Goal: Communication & Community: Answer question/provide support

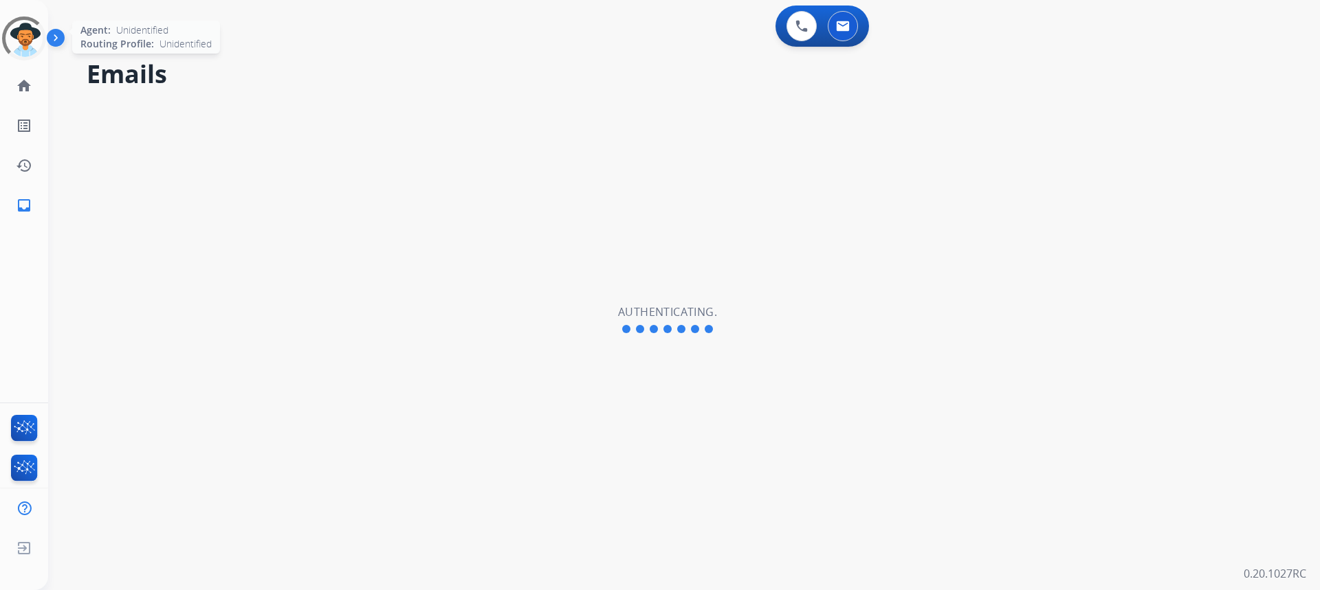
click at [22, 33] on div at bounding box center [23, 38] width 49 height 49
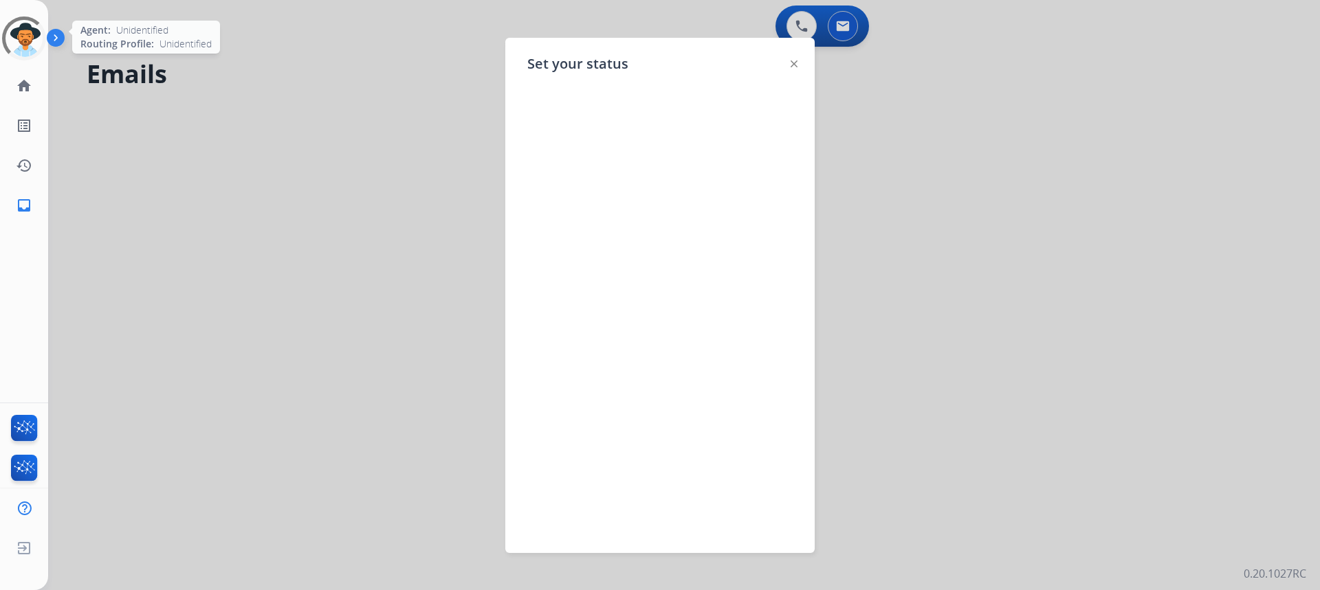
click at [28, 45] on div at bounding box center [24, 38] width 44 height 44
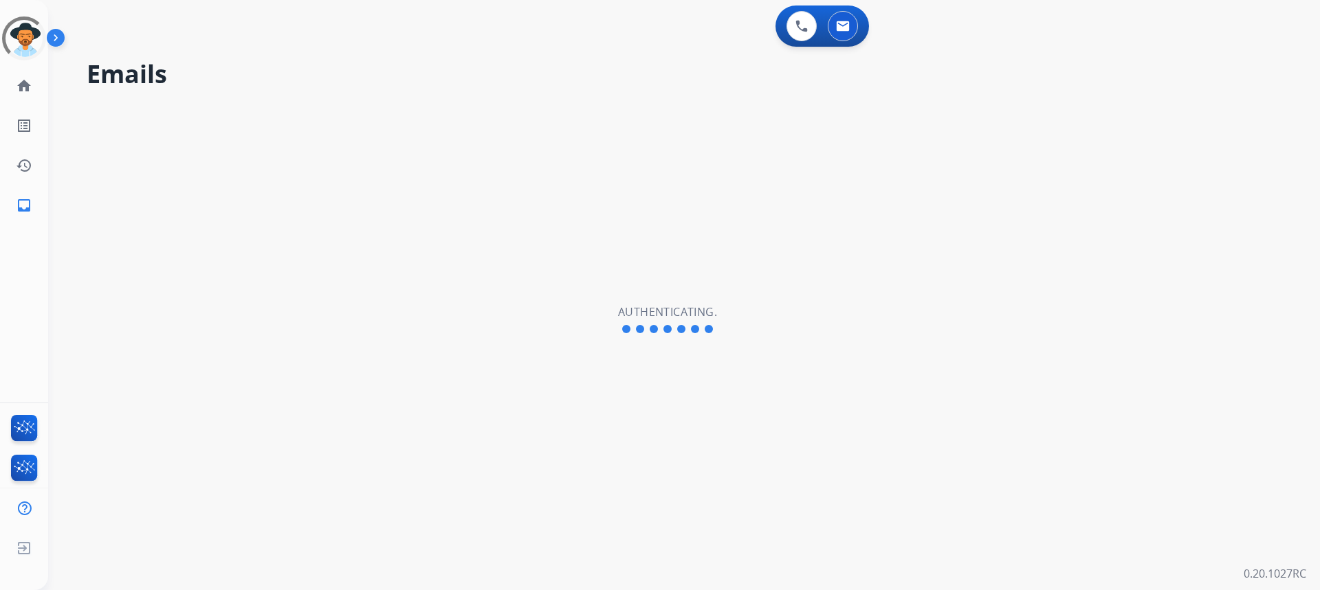
select select "**********"
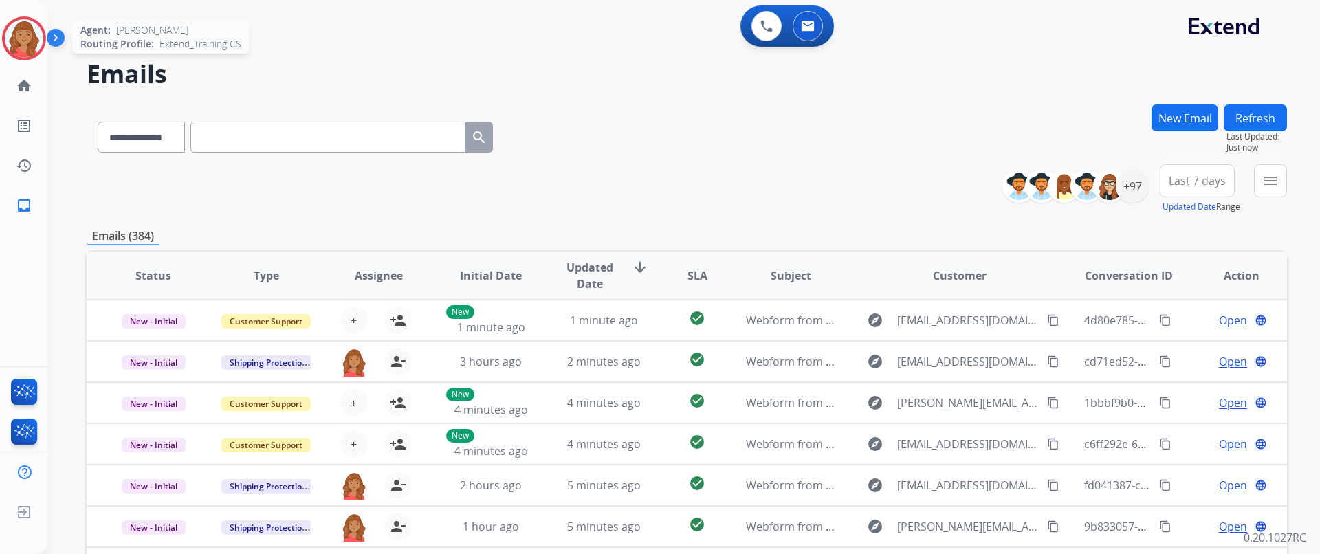
click at [17, 37] on img at bounding box center [24, 38] width 38 height 38
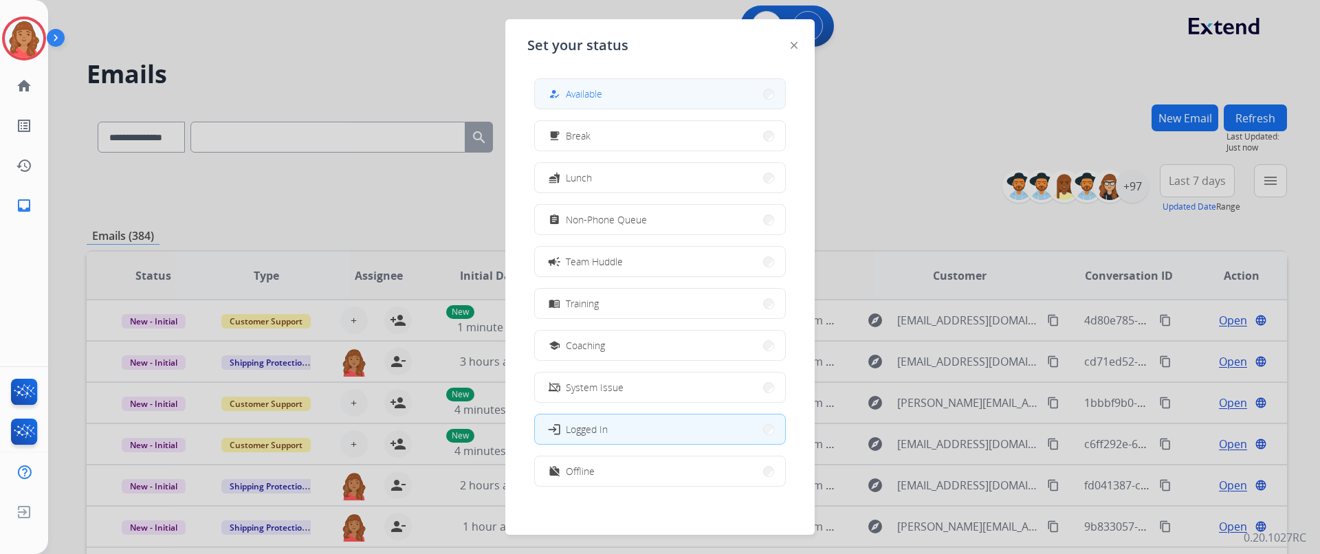
click at [603, 85] on button "how_to_reg Available" at bounding box center [660, 94] width 250 height 30
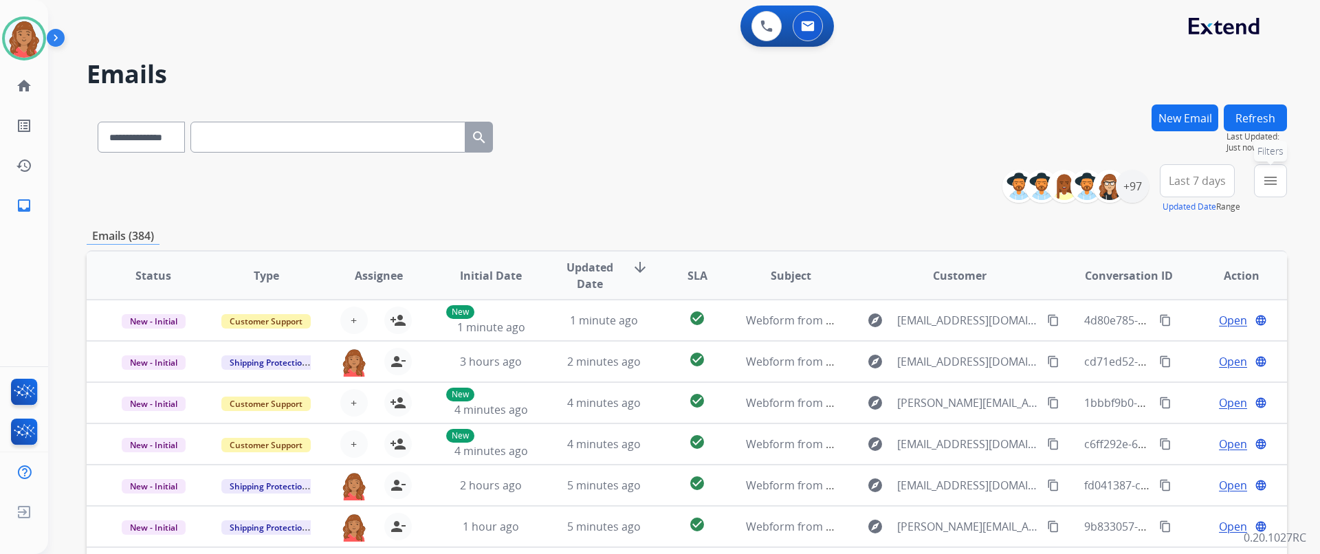
click at [1265, 181] on mat-icon "menu" at bounding box center [1270, 181] width 16 height 16
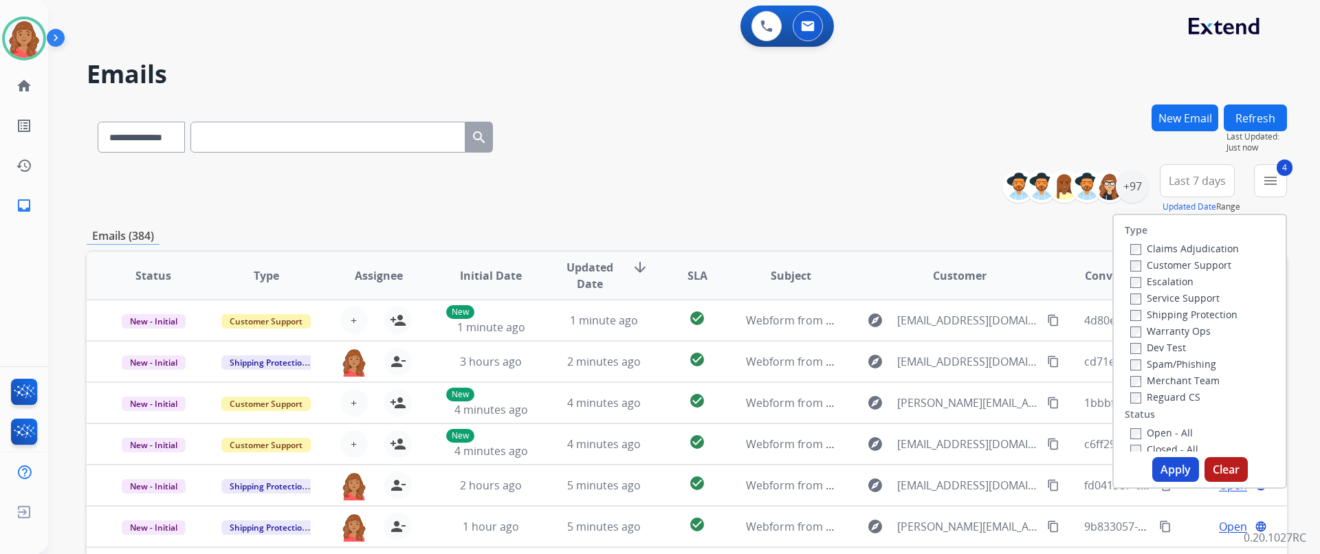
click at [1170, 472] on button "Apply" at bounding box center [1175, 469] width 47 height 25
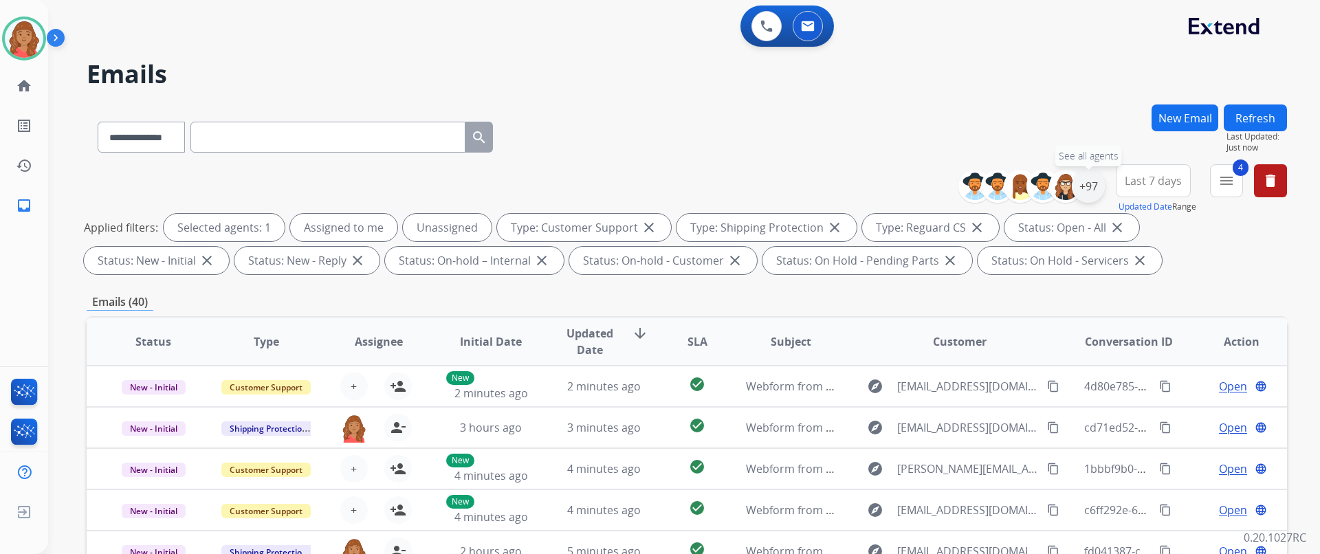
click at [1082, 193] on div "+97" at bounding box center [1087, 186] width 33 height 33
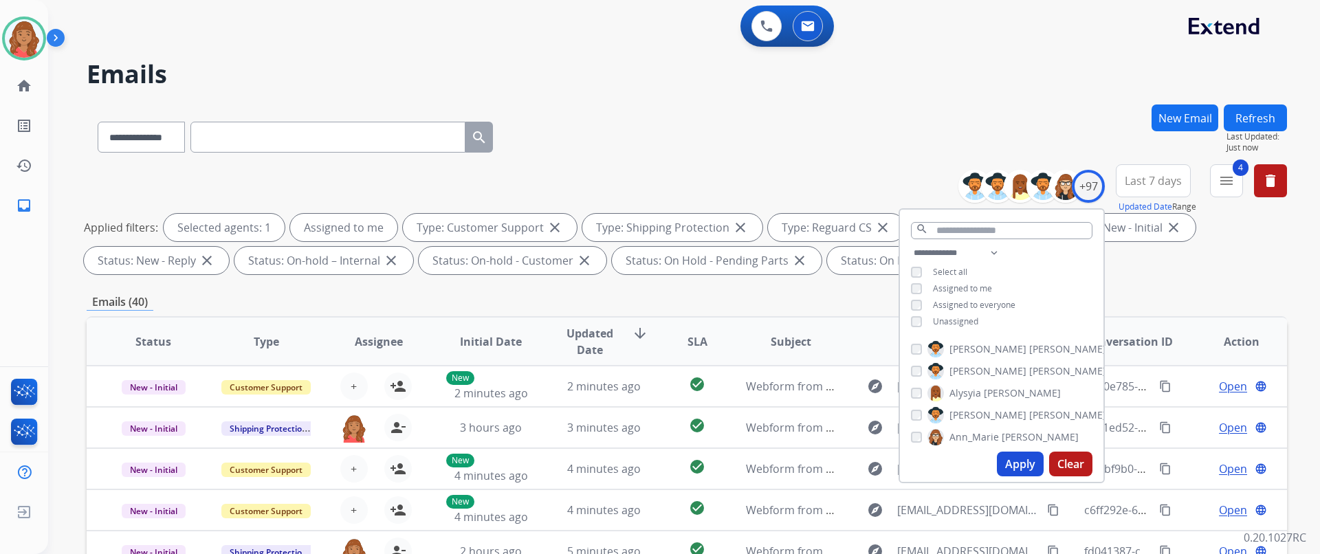
click at [1003, 460] on button "Apply" at bounding box center [1020, 464] width 47 height 25
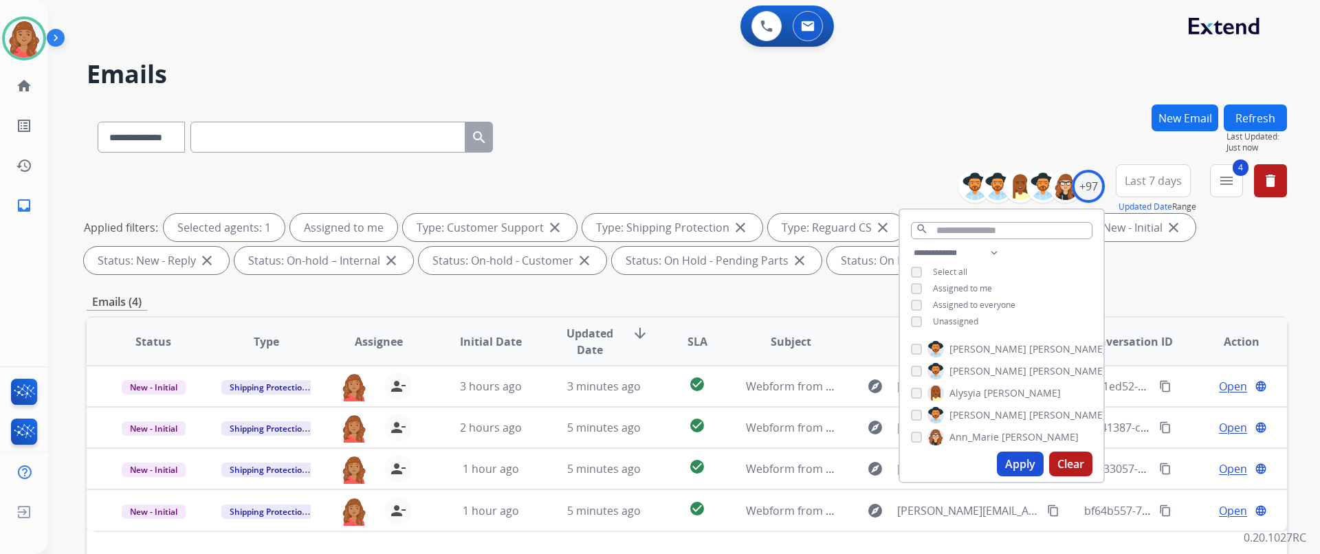
scroll to position [294, 0]
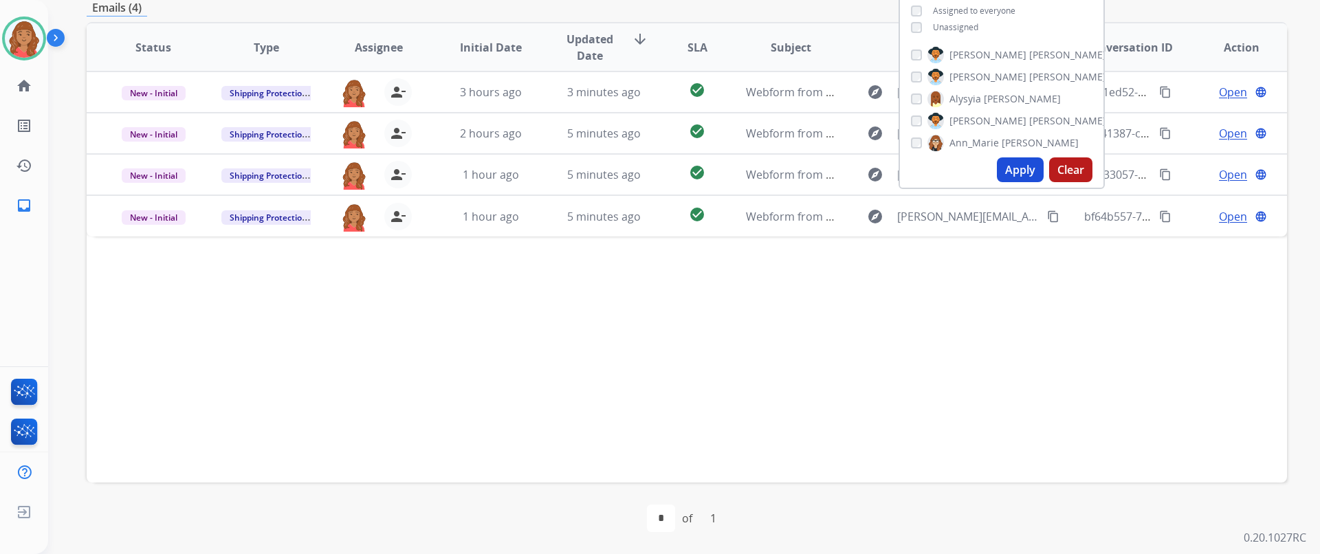
drag, startPoint x: 712, startPoint y: 322, endPoint x: 729, endPoint y: 310, distance: 21.2
click at [722, 319] on div "Status Type Assignee Initial Date Updated Date arrow_downward SLA Subject Custo…" at bounding box center [687, 252] width 1200 height 460
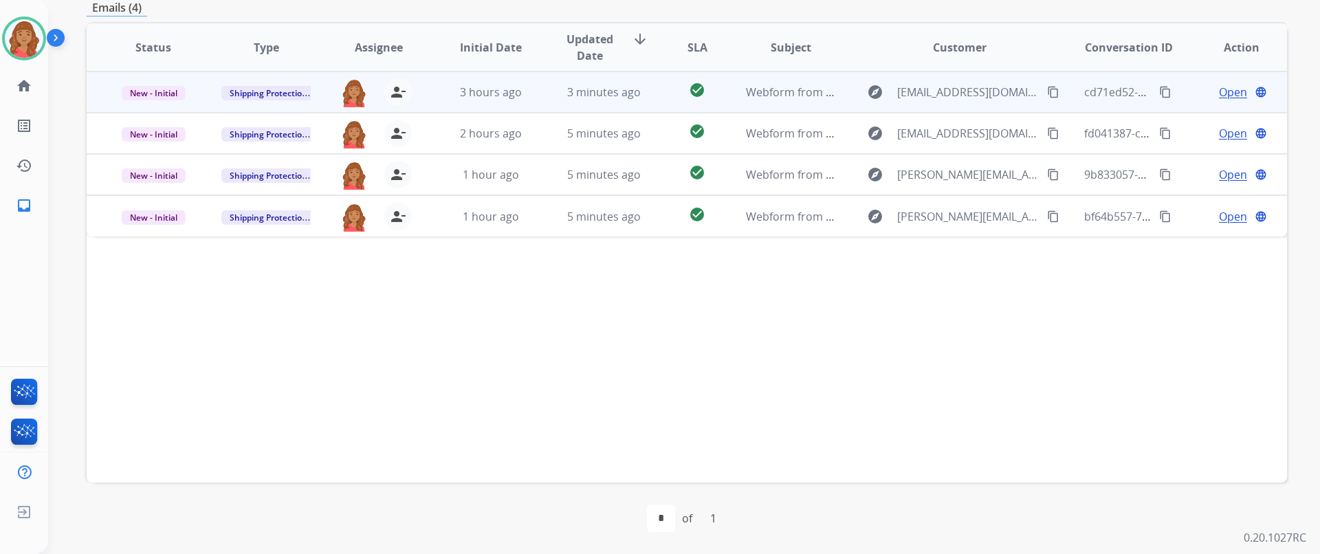
click at [1034, 89] on div "explore [EMAIL_ADDRESS][DOMAIN_NAME] content_copy" at bounding box center [959, 92] width 202 height 22
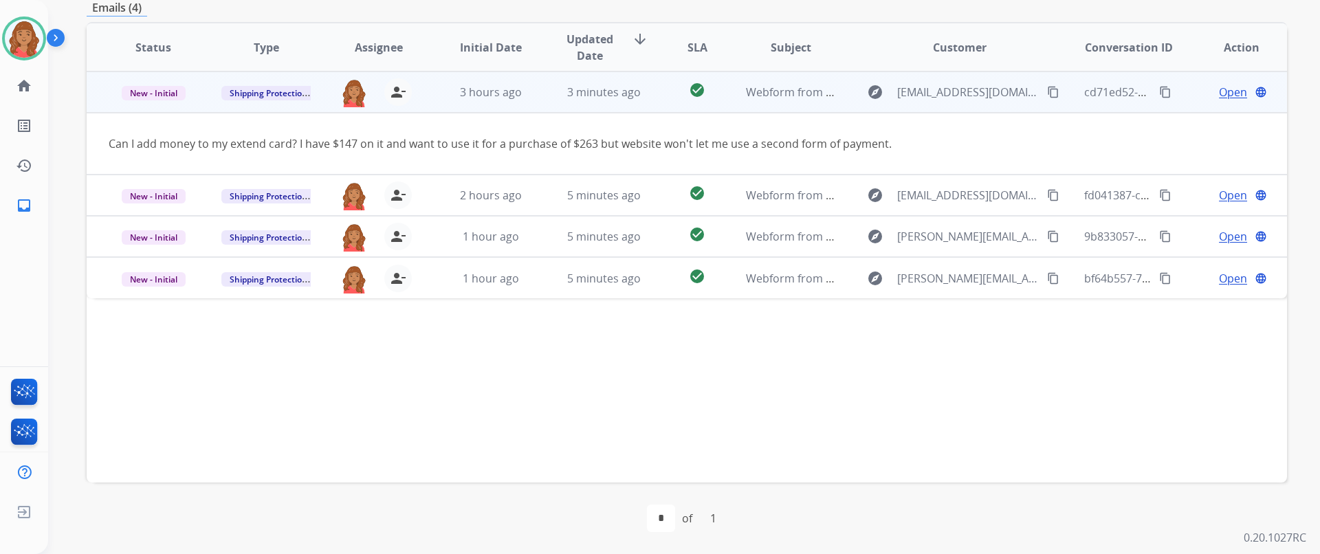
click at [1047, 89] on mat-icon "content_copy" at bounding box center [1053, 92] width 12 height 12
click at [1219, 90] on span "Open" at bounding box center [1233, 92] width 28 height 16
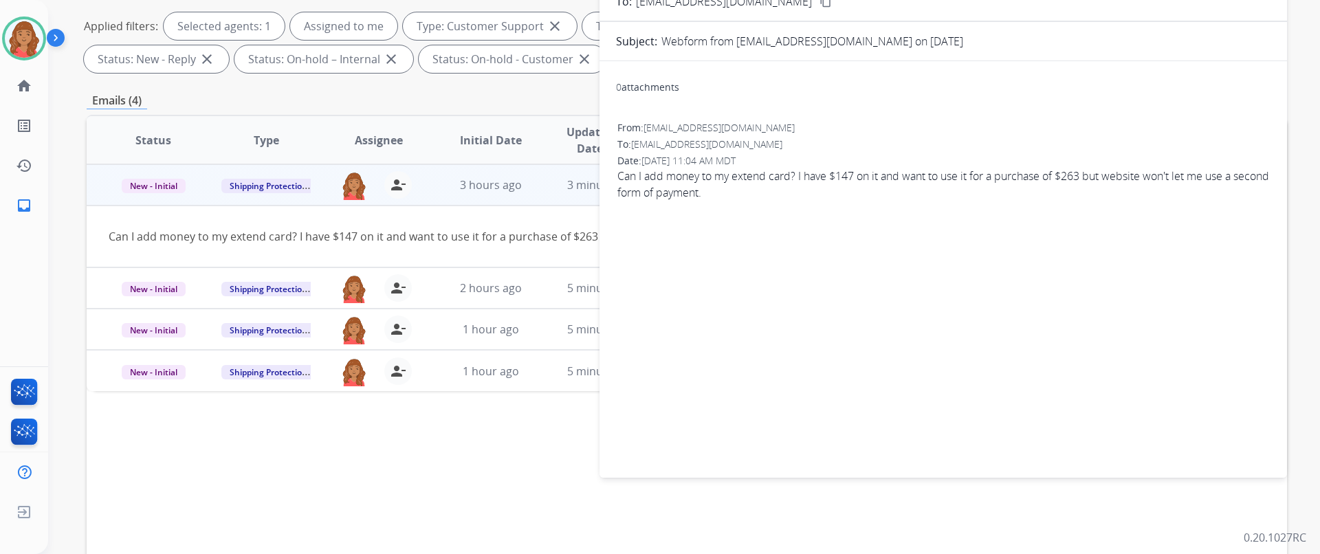
scroll to position [0, 0]
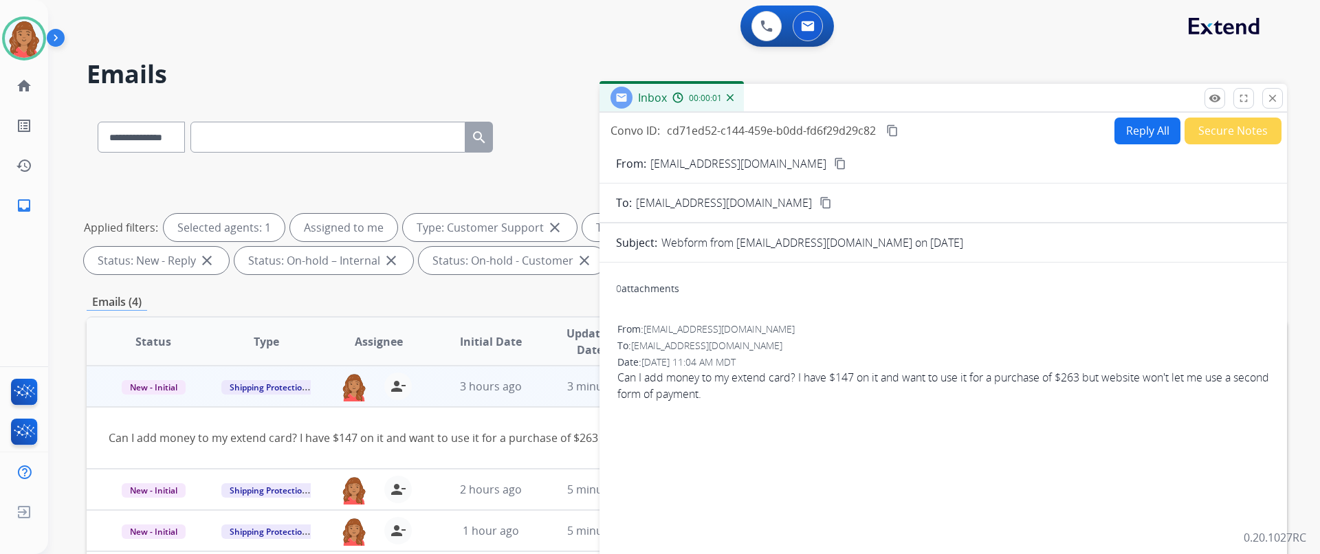
click at [1133, 130] on button "Reply All" at bounding box center [1147, 131] width 66 height 27
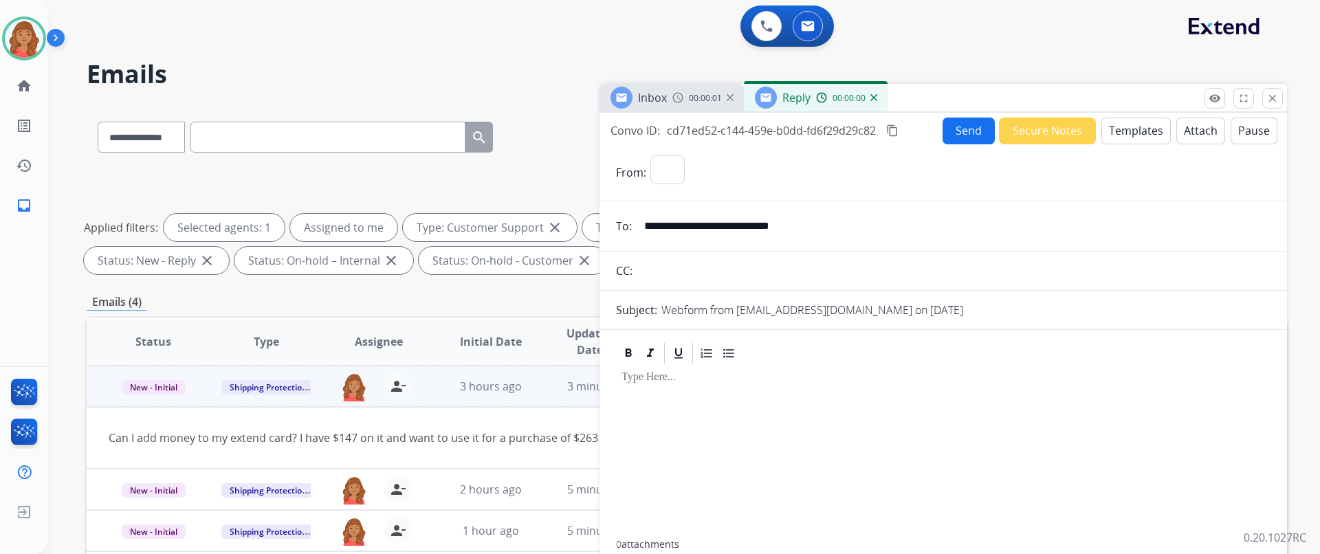
select select "**********"
click at [1136, 129] on button "Templates" at bounding box center [1135, 131] width 69 height 27
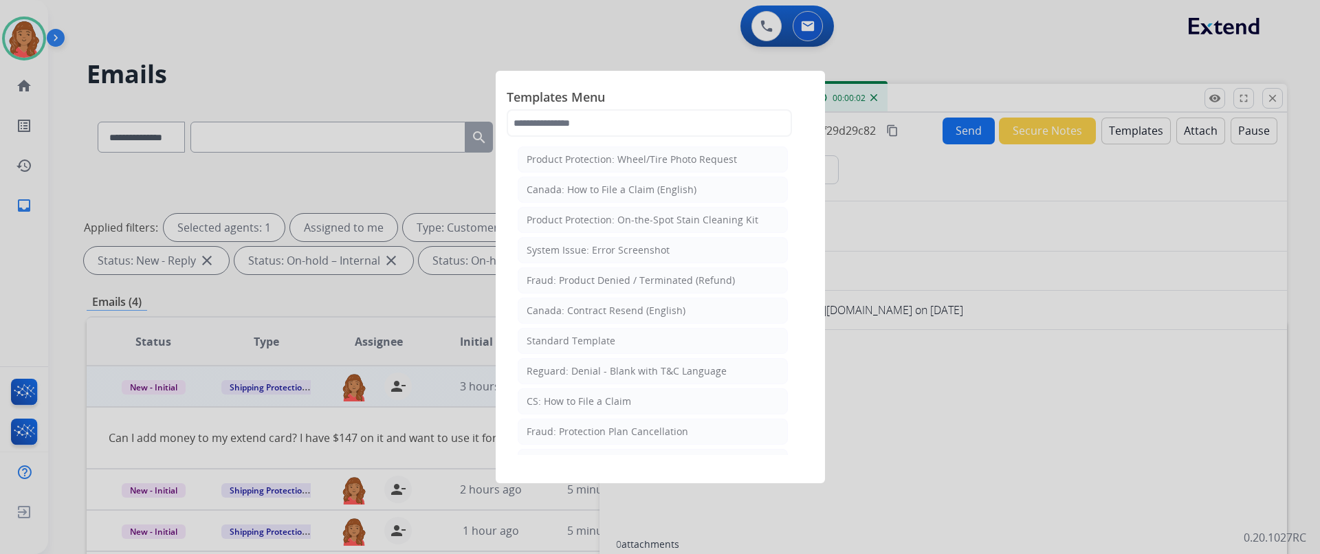
click at [584, 341] on div "Standard Template" at bounding box center [570, 341] width 89 height 14
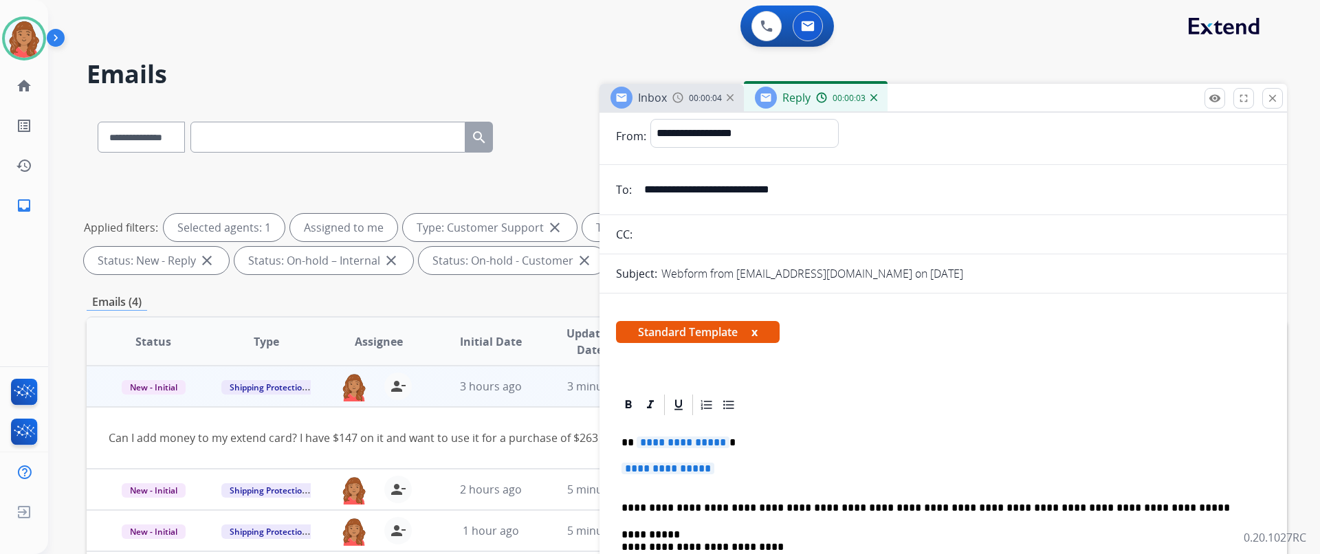
scroll to position [137, 0]
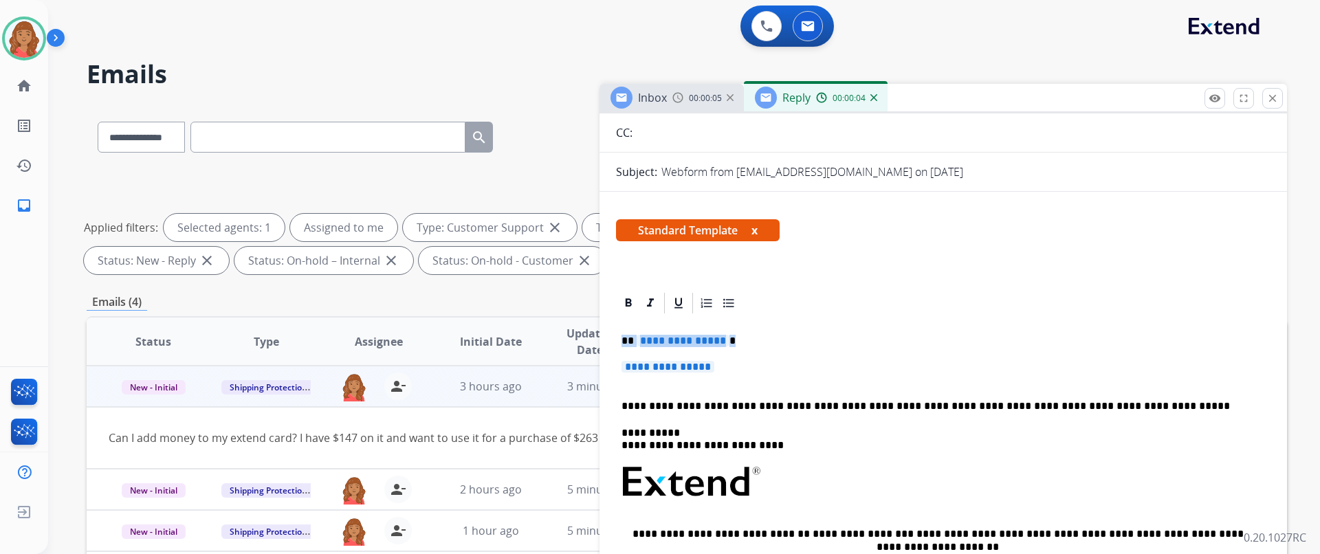
drag, startPoint x: 742, startPoint y: 364, endPoint x: 604, endPoint y: 331, distance: 141.4
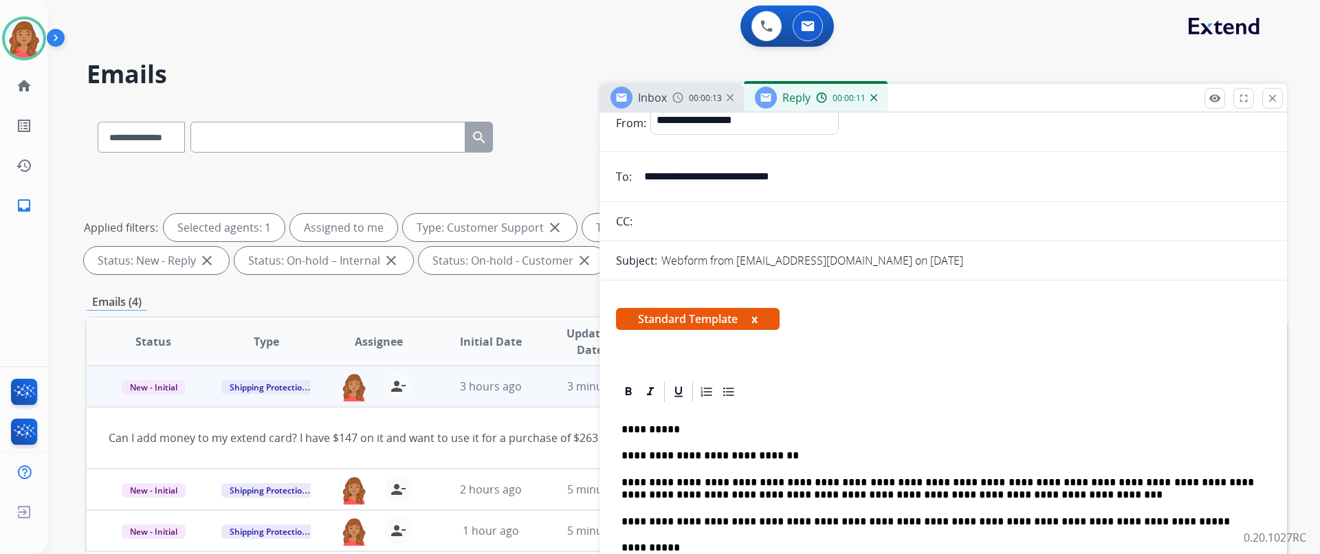
scroll to position [0, 0]
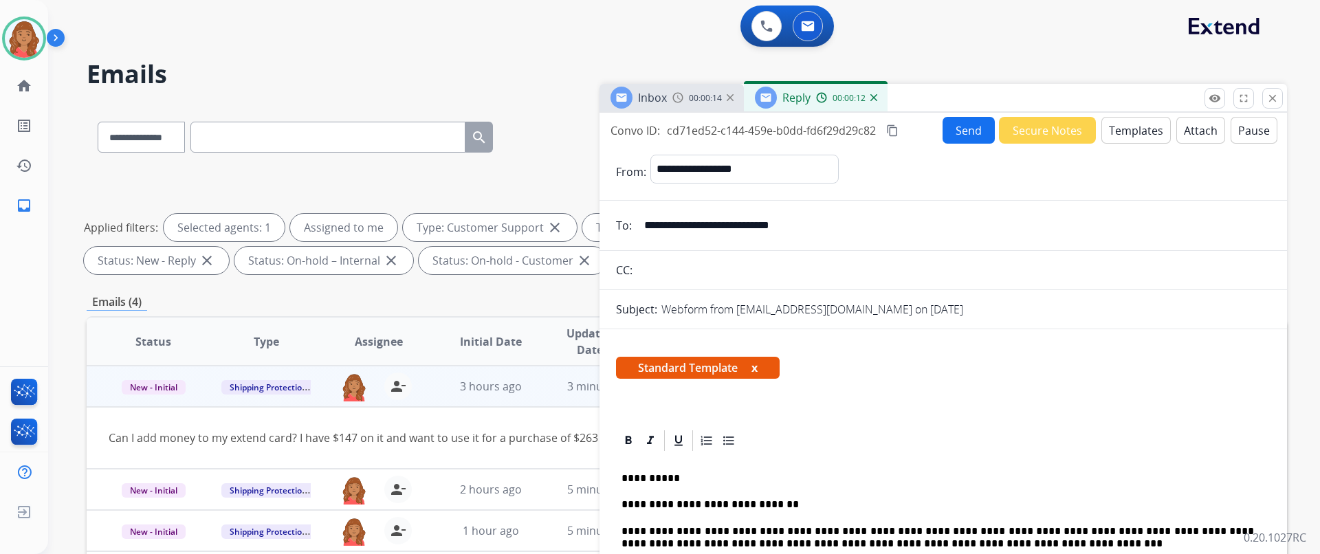
click at [979, 131] on button "Send" at bounding box center [968, 130] width 52 height 27
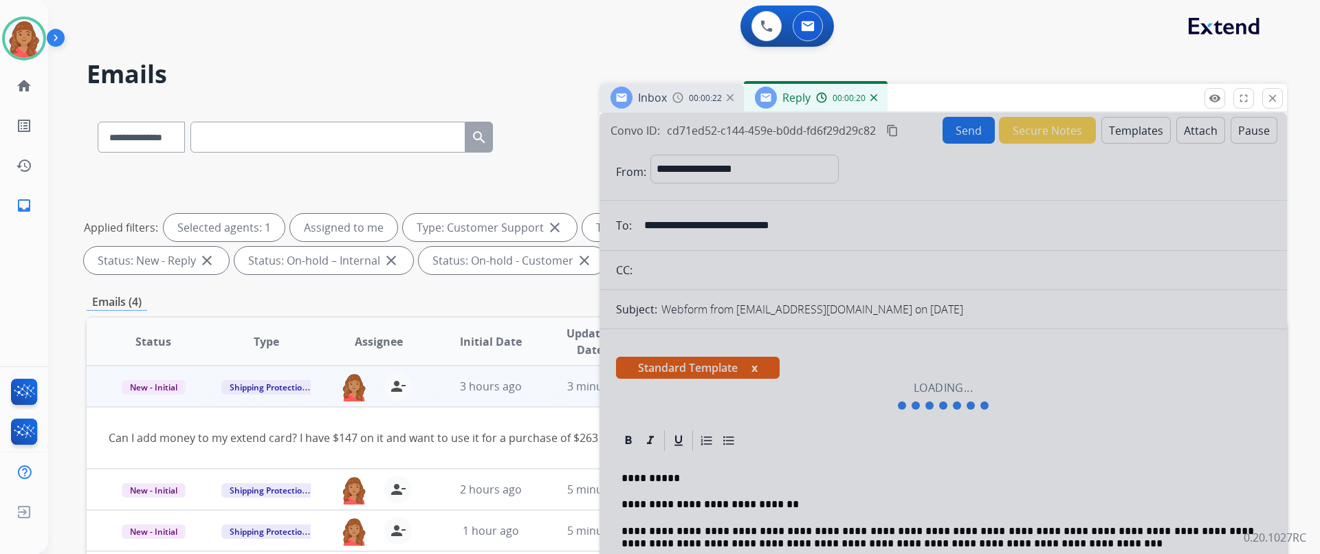
drag, startPoint x: 1273, startPoint y: 97, endPoint x: 1262, endPoint y: 108, distance: 15.6
click at [1274, 96] on mat-icon "close" at bounding box center [1272, 98] width 12 height 12
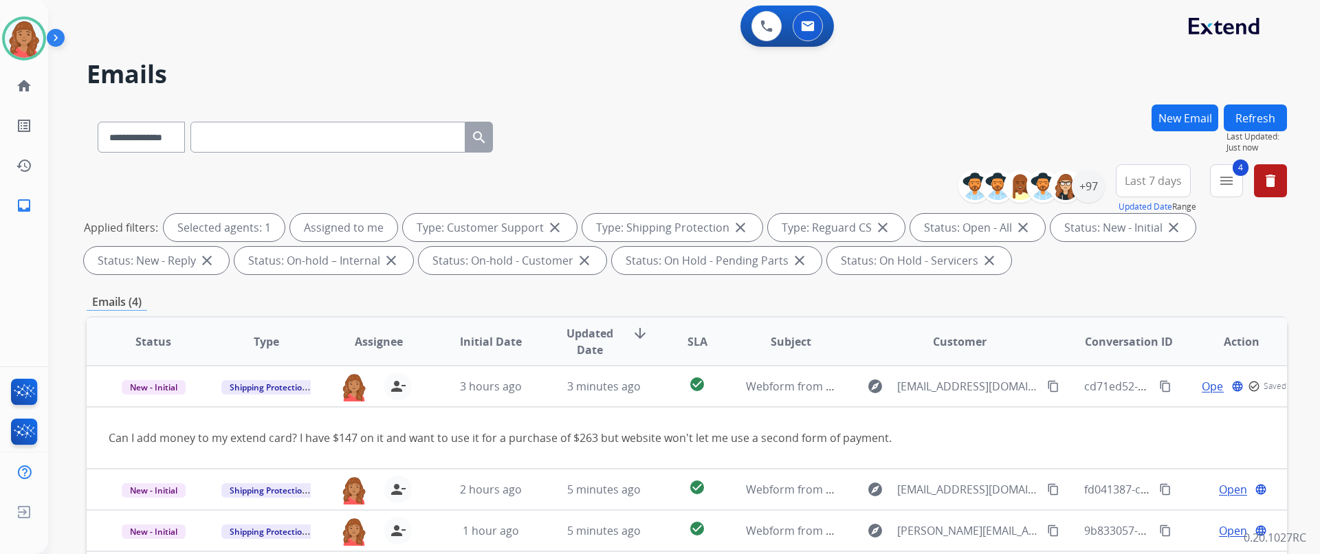
click at [1192, 104] on button "New Email" at bounding box center [1184, 117] width 67 height 27
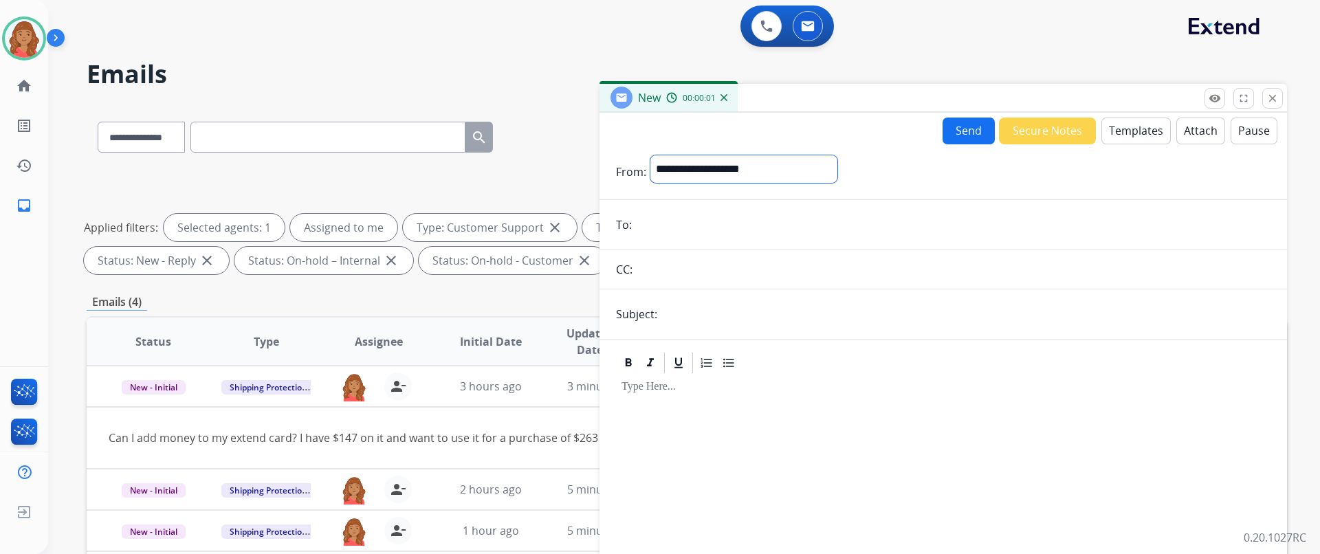
click at [696, 170] on select "**********" at bounding box center [743, 168] width 187 height 27
select select "**********"
click at [650, 155] on select "**********" at bounding box center [743, 168] width 187 height 27
click at [677, 225] on input "email" at bounding box center [953, 225] width 634 height 27
drag, startPoint x: 660, startPoint y: 232, endPoint x: 671, endPoint y: 229, distance: 11.3
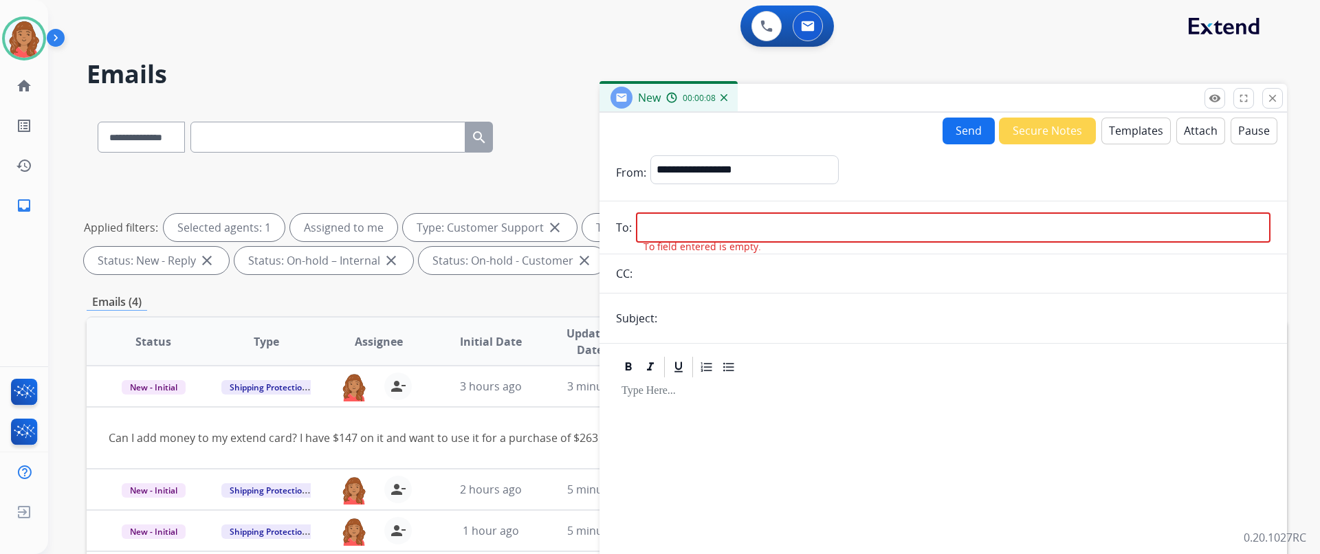
drag, startPoint x: 665, startPoint y: 221, endPoint x: 675, endPoint y: 223, distance: 9.7
paste input "**********"
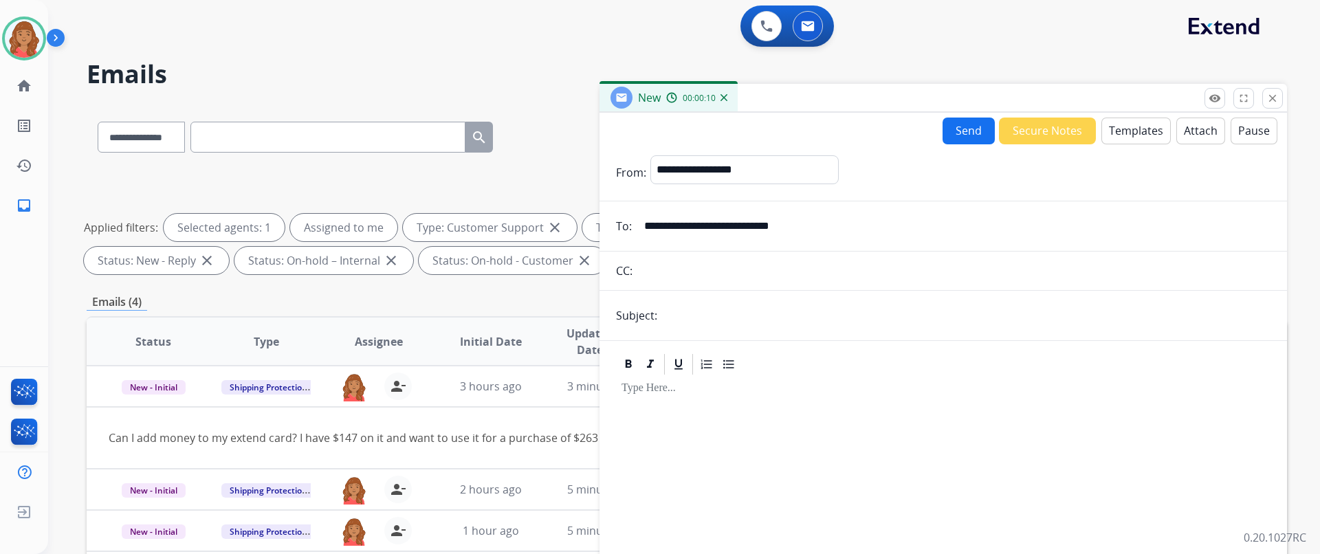
type input "**********"
drag, startPoint x: 687, startPoint y: 315, endPoint x: 669, endPoint y: 316, distance: 17.9
click at [668, 316] on input "text" at bounding box center [965, 315] width 609 height 27
click at [819, 322] on input "**********" at bounding box center [965, 315] width 609 height 27
type input "**********"
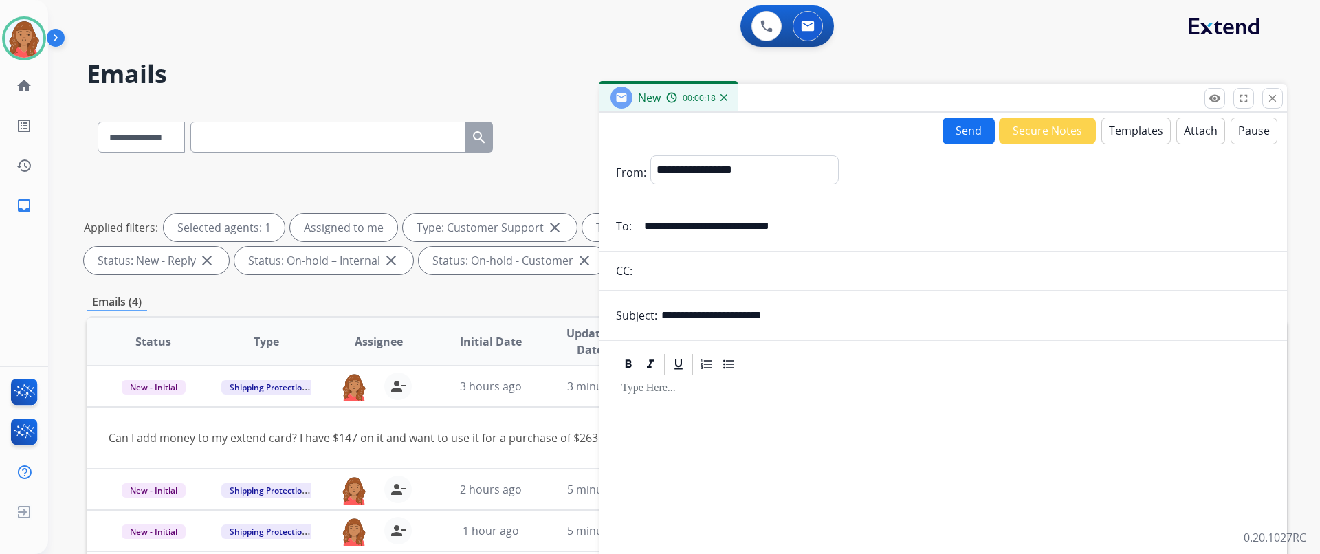
click at [1119, 137] on button "Templates" at bounding box center [1135, 131] width 69 height 27
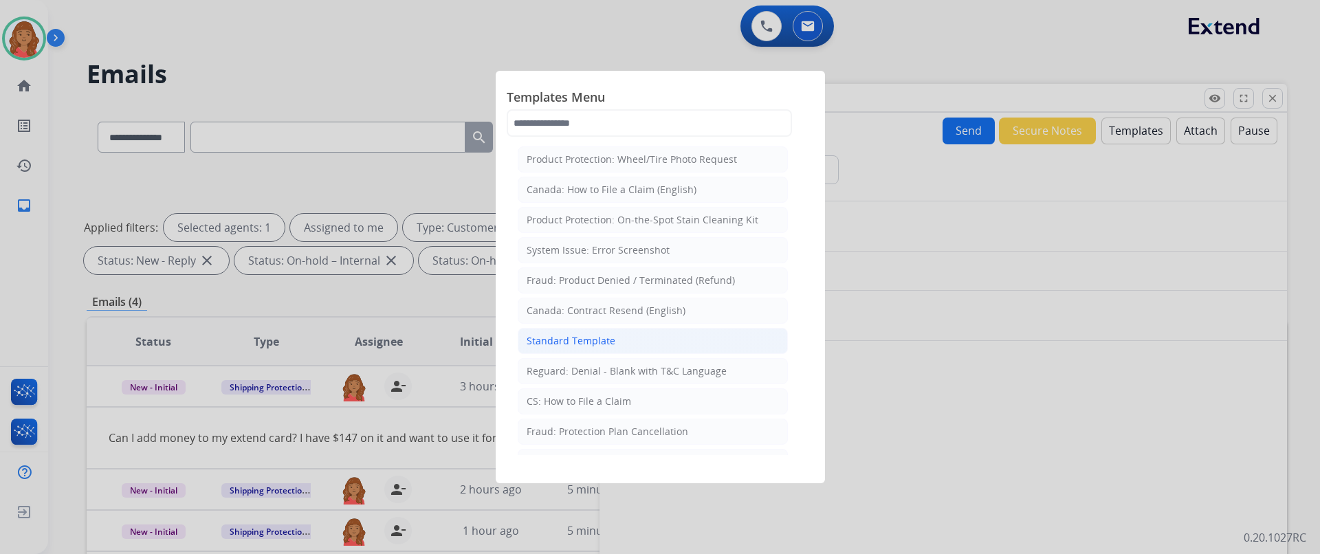
click at [575, 345] on div "Standard Template" at bounding box center [570, 341] width 89 height 14
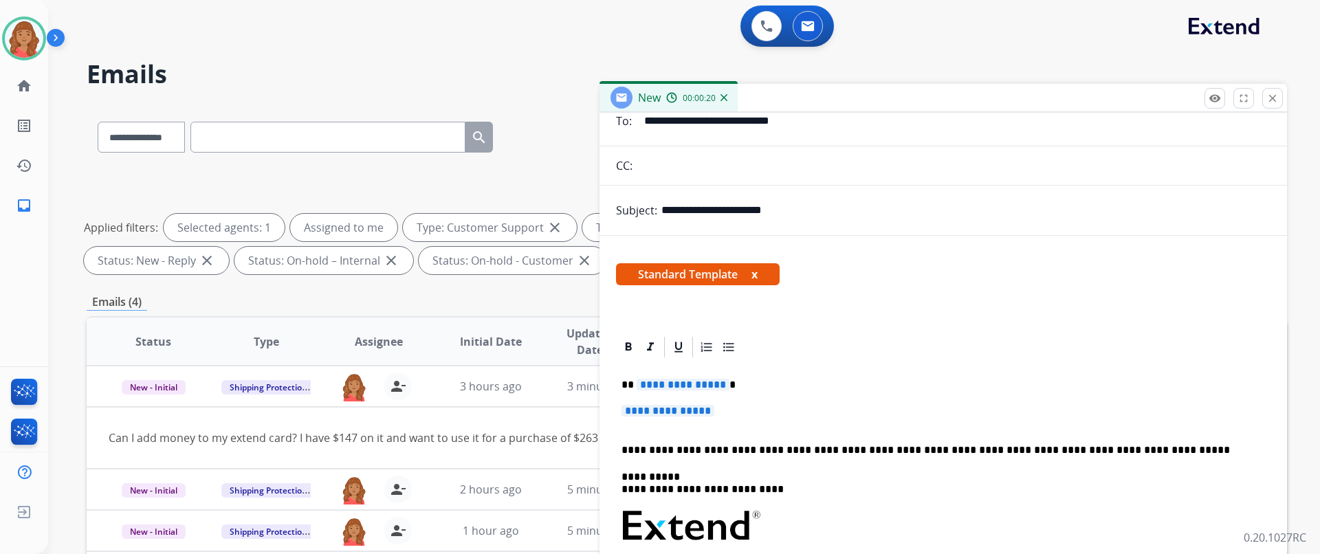
scroll to position [190, 0]
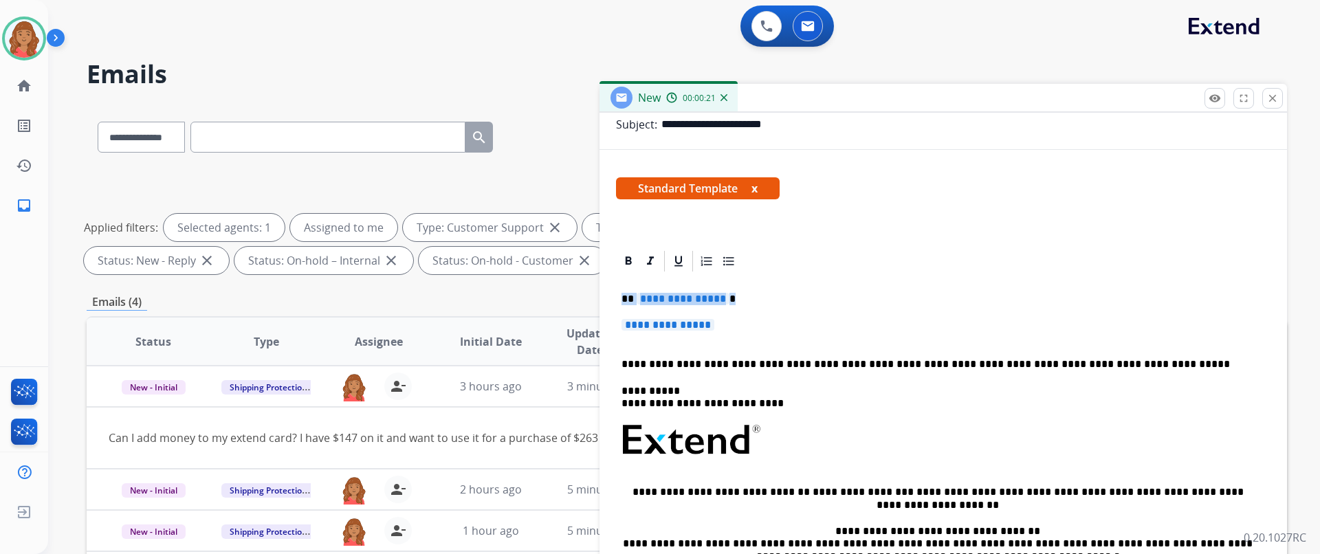
drag, startPoint x: 748, startPoint y: 332, endPoint x: 612, endPoint y: 302, distance: 138.7
click at [612, 302] on div "**********" at bounding box center [942, 459] width 687 height 420
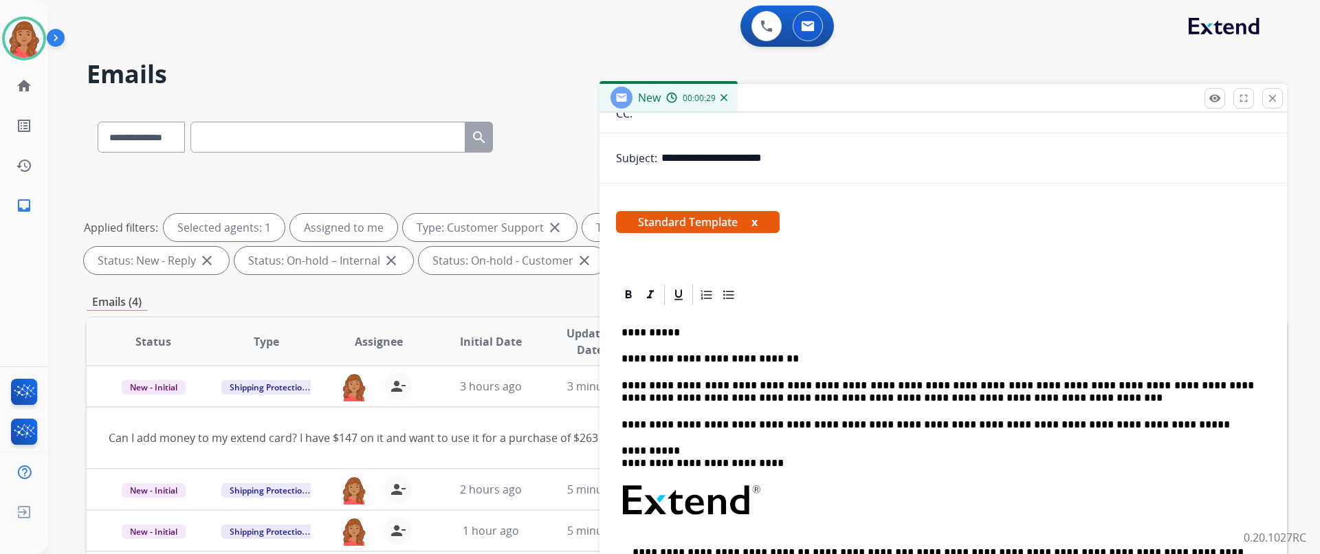
scroll to position [0, 0]
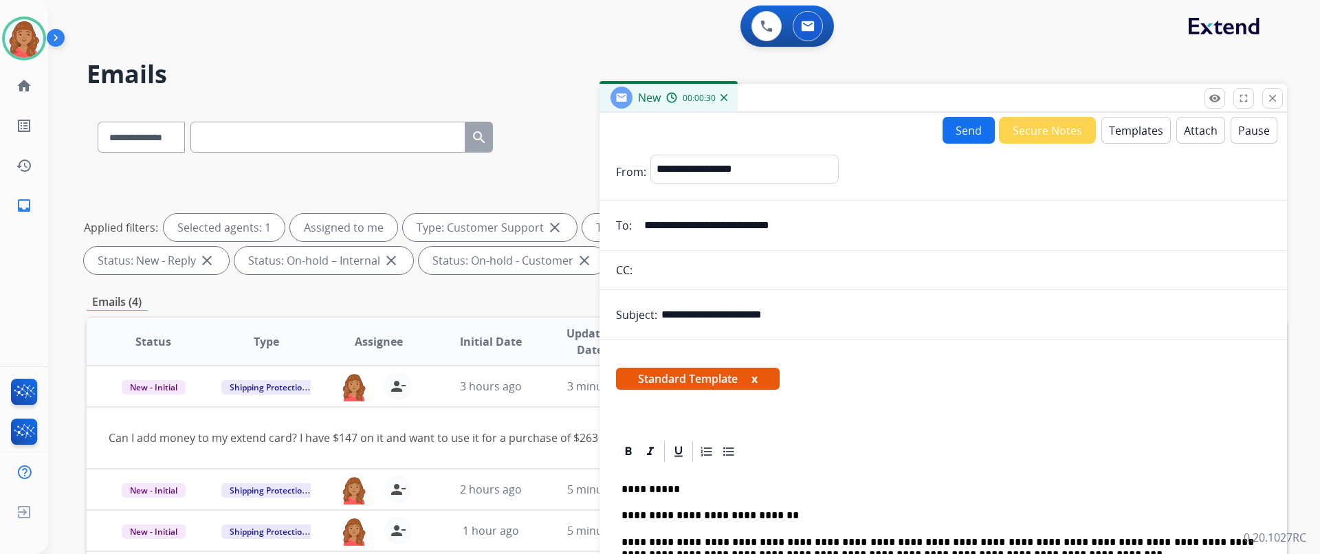
click at [971, 126] on button "Send" at bounding box center [968, 130] width 52 height 27
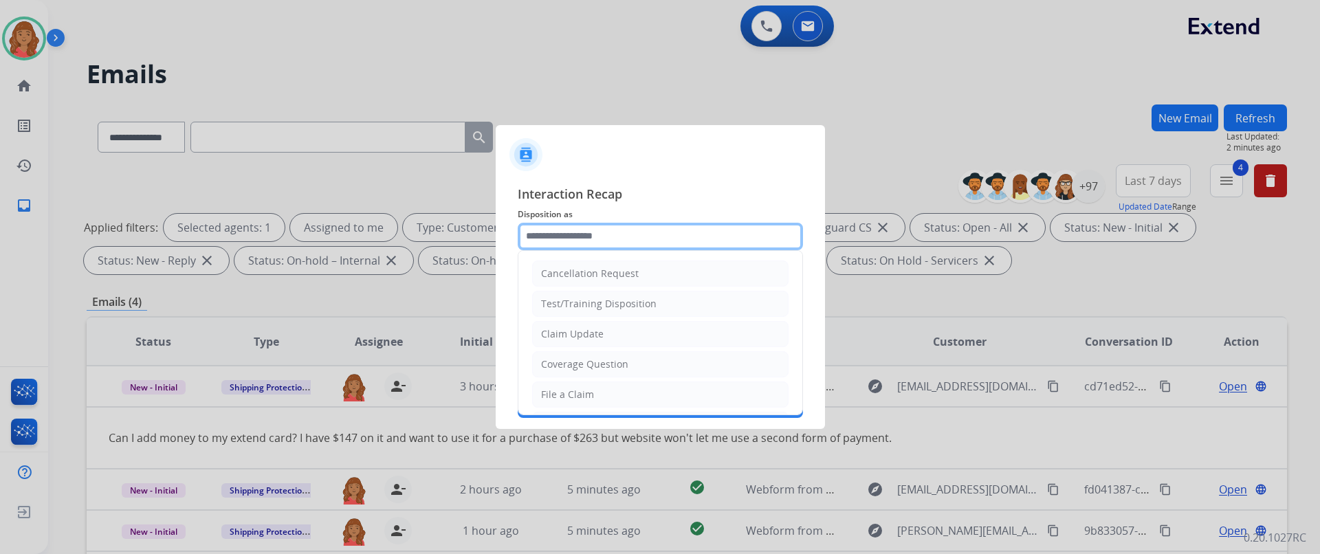
drag, startPoint x: 590, startPoint y: 247, endPoint x: 566, endPoint y: 287, distance: 46.3
click at [591, 245] on input "text" at bounding box center [660, 236] width 285 height 27
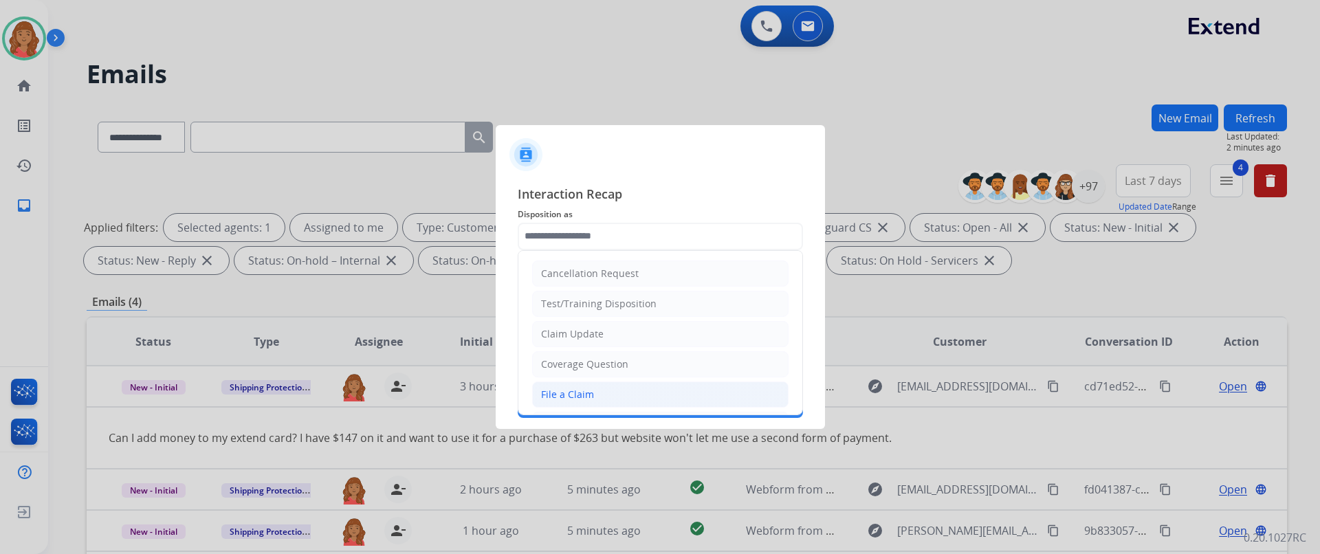
click at [559, 394] on div "File a Claim" at bounding box center [567, 395] width 53 height 14
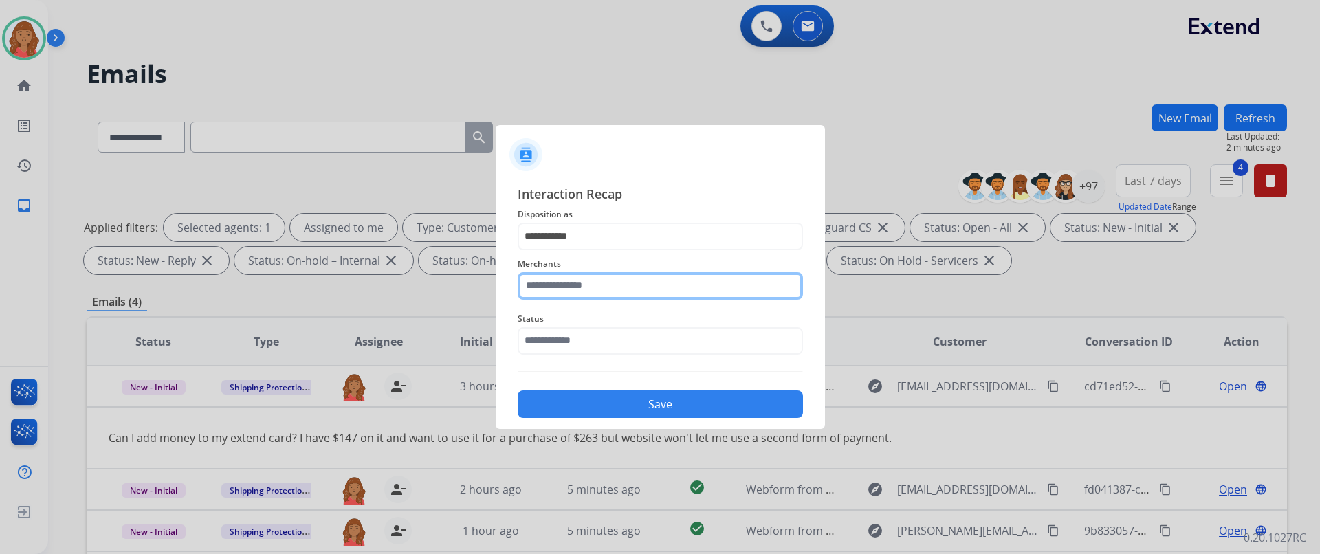
click at [557, 293] on input "text" at bounding box center [660, 285] width 285 height 27
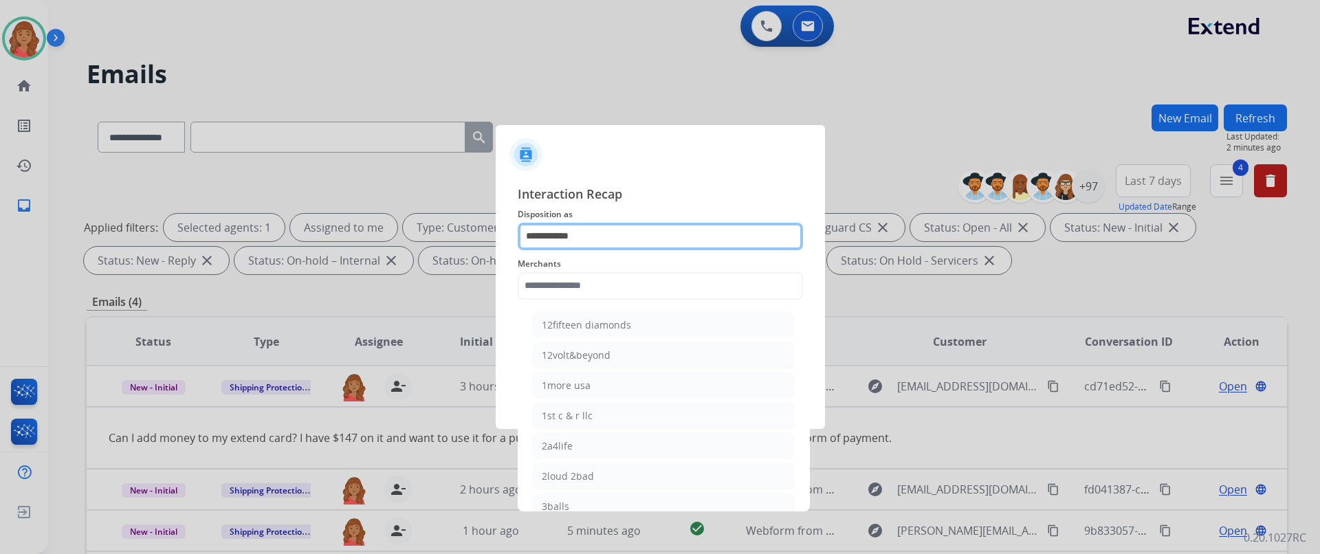
click at [568, 234] on input "**********" at bounding box center [660, 236] width 285 height 27
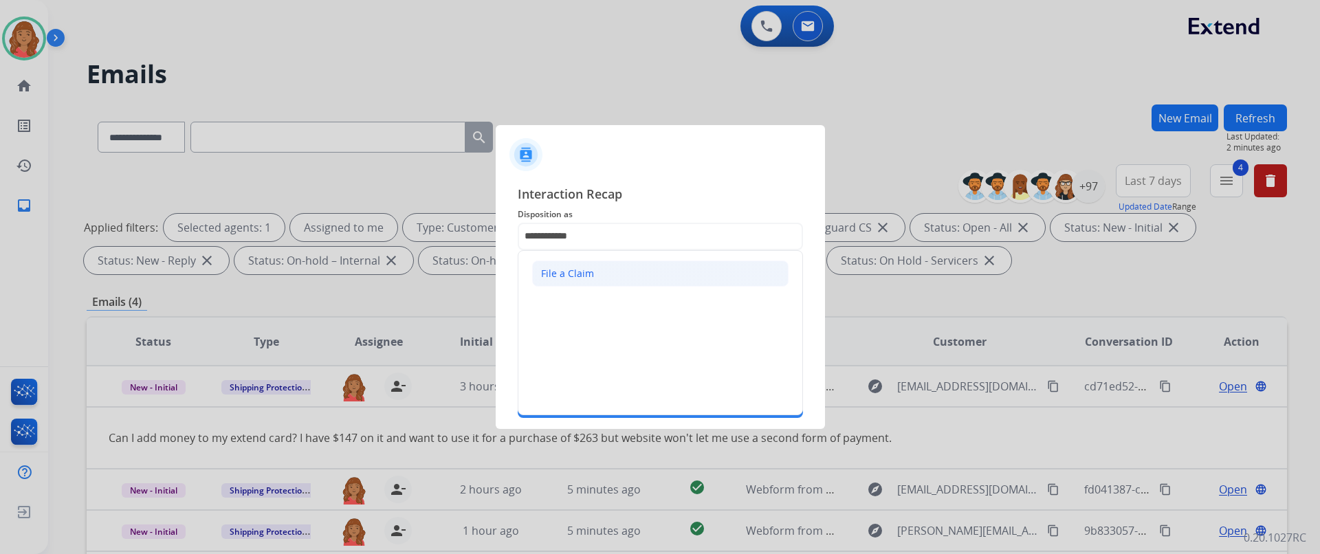
click at [577, 271] on div "File a Claim" at bounding box center [567, 274] width 53 height 14
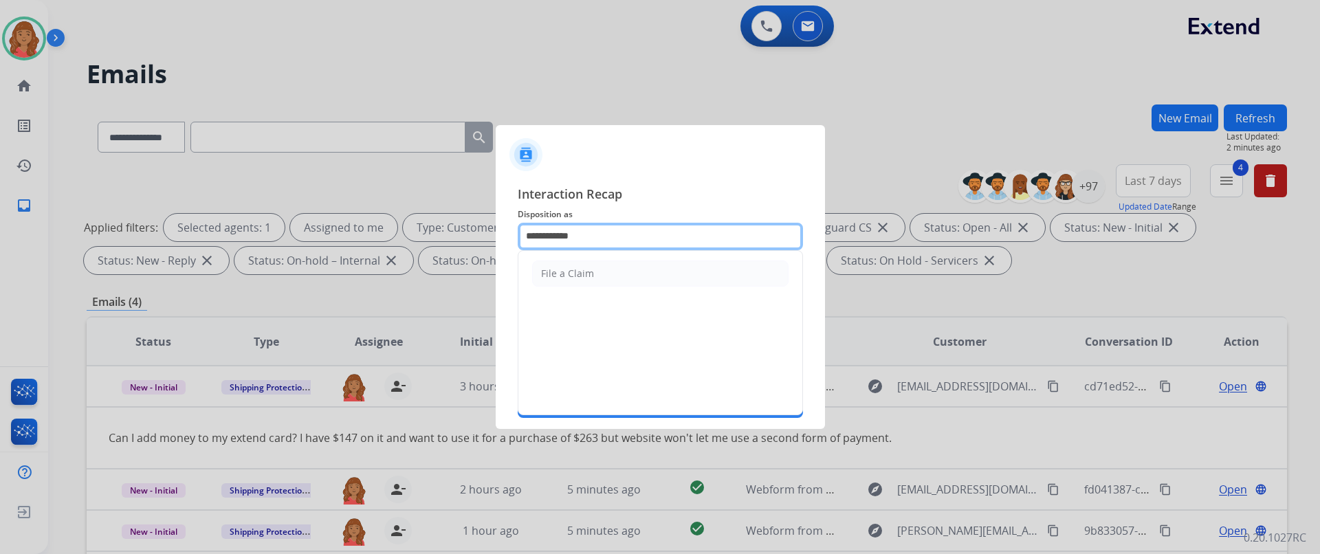
drag, startPoint x: 731, startPoint y: 249, endPoint x: 745, endPoint y: 245, distance: 14.4
click at [729, 249] on input "**********" at bounding box center [660, 236] width 285 height 27
type input "*"
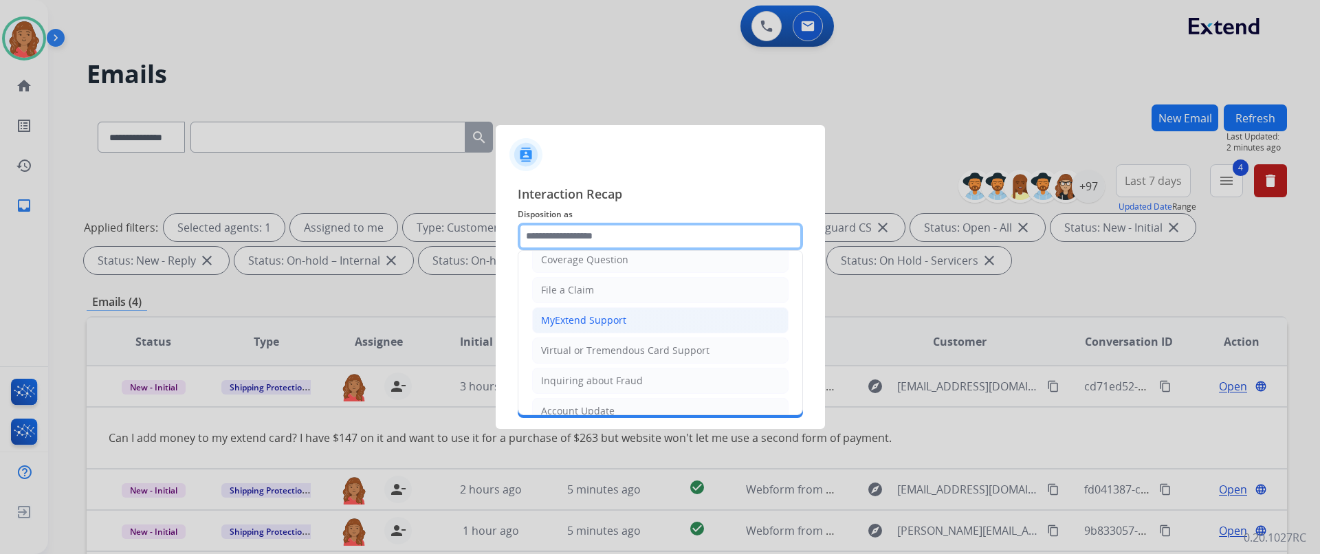
scroll to position [137, 0]
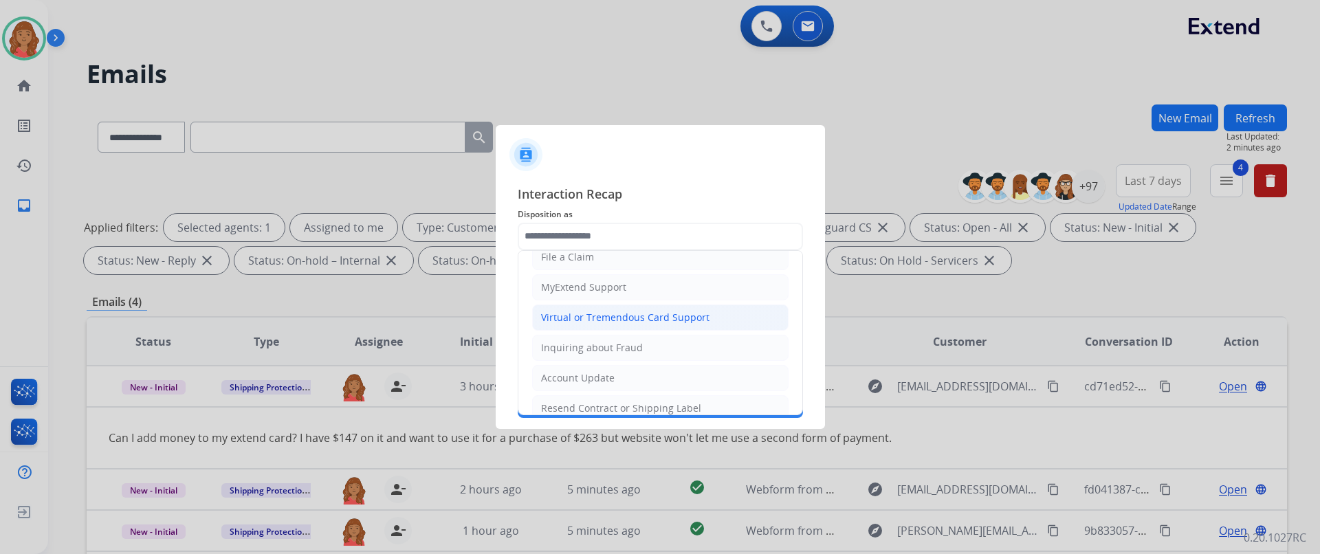
click at [580, 318] on div "Virtual or Tremendous Card Support" at bounding box center [625, 318] width 168 height 14
type input "**********"
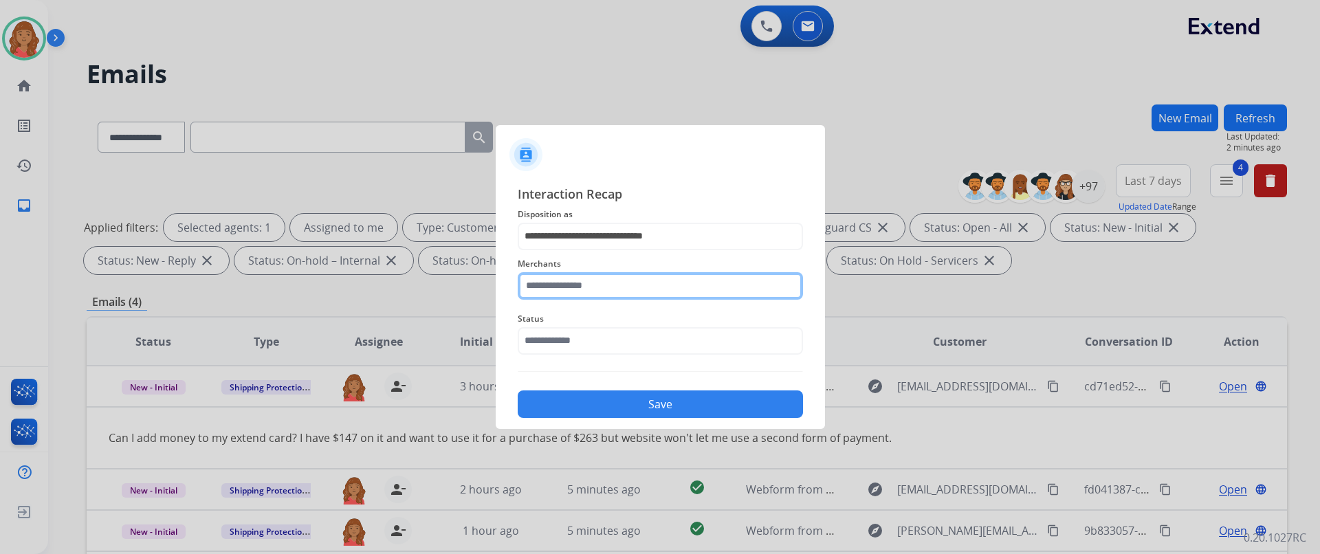
drag, startPoint x: 566, startPoint y: 286, endPoint x: 571, endPoint y: 293, distance: 8.4
click at [569, 288] on input "text" at bounding box center [660, 285] width 285 height 27
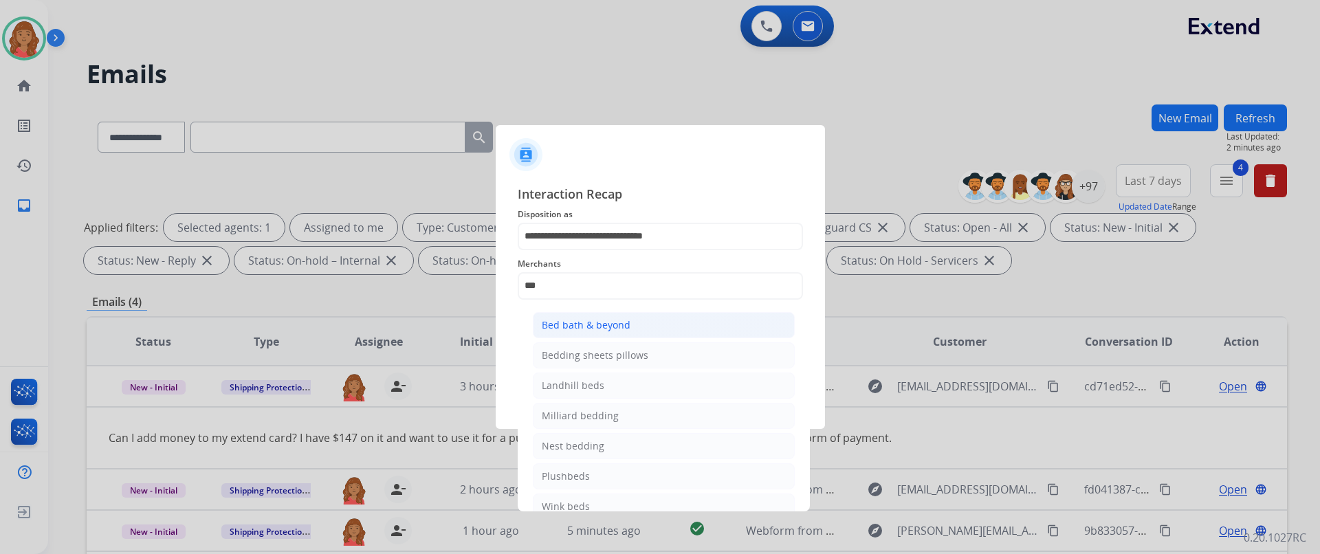
click at [570, 322] on div "Bed bath & beyond" at bounding box center [586, 325] width 89 height 14
type input "**********"
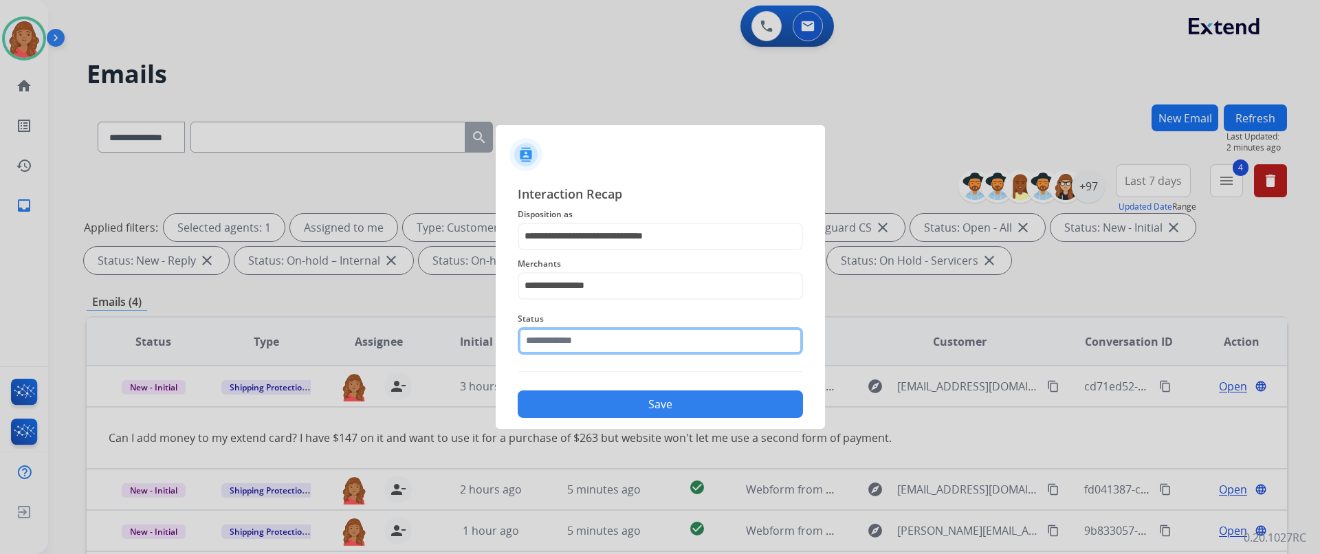
drag, startPoint x: 573, startPoint y: 343, endPoint x: 578, endPoint y: 350, distance: 8.4
click at [576, 346] on input "text" at bounding box center [660, 340] width 285 height 27
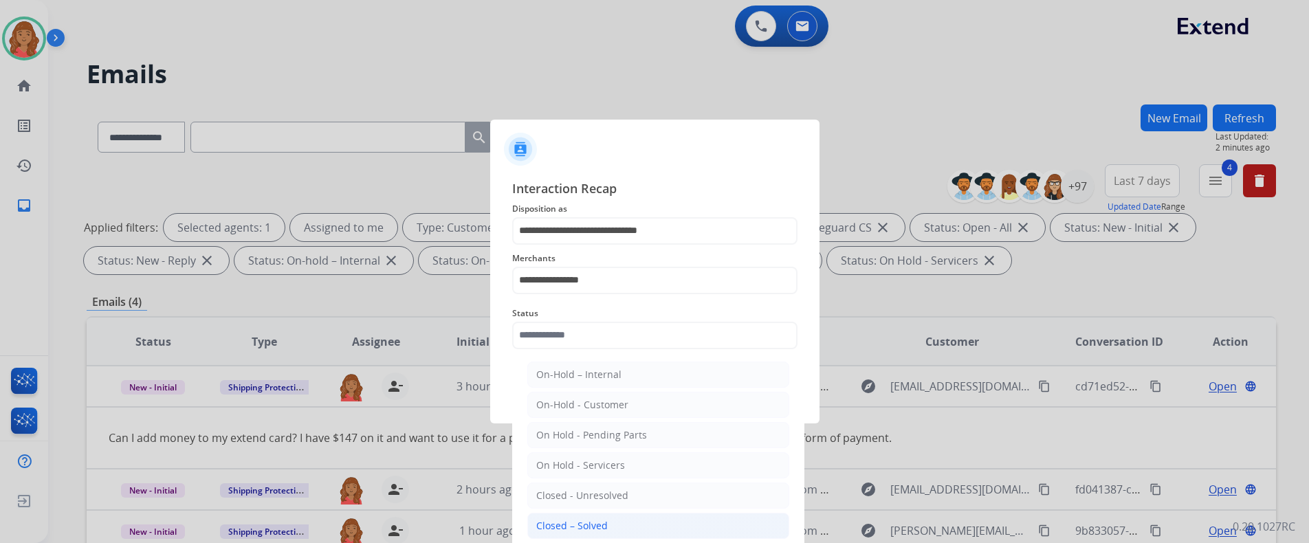
click at [576, 520] on div "Closed – Solved" at bounding box center [571, 526] width 71 height 14
type input "**********"
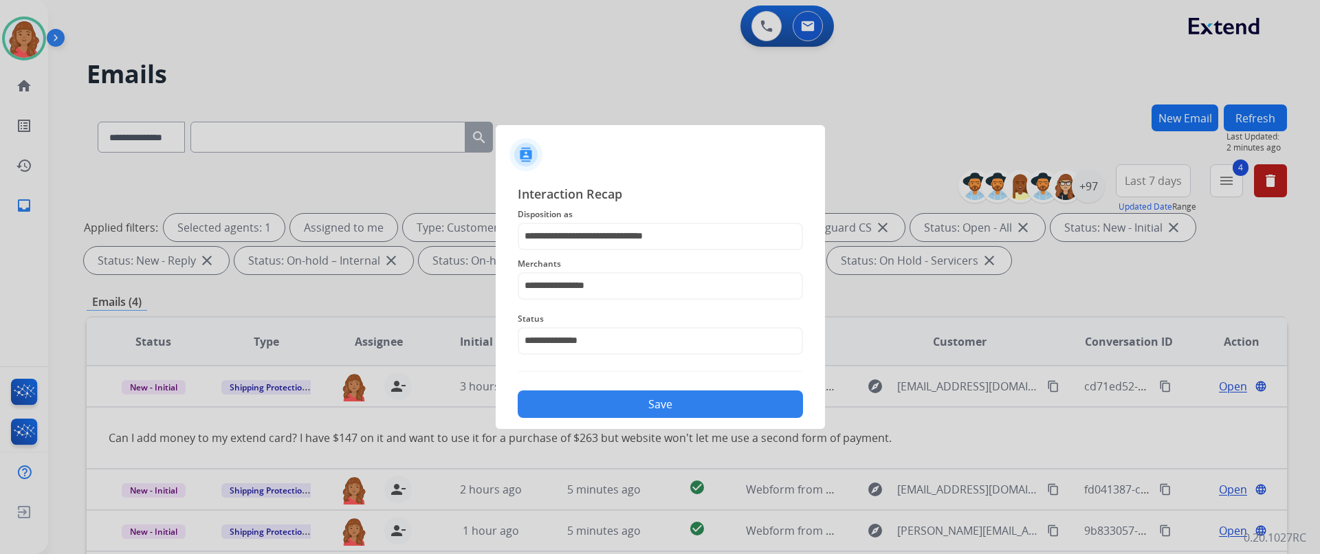
click at [599, 408] on button "Save" at bounding box center [660, 403] width 285 height 27
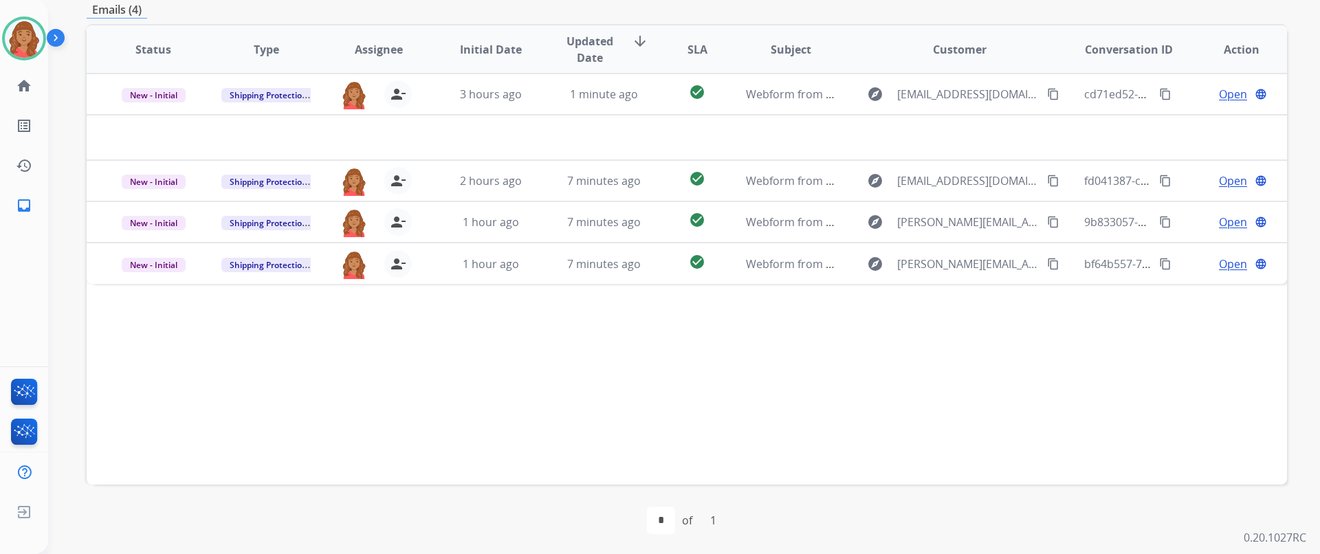
scroll to position [294, 0]
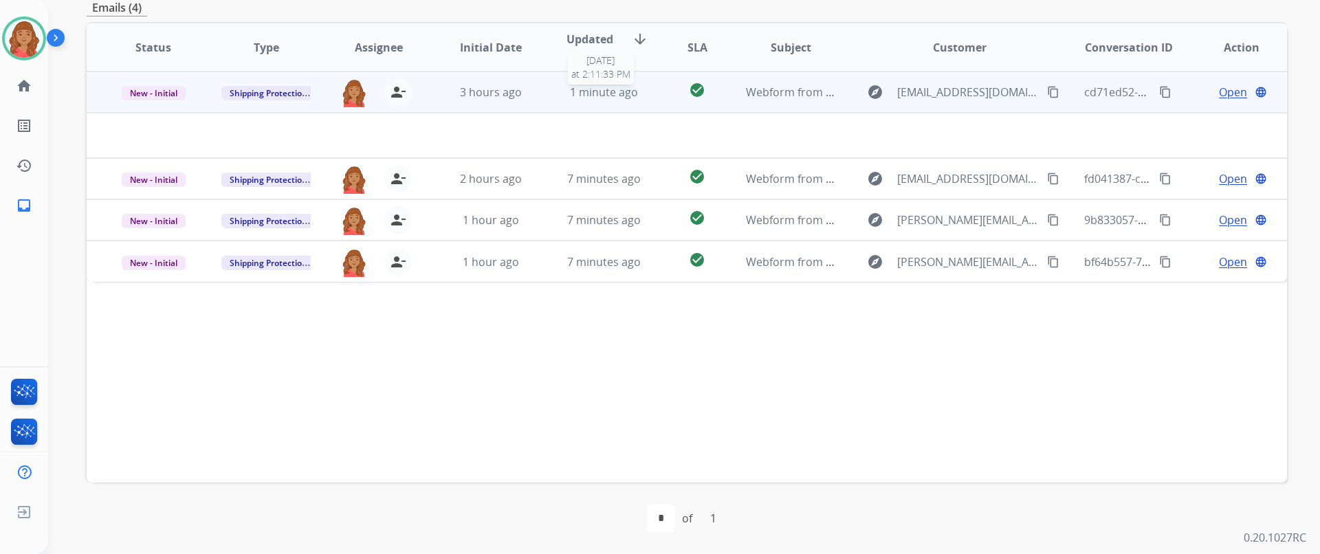
click at [589, 100] on div "1 minute ago" at bounding box center [604, 92] width 90 height 16
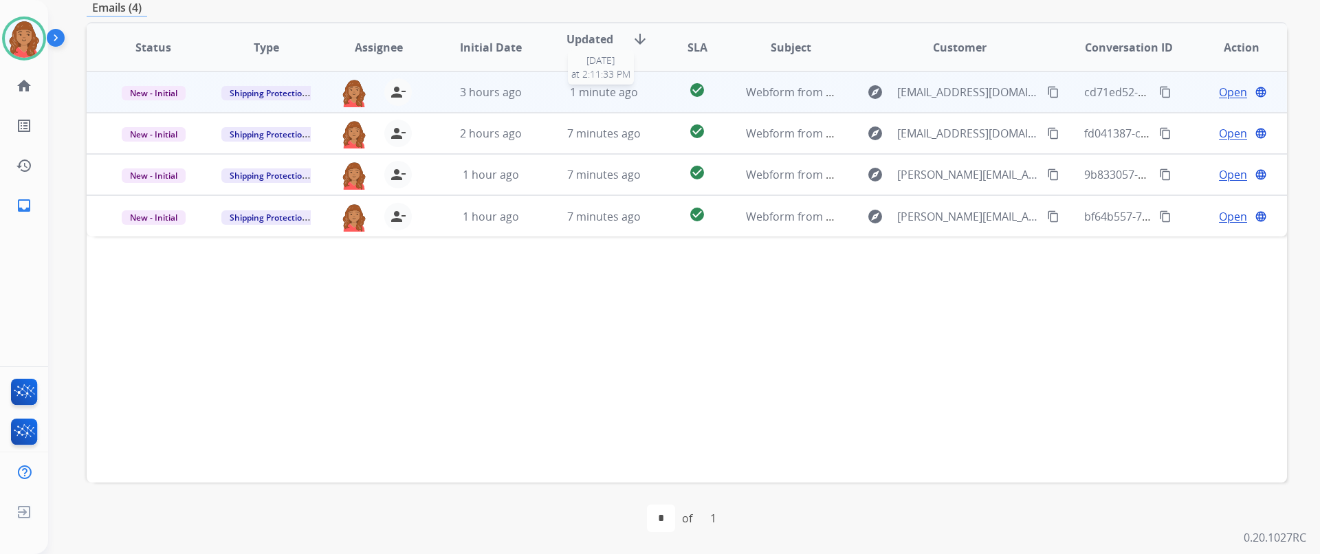
click at [570, 88] on span "1 minute ago" at bounding box center [604, 92] width 68 height 15
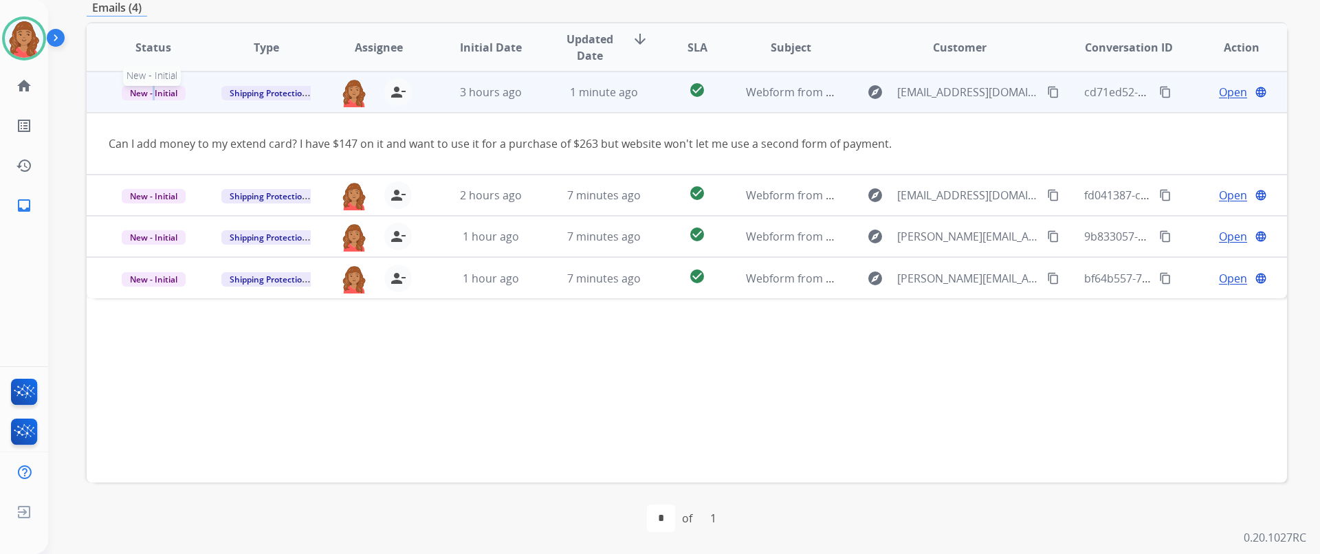
drag, startPoint x: 151, startPoint y: 92, endPoint x: 157, endPoint y: 100, distance: 9.8
click at [156, 93] on span "New - Initial" at bounding box center [154, 93] width 64 height 14
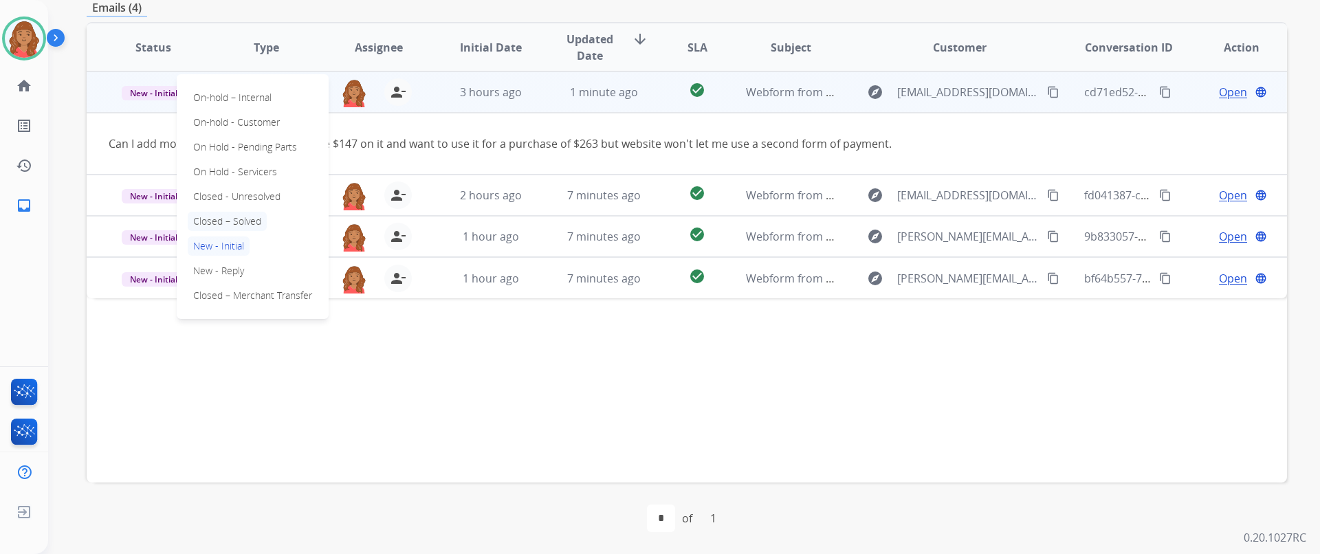
click at [219, 219] on p "Closed – Solved" at bounding box center [227, 221] width 79 height 19
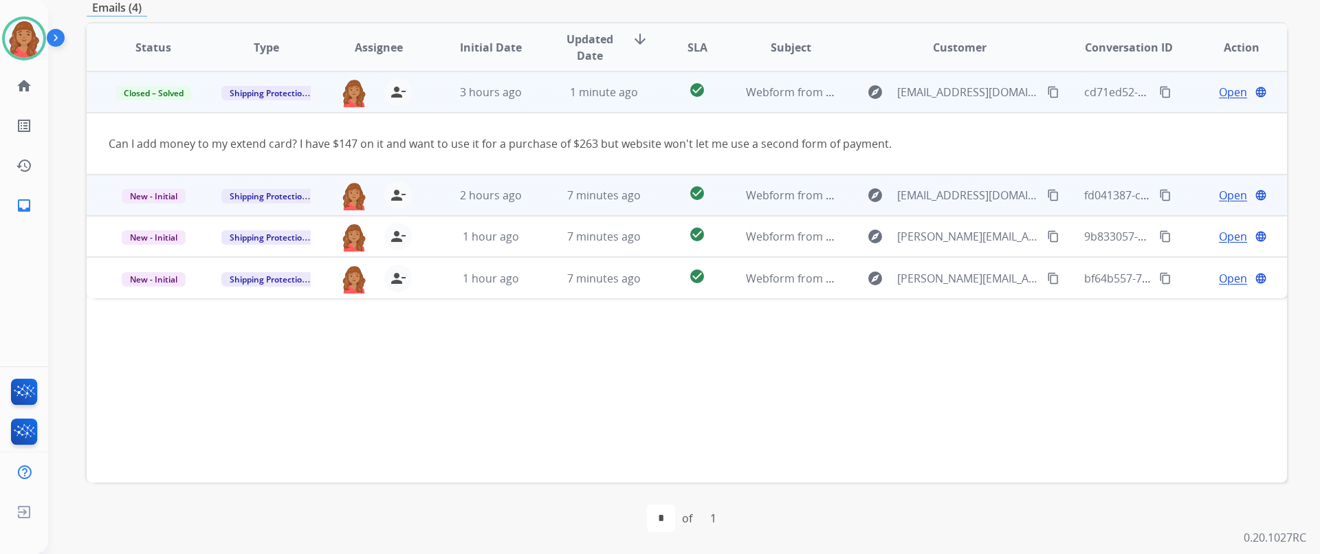
click at [1047, 196] on mat-icon "content_copy" at bounding box center [1053, 195] width 12 height 12
drag, startPoint x: 1041, startPoint y: 199, endPoint x: 1012, endPoint y: 197, distance: 28.9
click at [1047, 199] on mat-icon "content_copy" at bounding box center [1053, 195] width 12 height 12
click at [515, 194] on span "2 hours ago" at bounding box center [491, 195] width 62 height 15
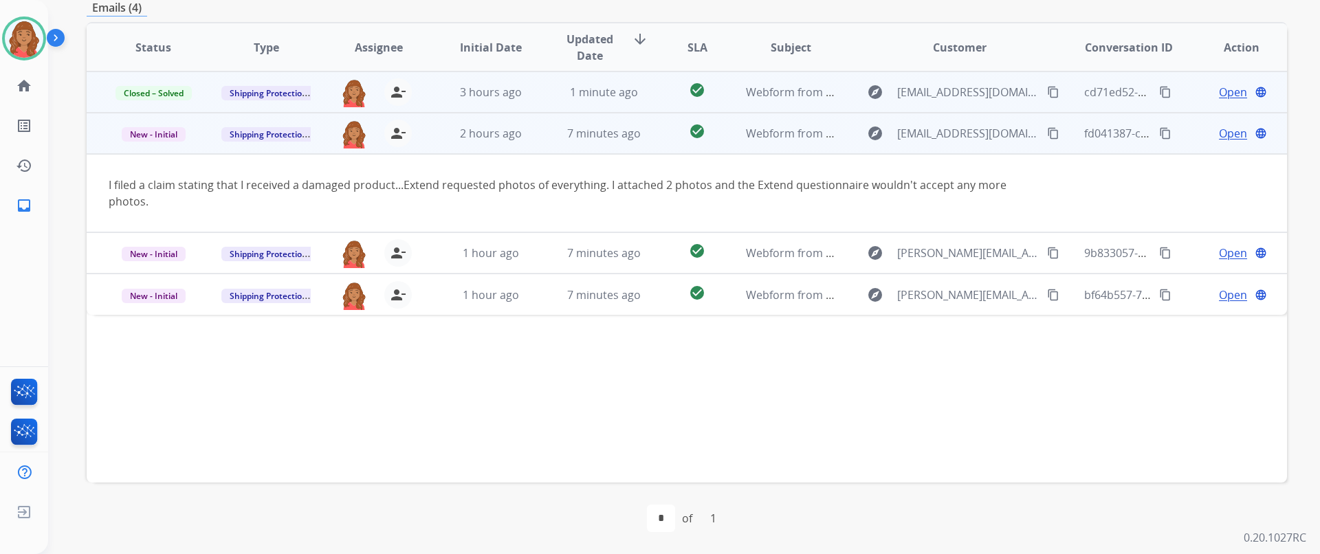
click at [1219, 132] on span "Open" at bounding box center [1233, 133] width 28 height 16
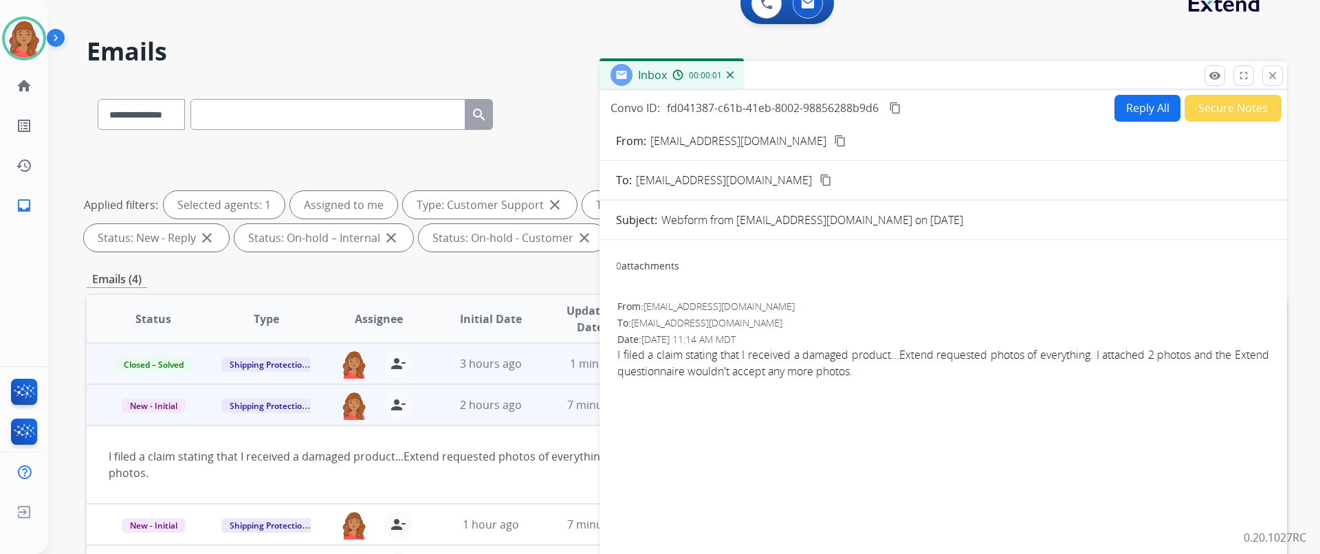
scroll to position [19, 0]
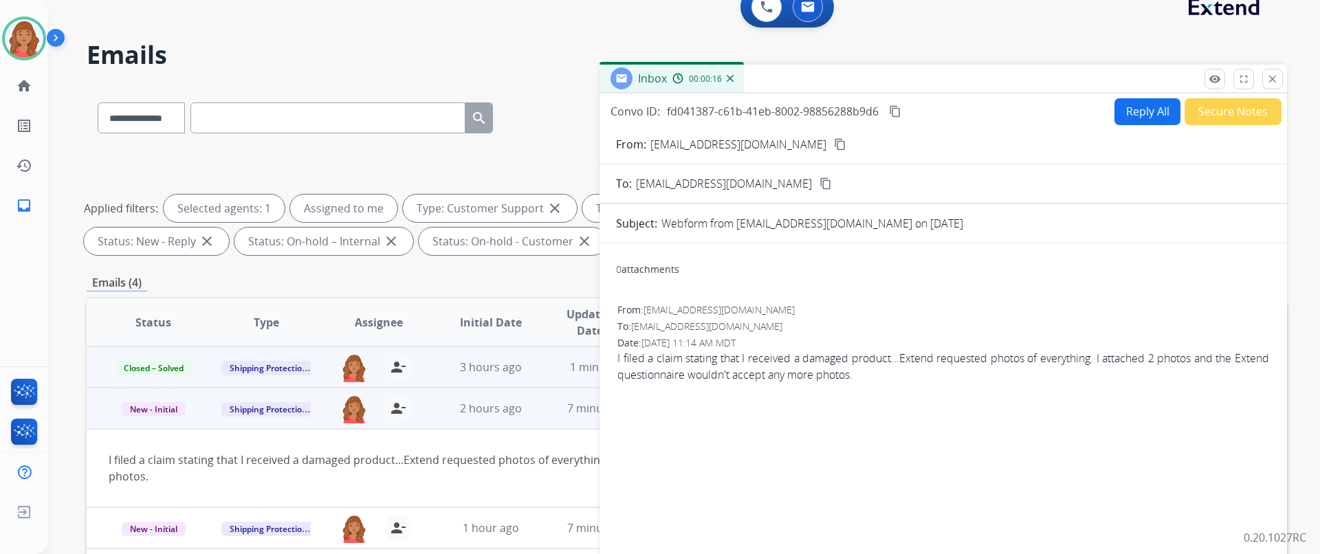
click at [1149, 119] on button "Reply All" at bounding box center [1147, 111] width 66 height 27
select select "**********"
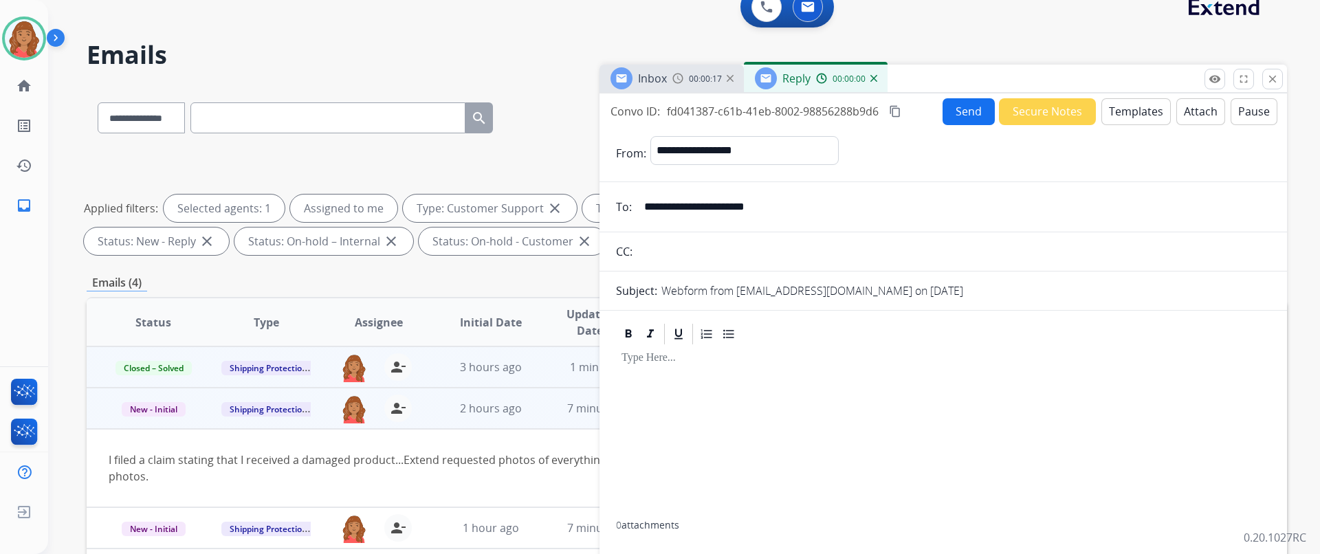
click at [1133, 112] on button "Templates" at bounding box center [1135, 111] width 69 height 27
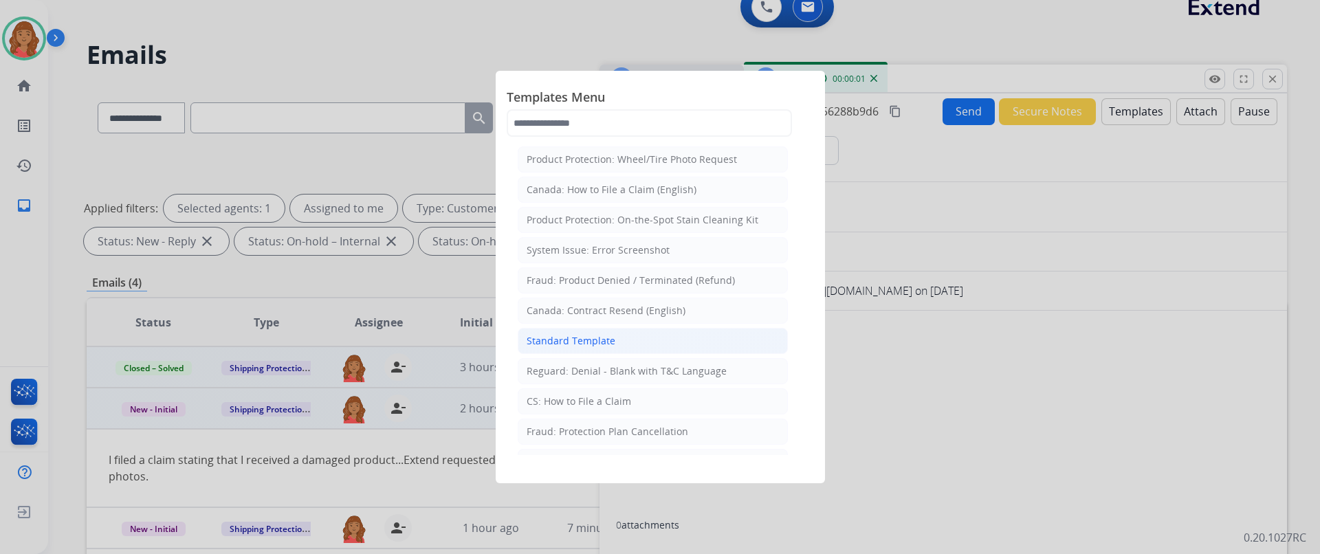
click at [603, 340] on div "Standard Template" at bounding box center [570, 341] width 89 height 14
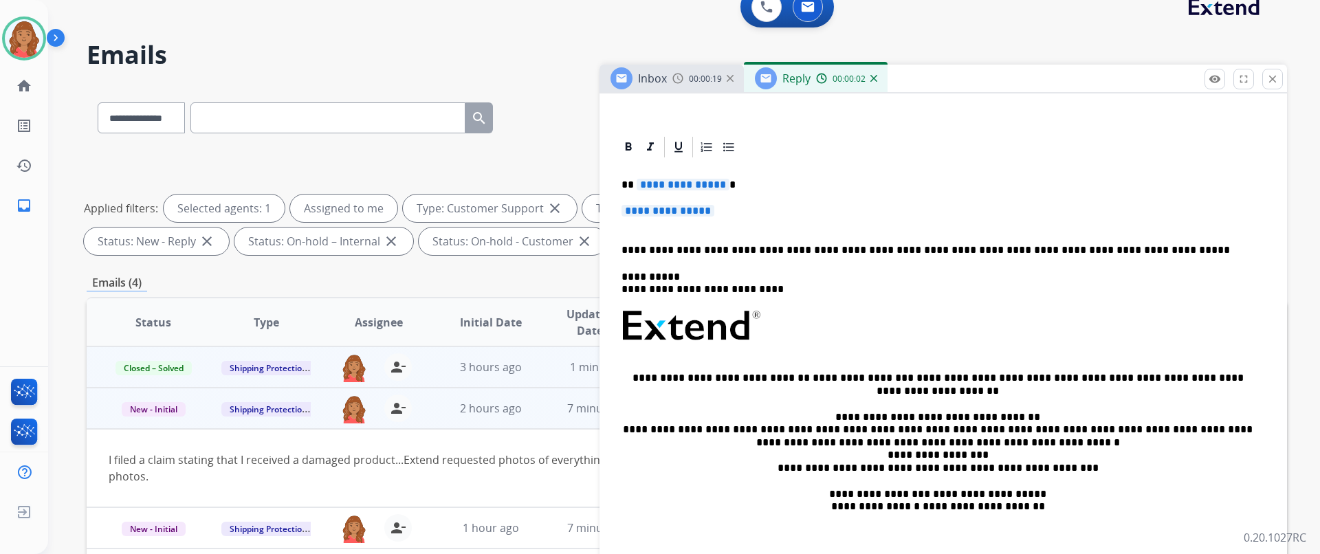
scroll to position [275, 0]
drag, startPoint x: 687, startPoint y: 204, endPoint x: 614, endPoint y: 186, distance: 75.0
click at [609, 184] on div "**********" at bounding box center [942, 414] width 687 height 561
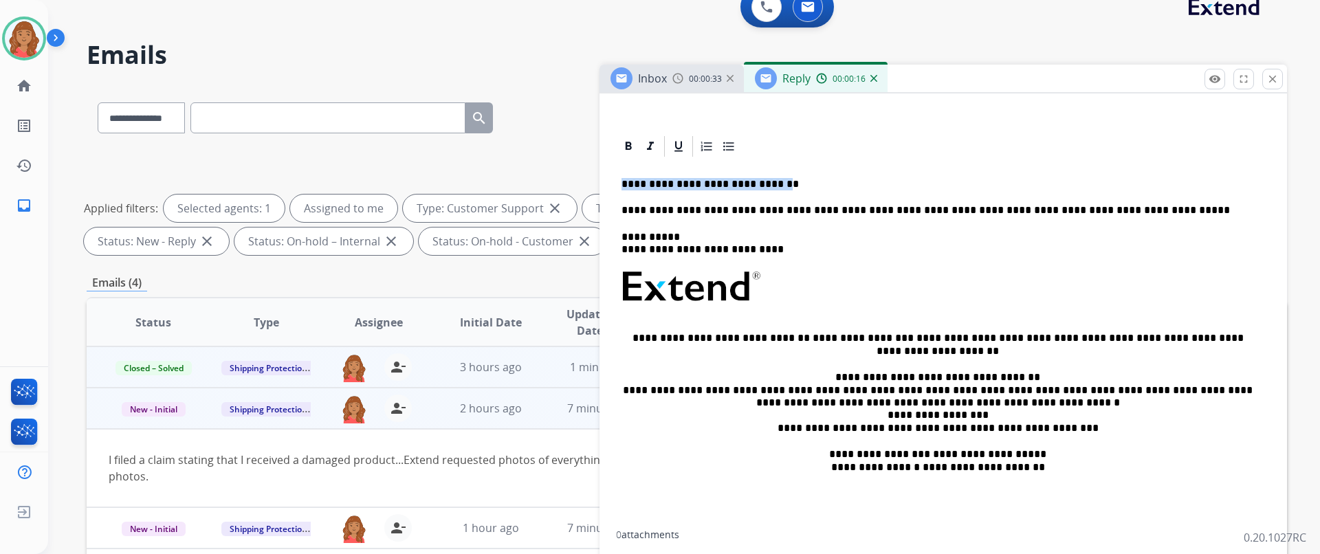
drag, startPoint x: 762, startPoint y: 177, endPoint x: 623, endPoint y: 183, distance: 139.6
click at [623, 183] on div "**********" at bounding box center [943, 343] width 654 height 368
drag, startPoint x: 656, startPoint y: 172, endPoint x: 564, endPoint y: 174, distance: 91.4
click at [565, 173] on div "**********" at bounding box center [687, 457] width 1200 height 744
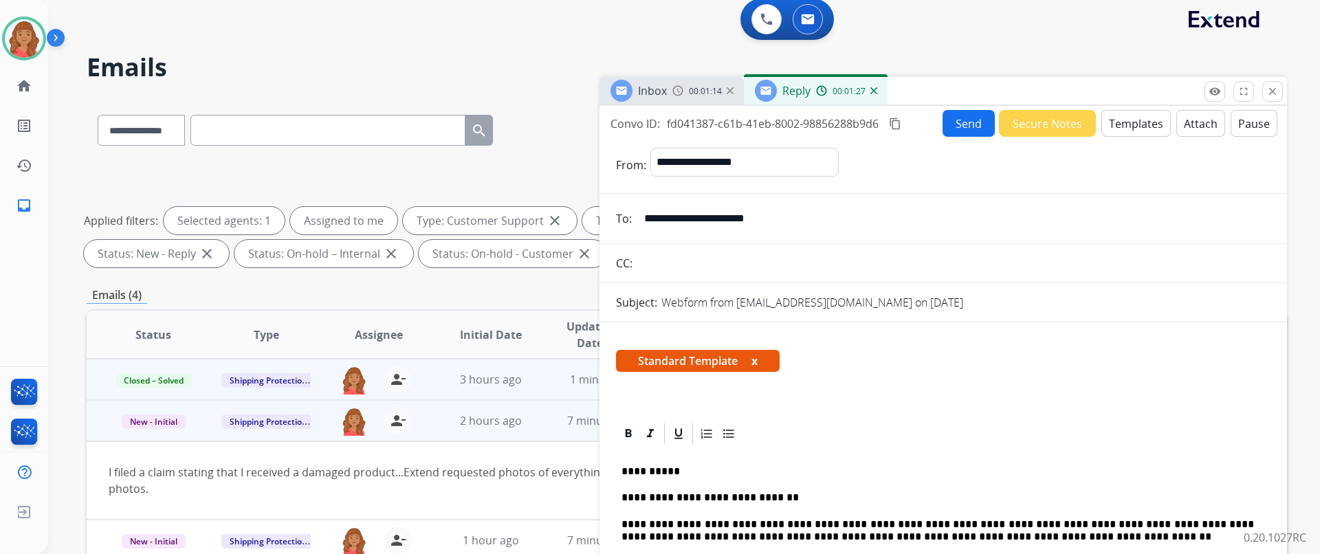
scroll to position [0, 0]
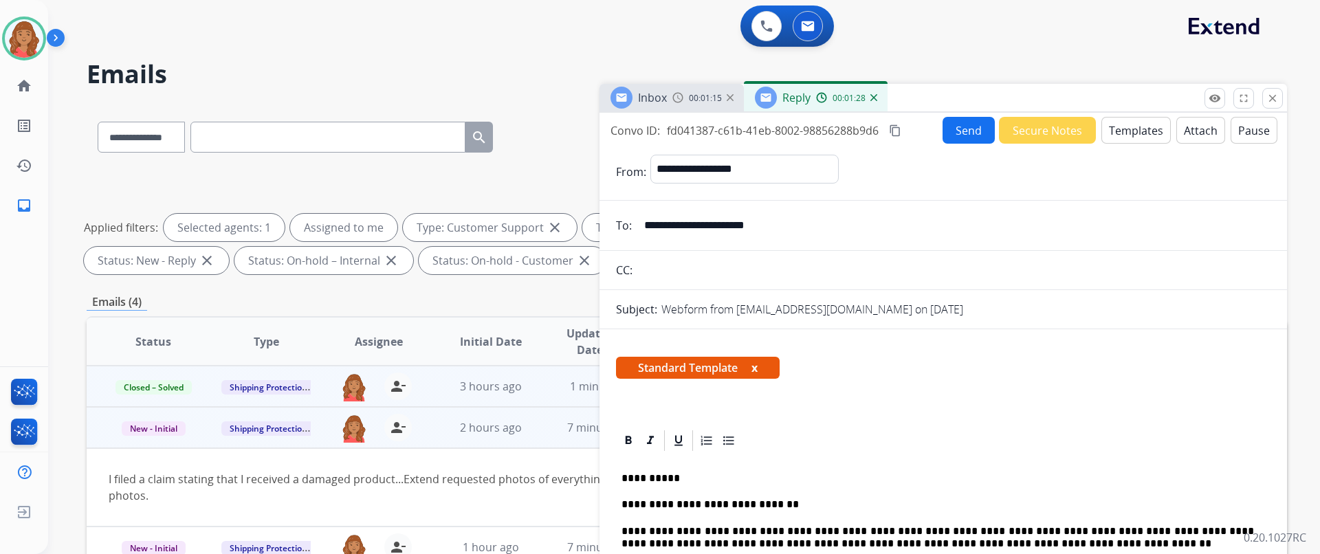
click at [950, 136] on button "Send" at bounding box center [968, 130] width 52 height 27
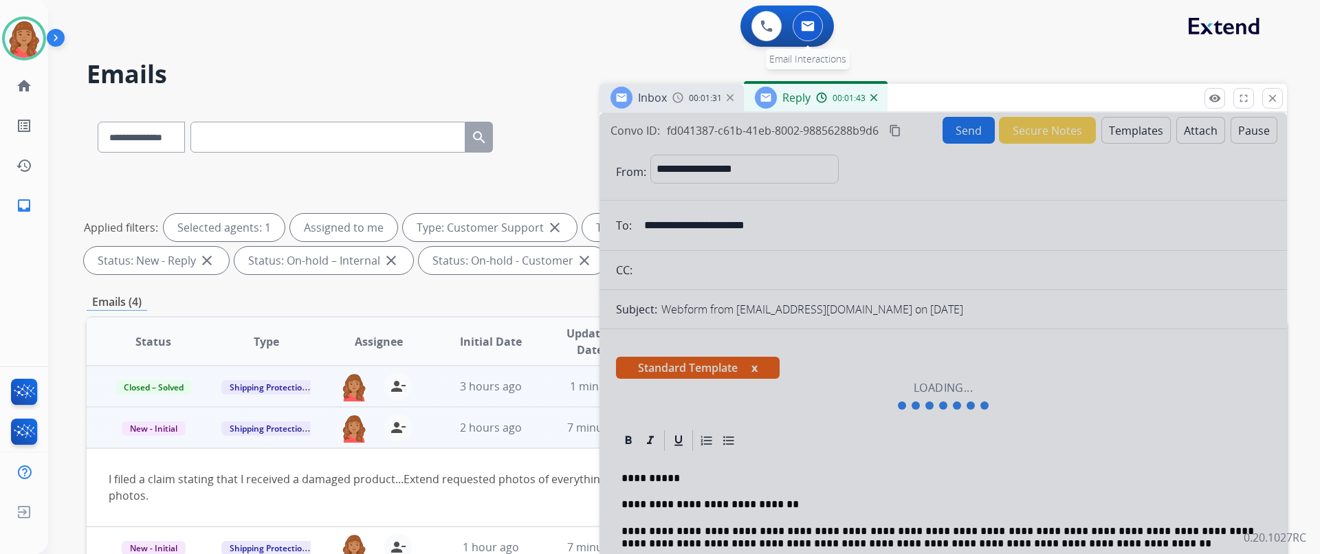
click at [809, 27] on img at bounding box center [808, 26] width 14 height 11
click at [831, 94] on div "00:01:45" at bounding box center [846, 97] width 60 height 12
click at [685, 105] on div "Inbox 00:01:33" at bounding box center [671, 97] width 144 height 27
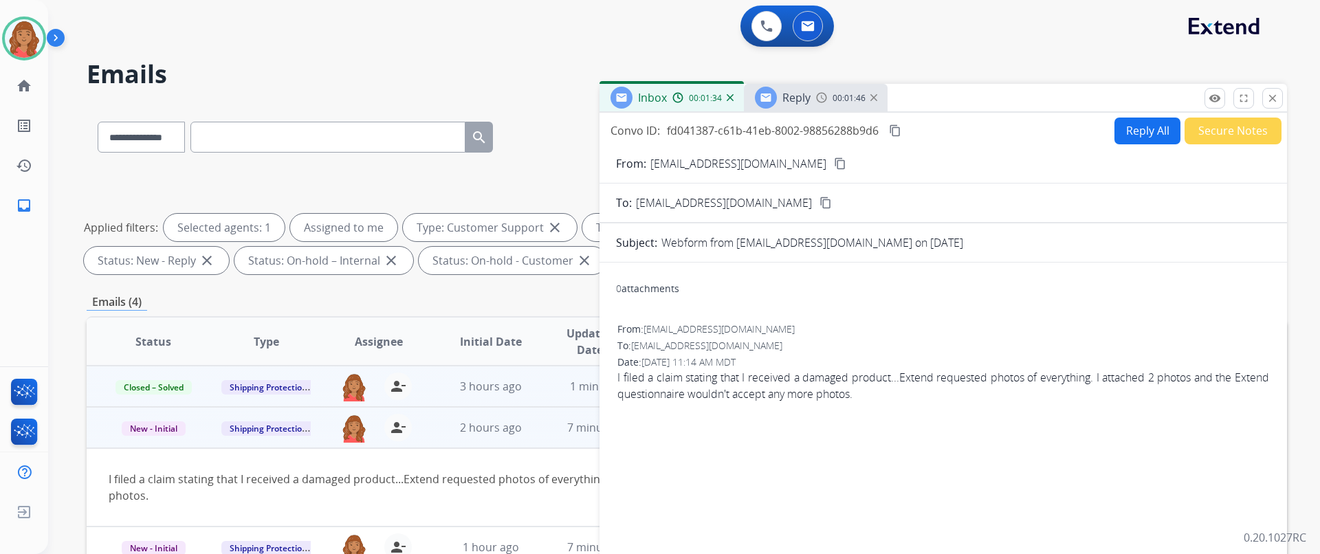
drag, startPoint x: 749, startPoint y: 106, endPoint x: 756, endPoint y: 107, distance: 6.9
click at [744, 106] on div "Inbox 00:01:34" at bounding box center [671, 97] width 144 height 27
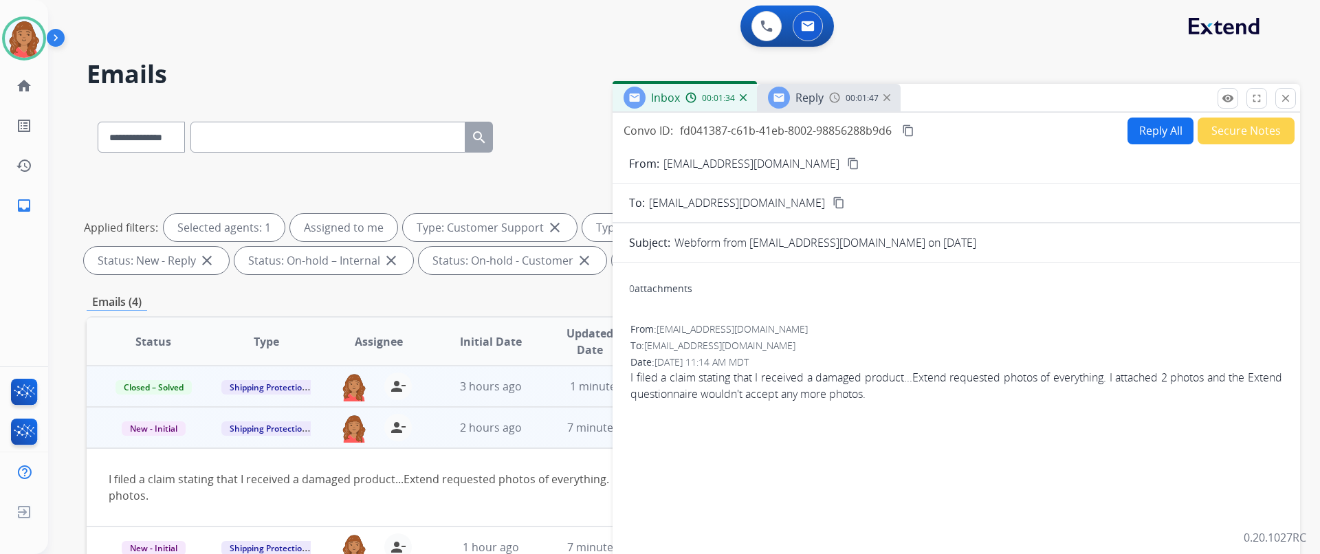
click at [823, 102] on span "Reply" at bounding box center [809, 97] width 28 height 15
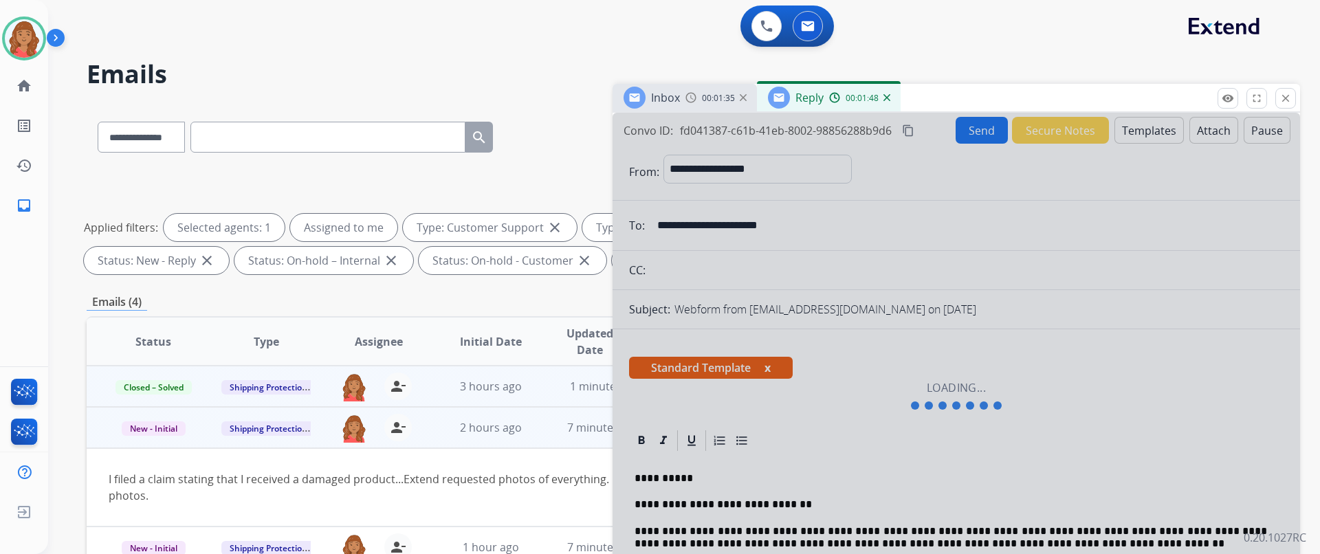
click at [707, 100] on span "00:01:35" at bounding box center [718, 98] width 33 height 11
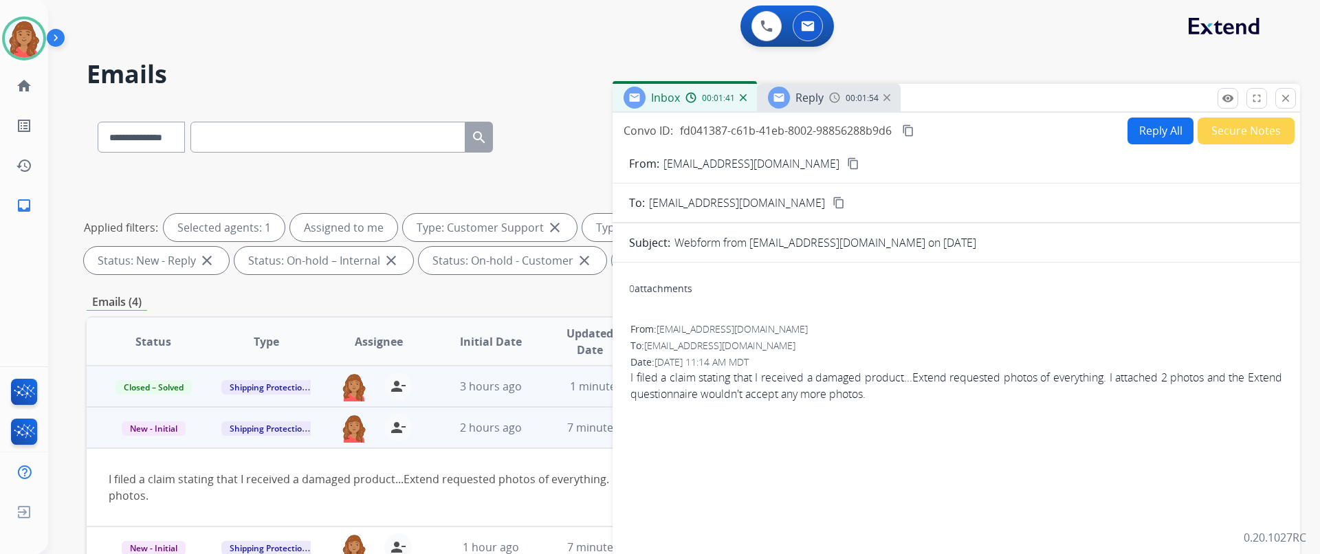
click at [835, 107] on div "Reply 00:01:54" at bounding box center [829, 97] width 144 height 27
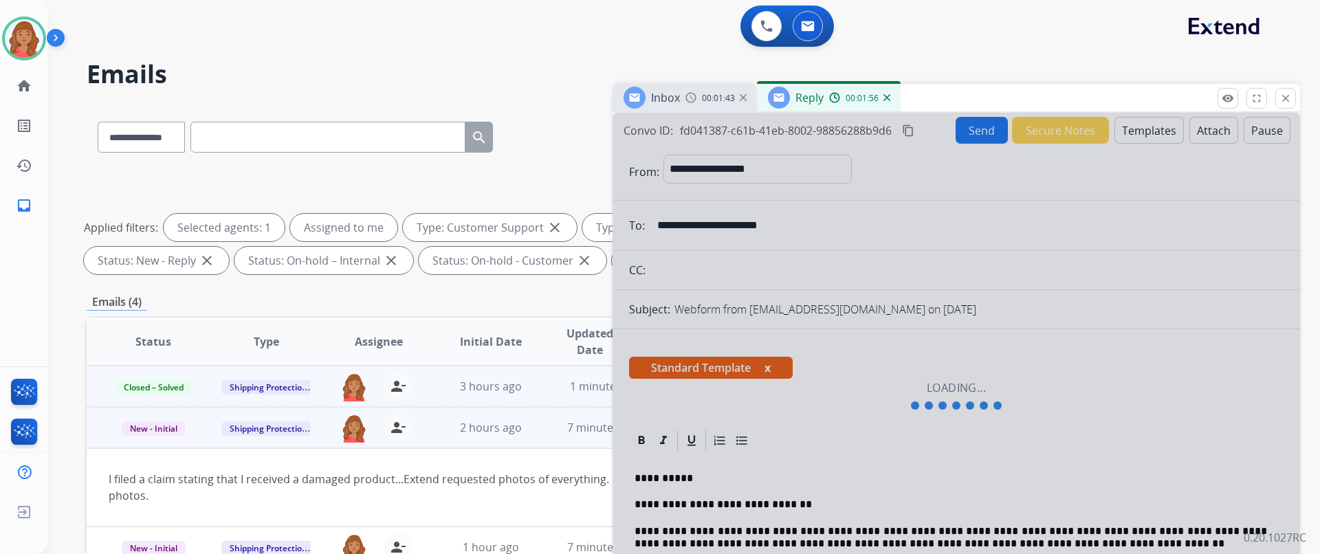
click at [700, 111] on div "Inbox 00:01:43 Reply 00:01:56" at bounding box center [955, 98] width 687 height 29
drag, startPoint x: 821, startPoint y: 102, endPoint x: 836, endPoint y: 111, distance: 17.6
click at [823, 104] on span "Reply" at bounding box center [809, 97] width 28 height 15
click at [1287, 94] on mat-icon "close" at bounding box center [1285, 98] width 12 height 12
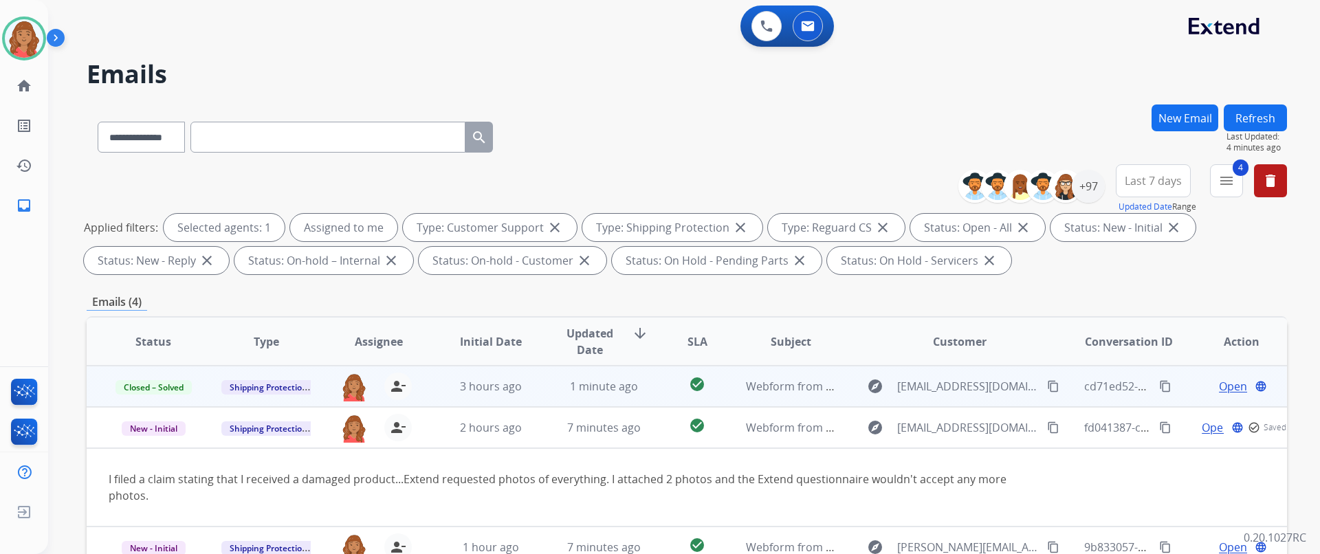
drag, startPoint x: 1210, startPoint y: 102, endPoint x: 1208, endPoint y: 109, distance: 7.2
click at [1208, 106] on div "**********" at bounding box center [667, 326] width 1238 height 554
click at [1170, 118] on button "New Email" at bounding box center [1184, 117] width 67 height 27
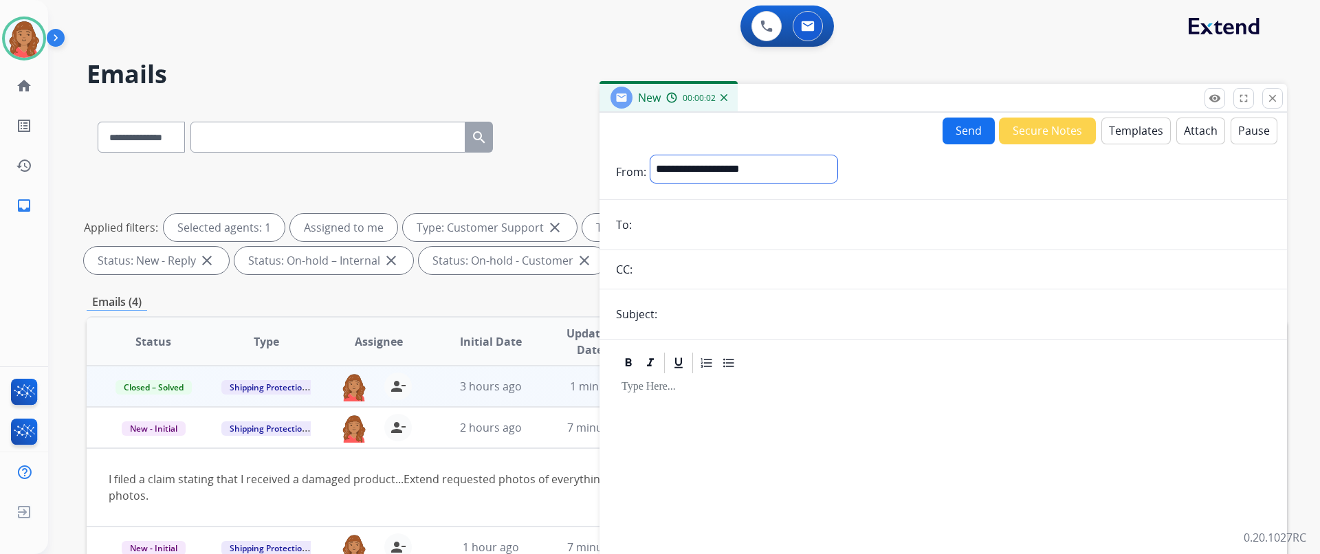
drag, startPoint x: 698, startPoint y: 164, endPoint x: 701, endPoint y: 182, distance: 18.8
click at [701, 176] on select "**********" at bounding box center [743, 168] width 187 height 27
select select "**********"
click at [650, 155] on select "**********" at bounding box center [743, 168] width 187 height 27
paste input "**********"
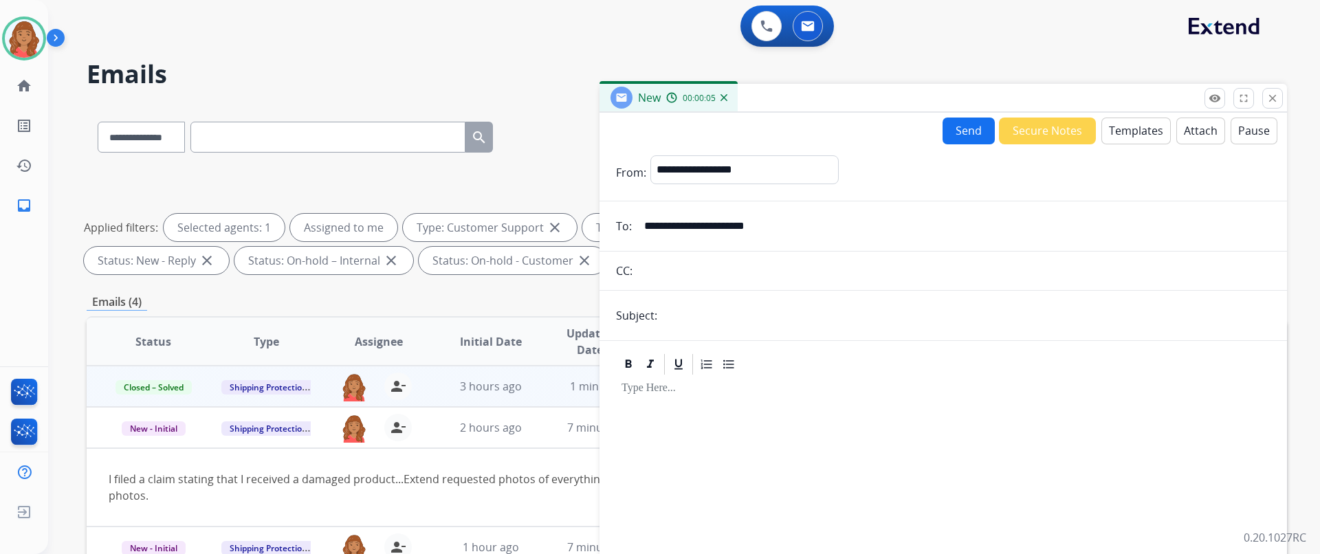
type input "**********"
click at [691, 315] on input "text" at bounding box center [965, 315] width 609 height 27
type input "**********"
drag, startPoint x: 1129, startPoint y: 133, endPoint x: 1132, endPoint y: 139, distance: 7.1
click at [1132, 139] on button "Templates" at bounding box center [1135, 131] width 69 height 27
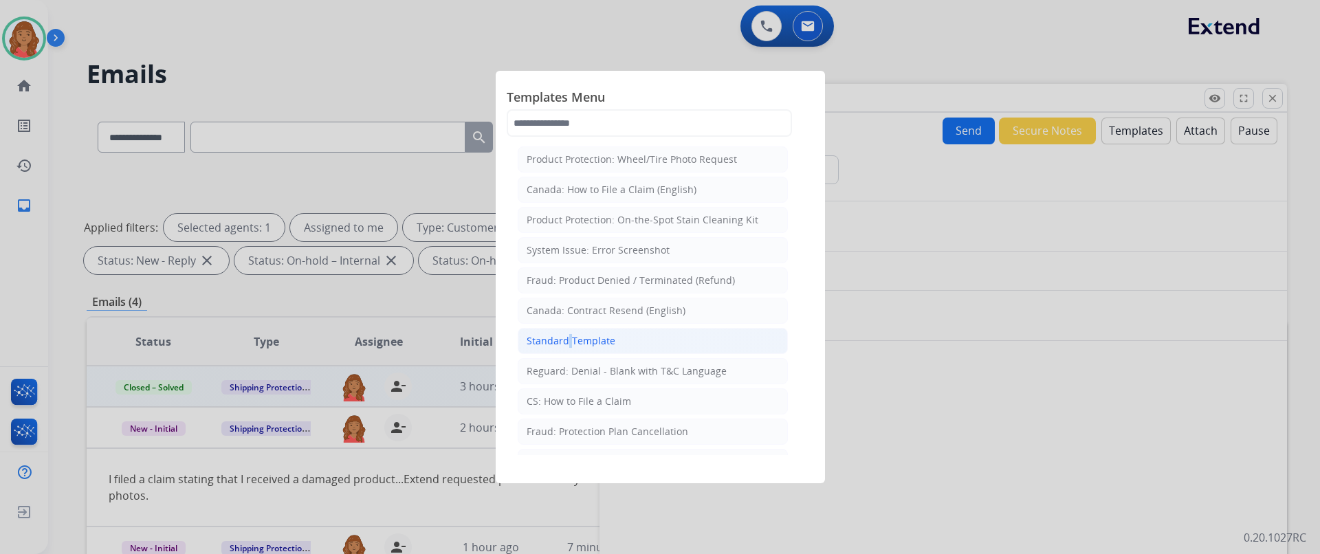
drag, startPoint x: 568, startPoint y: 345, endPoint x: 575, endPoint y: 346, distance: 6.9
click at [572, 346] on div "Standard Template" at bounding box center [570, 341] width 89 height 14
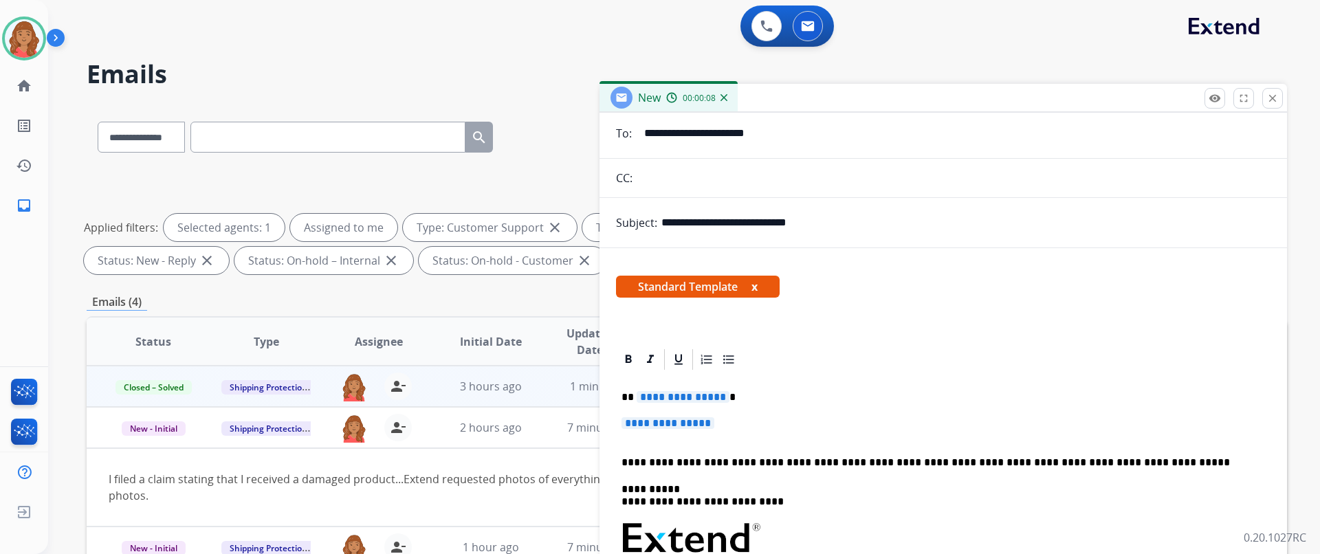
scroll to position [190, 0]
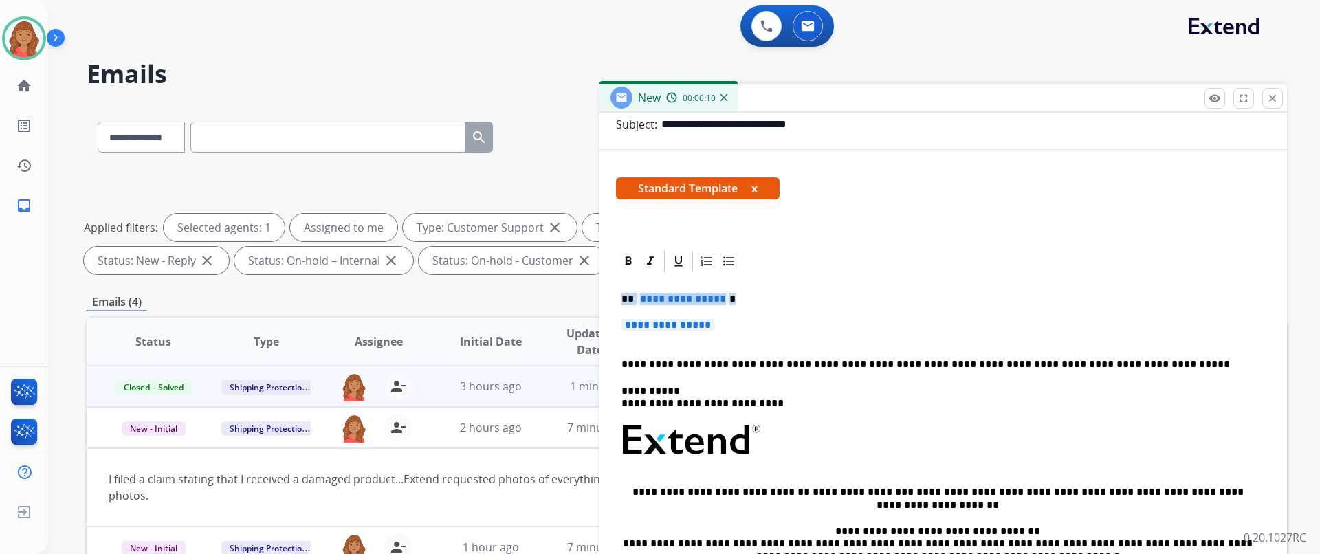
drag, startPoint x: 748, startPoint y: 334, endPoint x: 580, endPoint y: 276, distance: 178.0
click at [577, 265] on div "**********" at bounding box center [687, 476] width 1200 height 744
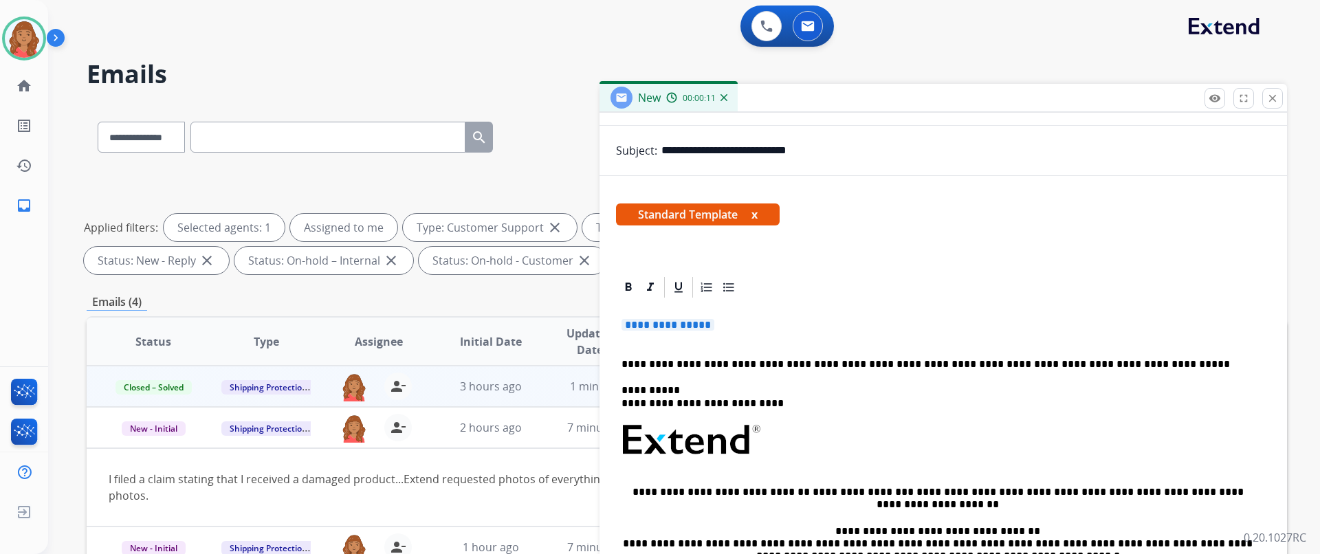
drag, startPoint x: 726, startPoint y: 315, endPoint x: 601, endPoint y: 327, distance: 126.4
click at [597, 324] on div "**********" at bounding box center [687, 476] width 1200 height 744
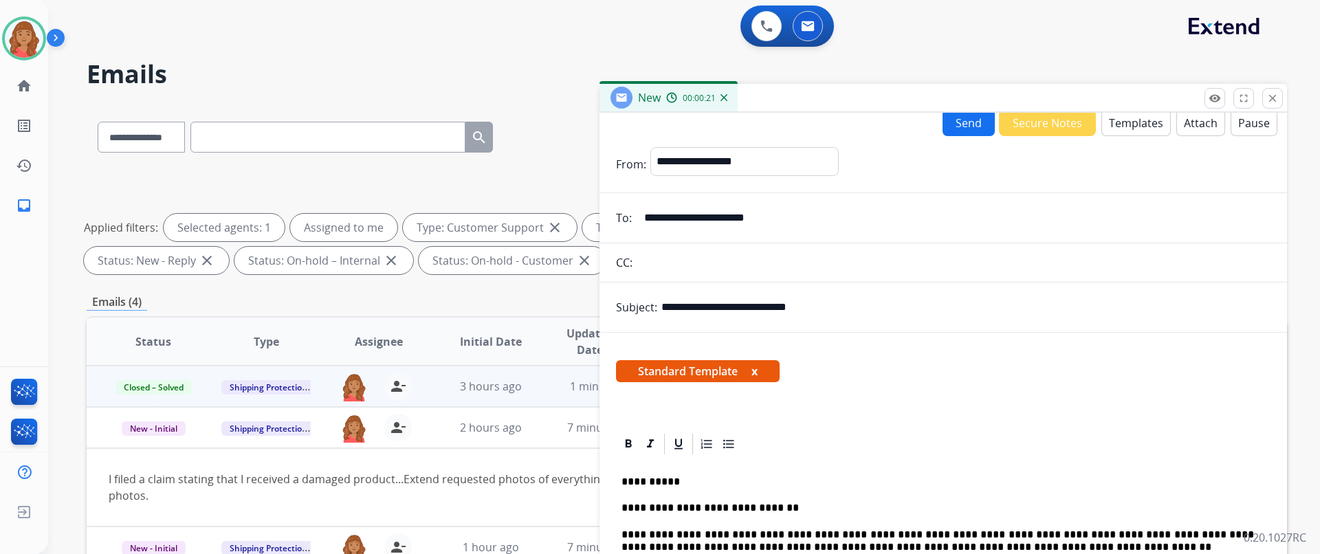
scroll to position [0, 0]
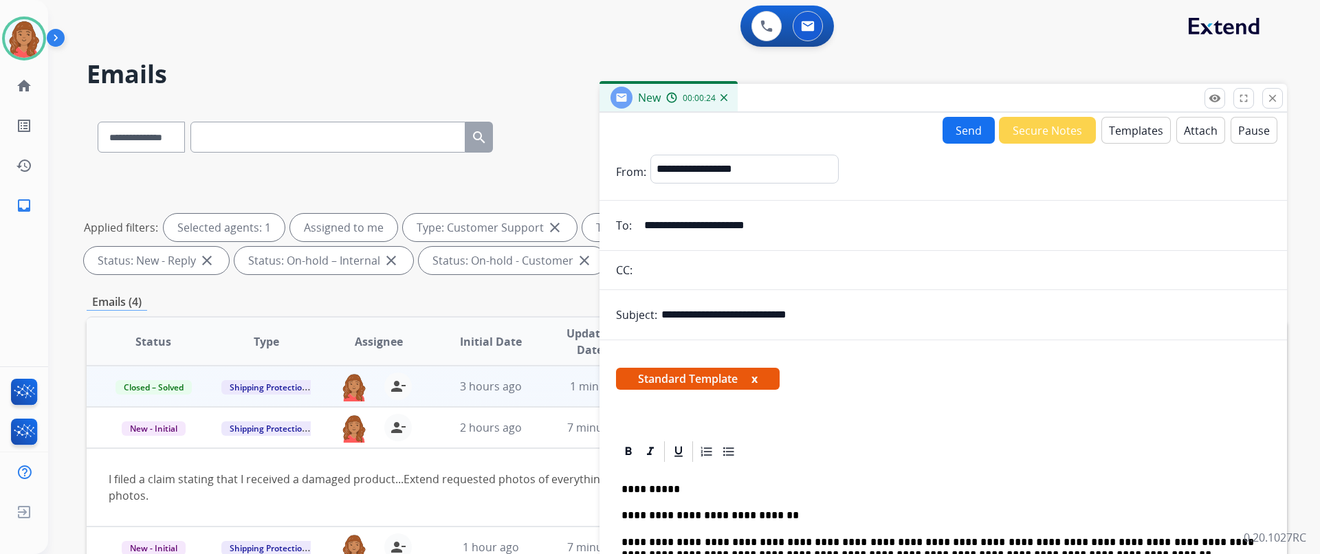
click at [947, 130] on button "Send" at bounding box center [968, 130] width 52 height 27
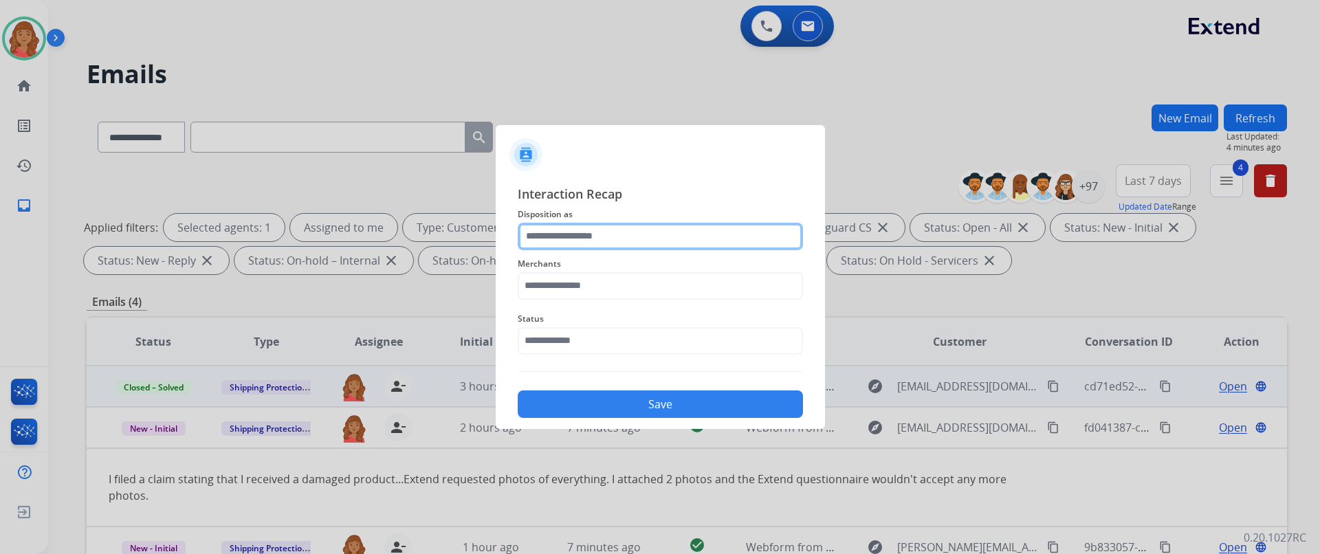
drag, startPoint x: 594, startPoint y: 232, endPoint x: 592, endPoint y: 241, distance: 8.7
click at [594, 234] on input "text" at bounding box center [660, 236] width 285 height 27
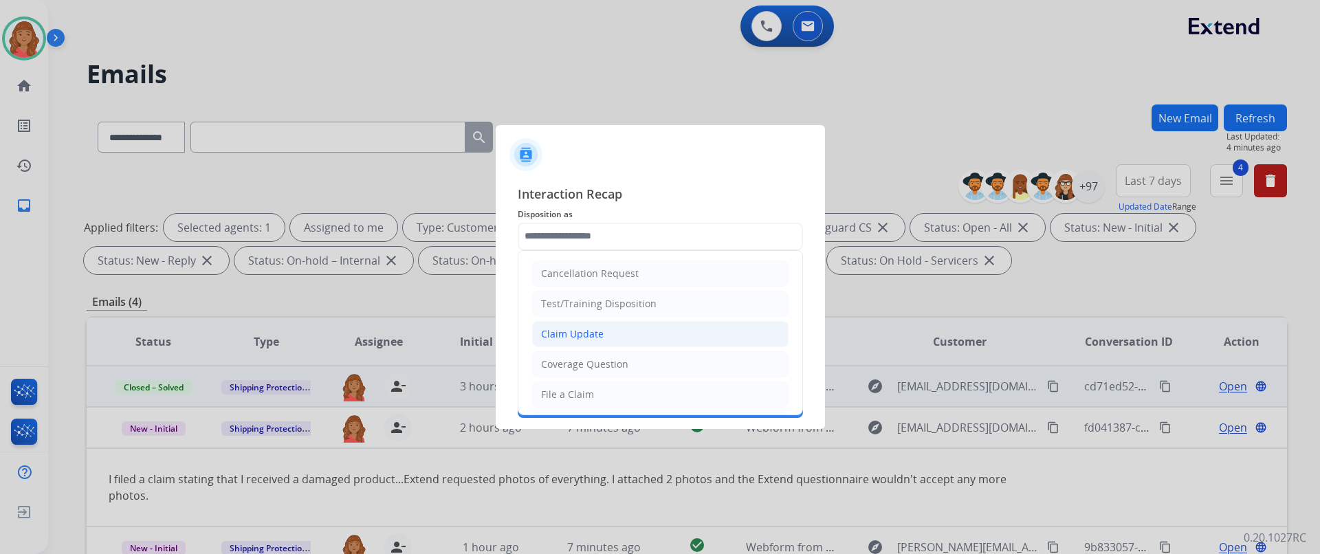
click at [583, 339] on div "Claim Update" at bounding box center [572, 334] width 63 height 14
type input "**********"
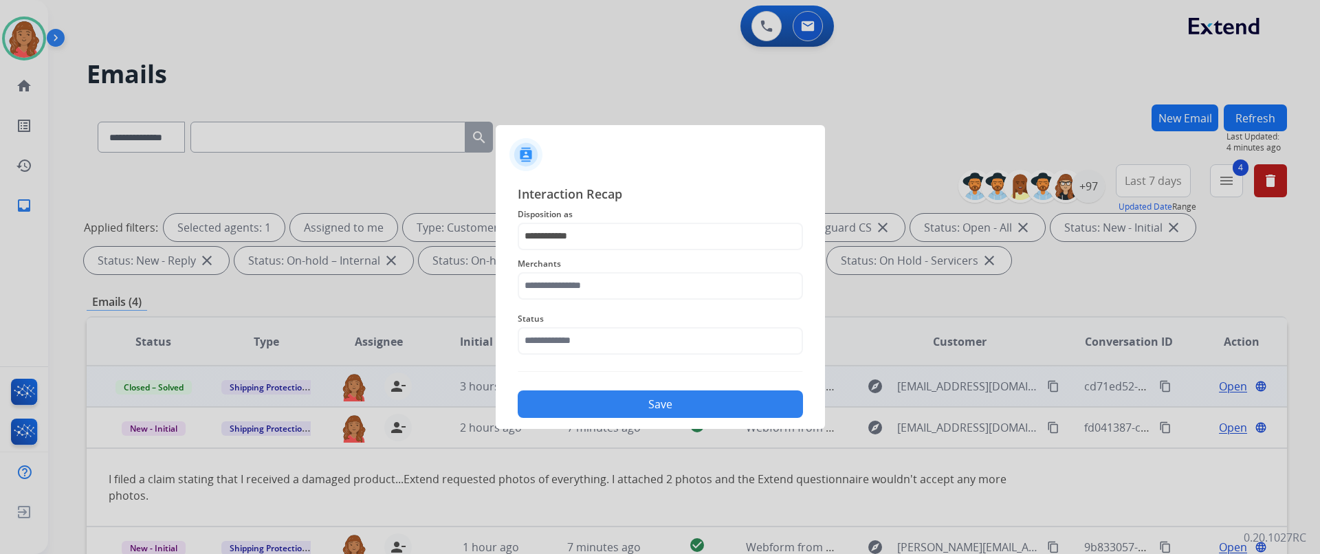
click at [570, 300] on div "Merchants" at bounding box center [660, 277] width 285 height 55
click at [561, 276] on input "text" at bounding box center [660, 285] width 285 height 27
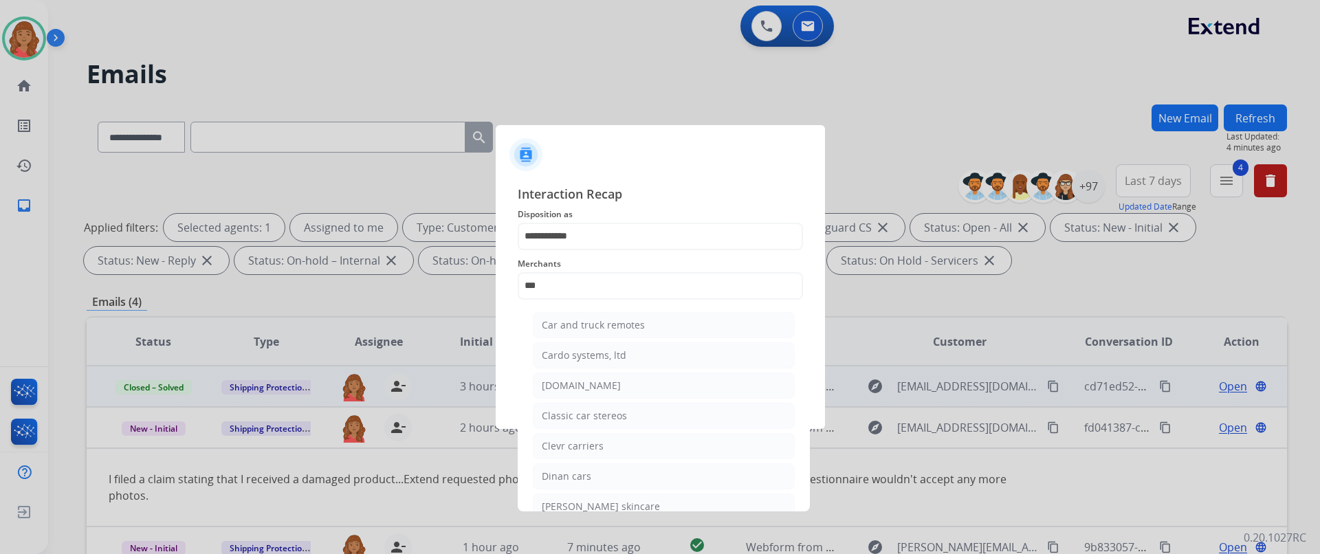
click at [555, 386] on div "[DOMAIN_NAME]" at bounding box center [581, 386] width 79 height 14
type input "**********"
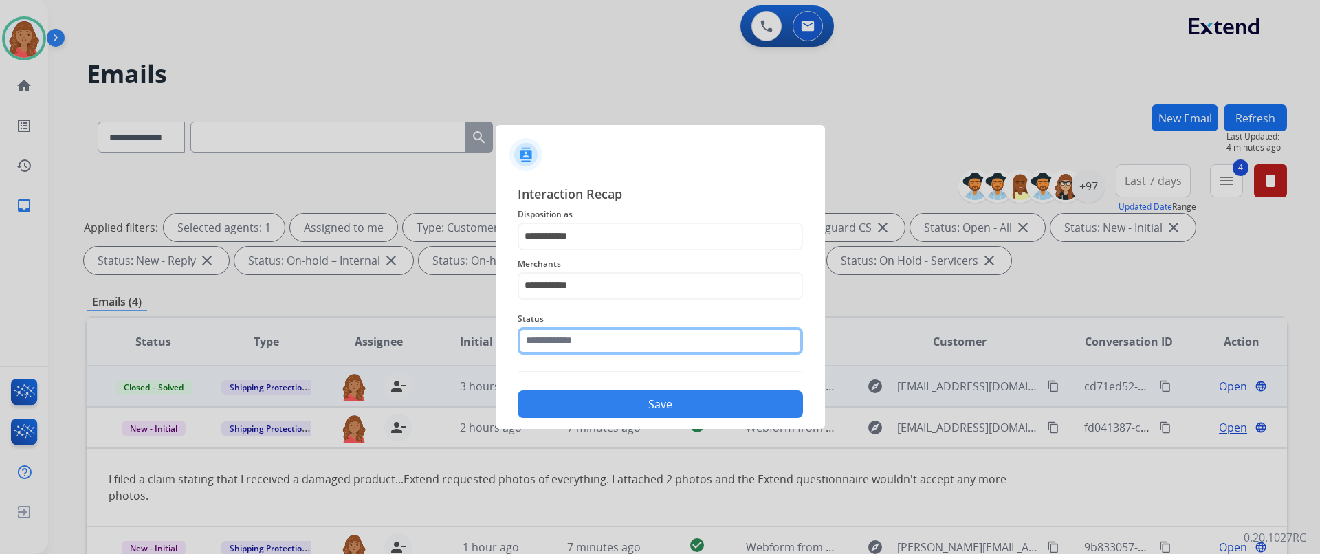
click at [555, 344] on input "text" at bounding box center [660, 340] width 285 height 27
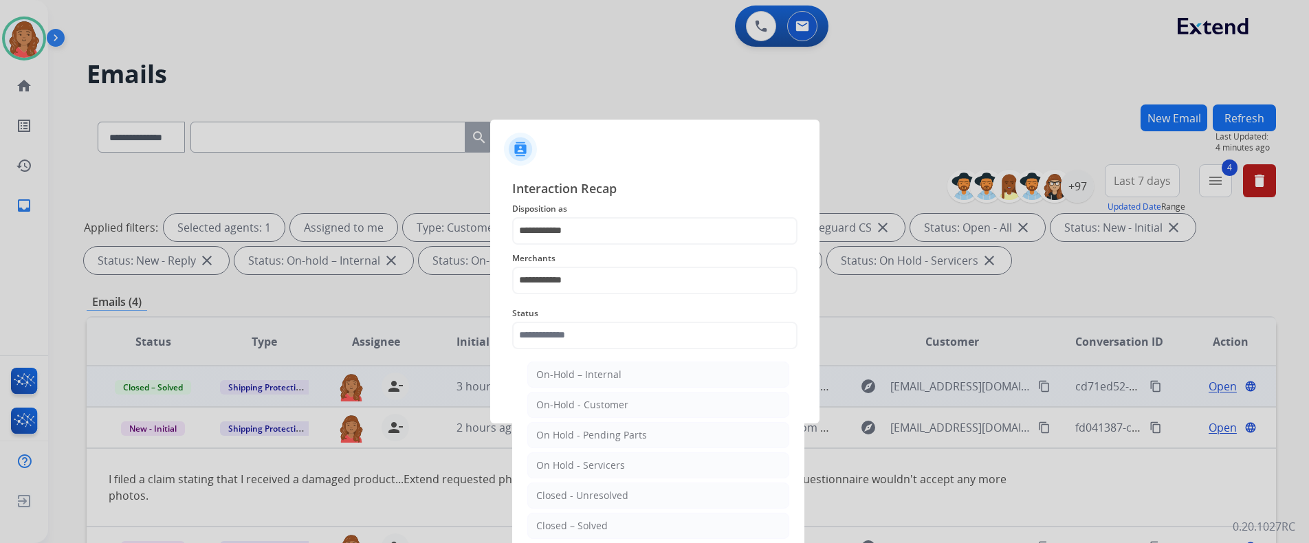
drag, startPoint x: 564, startPoint y: 523, endPoint x: 565, endPoint y: 513, distance: 10.4
click at [564, 522] on div "Closed – Solved" at bounding box center [571, 526] width 71 height 14
type input "**********"
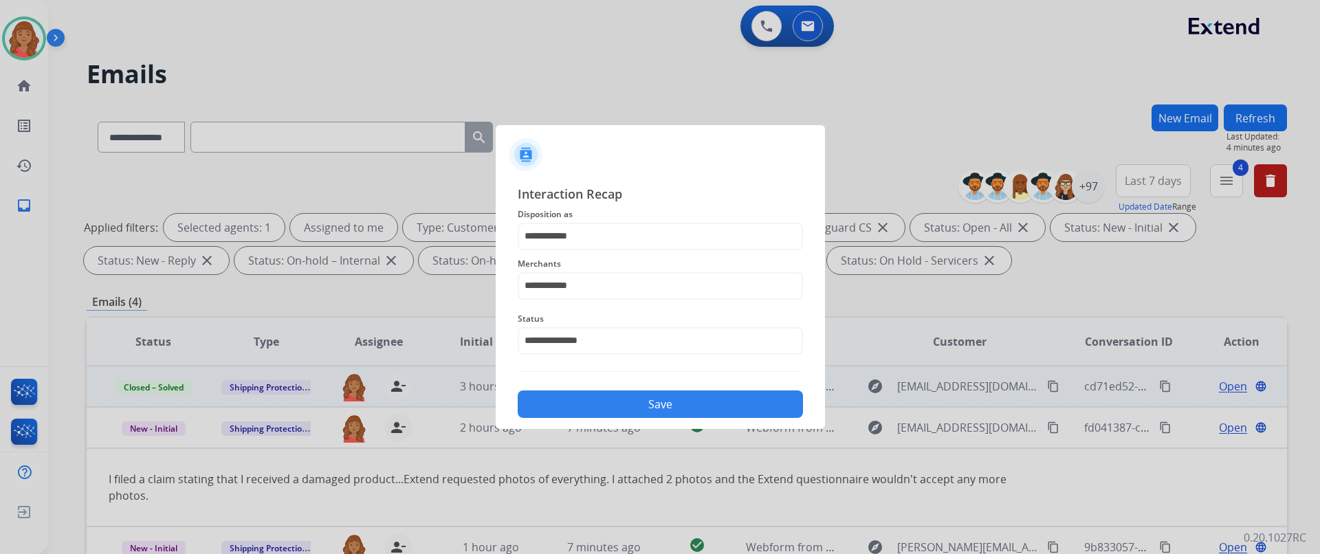
click at [591, 402] on button "Save" at bounding box center [660, 403] width 285 height 27
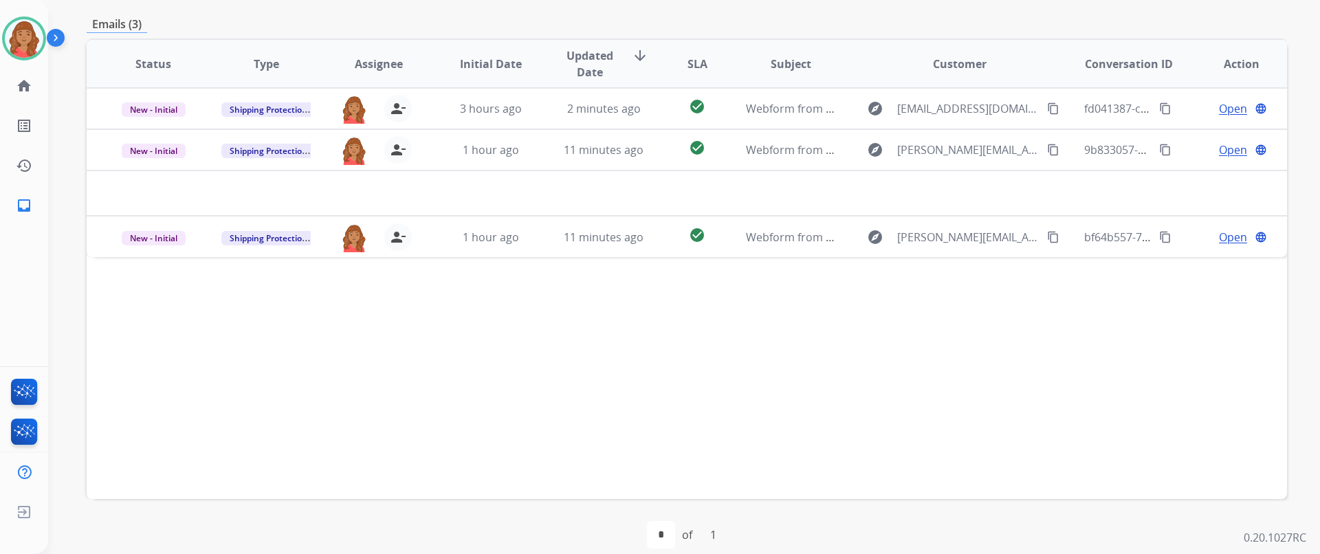
scroll to position [294, 0]
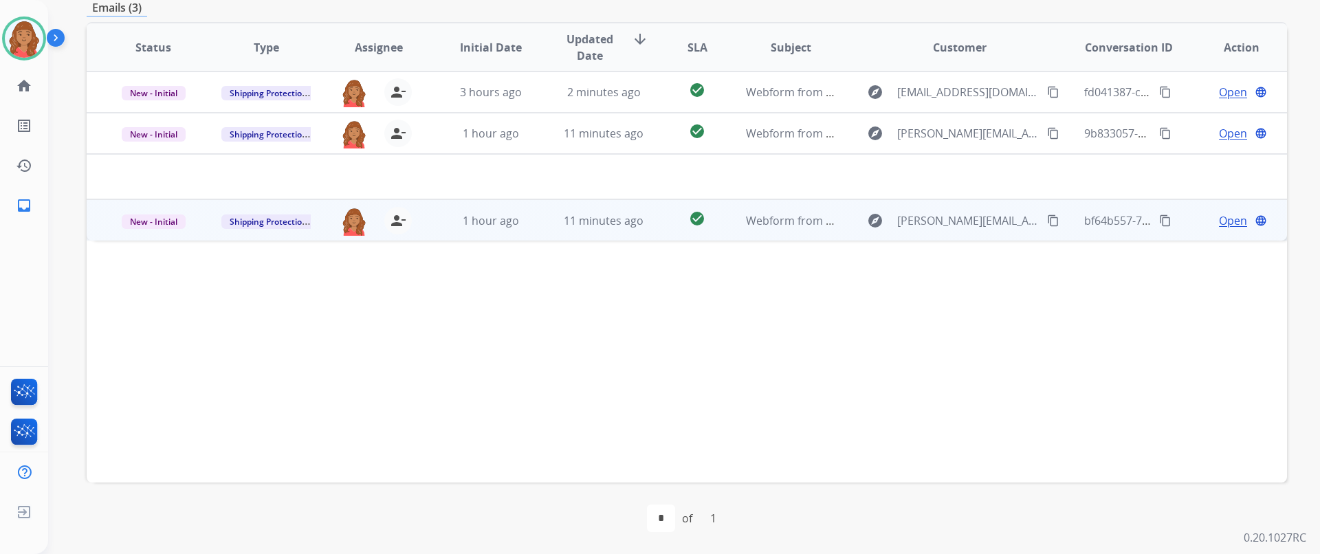
click at [482, 230] on td "1 hour ago" at bounding box center [480, 219] width 113 height 41
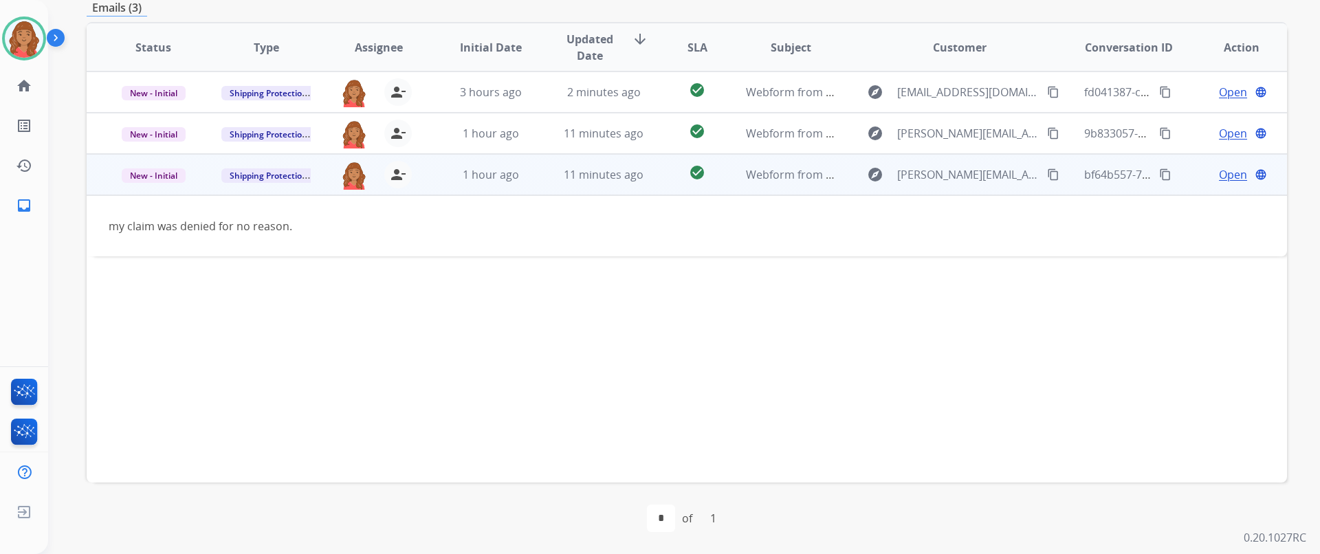
click at [467, 160] on td "1 hour ago" at bounding box center [480, 174] width 113 height 41
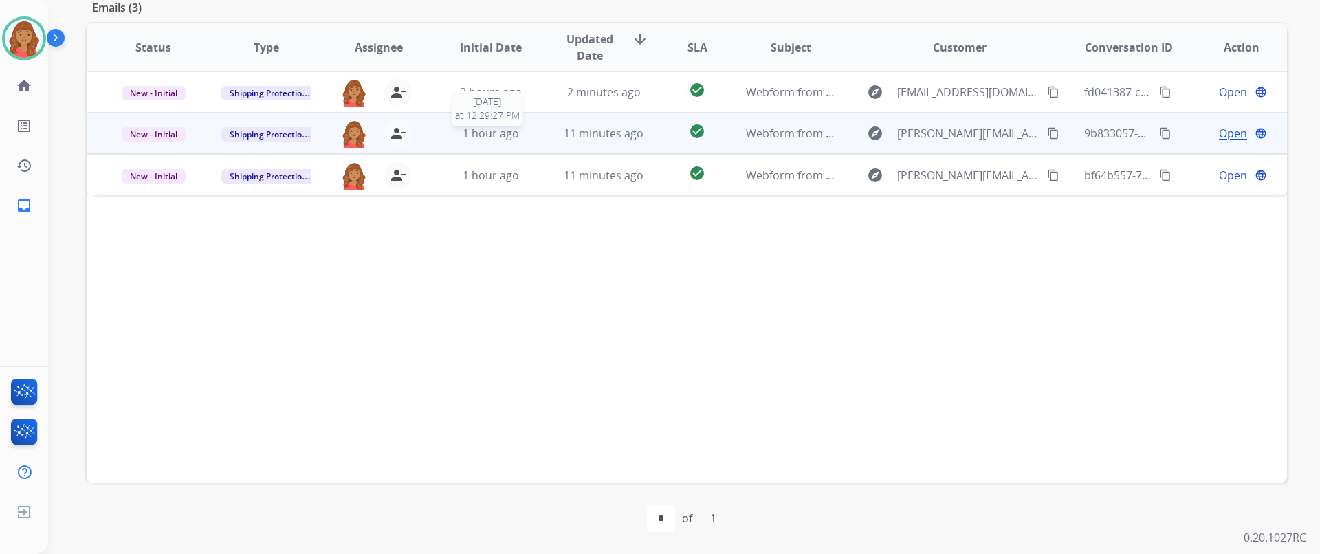
click at [482, 138] on span "1 hour ago" at bounding box center [491, 133] width 56 height 15
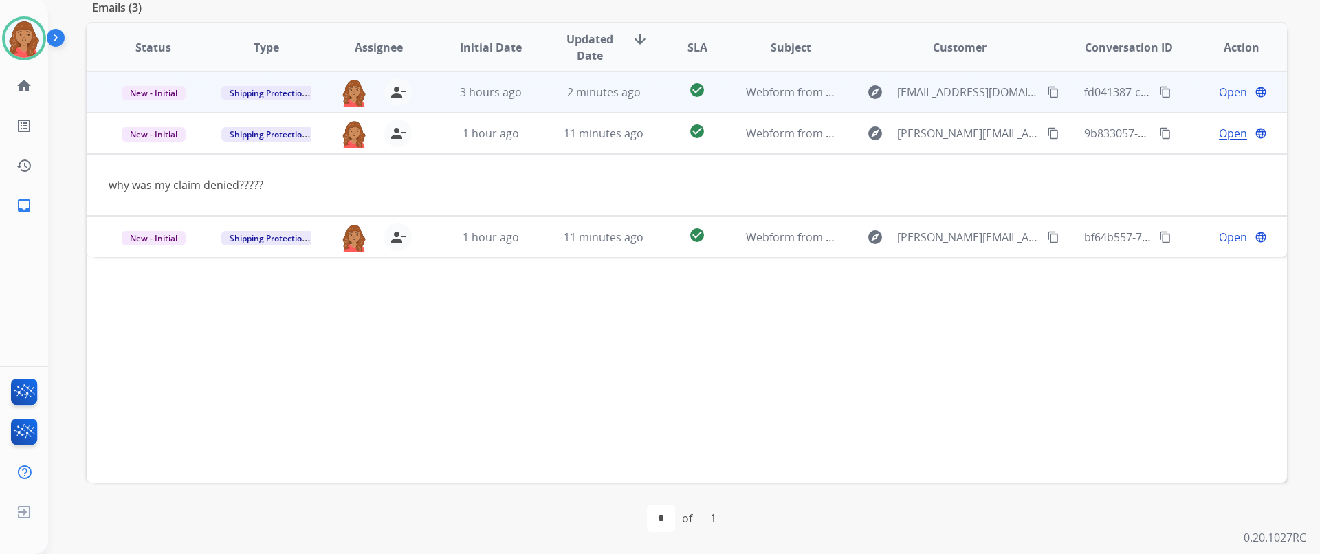
click at [484, 101] on td "3 hours ago" at bounding box center [480, 91] width 113 height 41
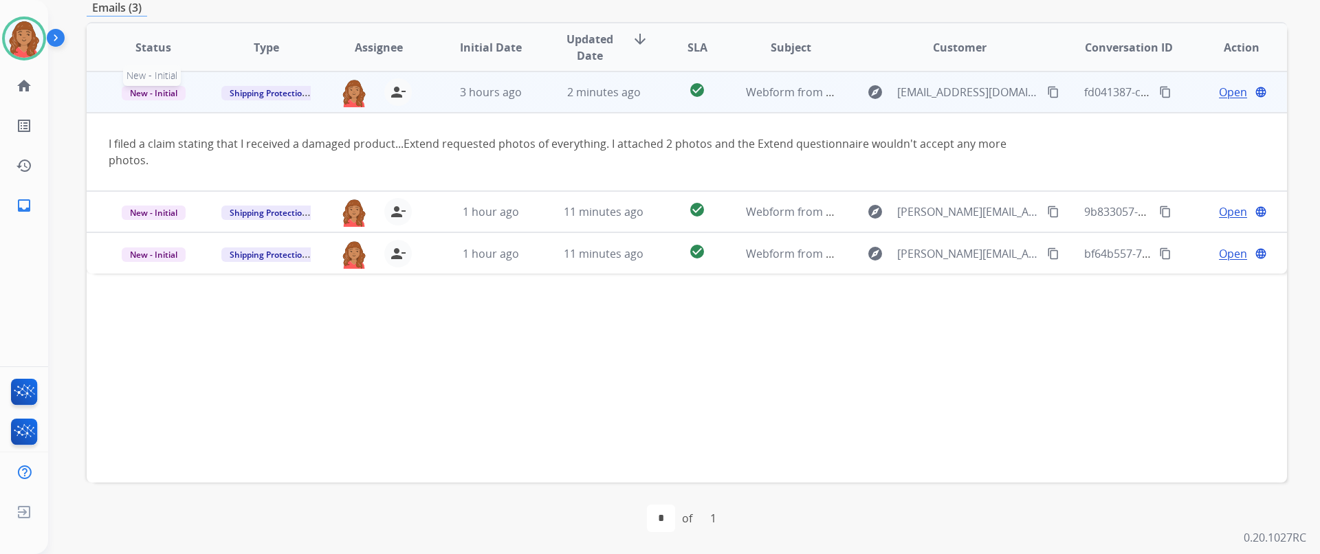
click at [160, 91] on span "New - Initial" at bounding box center [154, 93] width 64 height 14
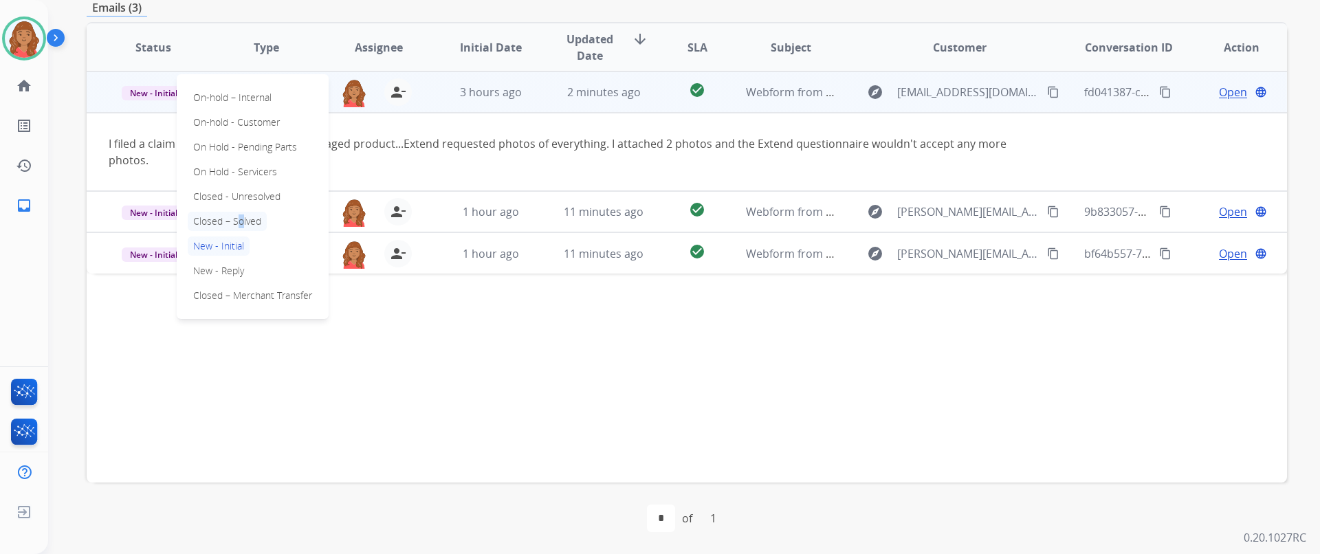
click at [234, 214] on p "Closed – Solved" at bounding box center [227, 221] width 79 height 19
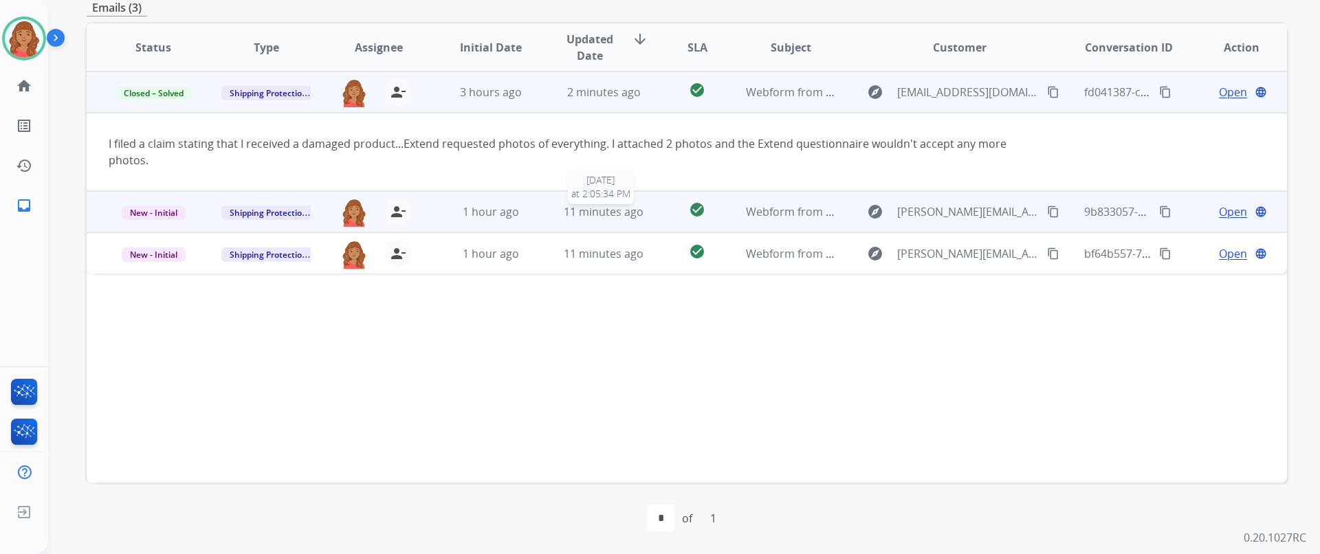
click at [559, 214] on div "11 minutes ago" at bounding box center [604, 211] width 90 height 16
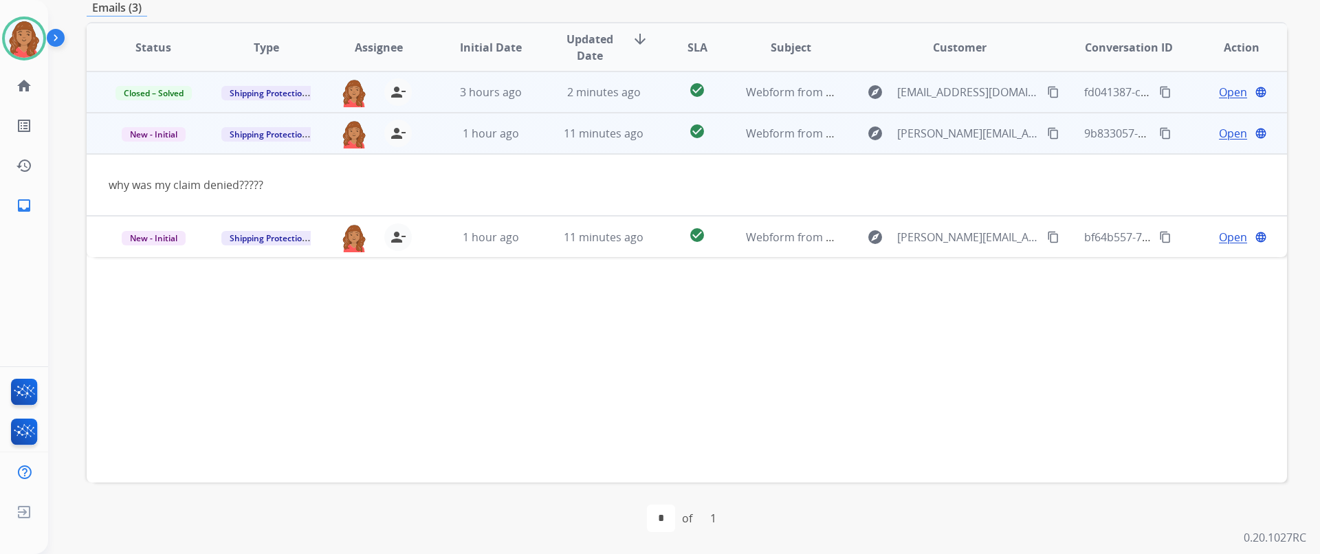
click at [1047, 134] on mat-icon "content_copy" at bounding box center [1053, 133] width 12 height 12
click at [1047, 133] on mat-icon "content_copy" at bounding box center [1053, 133] width 12 height 12
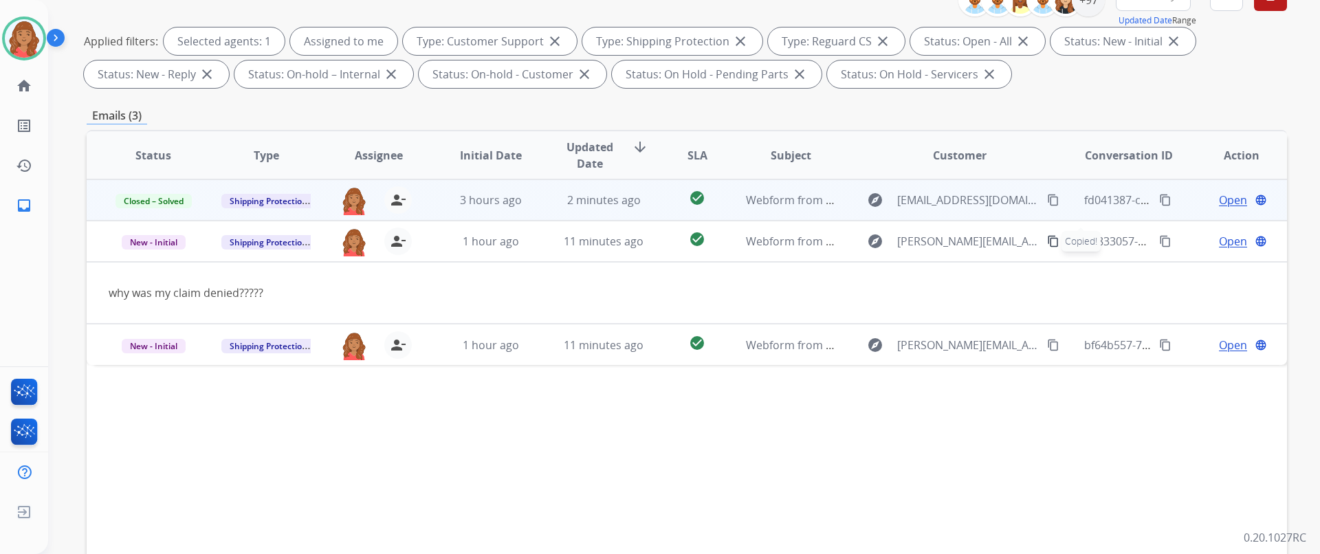
scroll to position [88, 0]
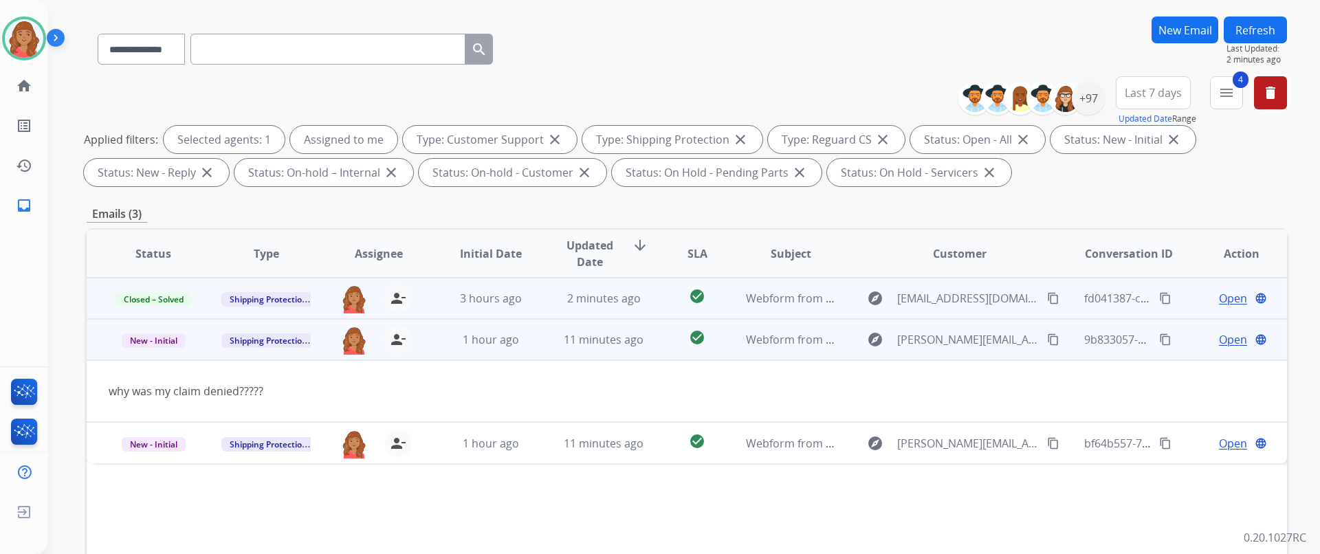
click at [1227, 336] on span "Open" at bounding box center [1233, 339] width 28 height 16
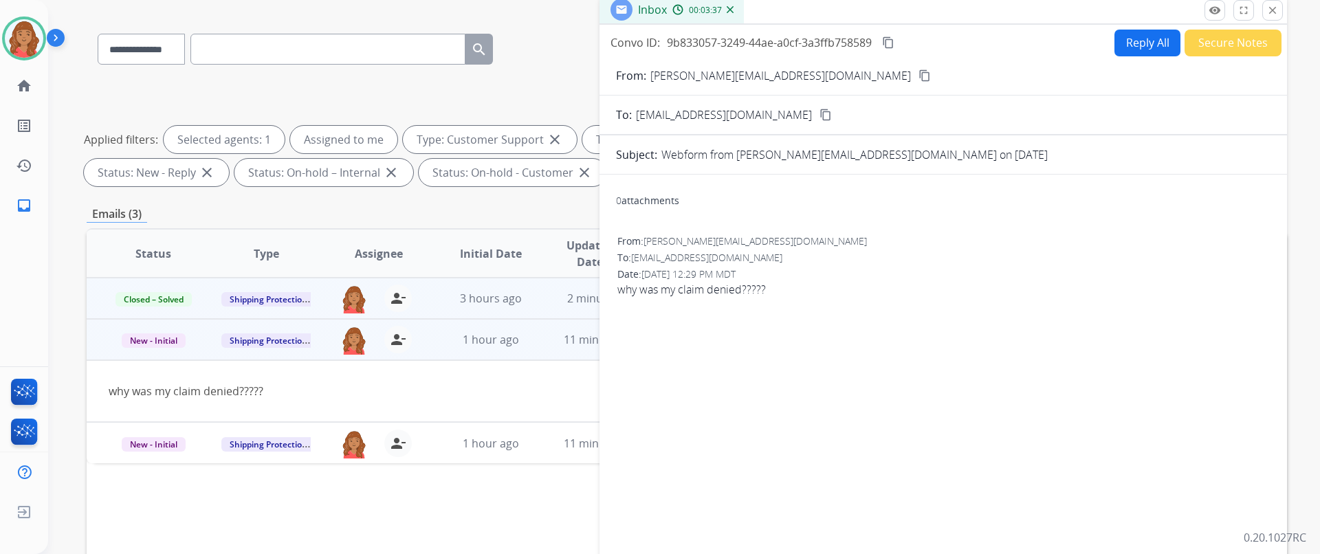
scroll to position [0, 0]
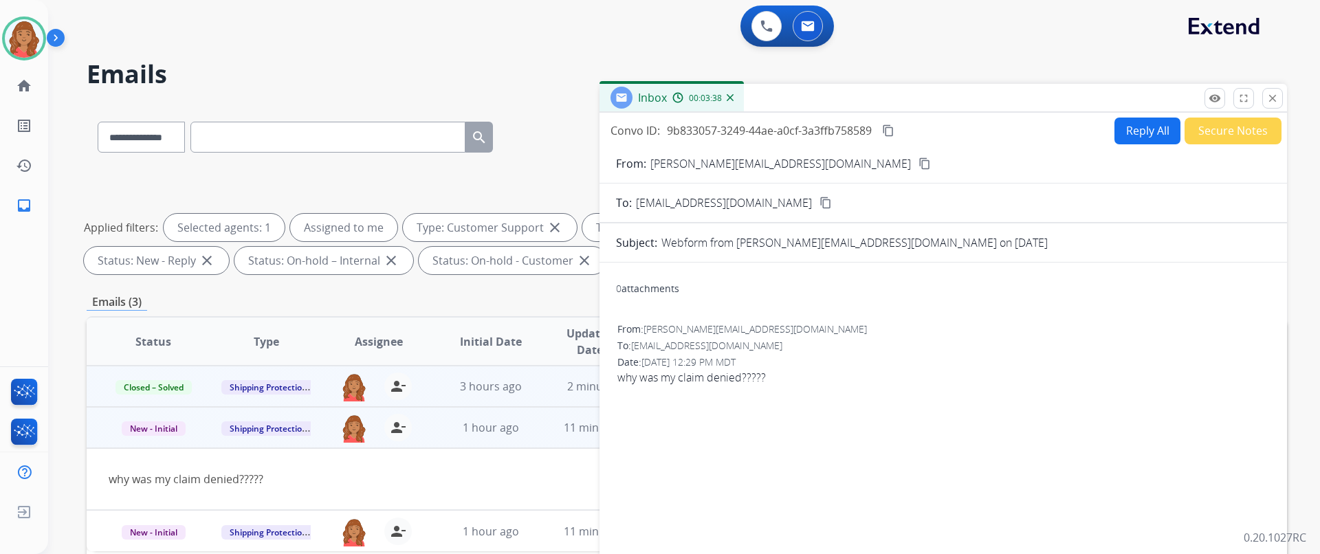
click at [918, 162] on mat-icon "content_copy" at bounding box center [924, 163] width 12 height 12
click at [1271, 104] on button "close Close" at bounding box center [1272, 98] width 21 height 21
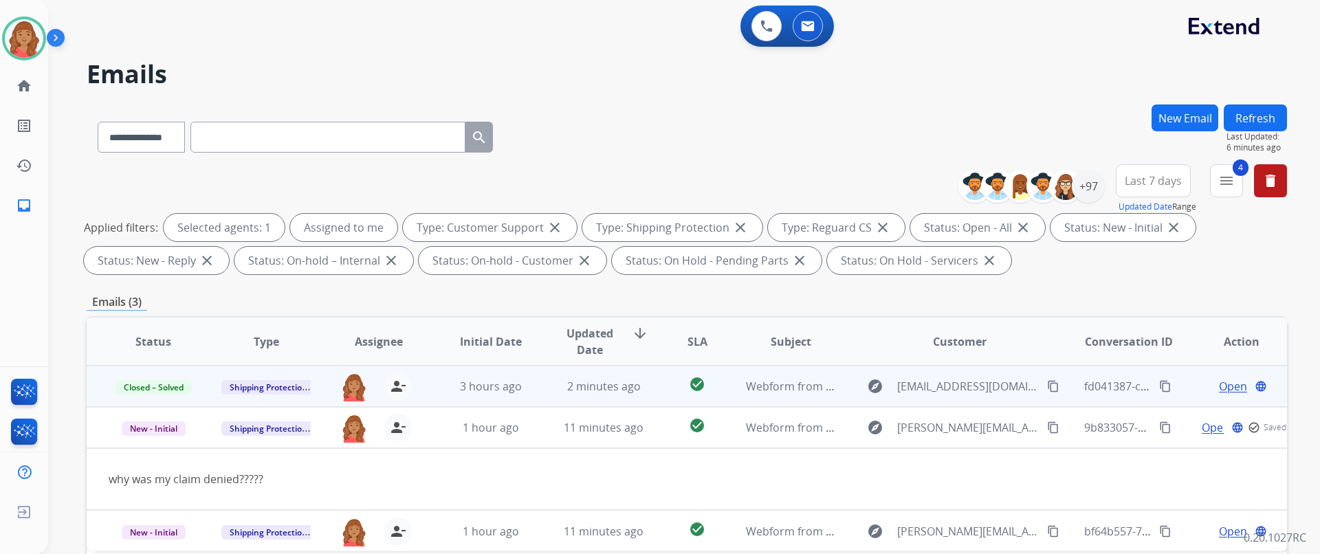
click at [1177, 116] on button "New Email" at bounding box center [1184, 117] width 67 height 27
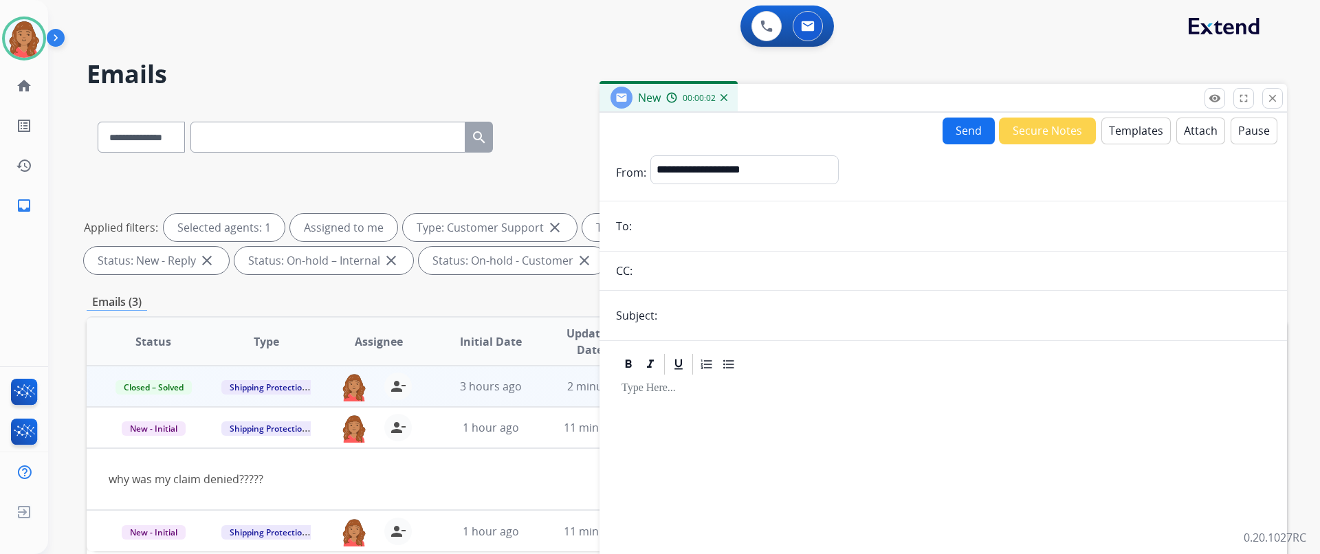
paste input "**********"
type input "**********"
click at [680, 322] on input "text" at bounding box center [965, 315] width 609 height 27
type input "**********"
drag, startPoint x: 699, startPoint y: 166, endPoint x: 702, endPoint y: 179, distance: 13.5
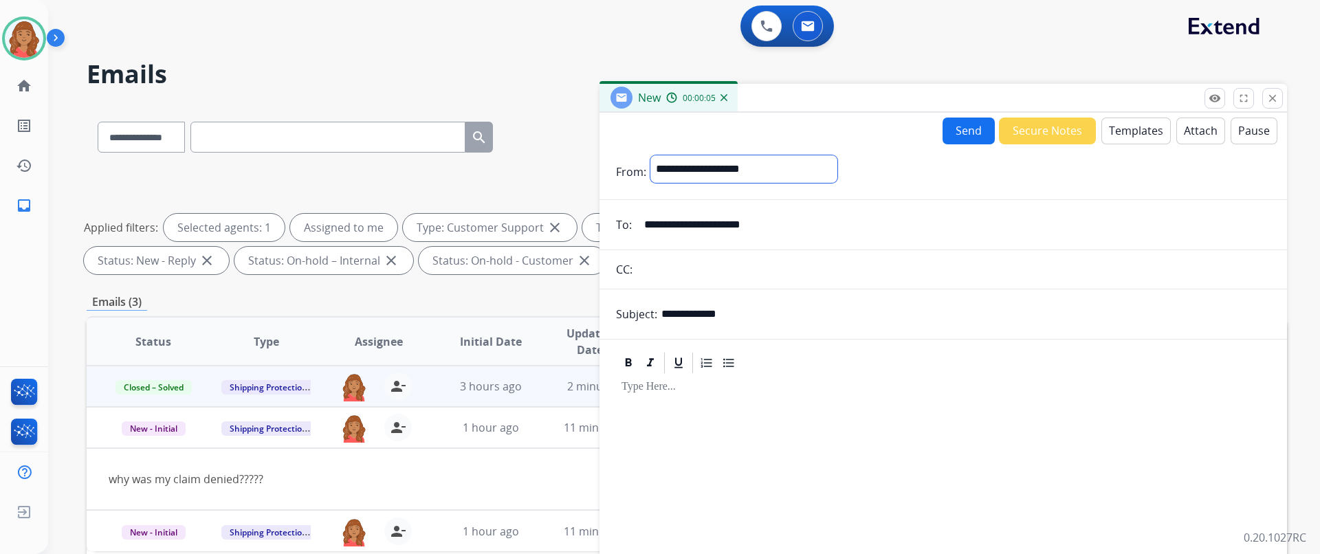
click at [700, 166] on select "**********" at bounding box center [743, 168] width 187 height 27
select select "**********"
click at [650, 155] on select "**********" at bounding box center [743, 168] width 187 height 27
click at [1128, 129] on button "Templates" at bounding box center [1135, 131] width 69 height 27
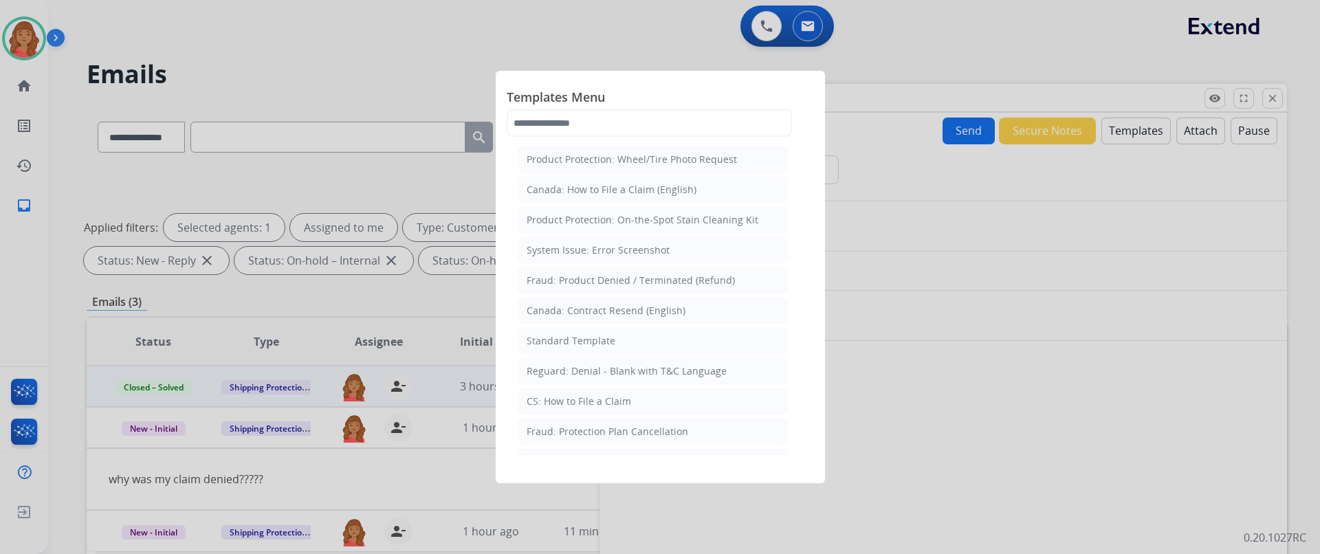
click at [568, 344] on div "Standard Template" at bounding box center [570, 341] width 89 height 14
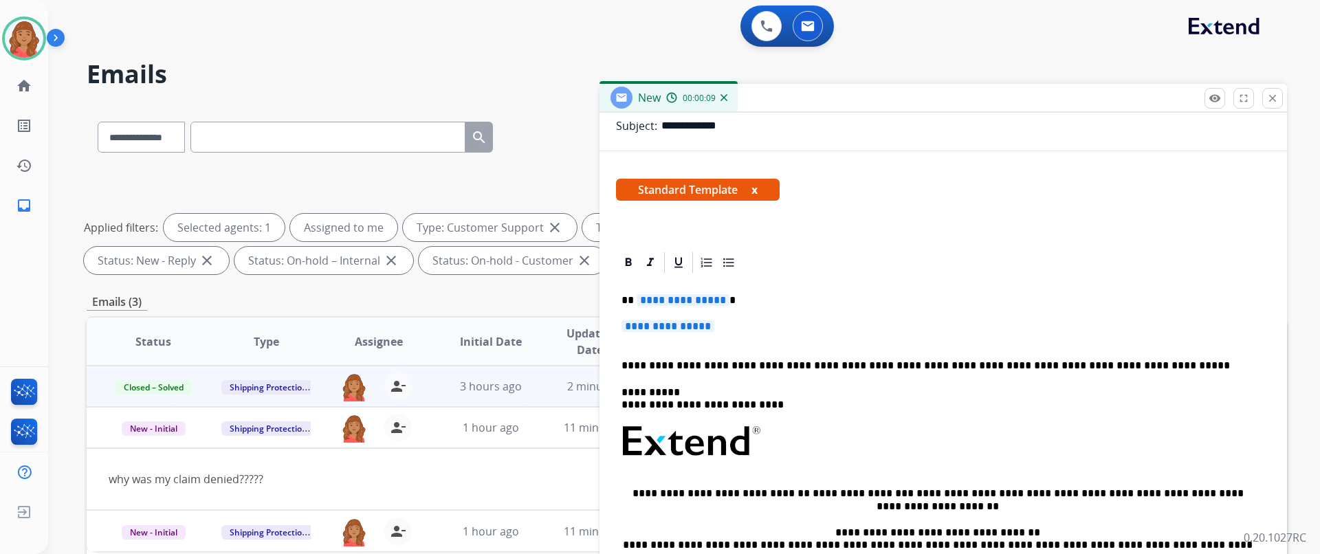
scroll to position [190, 0]
drag, startPoint x: 730, startPoint y: 332, endPoint x: 608, endPoint y: 285, distance: 131.2
click at [608, 285] on div "**********" at bounding box center [942, 459] width 687 height 420
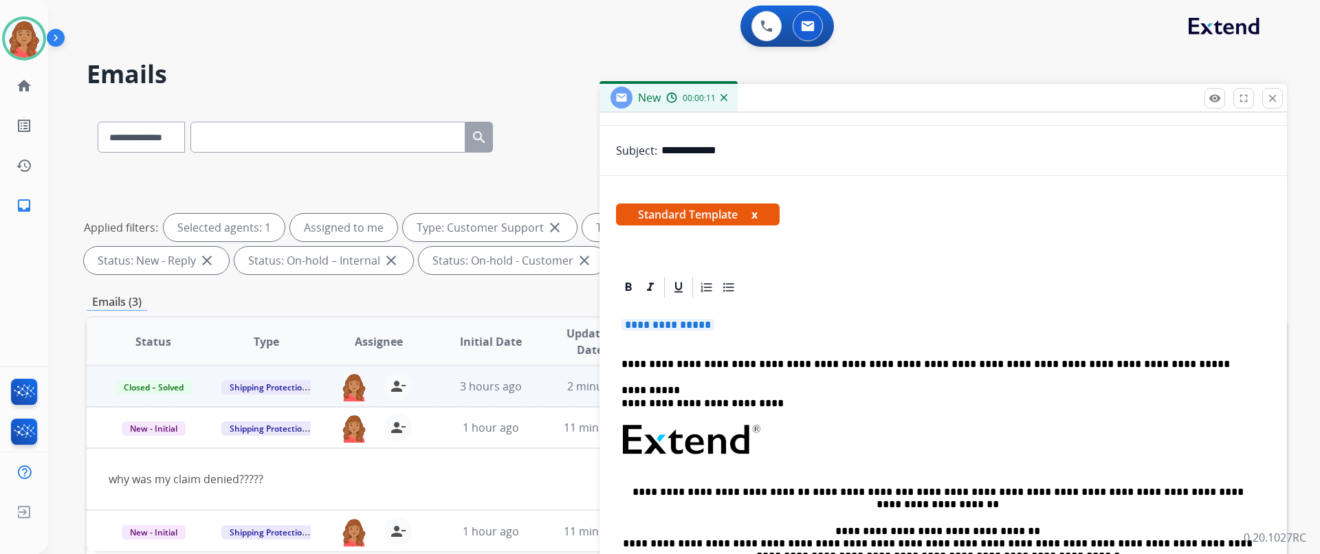
scroll to position [164, 0]
drag, startPoint x: 683, startPoint y: 319, endPoint x: 583, endPoint y: 304, distance: 100.7
click at [583, 304] on div "**********" at bounding box center [687, 476] width 1200 height 744
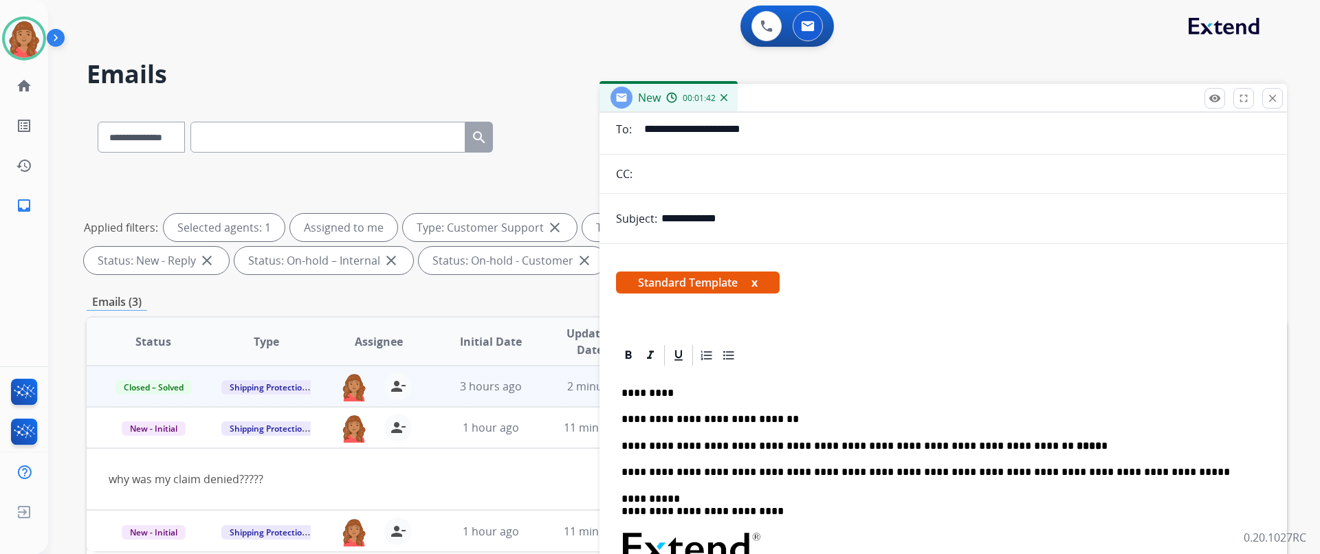
scroll to position [0, 0]
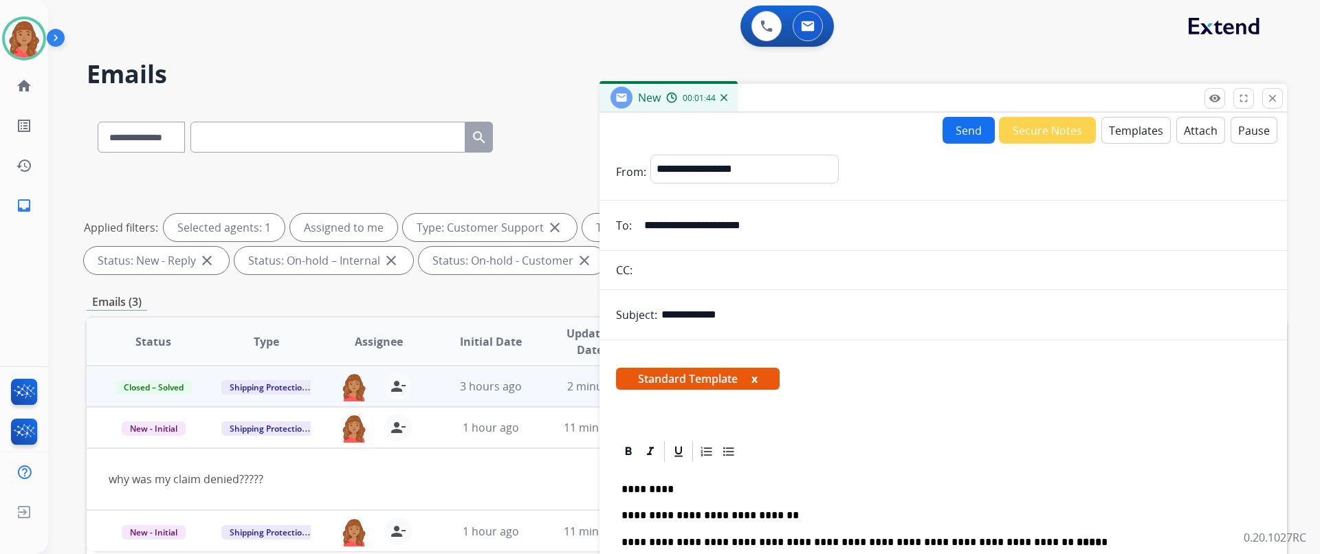
click at [946, 129] on button "Send" at bounding box center [968, 130] width 52 height 27
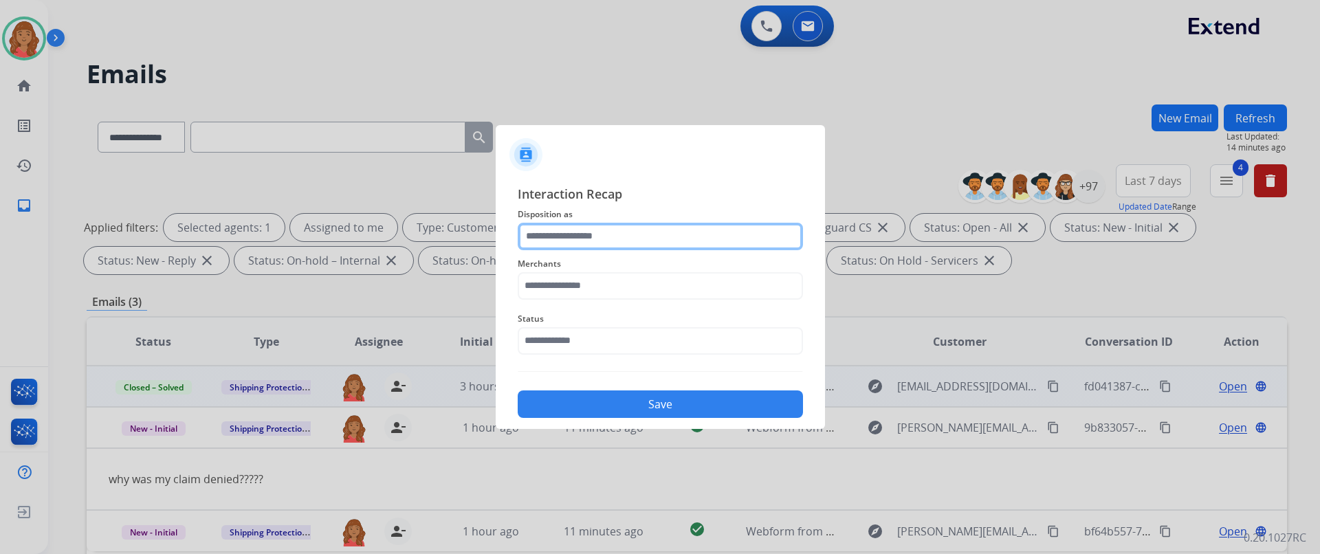
click at [616, 247] on input "text" at bounding box center [660, 236] width 285 height 27
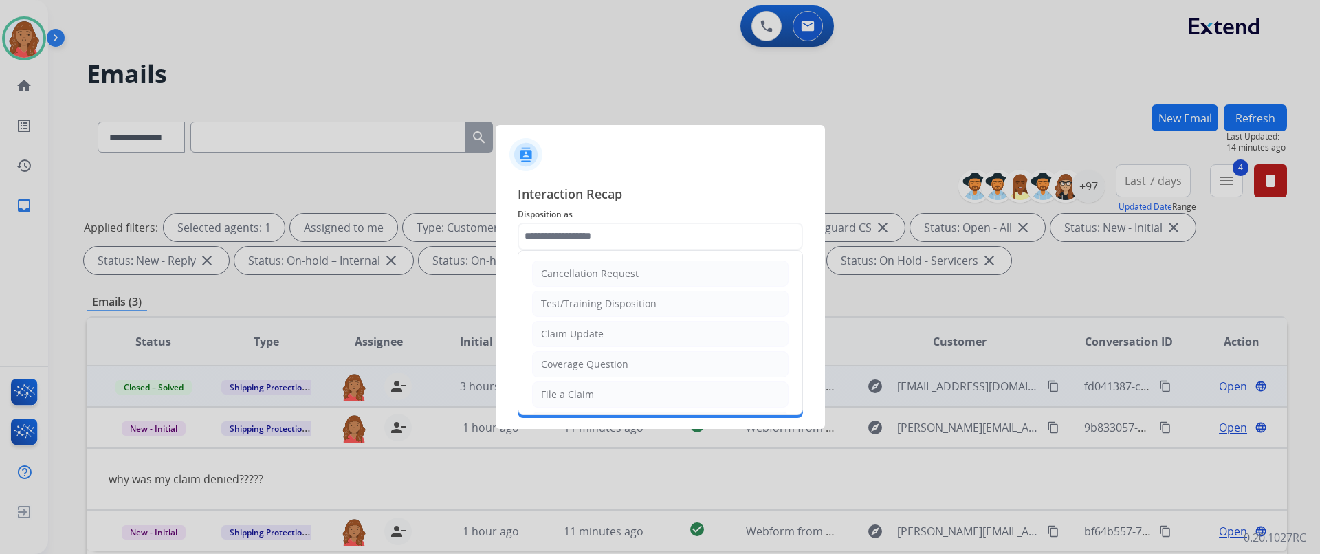
drag, startPoint x: 575, startPoint y: 394, endPoint x: 584, endPoint y: 348, distance: 46.9
click at [579, 392] on div "File a Claim" at bounding box center [567, 395] width 53 height 14
type input "**********"
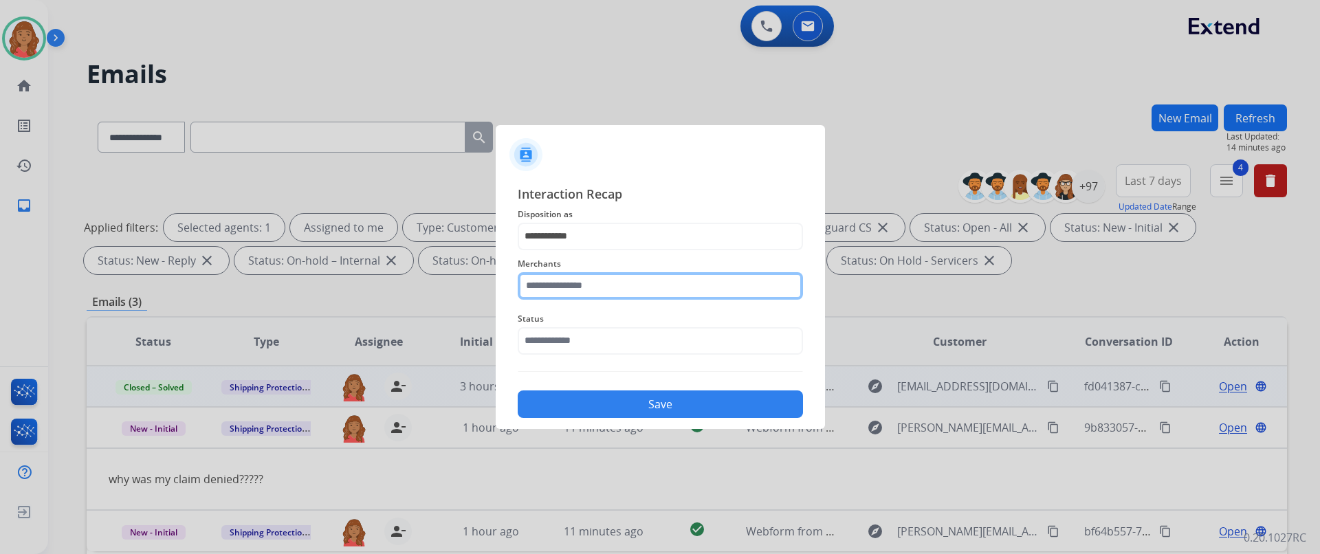
click at [574, 294] on input "text" at bounding box center [660, 285] width 285 height 27
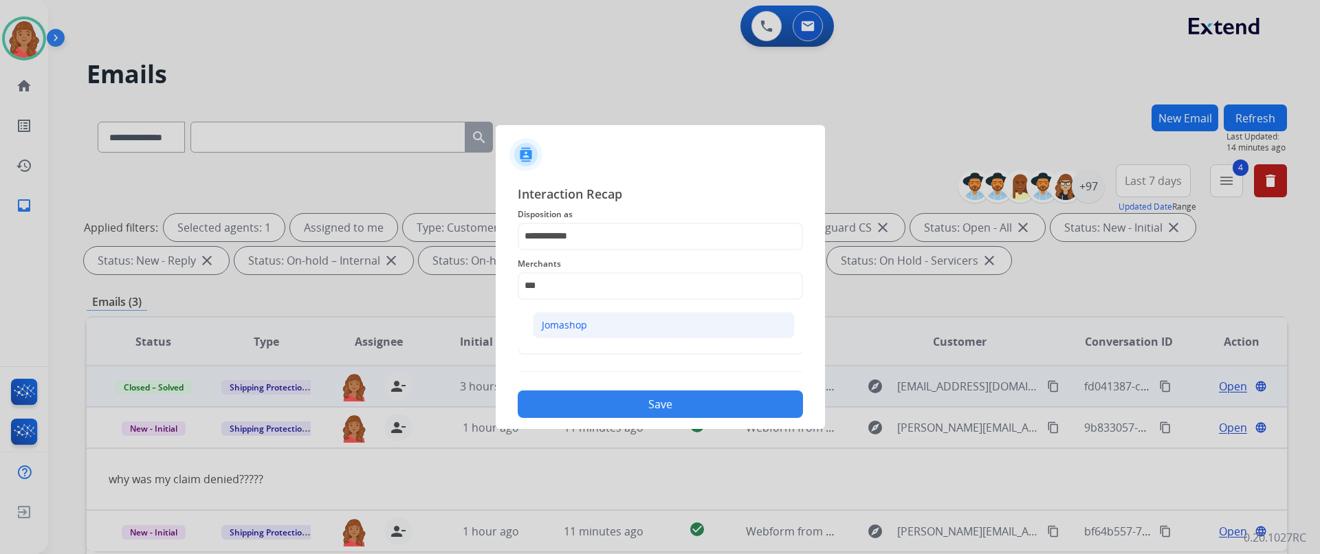
drag, startPoint x: 575, startPoint y: 320, endPoint x: 570, endPoint y: 382, distance: 62.0
click at [575, 321] on div "Jomashop" at bounding box center [564, 325] width 45 height 14
type input "********"
click at [566, 348] on input "text" at bounding box center [660, 340] width 285 height 27
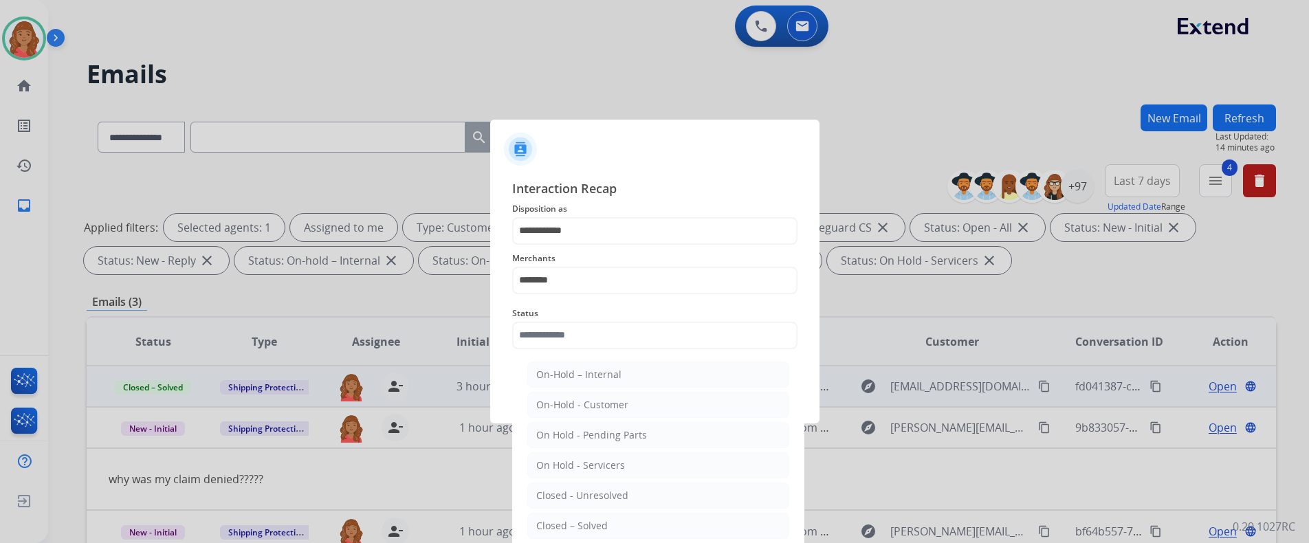
click at [566, 517] on li "Closed – Solved" at bounding box center [658, 526] width 262 height 26
type input "**********"
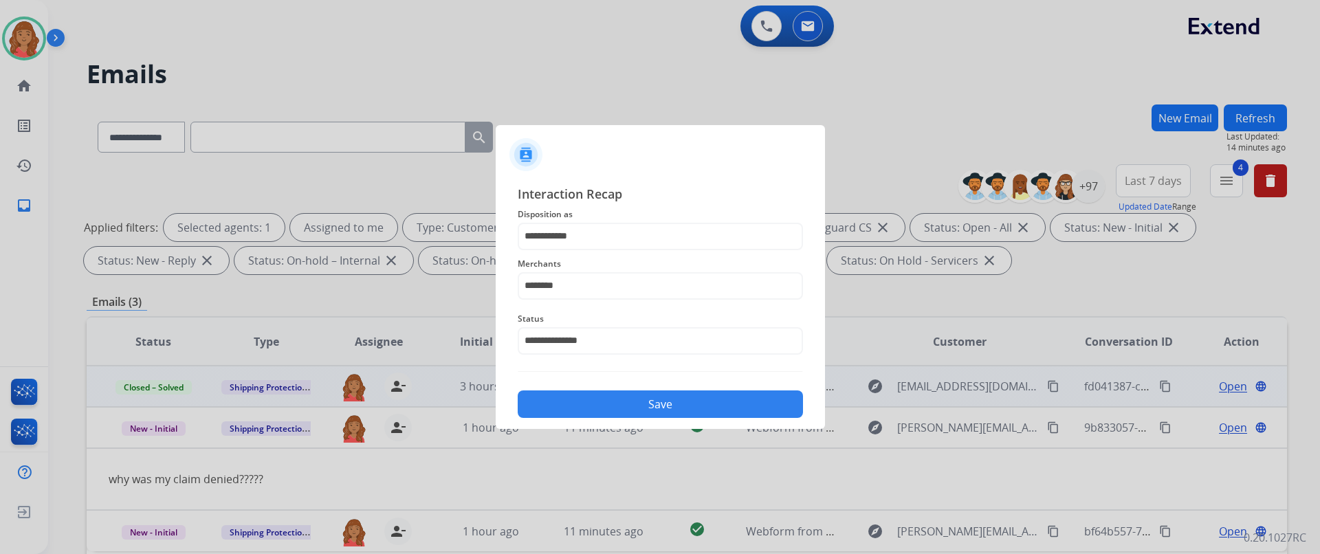
drag, startPoint x: 610, startPoint y: 408, endPoint x: 621, endPoint y: 423, distance: 19.1
click at [612, 410] on button "Save" at bounding box center [660, 403] width 285 height 27
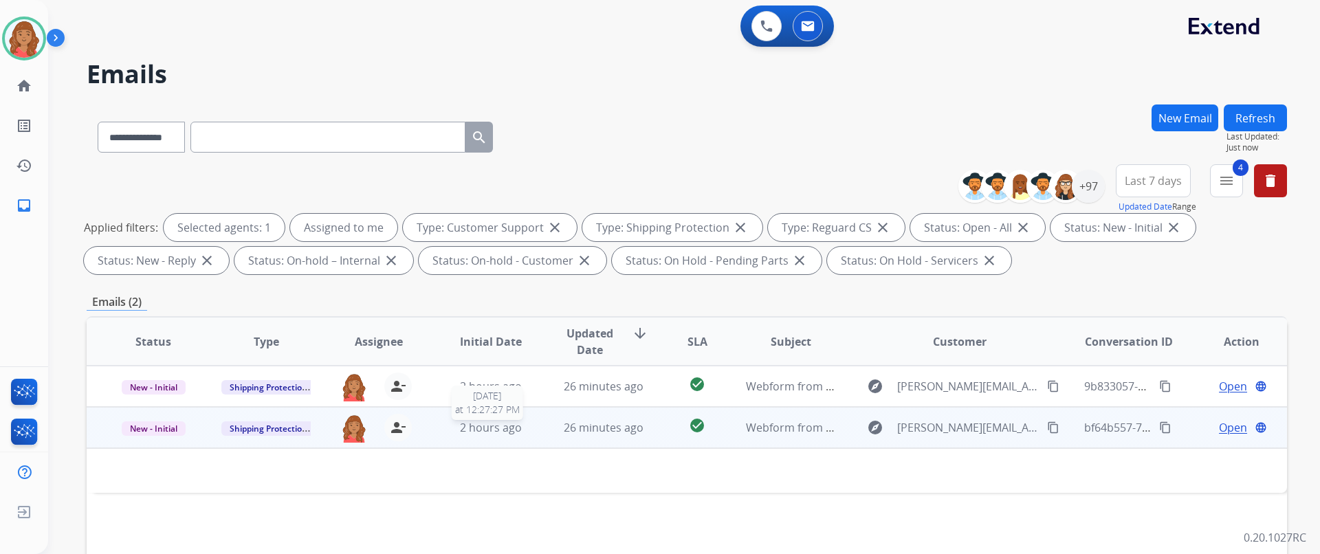
click at [518, 430] on div "2 hours ago" at bounding box center [491, 427] width 90 height 16
click at [515, 432] on span "2 hours ago" at bounding box center [491, 428] width 62 height 15
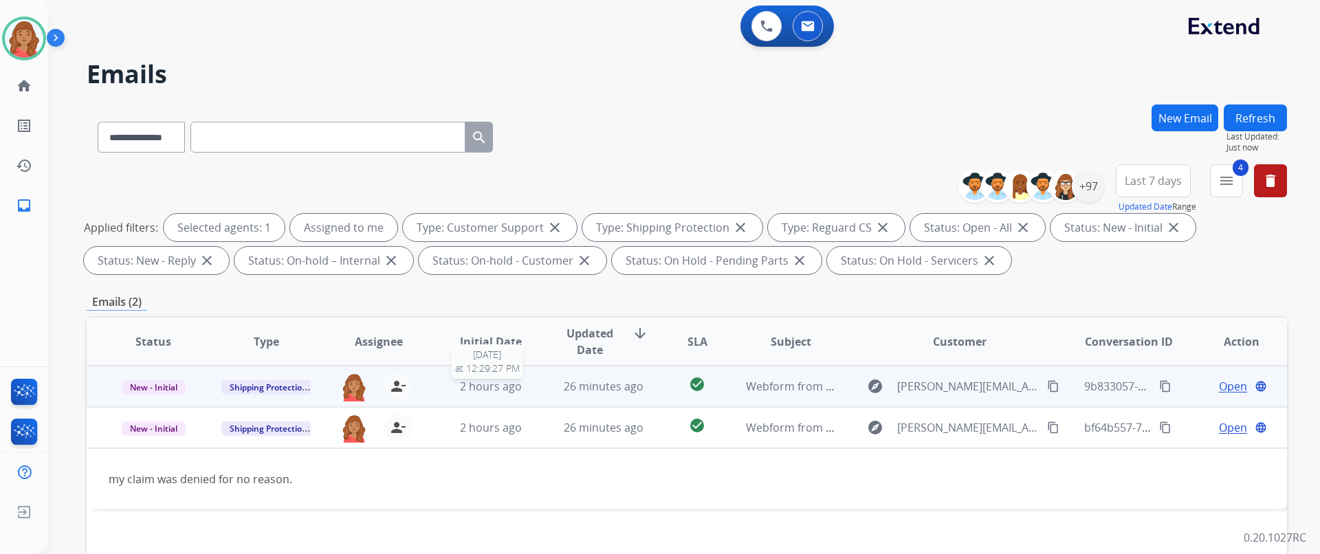
click at [511, 392] on span "2 hours ago" at bounding box center [491, 386] width 62 height 15
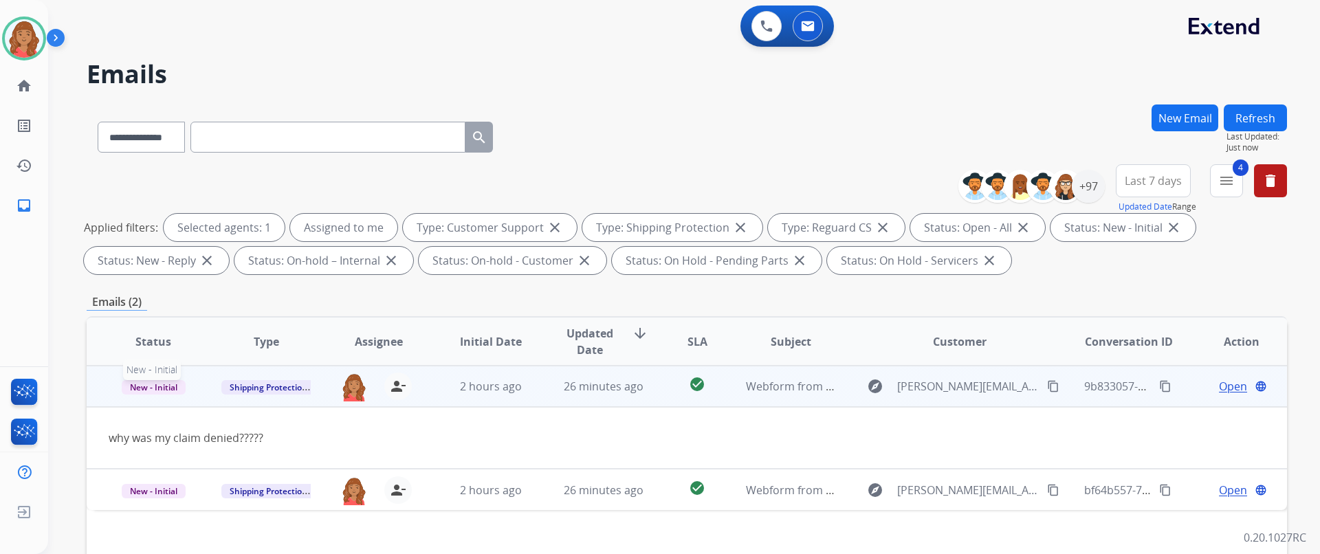
click at [146, 386] on span "New - Initial" at bounding box center [154, 387] width 64 height 14
click at [219, 506] on p "Closed – Solved" at bounding box center [227, 515] width 79 height 19
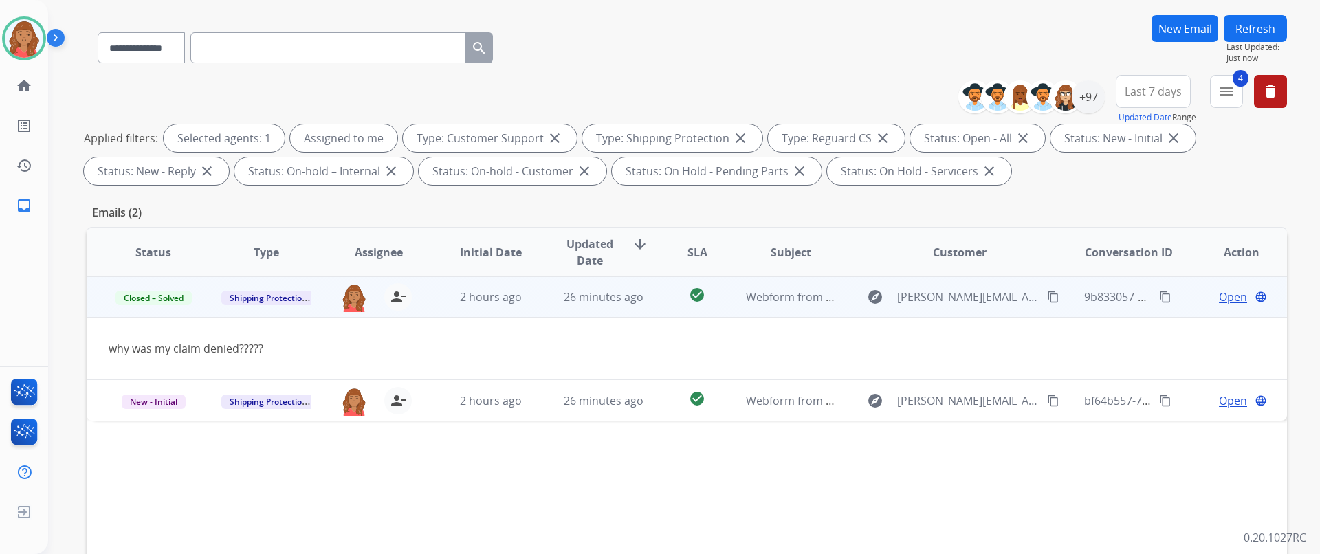
scroll to position [137, 0]
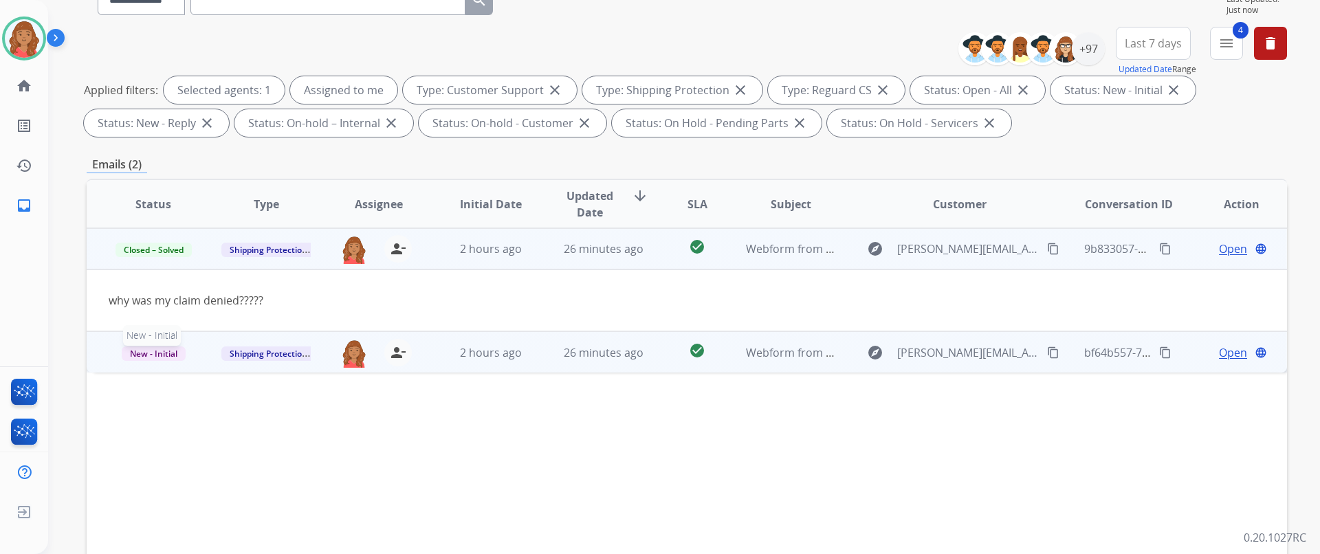
click at [177, 357] on span "New - Initial" at bounding box center [154, 353] width 64 height 14
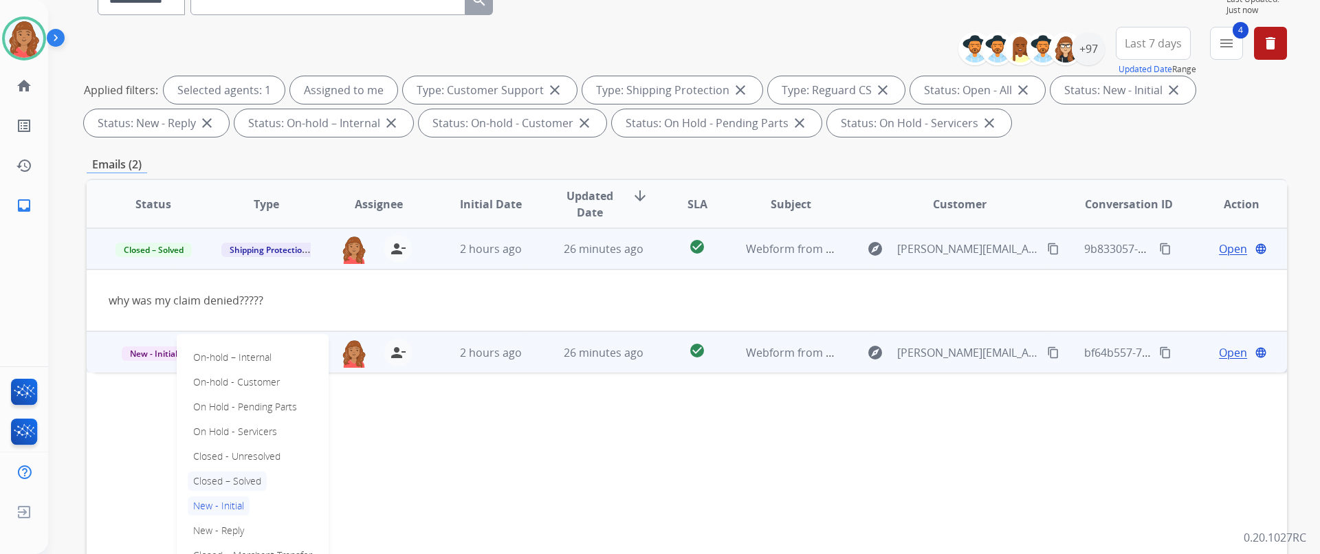
click at [234, 478] on p "Closed – Solved" at bounding box center [227, 480] width 79 height 19
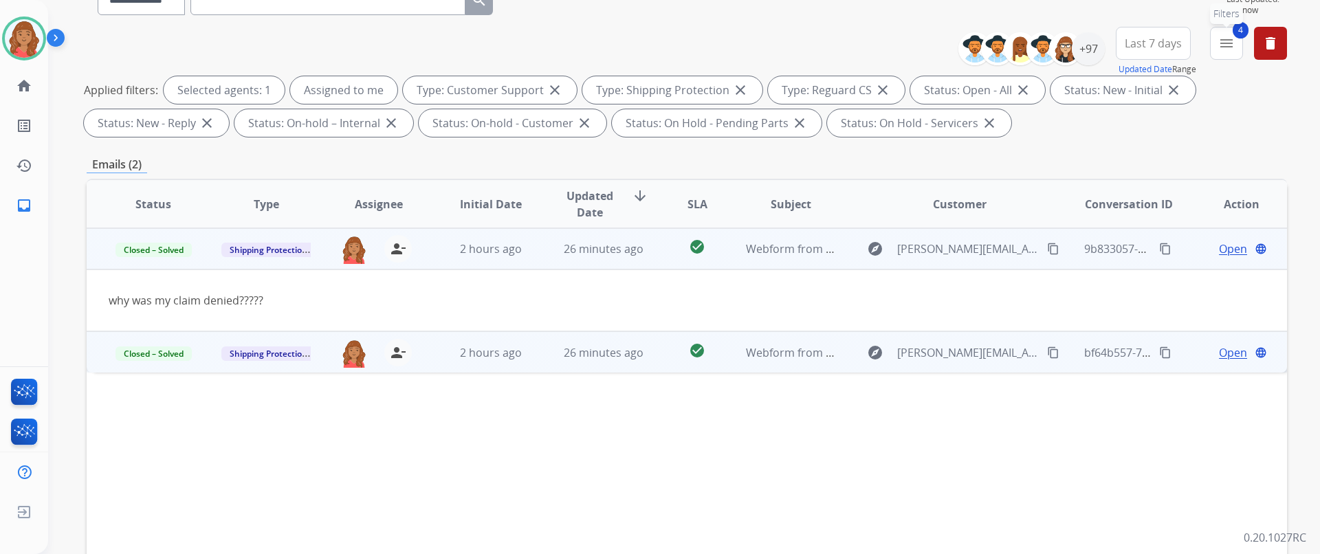
click at [1223, 48] on mat-icon "menu" at bounding box center [1226, 43] width 16 height 16
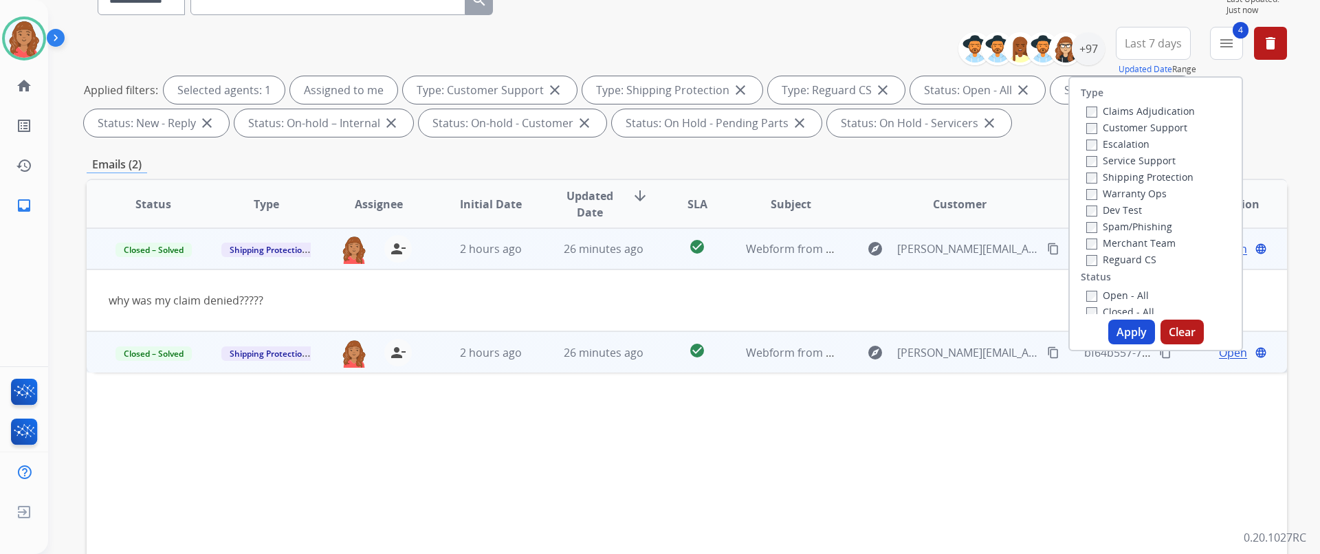
click at [1120, 338] on button "Apply" at bounding box center [1131, 332] width 47 height 25
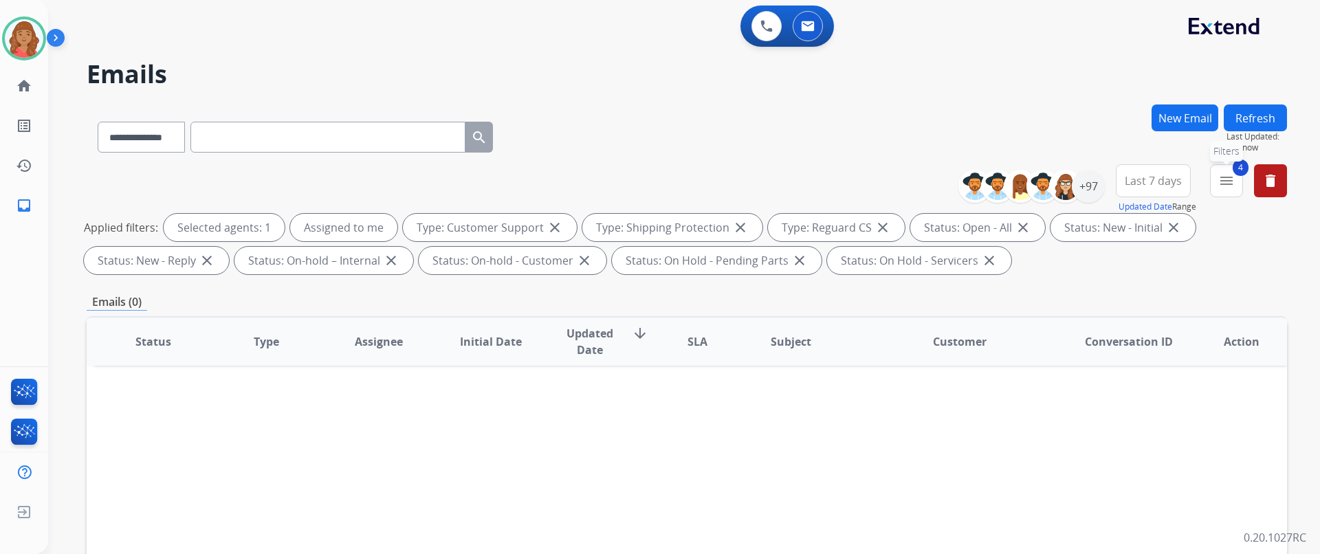
click at [1221, 179] on mat-icon "menu" at bounding box center [1226, 181] width 16 height 16
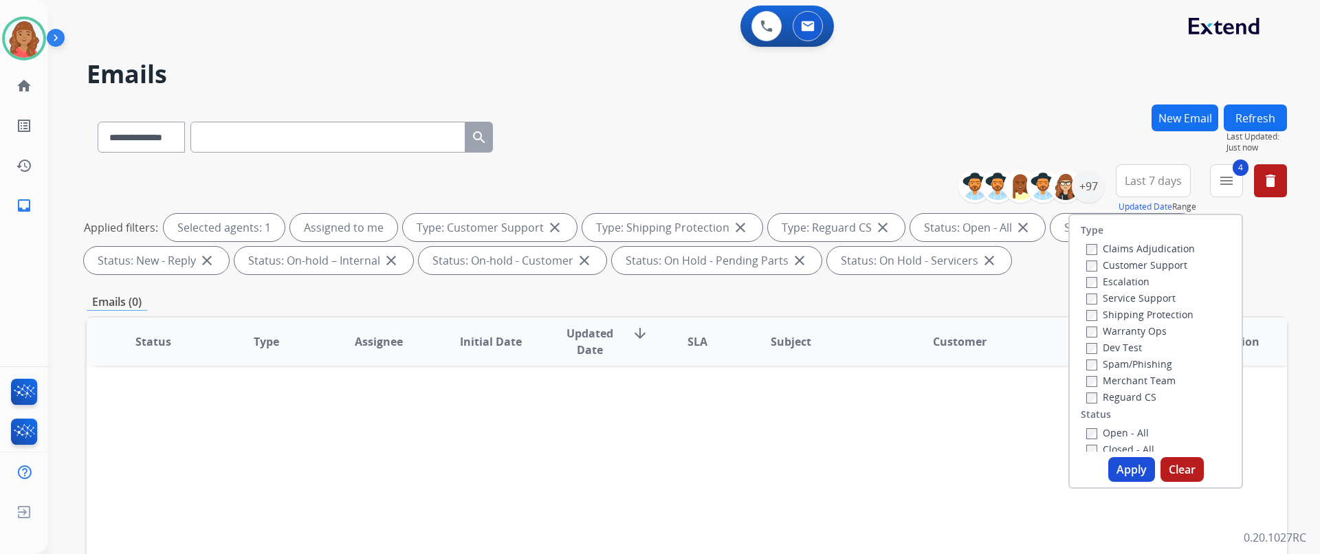
click at [1120, 467] on button "Apply" at bounding box center [1131, 469] width 47 height 25
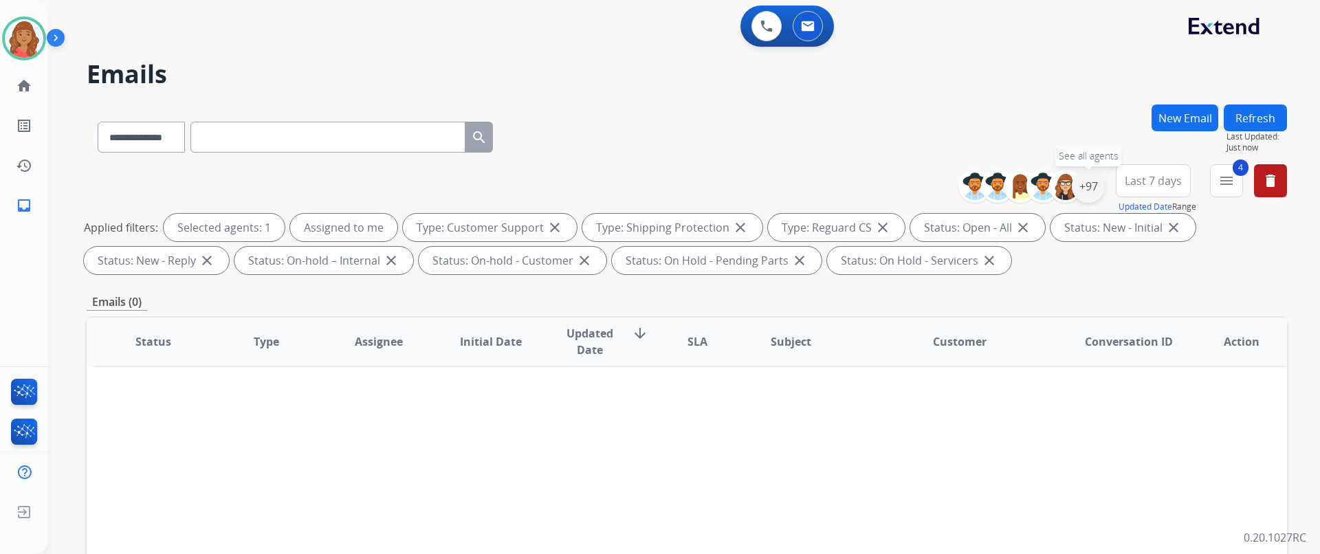
click at [1089, 194] on div "+97" at bounding box center [1087, 186] width 33 height 33
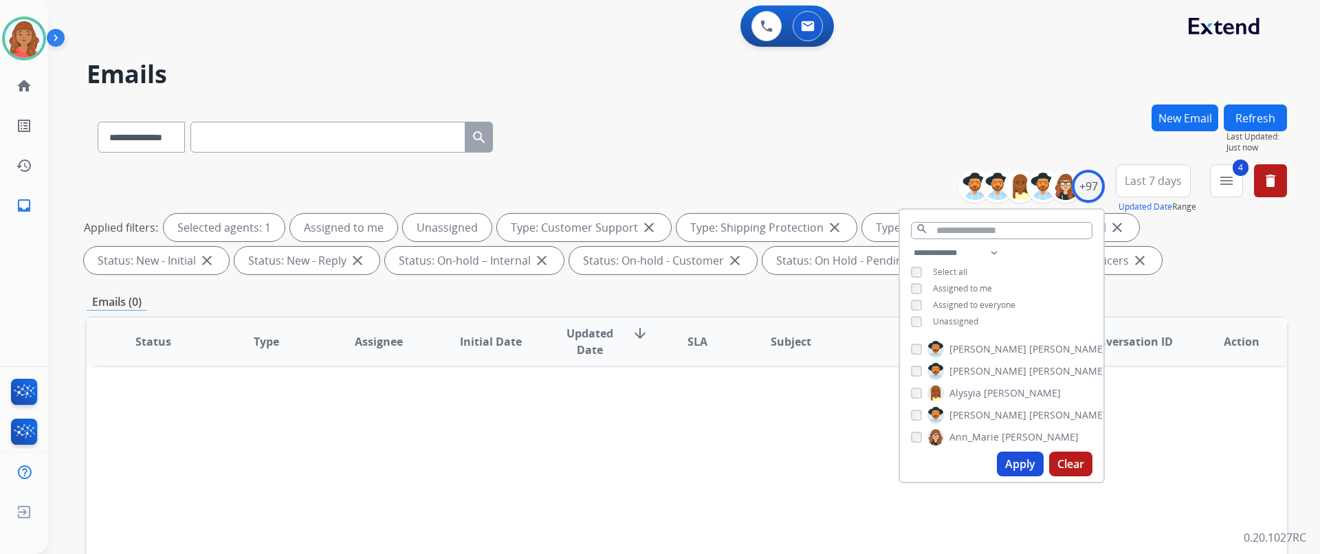
click at [1009, 460] on button "Apply" at bounding box center [1020, 464] width 47 height 25
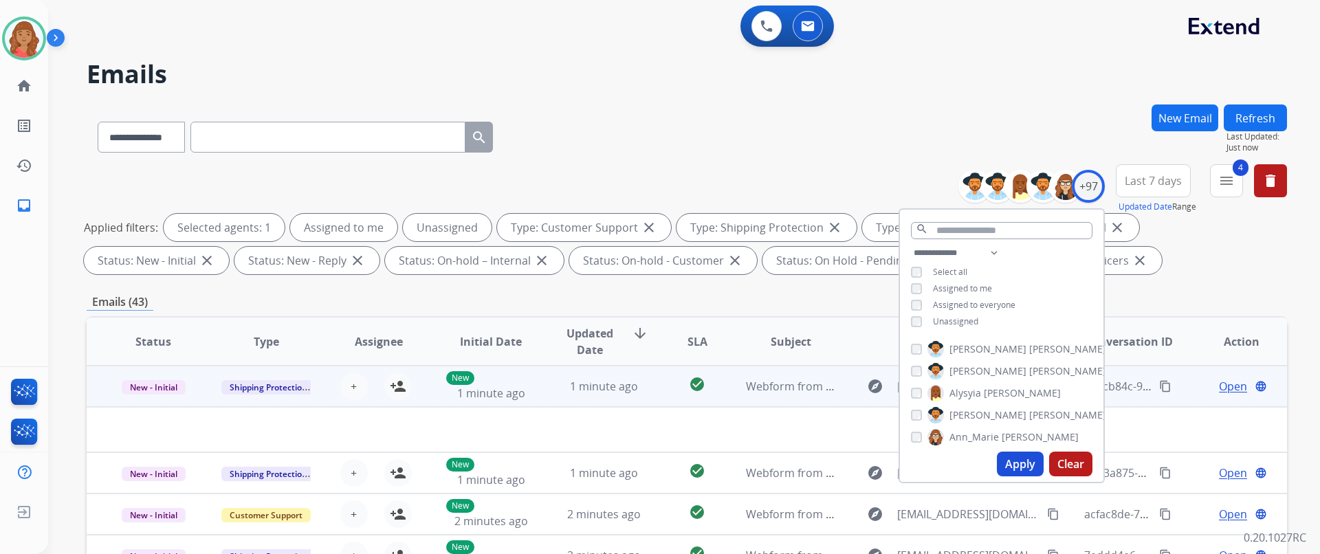
click at [537, 386] on td "1 minute ago" at bounding box center [593, 386] width 113 height 41
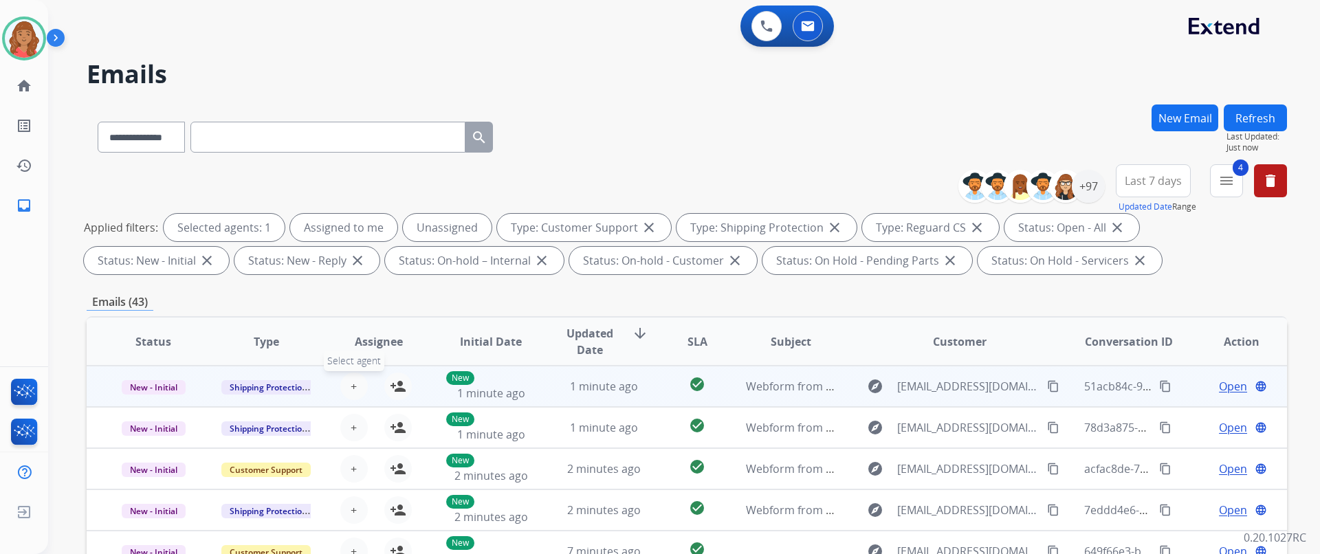
click at [344, 388] on button "+ Select agent" at bounding box center [353, 386] width 27 height 27
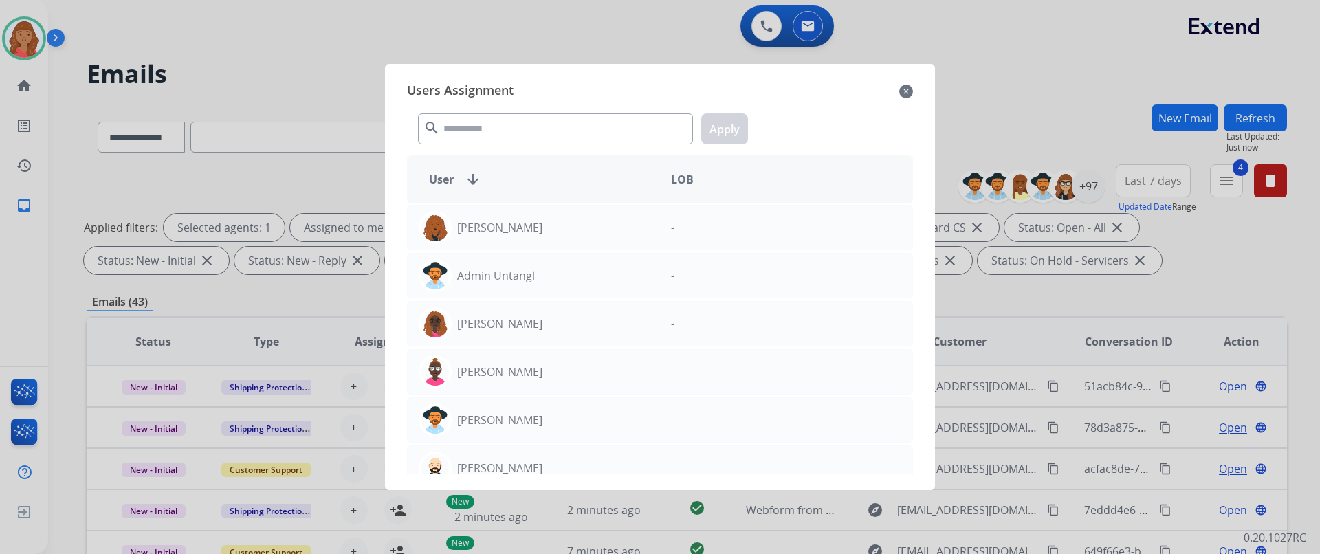
click at [905, 96] on mat-icon "close" at bounding box center [906, 91] width 14 height 16
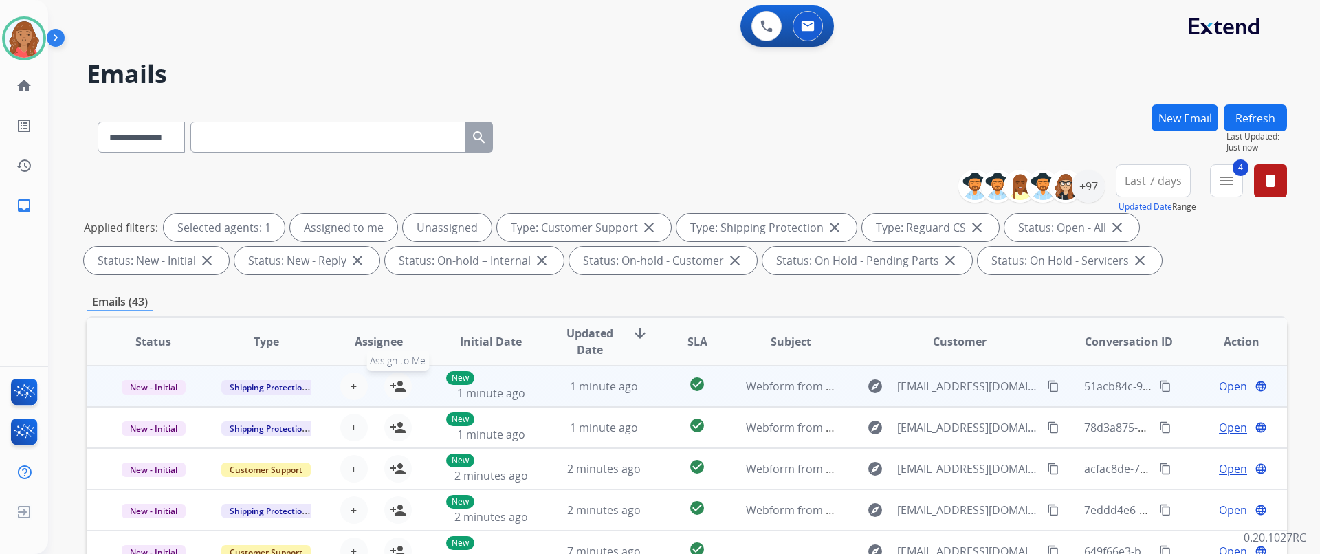
click at [394, 383] on mat-icon "person_add" at bounding box center [398, 386] width 16 height 16
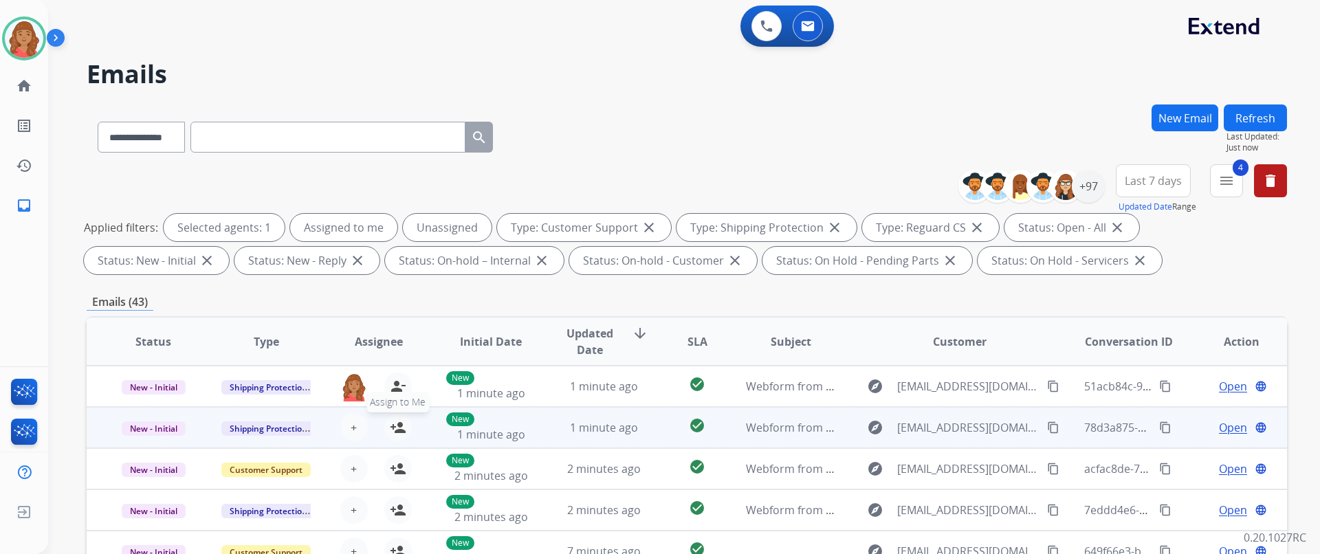
click at [394, 432] on mat-icon "person_add" at bounding box center [398, 427] width 16 height 16
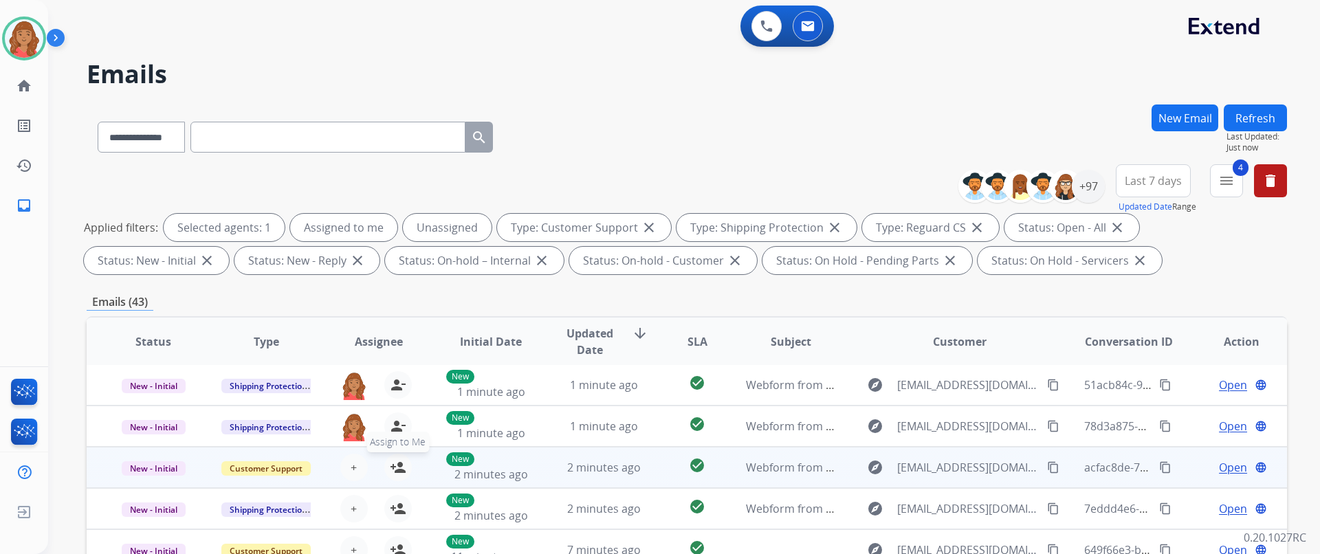
scroll to position [137, 0]
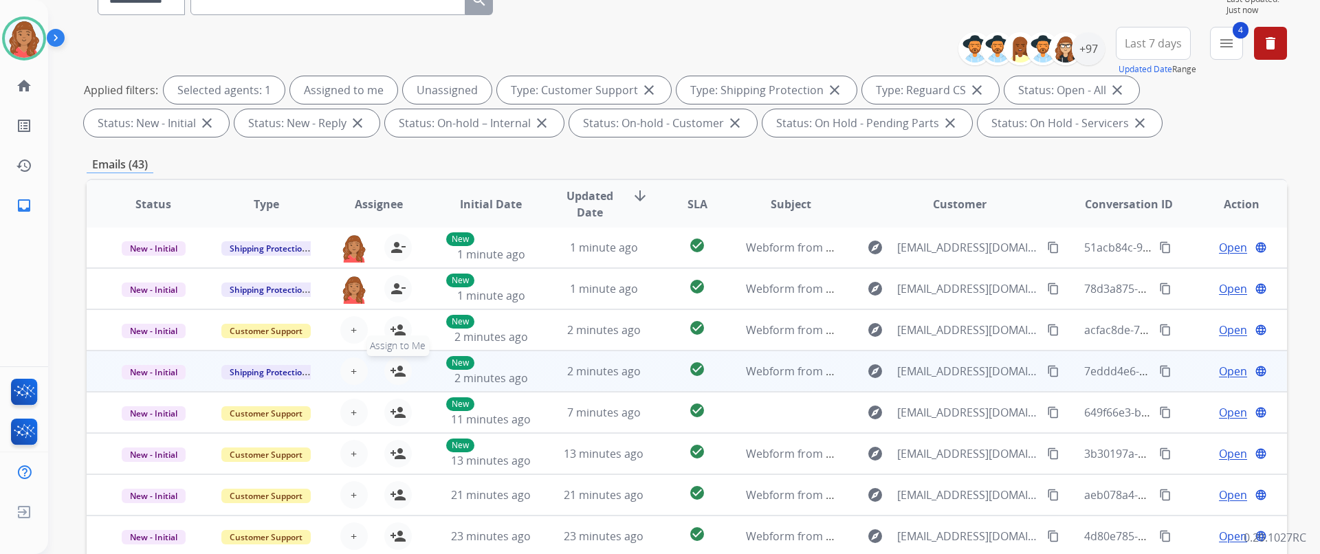
click at [394, 376] on mat-icon "person_add" at bounding box center [398, 371] width 16 height 16
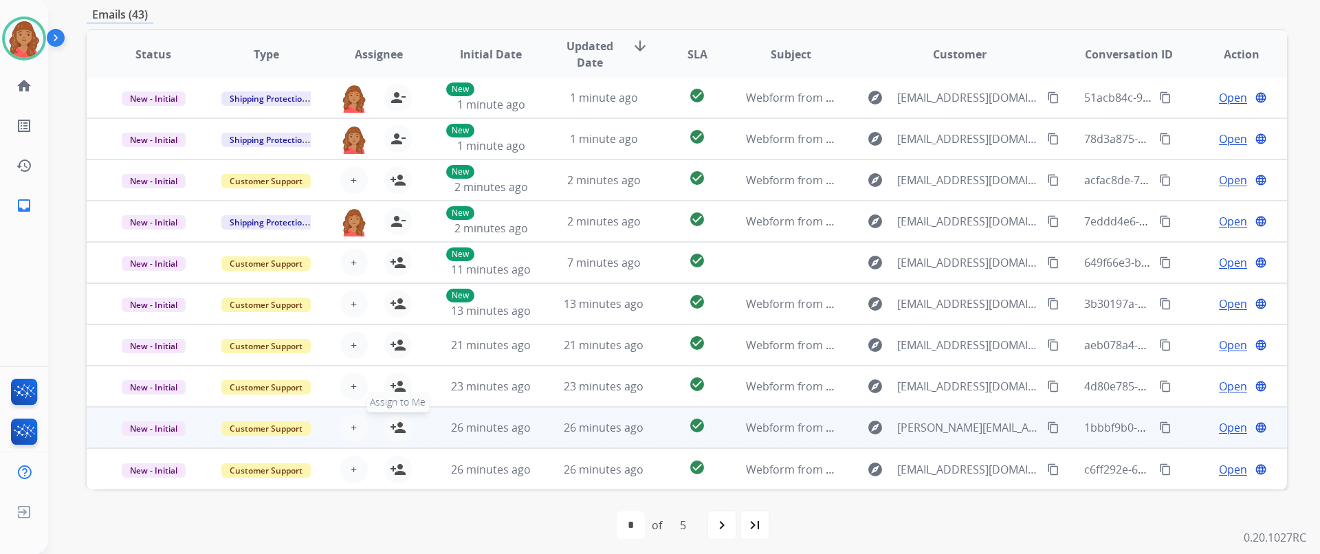
scroll to position [294, 0]
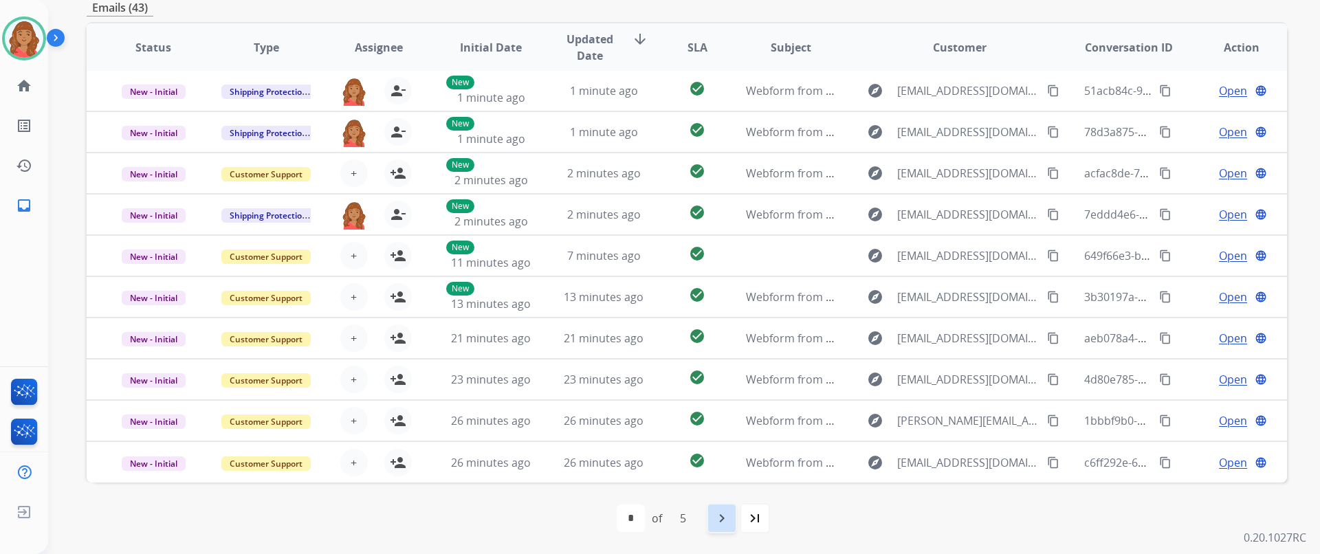
click at [726, 520] on mat-icon "navigate_next" at bounding box center [721, 518] width 16 height 16
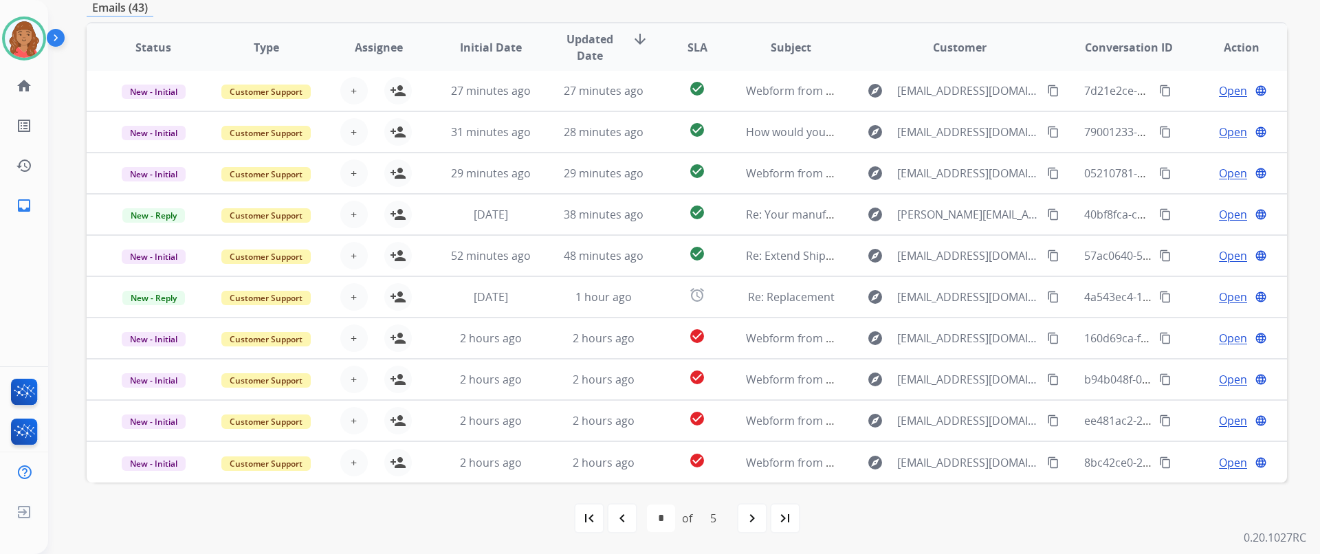
drag, startPoint x: 744, startPoint y: 520, endPoint x: 715, endPoint y: 522, distance: 29.0
click at [745, 520] on mat-icon "navigate_next" at bounding box center [752, 518] width 16 height 16
click at [750, 512] on mat-icon "navigate_next" at bounding box center [752, 518] width 16 height 16
click at [755, 526] on mat-icon "navigate_next" at bounding box center [752, 518] width 16 height 16
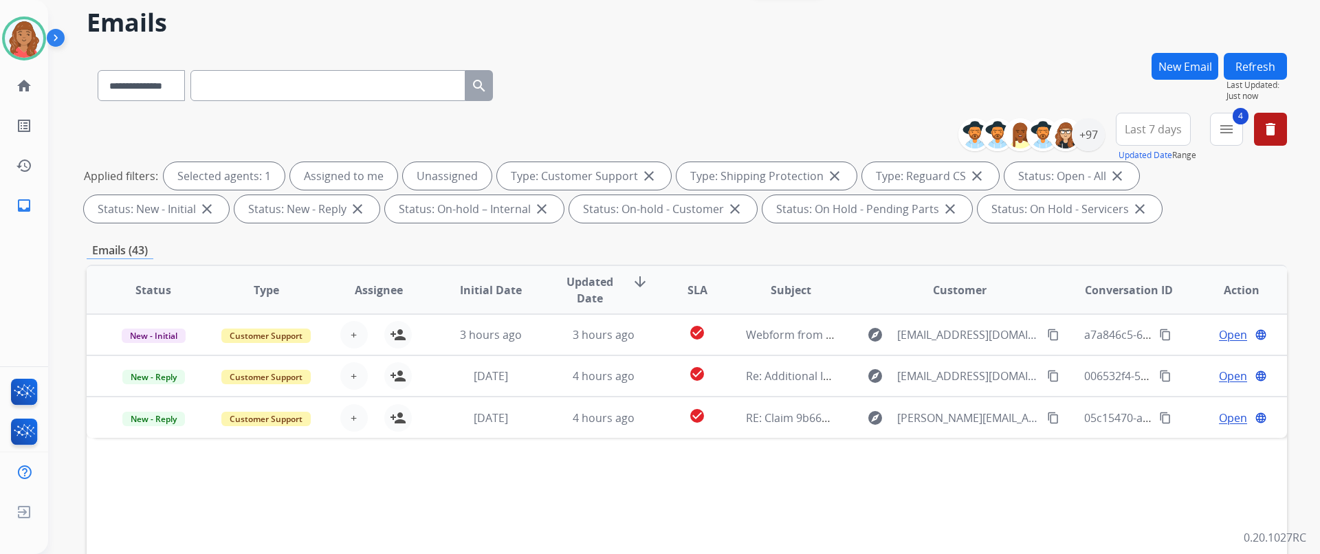
scroll to position [206, 0]
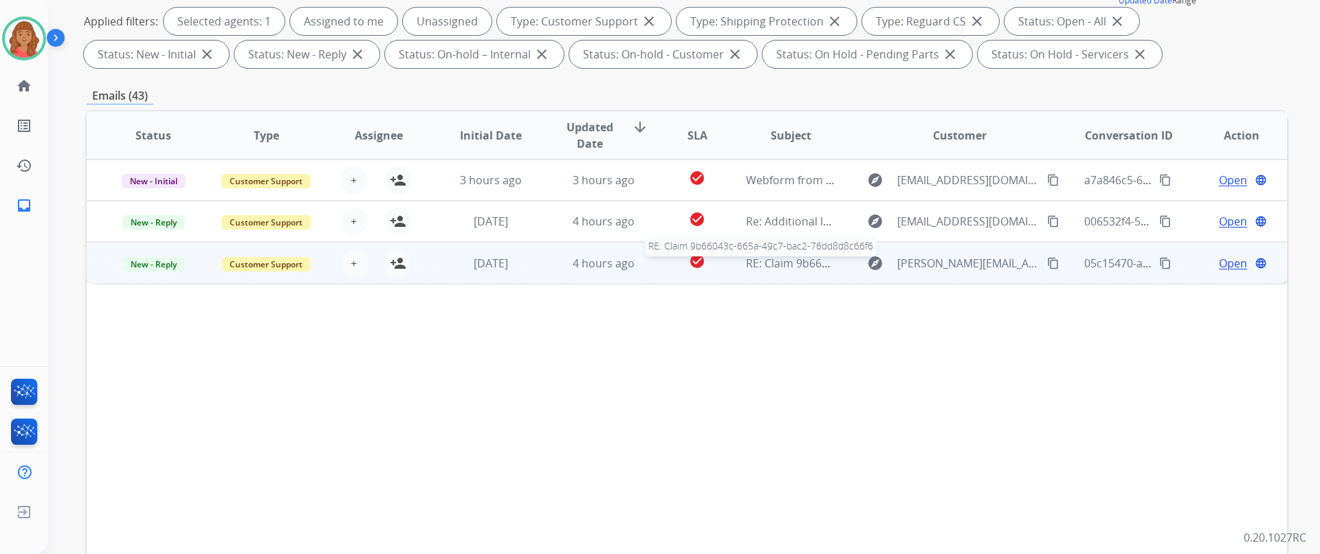
click at [780, 267] on span "RE: Claim 9b66043c-665a-49c7-bac2-76dd8d8c66f6" at bounding box center [876, 263] width 260 height 15
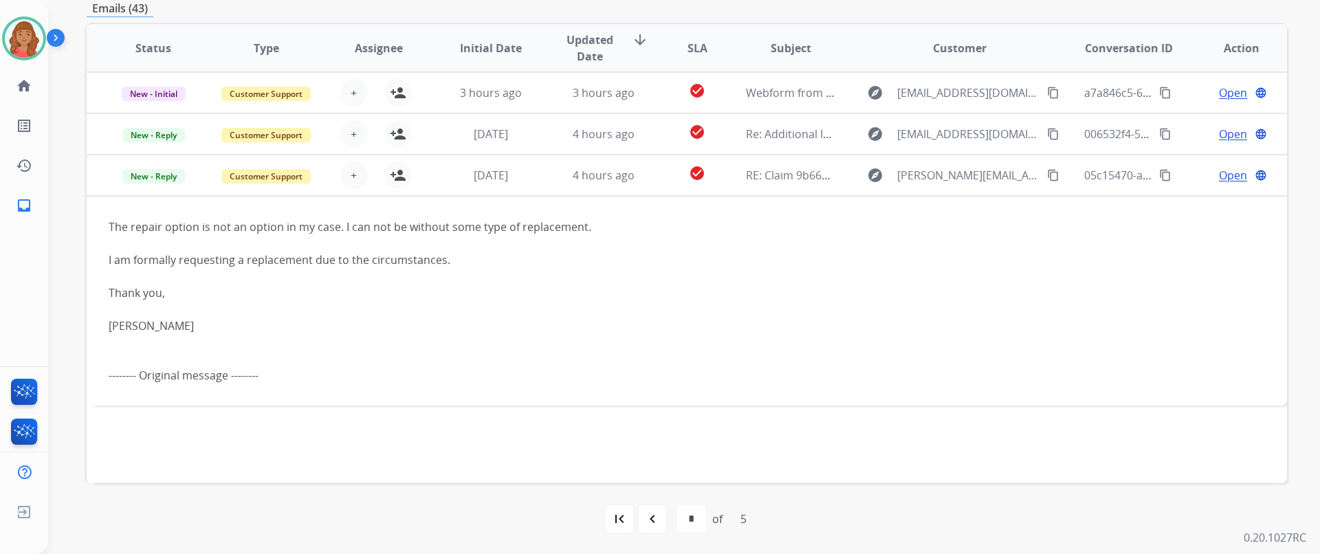
scroll to position [294, 0]
click at [658, 518] on mat-icon "navigate_before" at bounding box center [652, 518] width 16 height 16
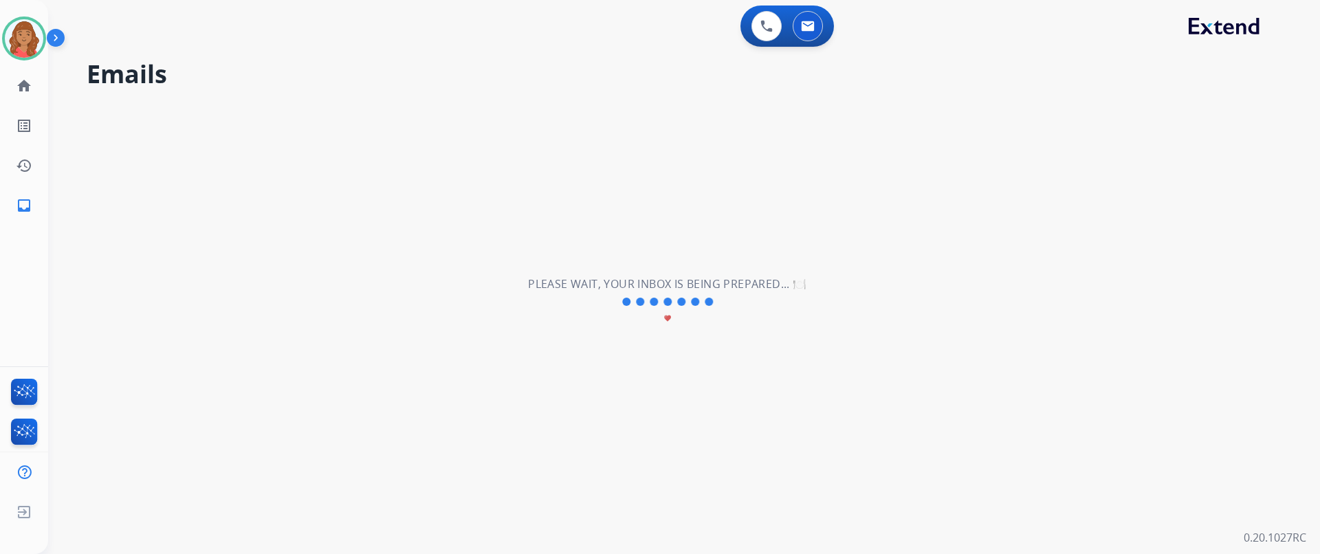
select select "*"
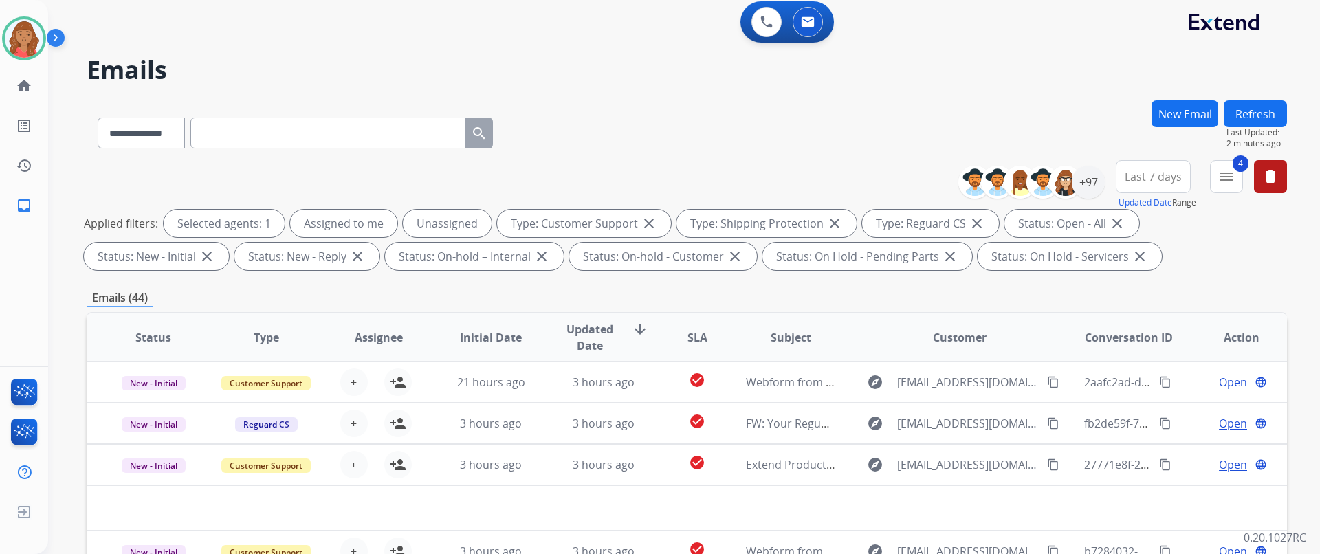
scroll to position [0, 0]
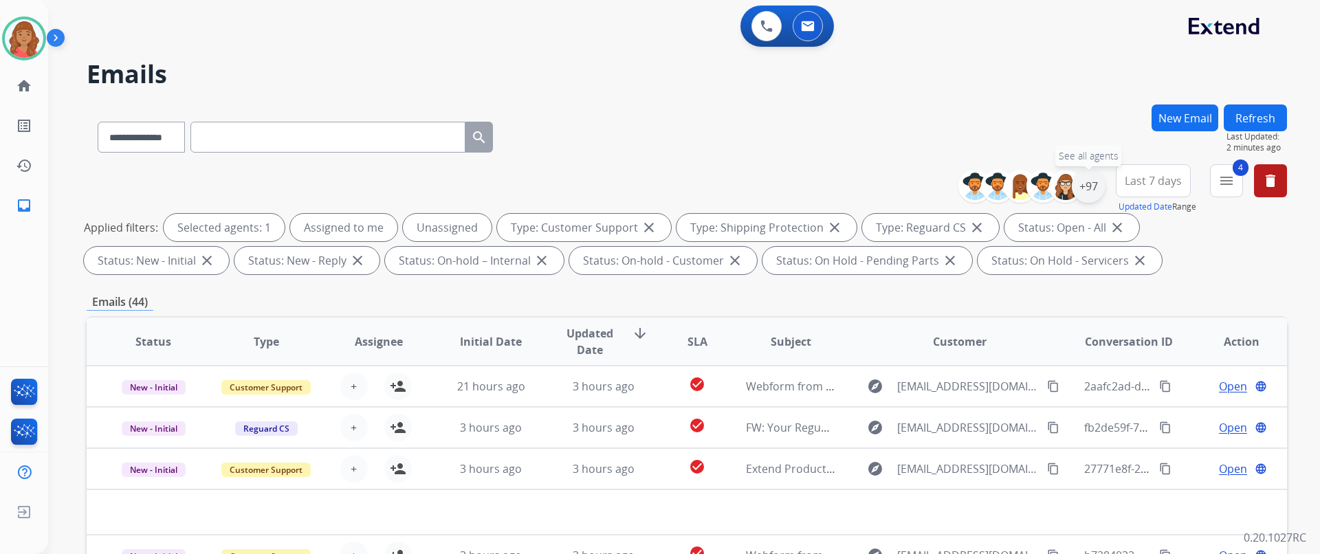
click at [1089, 194] on div "+97" at bounding box center [1087, 186] width 33 height 33
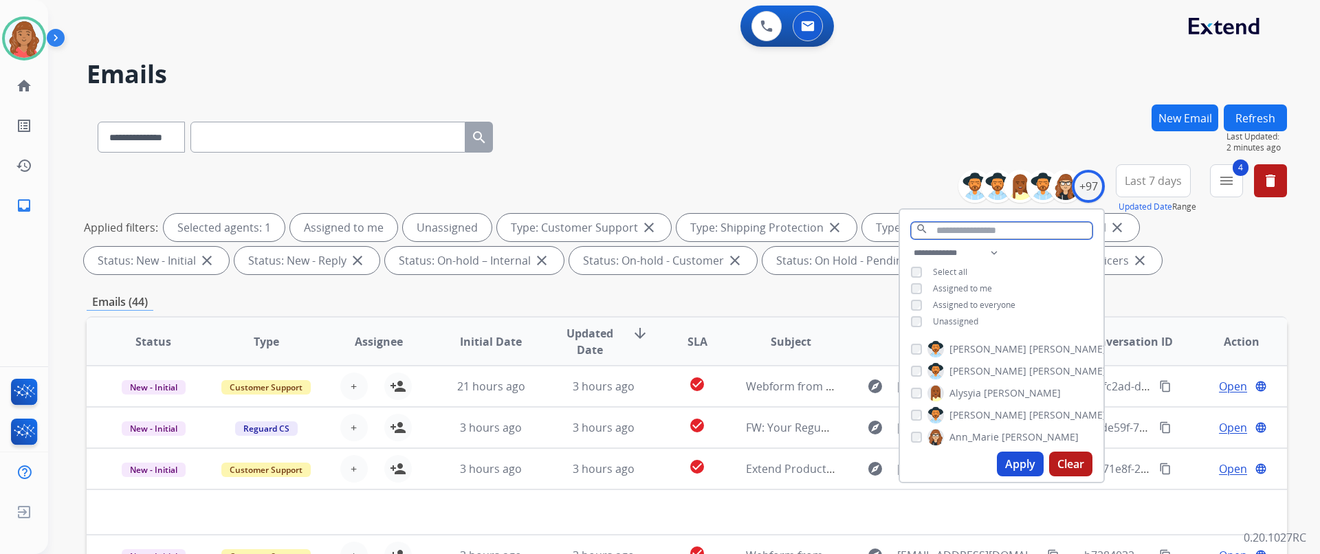
click at [951, 228] on input "text" at bounding box center [1001, 230] width 181 height 17
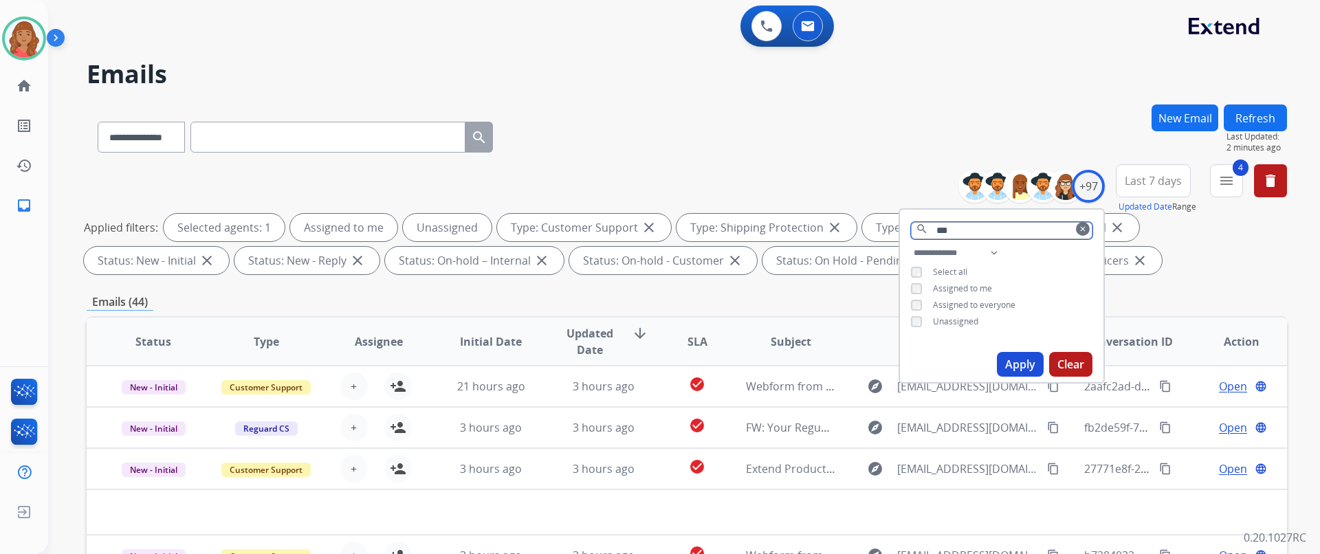
type input "***"
click at [1079, 232] on mat-icon "clear" at bounding box center [1082, 229] width 8 height 8
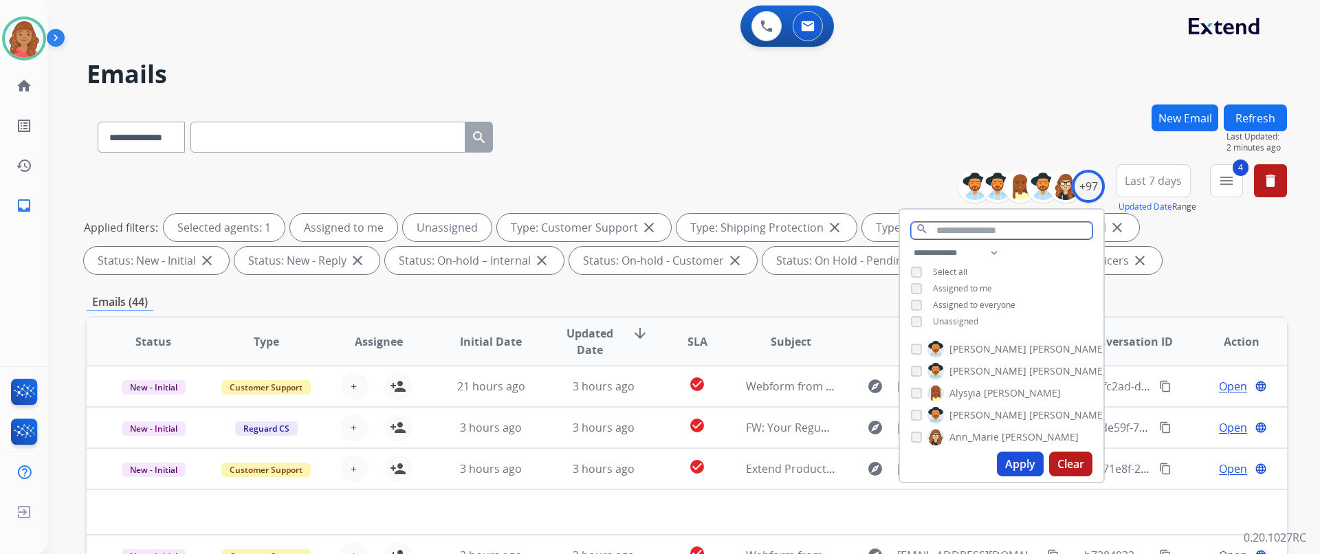
click at [959, 234] on input "text" at bounding box center [1001, 230] width 181 height 17
type input "*"
click at [997, 456] on button "Apply" at bounding box center [1020, 464] width 47 height 25
select select "*"
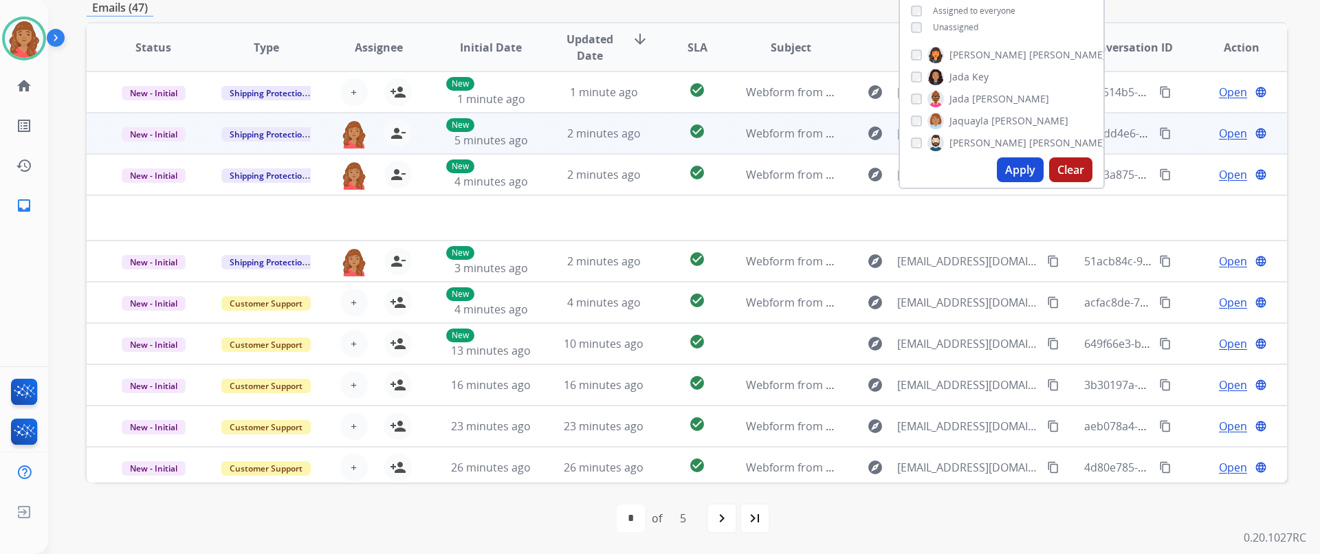
scroll to position [225, 0]
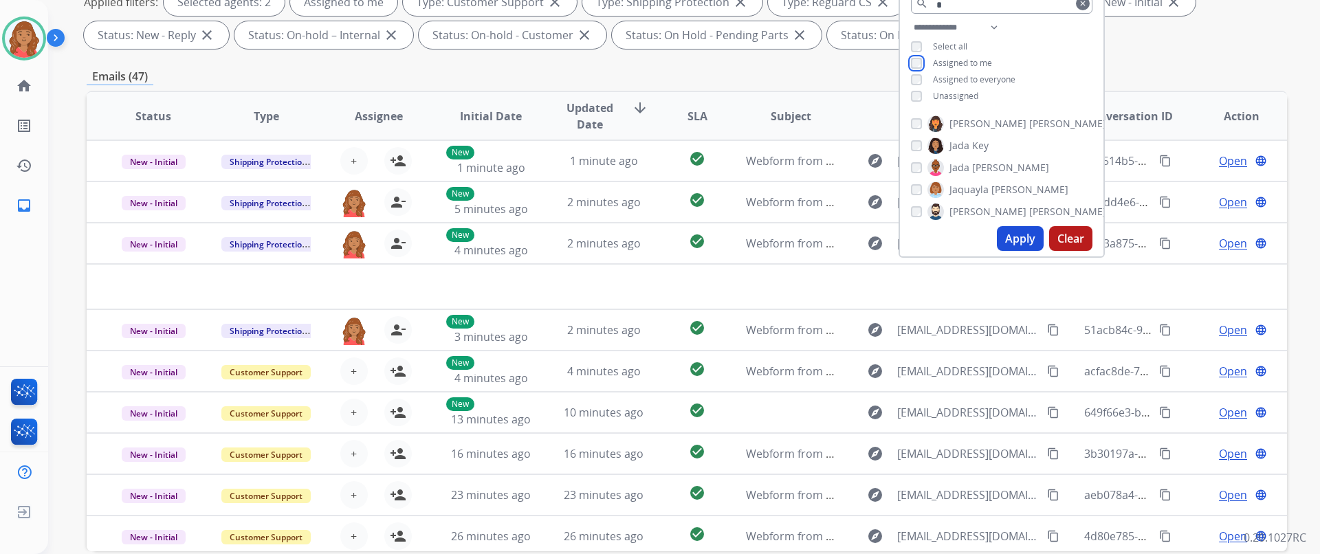
click at [923, 63] on div "Assigned to me" at bounding box center [951, 63] width 81 height 11
click at [1019, 241] on button "Apply" at bounding box center [1020, 238] width 47 height 25
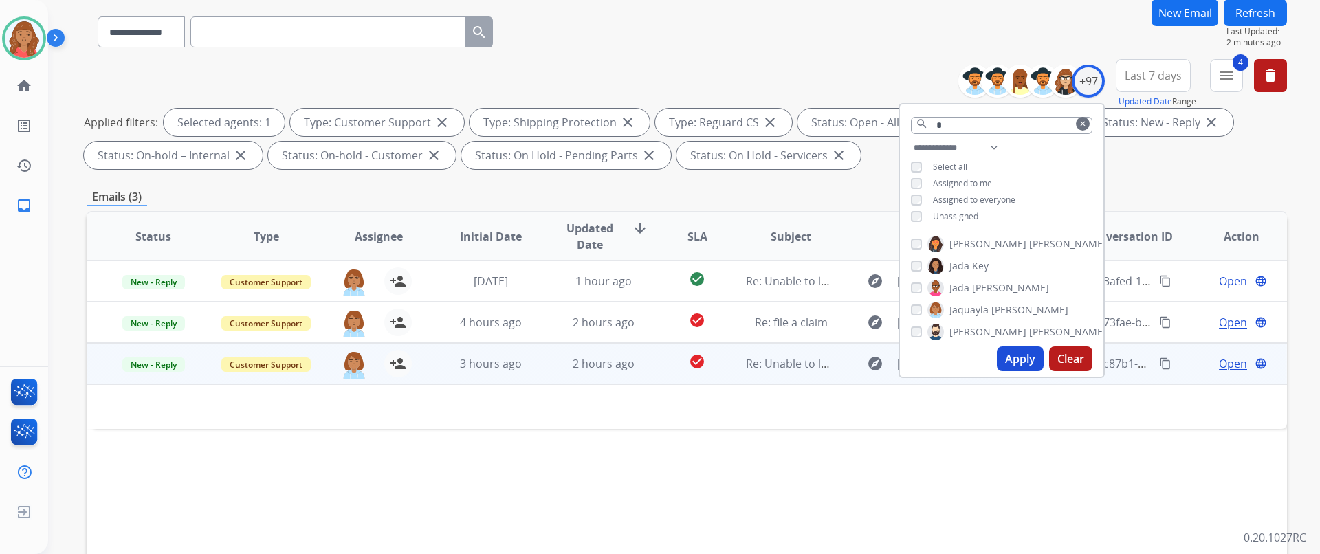
scroll to position [137, 0]
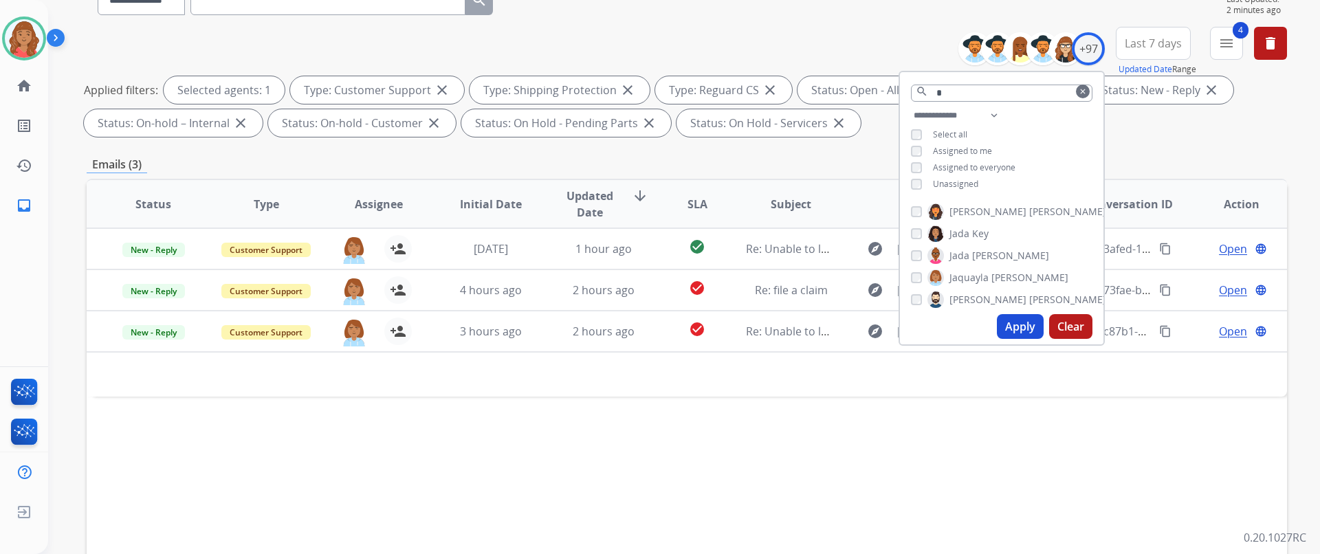
click at [1080, 91] on mat-icon "clear" at bounding box center [1082, 91] width 8 height 8
click at [1027, 92] on input "text" at bounding box center [1001, 93] width 181 height 17
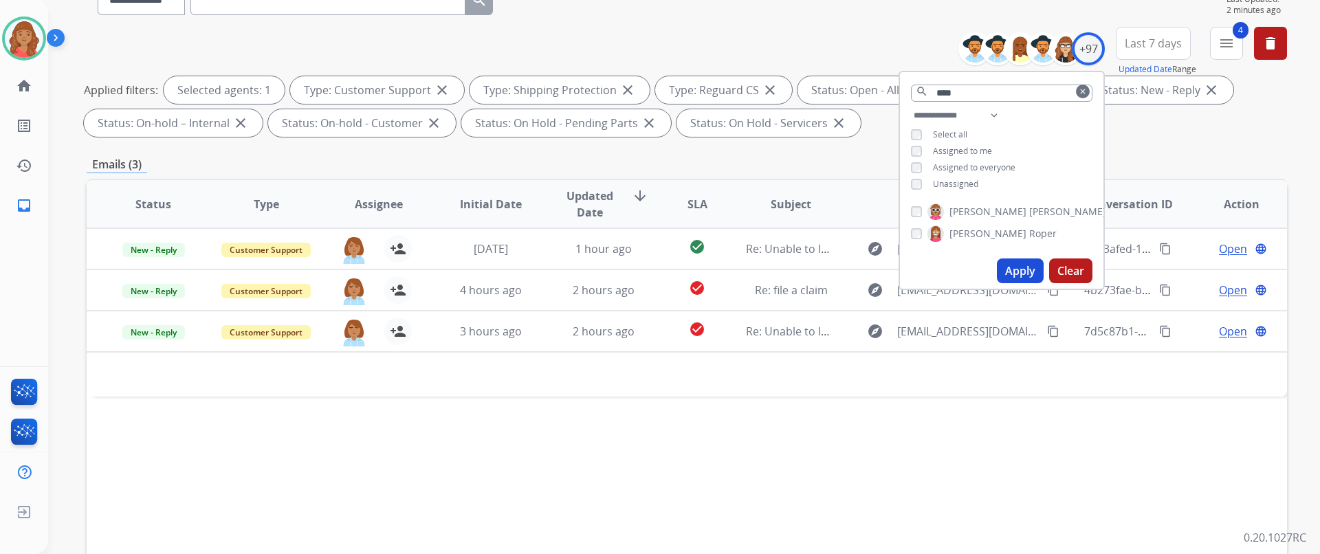
click at [997, 263] on button "Apply" at bounding box center [1020, 270] width 47 height 25
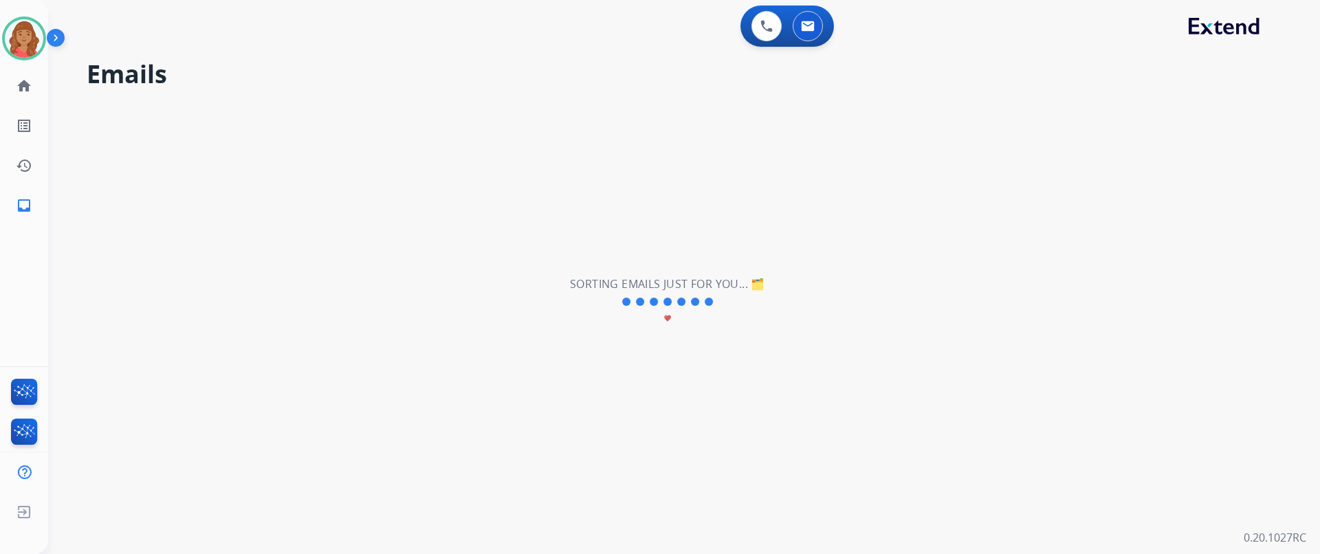
scroll to position [0, 0]
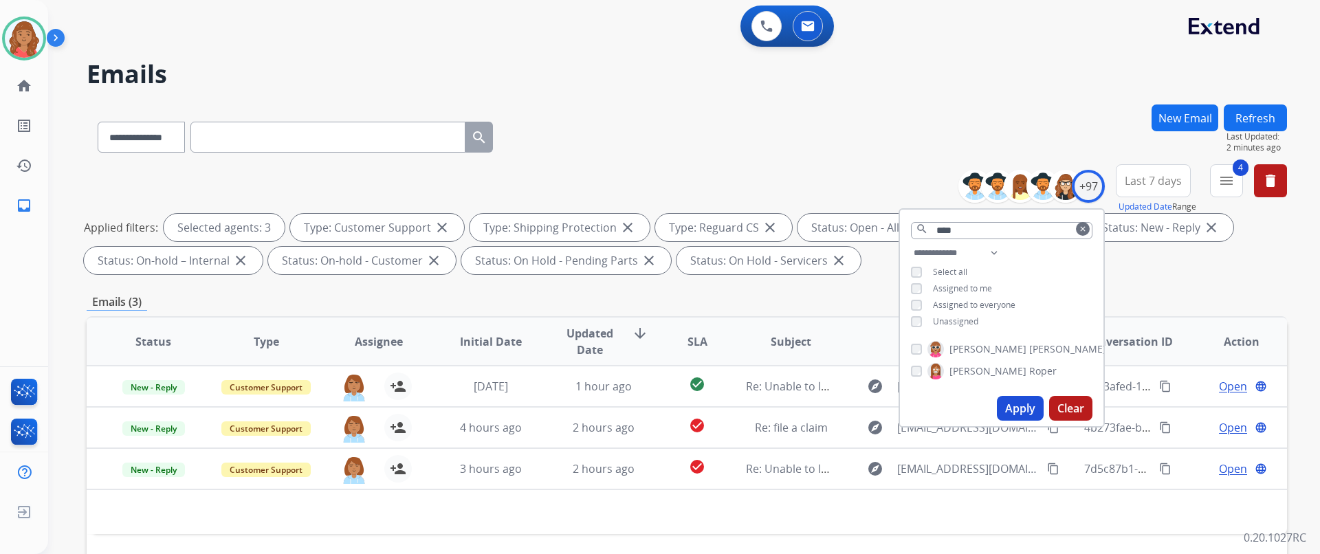
click at [917, 364] on div "[PERSON_NAME]" at bounding box center [984, 371] width 146 height 16
click at [971, 233] on input "****" at bounding box center [1001, 230] width 181 height 17
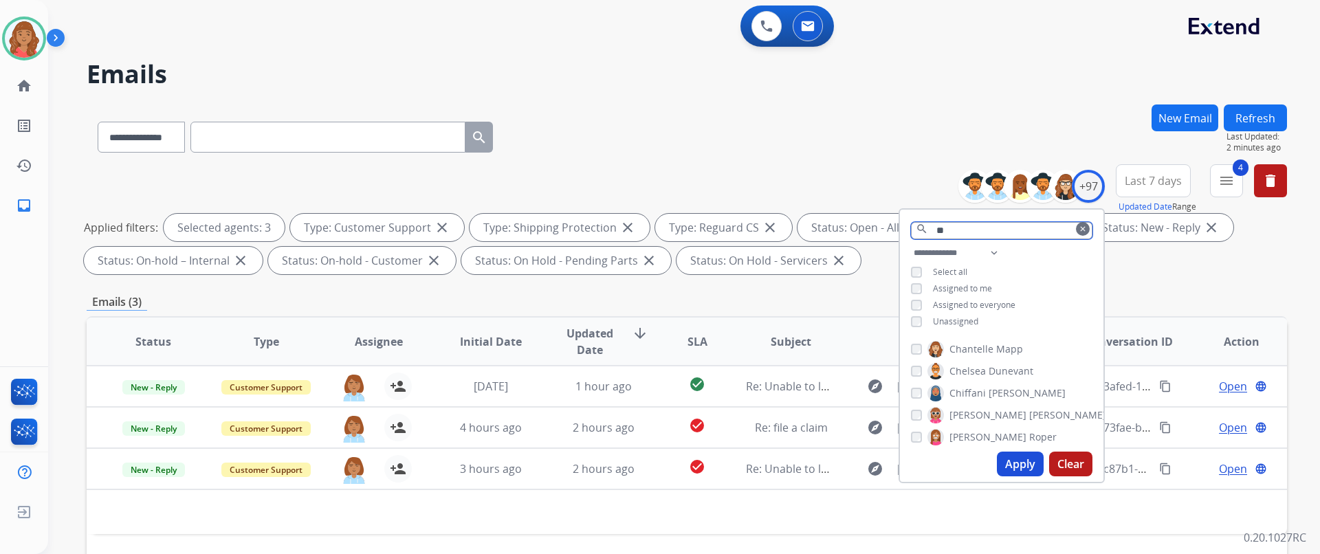
type input "*"
click at [1045, 230] on input "*" at bounding box center [1001, 230] width 181 height 17
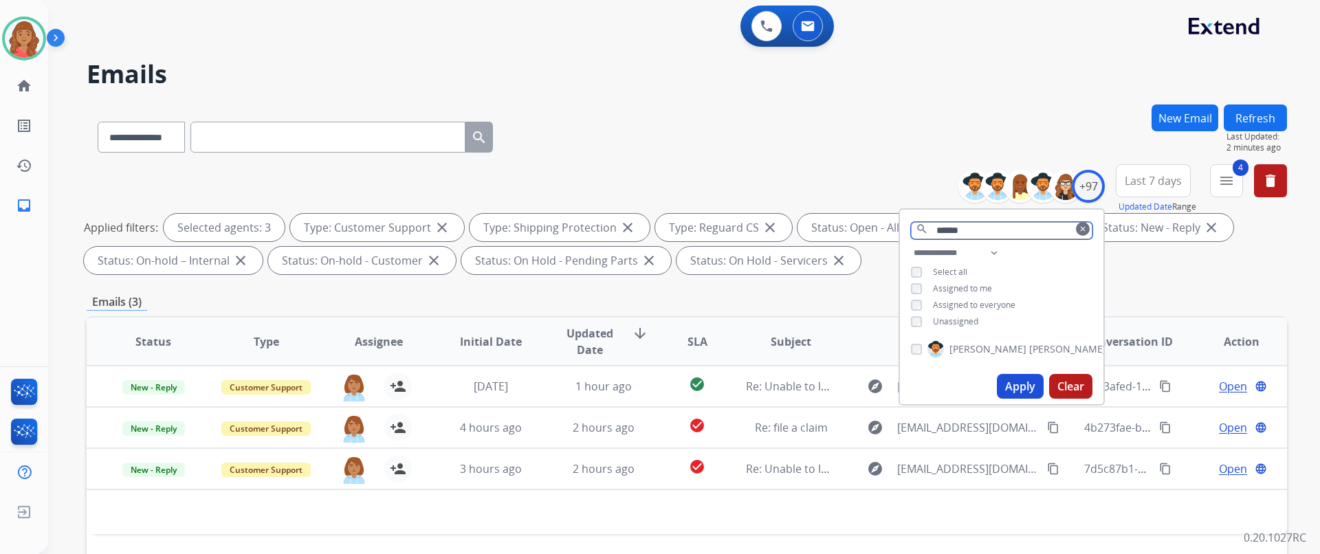
type input "******"
click at [1003, 381] on button "Apply" at bounding box center [1020, 386] width 47 height 25
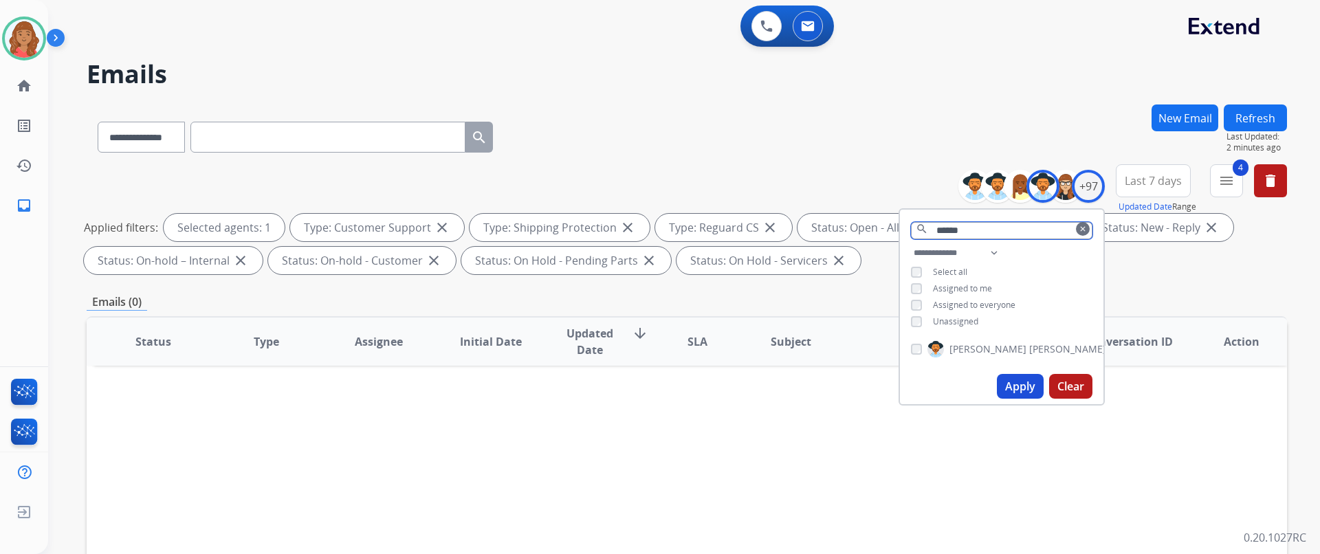
click at [1069, 227] on input "******" at bounding box center [1001, 230] width 181 height 17
click at [1078, 227] on mat-icon "clear" at bounding box center [1082, 229] width 8 height 8
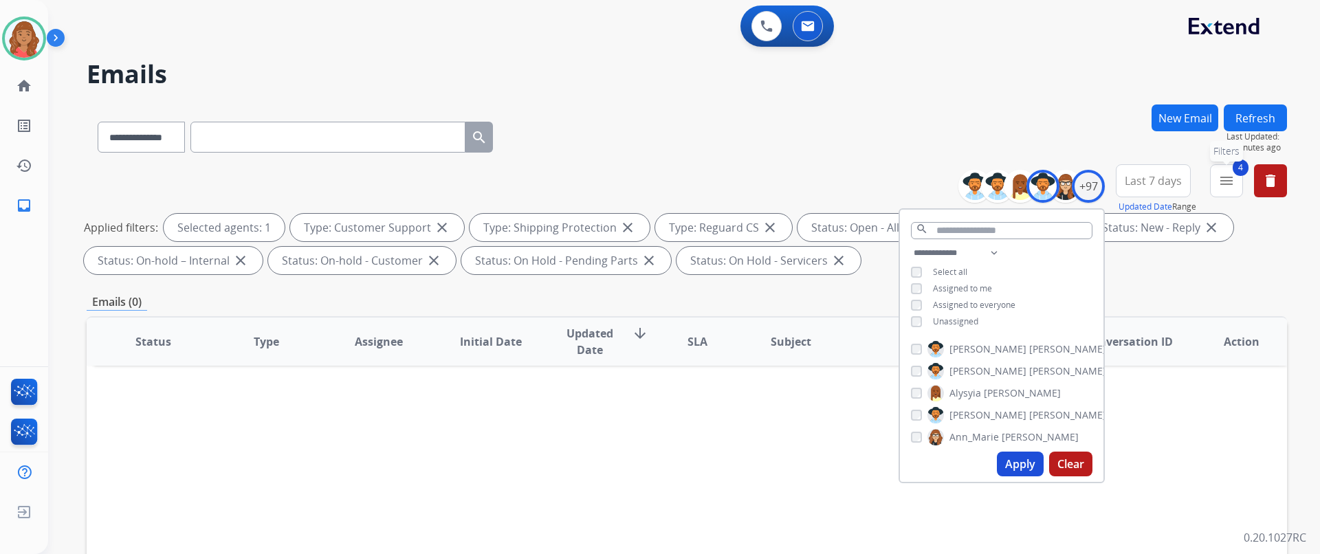
click at [1222, 179] on mat-icon "menu" at bounding box center [1226, 181] width 16 height 16
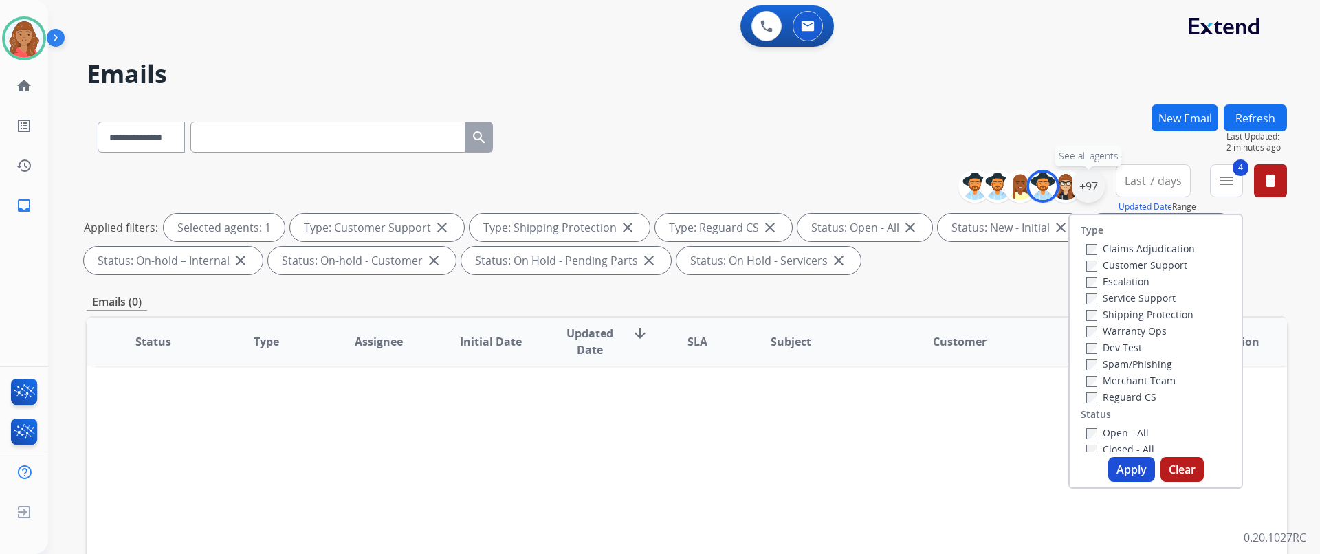
click at [1089, 193] on div "+97" at bounding box center [1087, 186] width 33 height 33
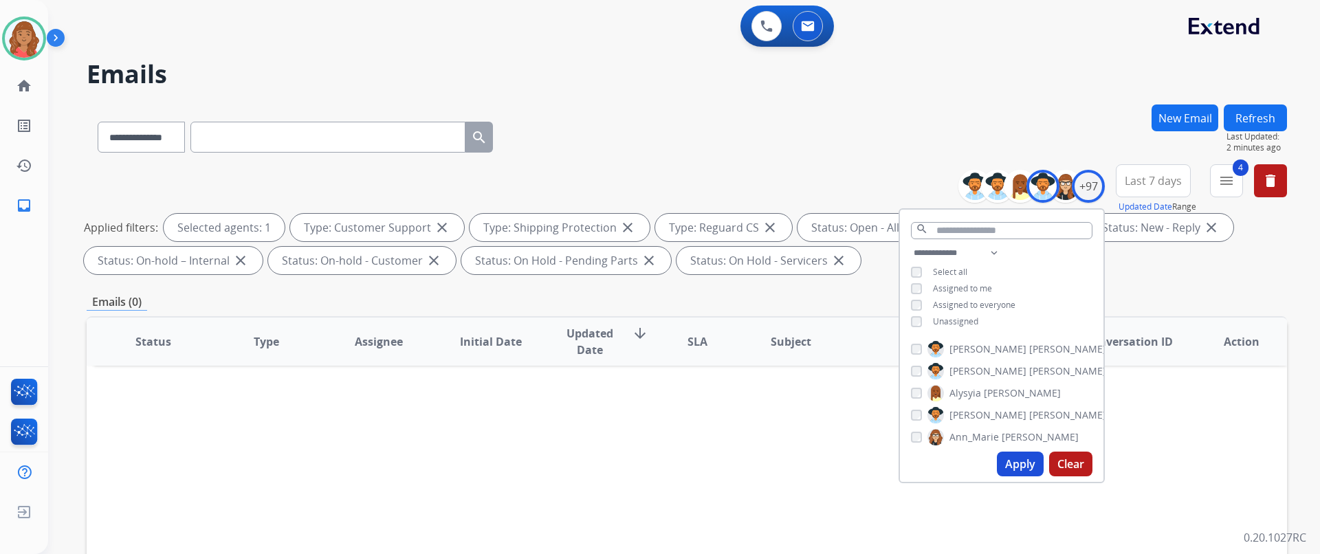
click at [909, 415] on div "[PERSON_NAME] [PERSON_NAME] [PERSON_NAME] [PERSON_NAME] [PERSON_NAME] [PERSON_N…" at bounding box center [1001, 390] width 203 height 111
click at [1015, 462] on button "Apply" at bounding box center [1020, 464] width 47 height 25
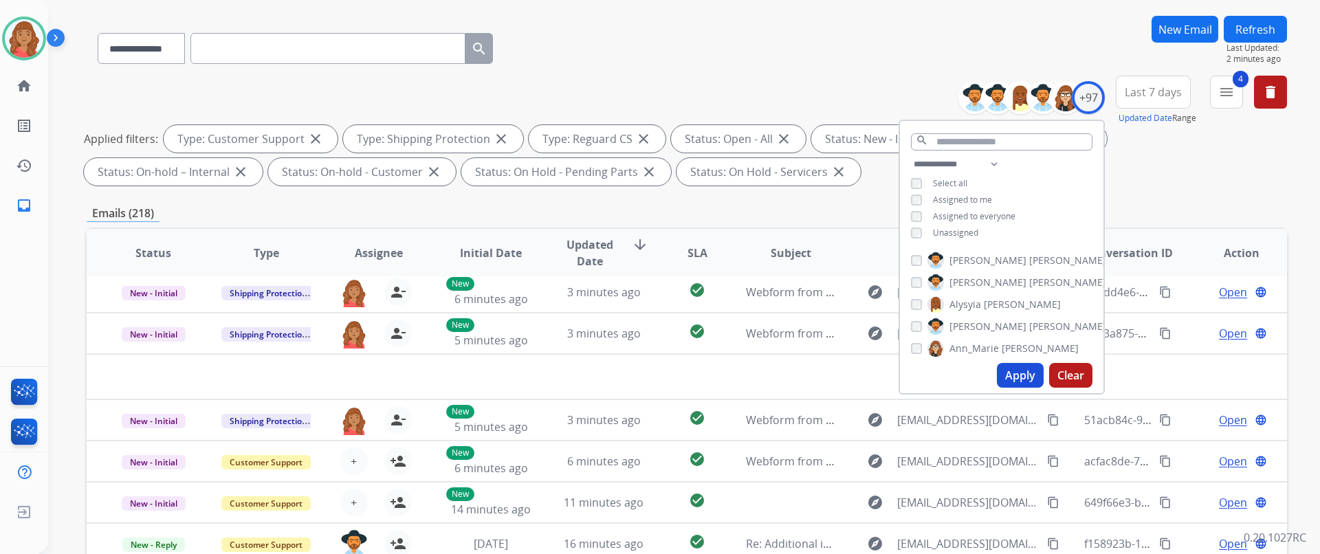
scroll to position [88, 0]
click at [990, 143] on input "text" at bounding box center [1001, 142] width 181 height 17
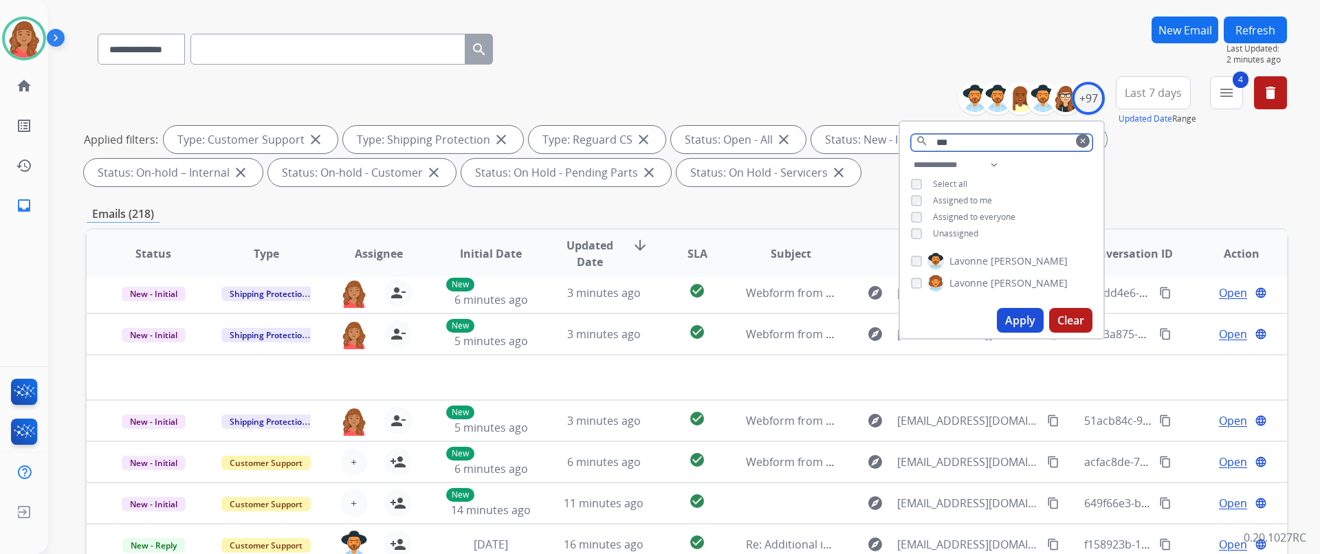
type input "***"
click at [1076, 140] on button "clear" at bounding box center [1083, 141] width 14 height 14
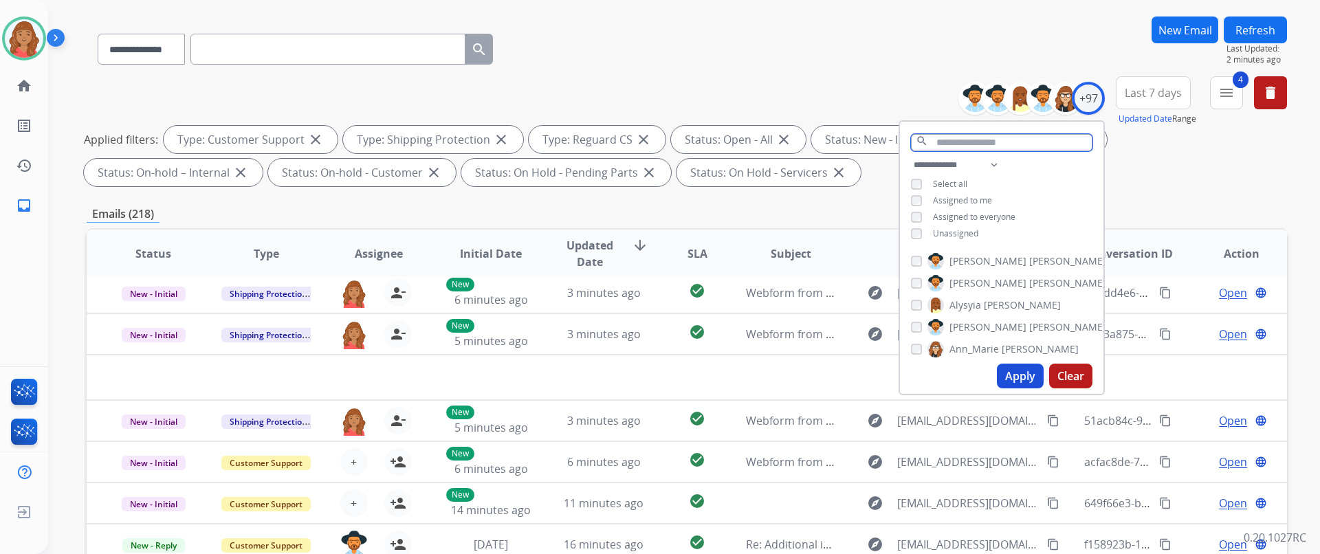
click at [952, 142] on input "text" at bounding box center [1001, 142] width 181 height 17
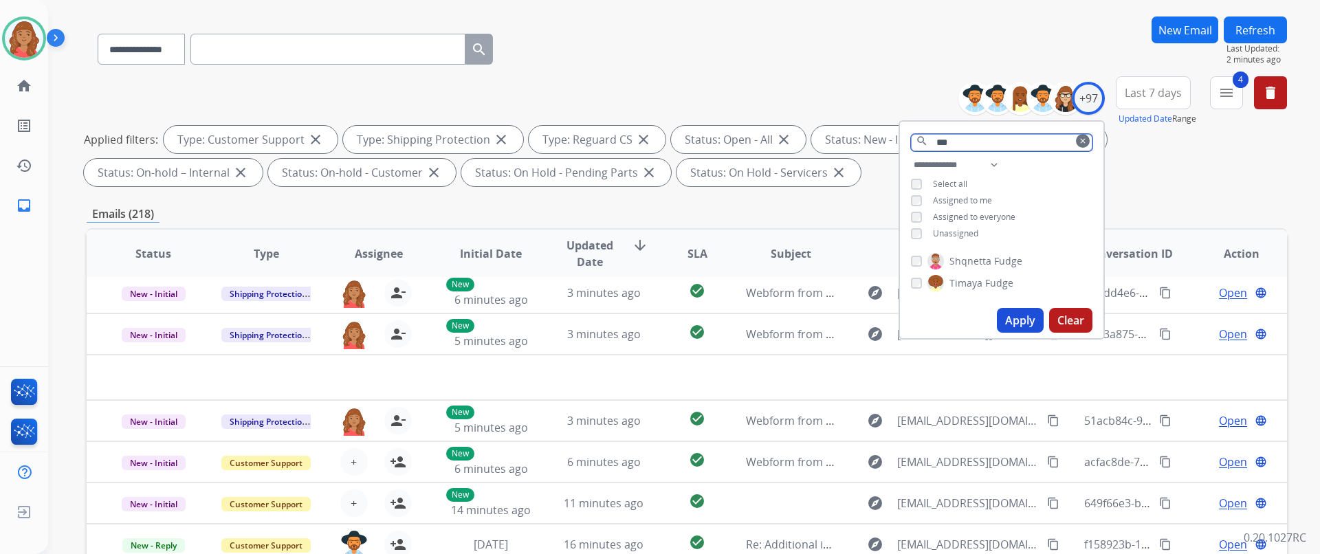
type input "***"
click at [1011, 322] on button "Apply" at bounding box center [1020, 320] width 47 height 25
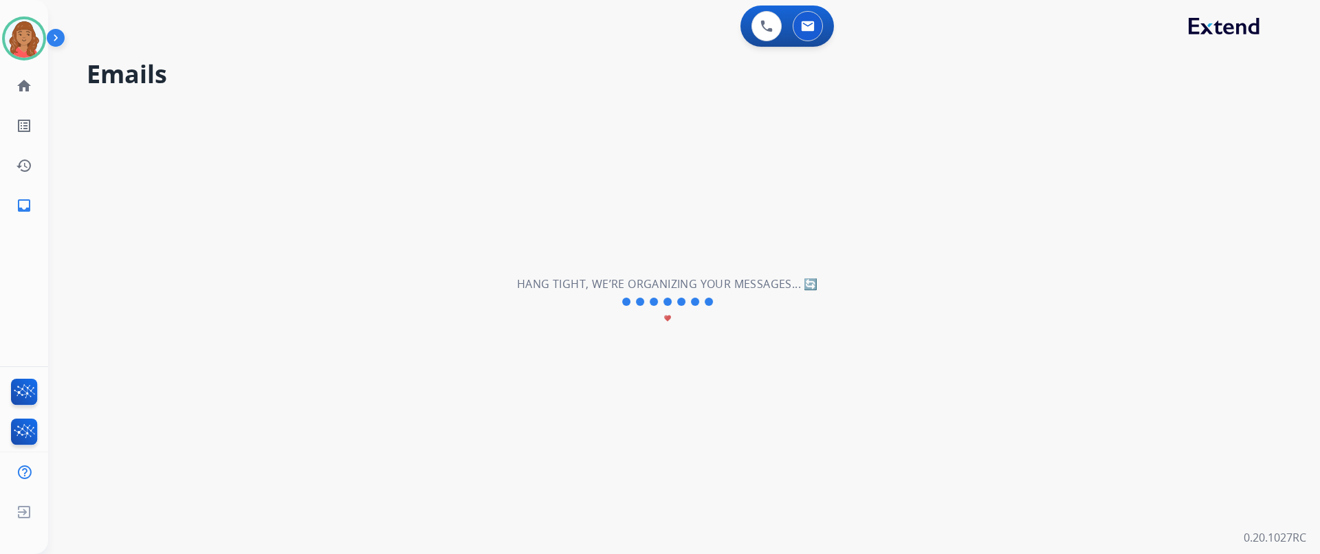
scroll to position [0, 0]
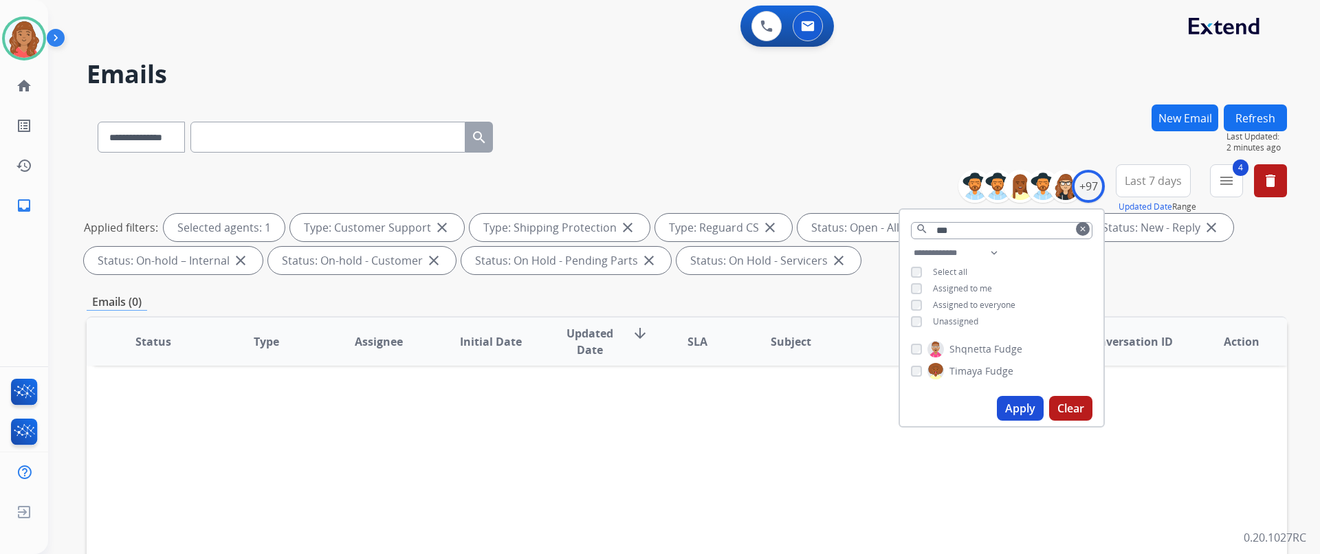
click at [1082, 226] on mat-icon "clear" at bounding box center [1082, 229] width 8 height 8
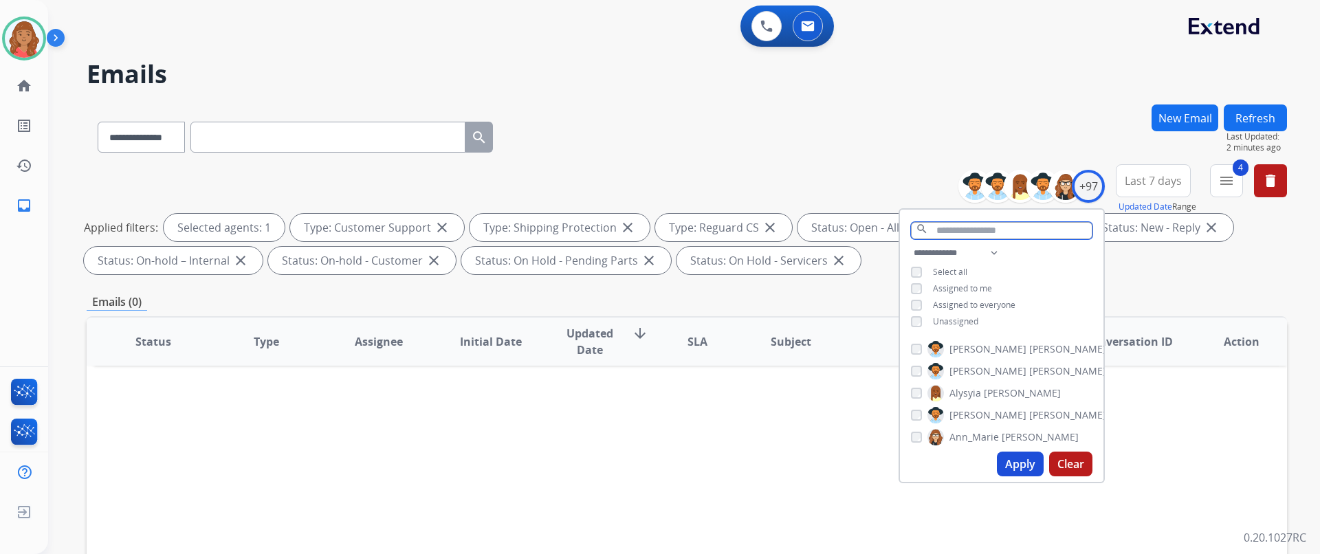
click at [992, 225] on input "text" at bounding box center [1001, 230] width 181 height 17
click at [1230, 244] on div "Applied filters: Selected agents: 1 Type: Customer Support close Type: Shipping…" at bounding box center [684, 244] width 1200 height 60
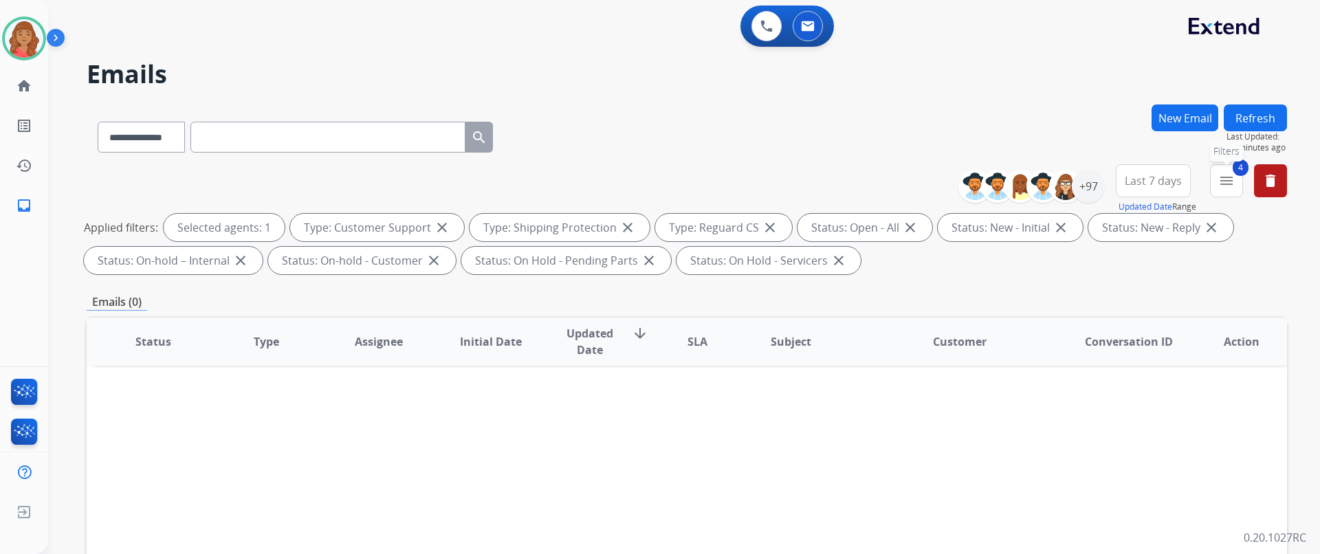
click at [1223, 179] on mat-icon "menu" at bounding box center [1226, 181] width 16 height 16
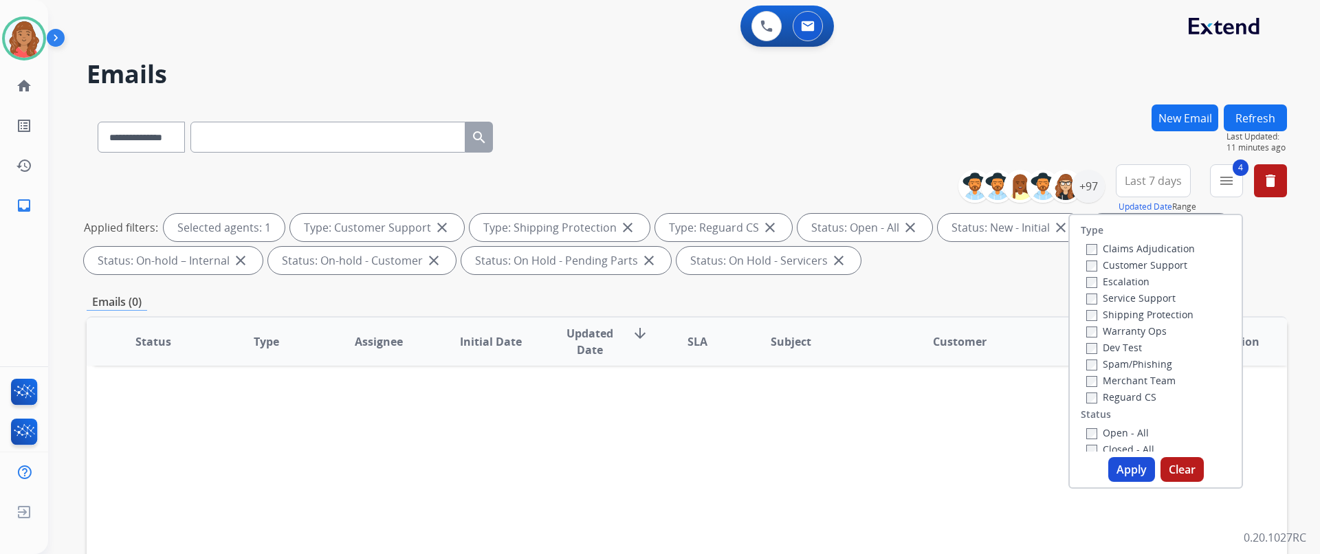
click at [1123, 462] on button "Apply" at bounding box center [1131, 469] width 47 height 25
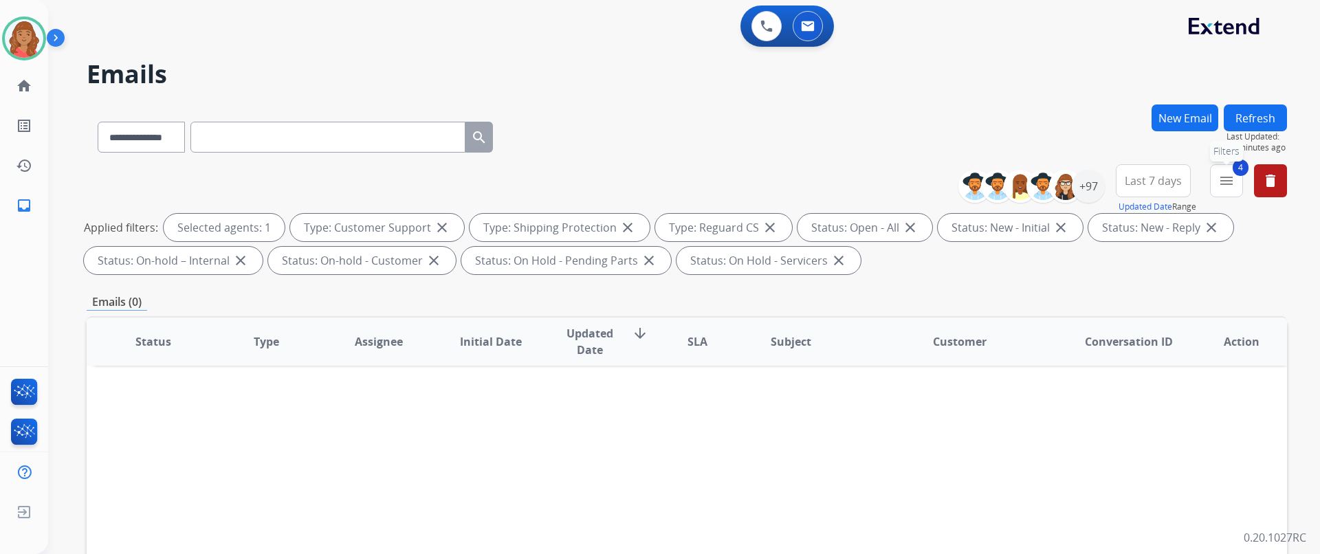
click at [1232, 188] on mat-icon "menu" at bounding box center [1226, 181] width 16 height 16
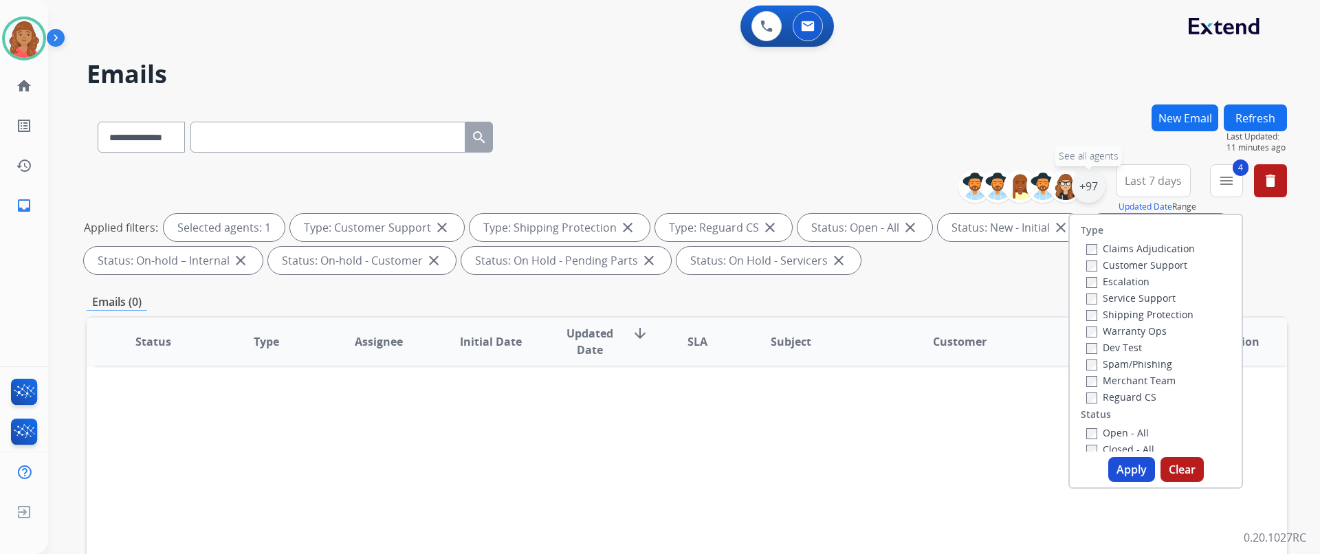
click at [1089, 190] on div "+97" at bounding box center [1087, 186] width 33 height 33
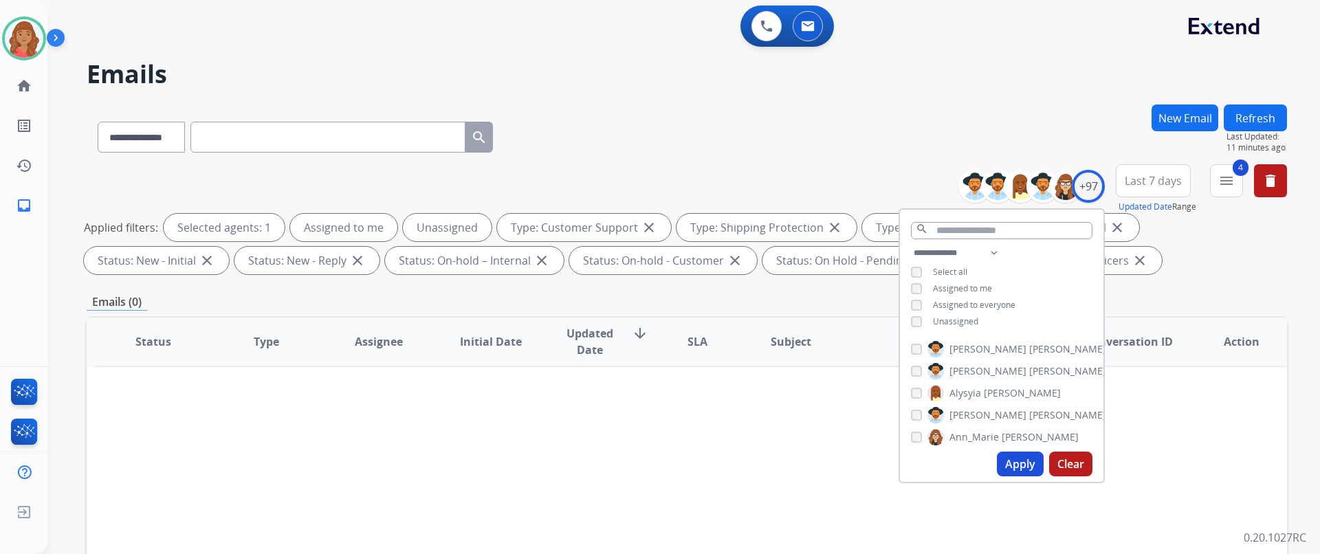
click at [1015, 460] on button "Apply" at bounding box center [1020, 464] width 47 height 25
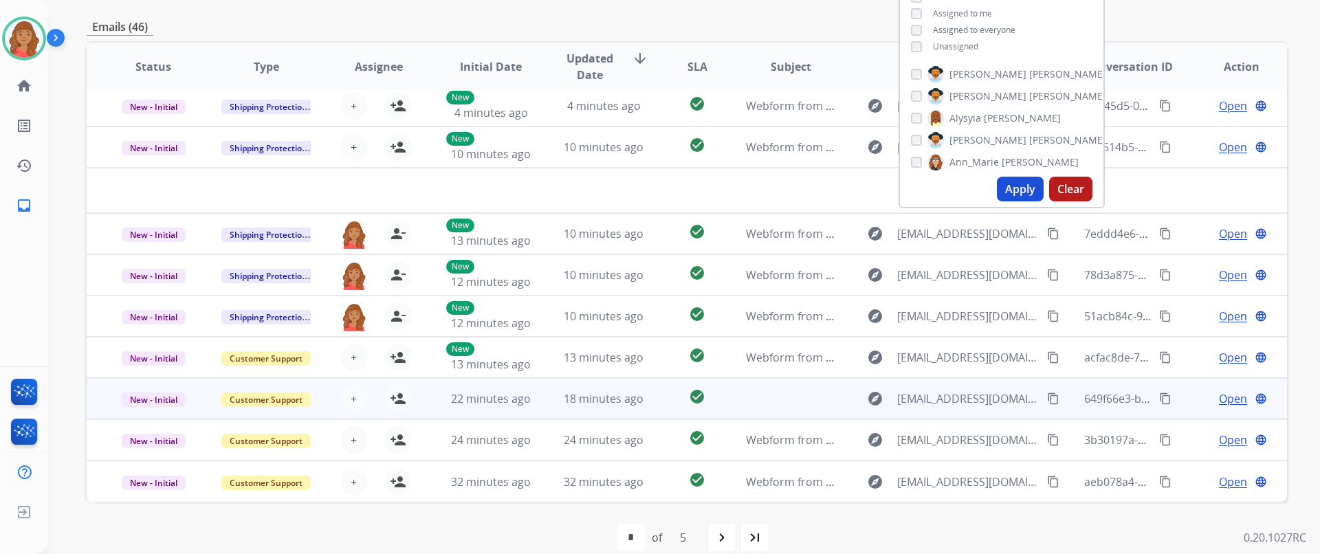
scroll to position [294, 0]
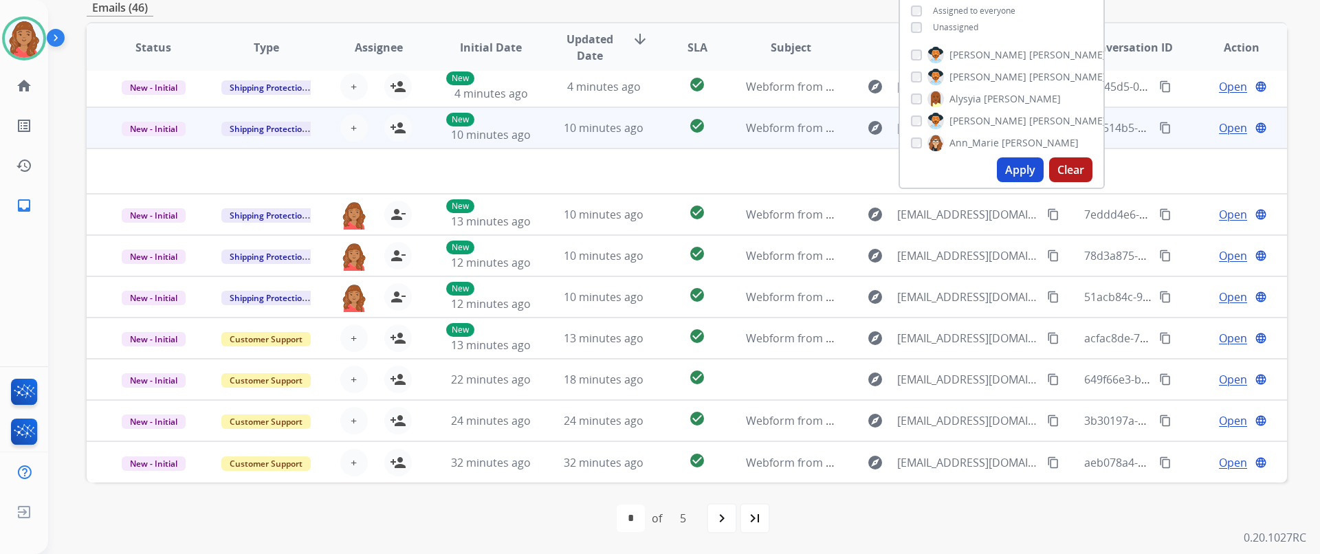
click at [365, 131] on div "+ Select agent person_add Assign to Me" at bounding box center [368, 127] width 88 height 27
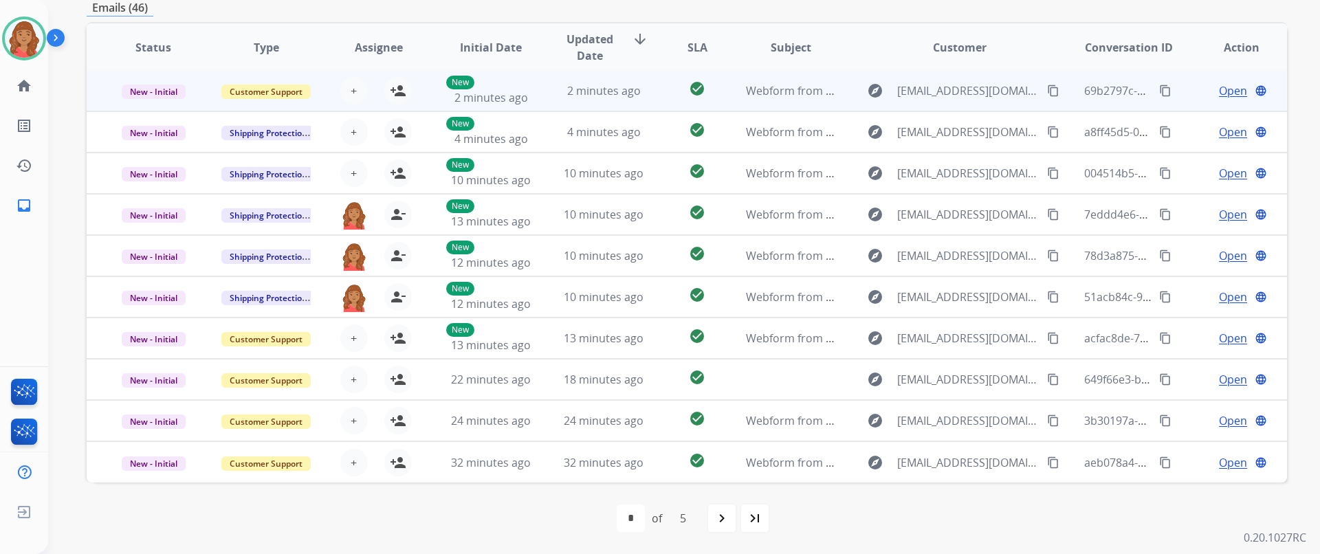
scroll to position [1, 0]
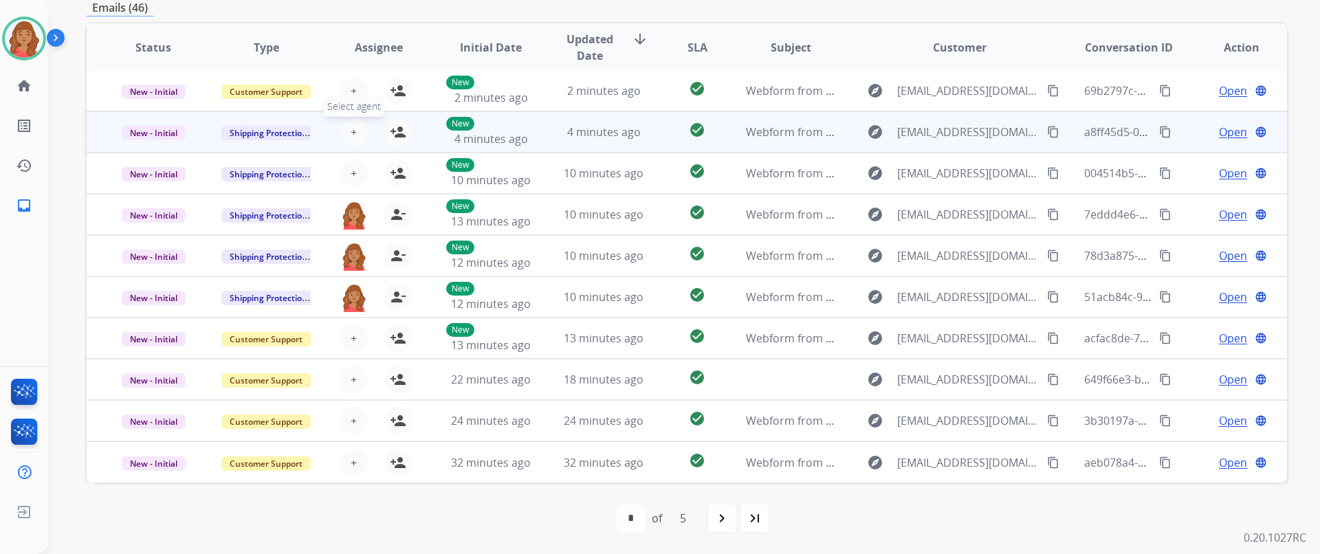
click at [359, 121] on div "+ Select agent person_add Assign to Me" at bounding box center [368, 131] width 88 height 27
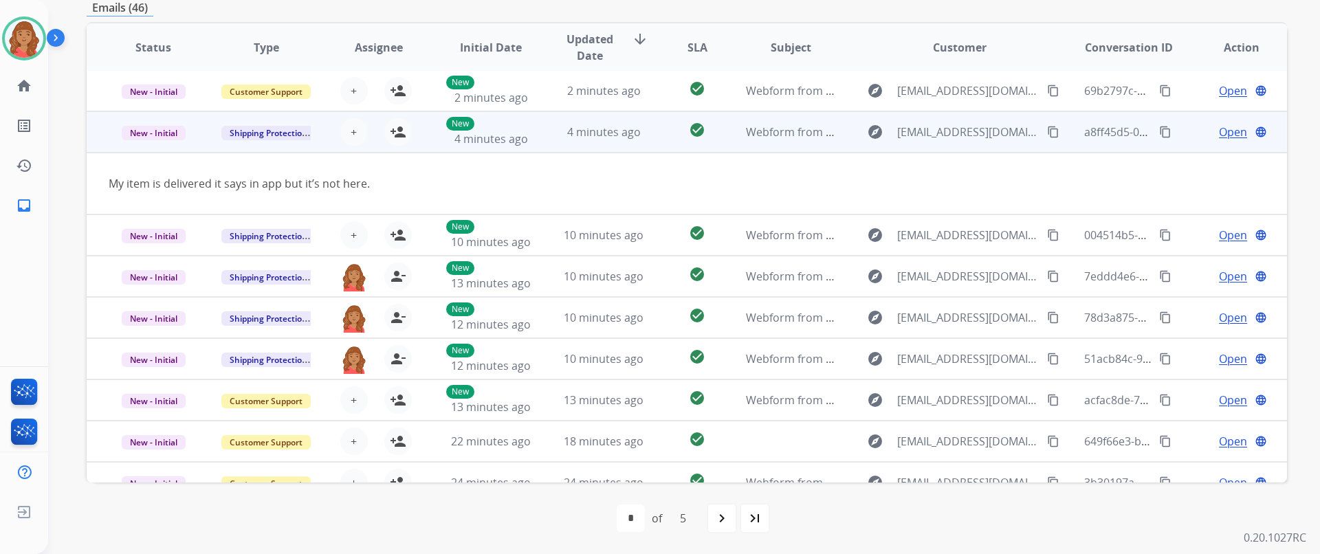
scroll to position [41, 0]
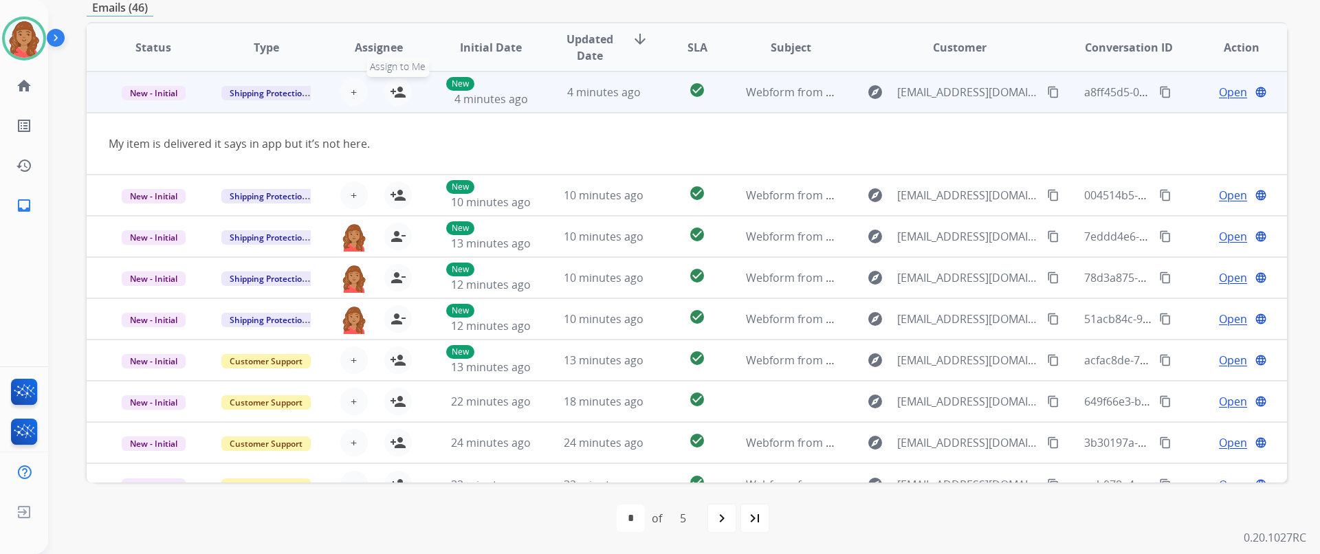
click at [397, 101] on button "person_add Assign to Me" at bounding box center [397, 91] width 27 height 27
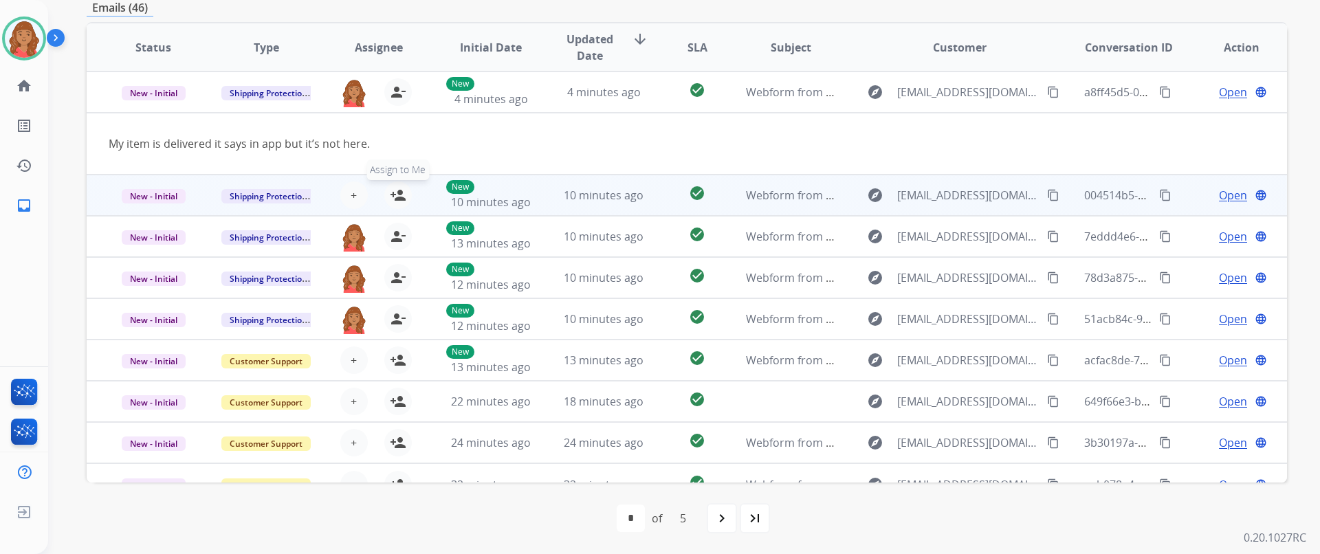
click at [401, 194] on mat-icon "person_add" at bounding box center [398, 195] width 16 height 16
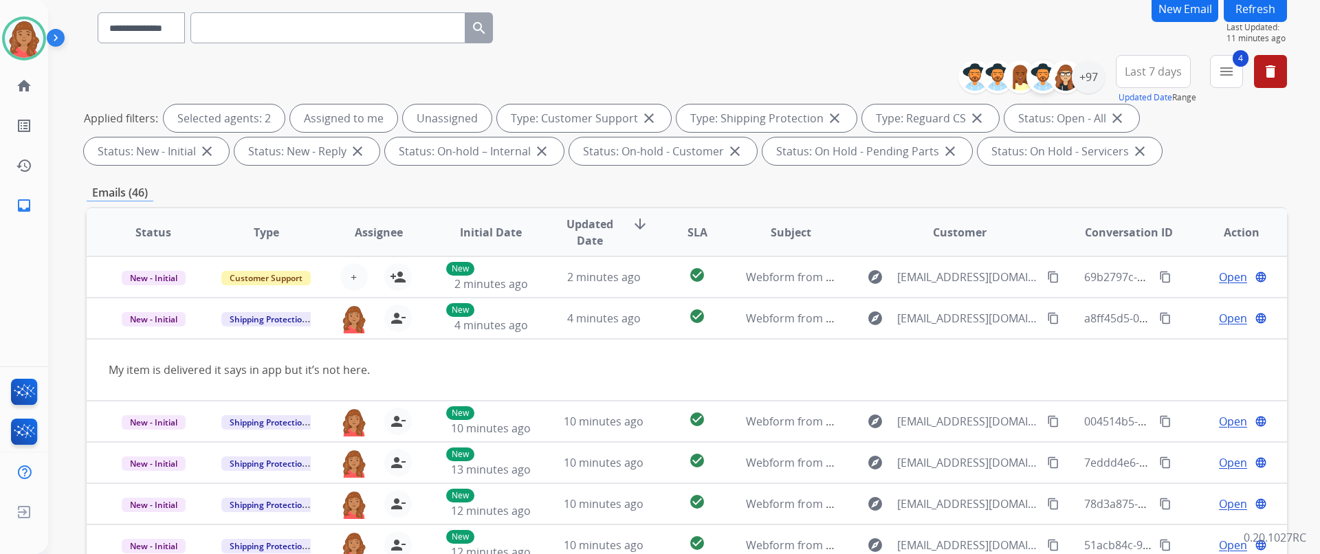
scroll to position [19, 0]
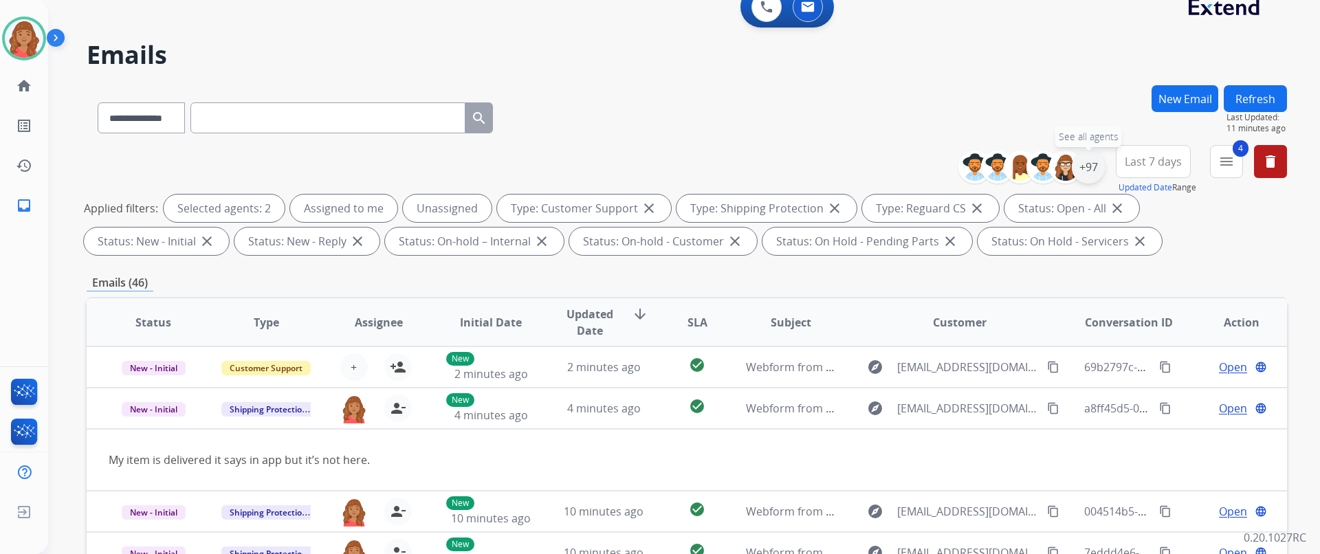
click at [1091, 170] on div "+97" at bounding box center [1087, 167] width 33 height 33
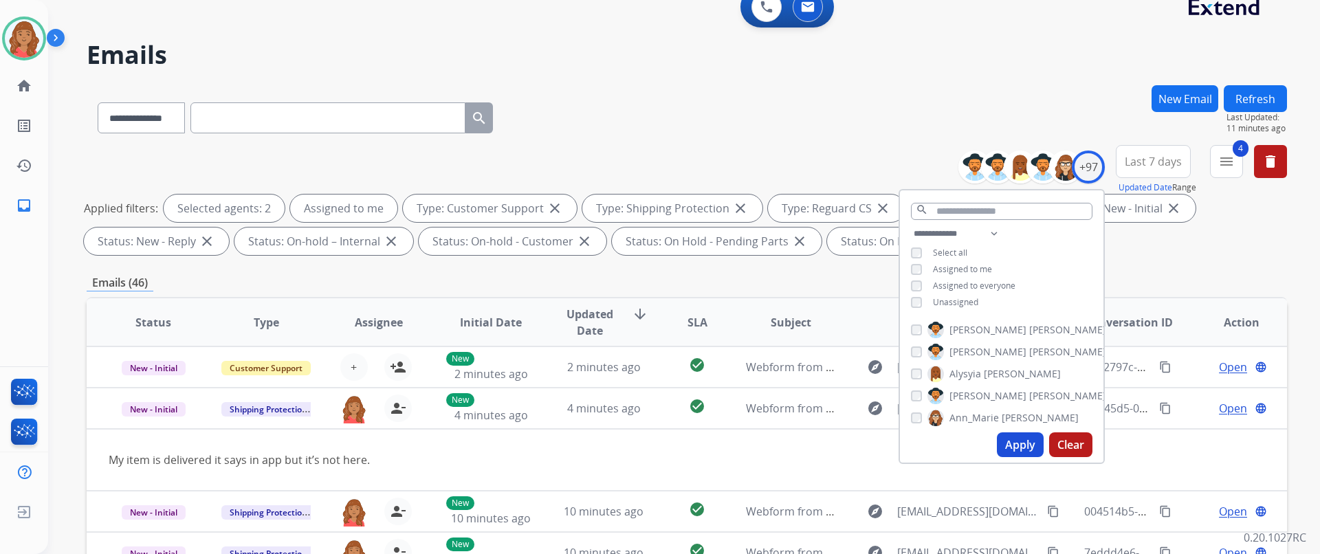
click at [1021, 445] on button "Apply" at bounding box center [1020, 444] width 47 height 25
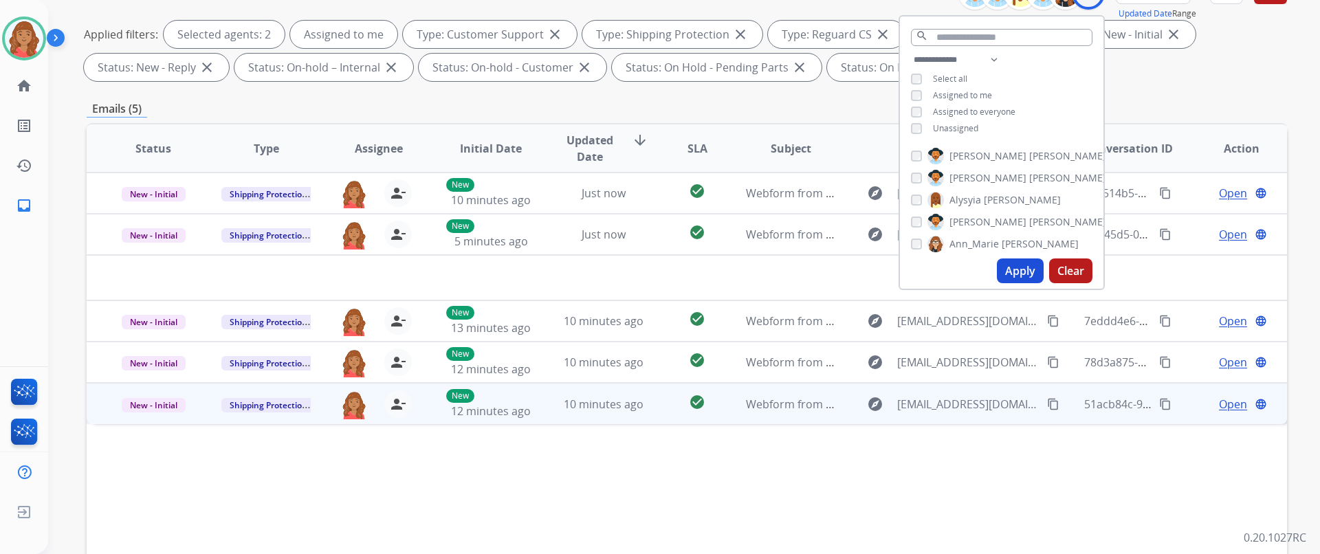
scroll to position [275, 0]
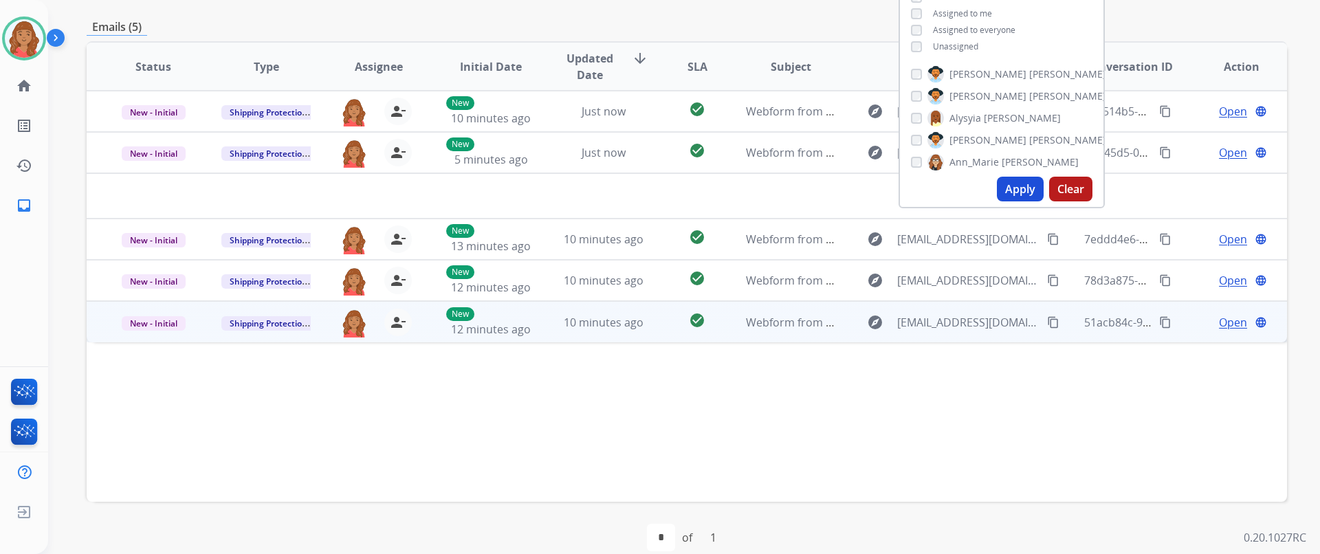
click at [1047, 320] on mat-icon "content_copy" at bounding box center [1053, 322] width 12 height 12
click at [567, 332] on td "10 minutes ago" at bounding box center [593, 321] width 113 height 41
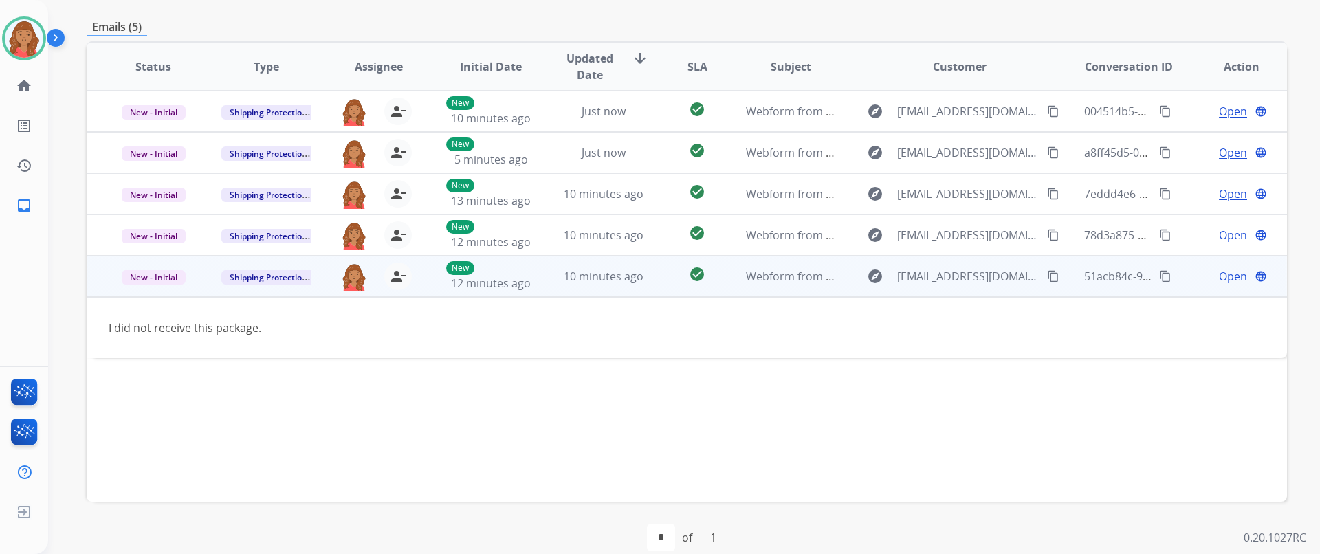
click at [1047, 280] on mat-icon "content_copy" at bounding box center [1053, 276] width 12 height 12
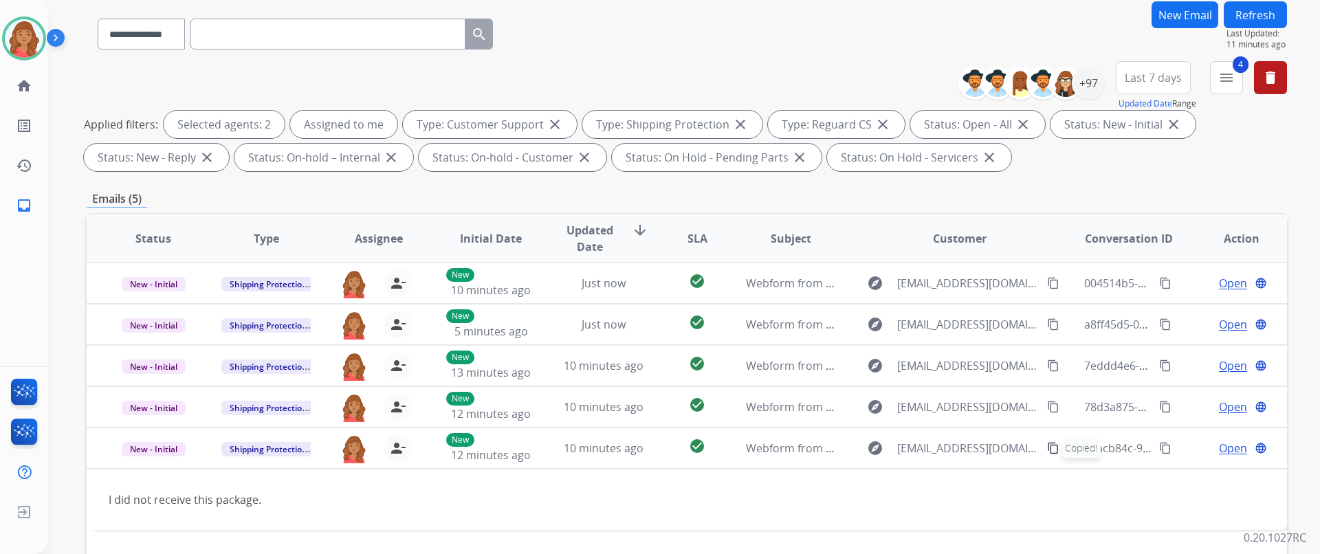
scroll to position [0, 0]
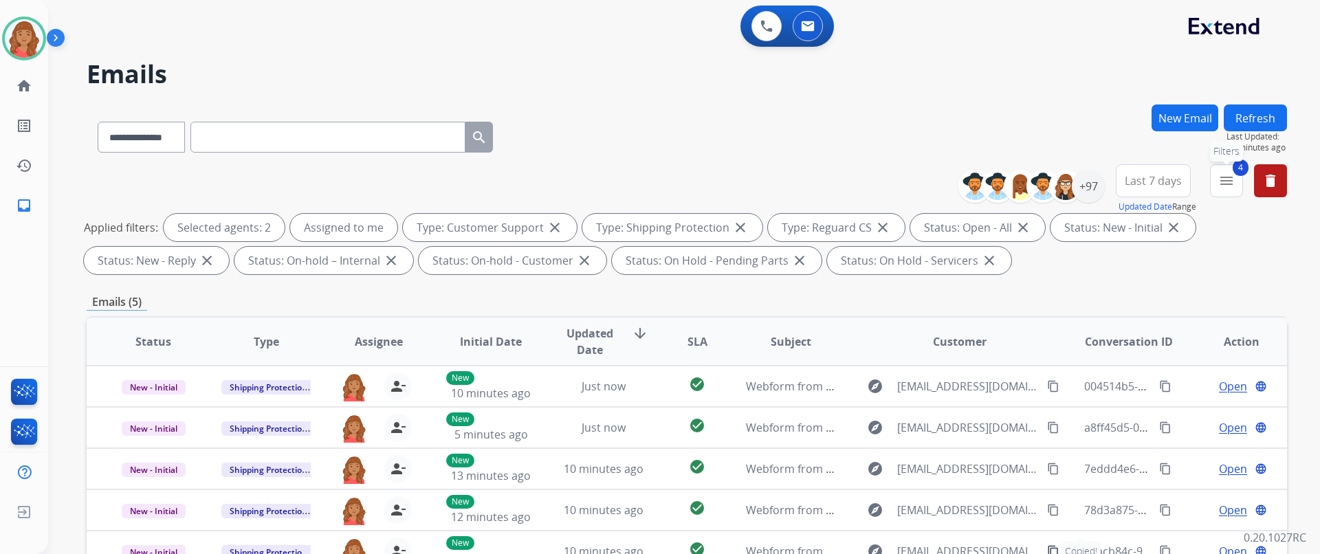
click at [1217, 187] on button "4 menu Filters" at bounding box center [1226, 180] width 33 height 33
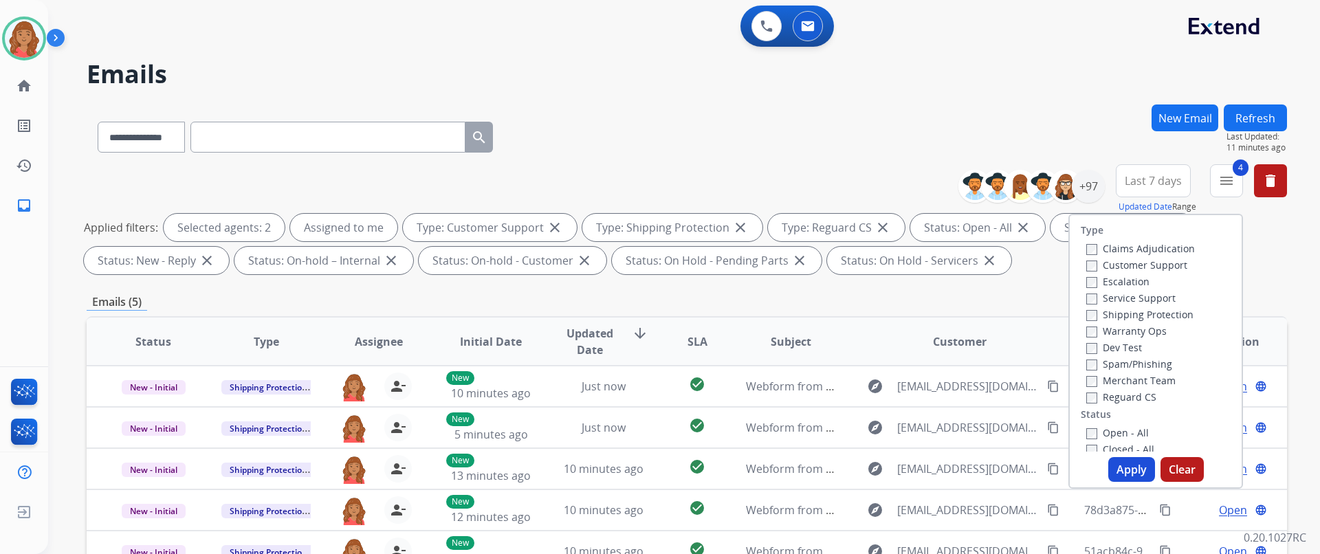
click at [1167, 118] on button "New Email" at bounding box center [1184, 117] width 67 height 27
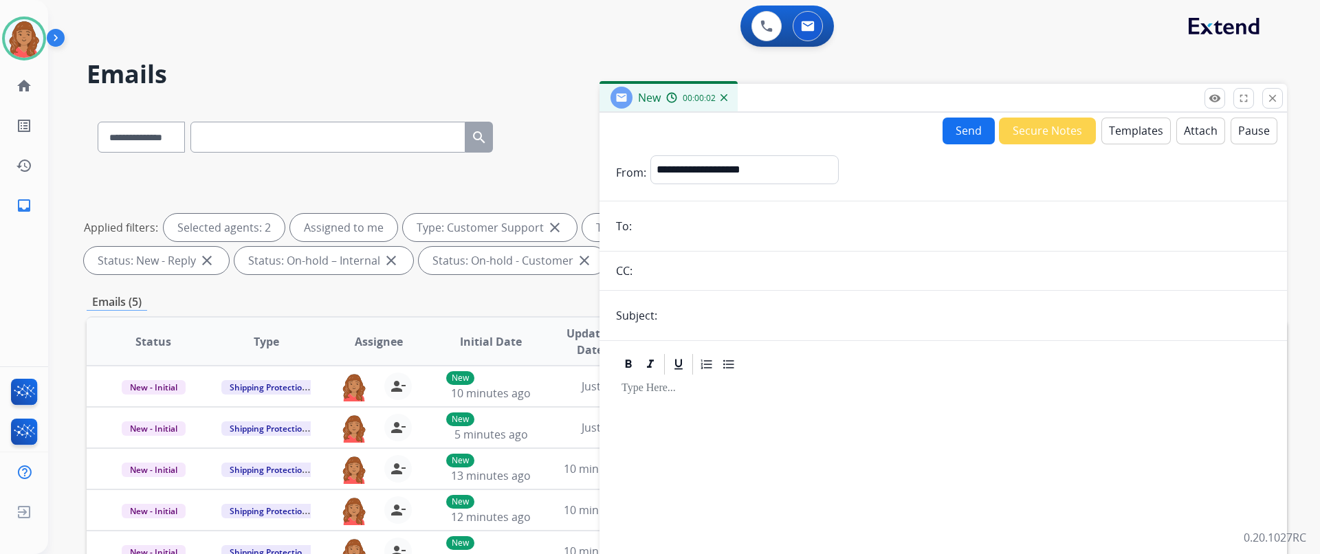
paste input "**********"
type input "**********"
click at [713, 175] on select "**********" at bounding box center [743, 168] width 187 height 27
select select "**********"
click at [650, 155] on select "**********" at bounding box center [743, 168] width 187 height 27
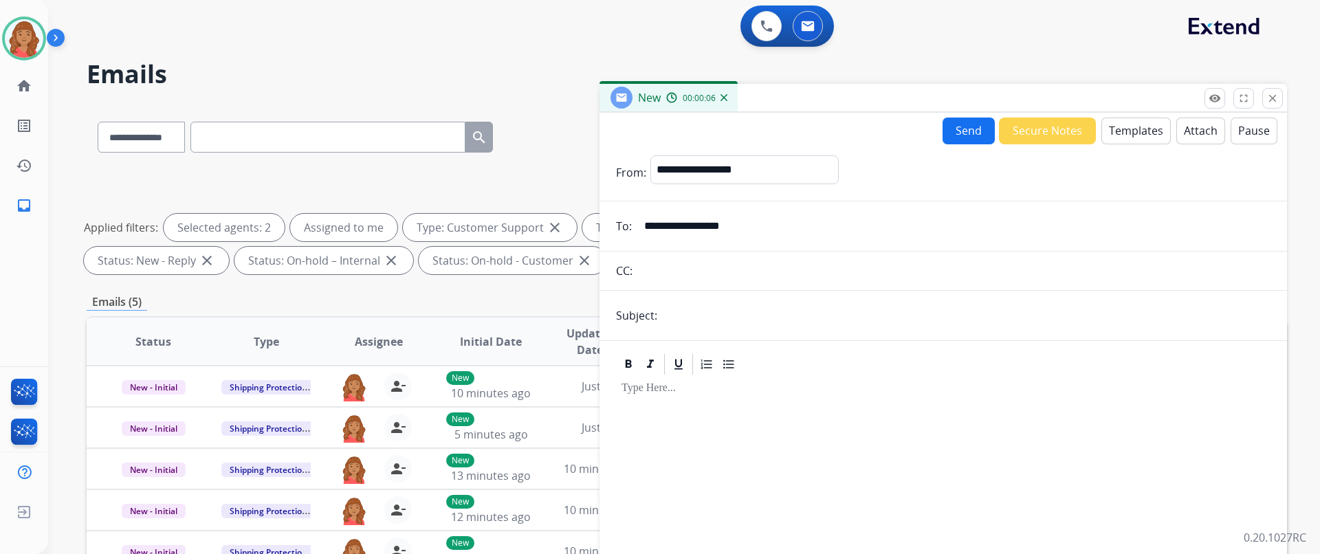
click at [691, 326] on input "text" at bounding box center [965, 315] width 609 height 27
type input "**********"
click at [1117, 129] on button "Templates" at bounding box center [1135, 131] width 69 height 27
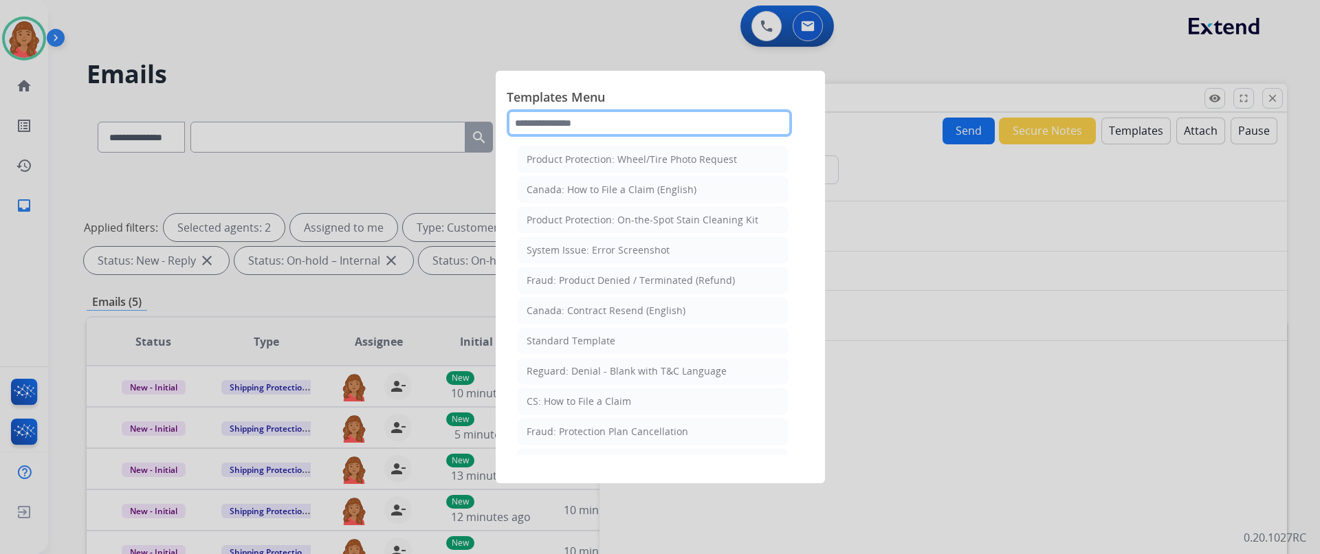
click at [609, 126] on input "text" at bounding box center [649, 122] width 285 height 27
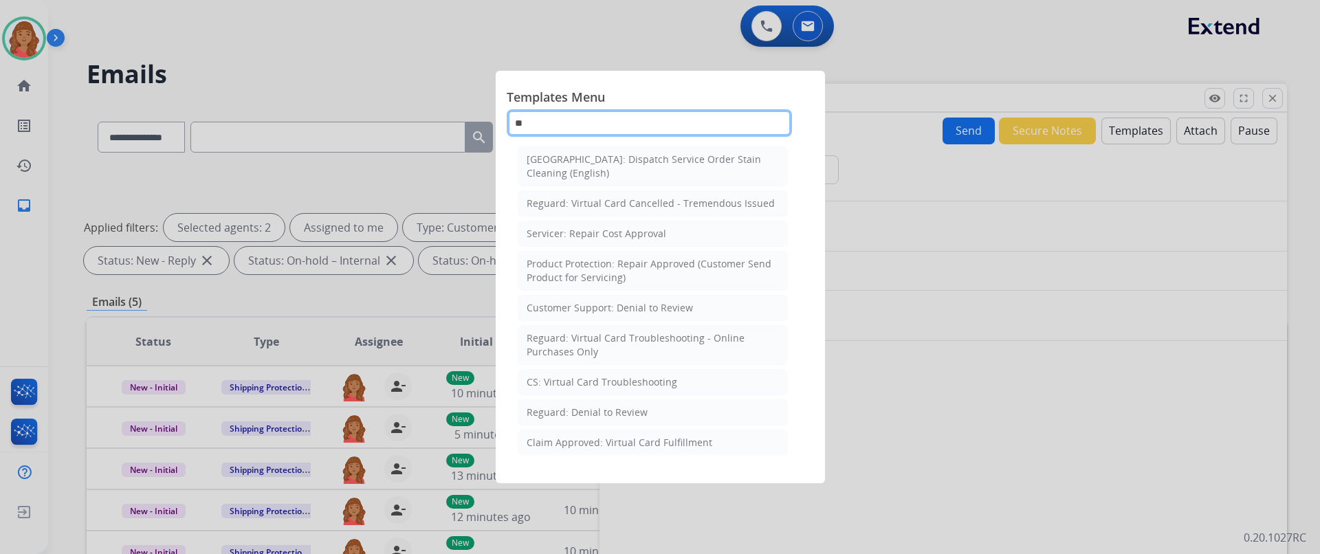
type input "*"
type input "**"
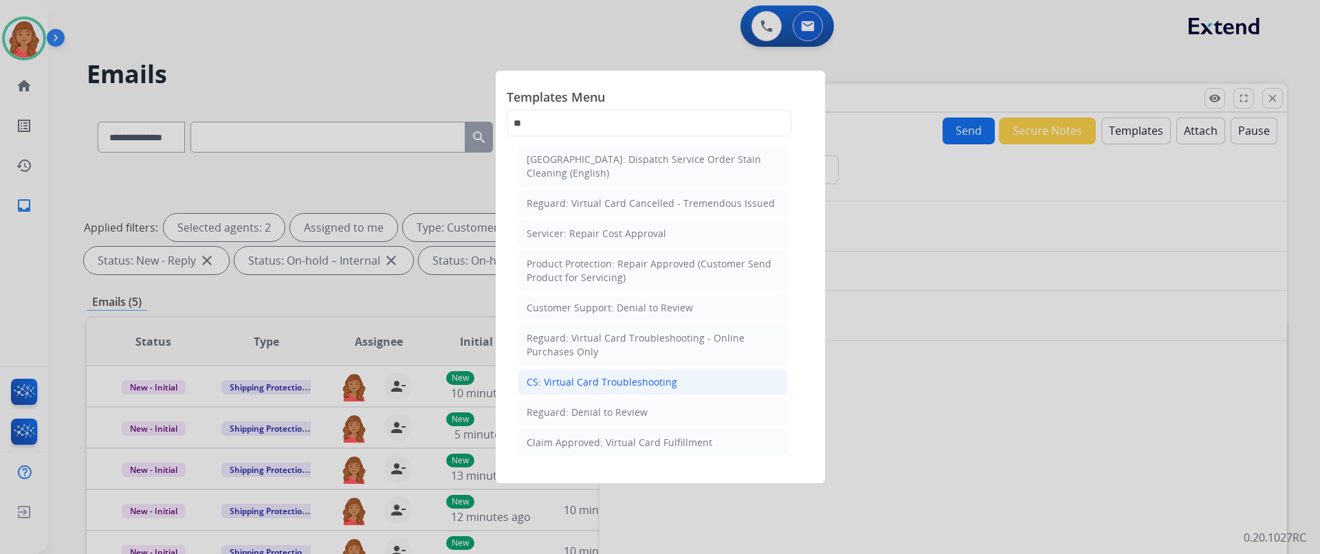
click at [573, 384] on div "CS: Virtual Card Troubleshooting" at bounding box center [601, 382] width 151 height 14
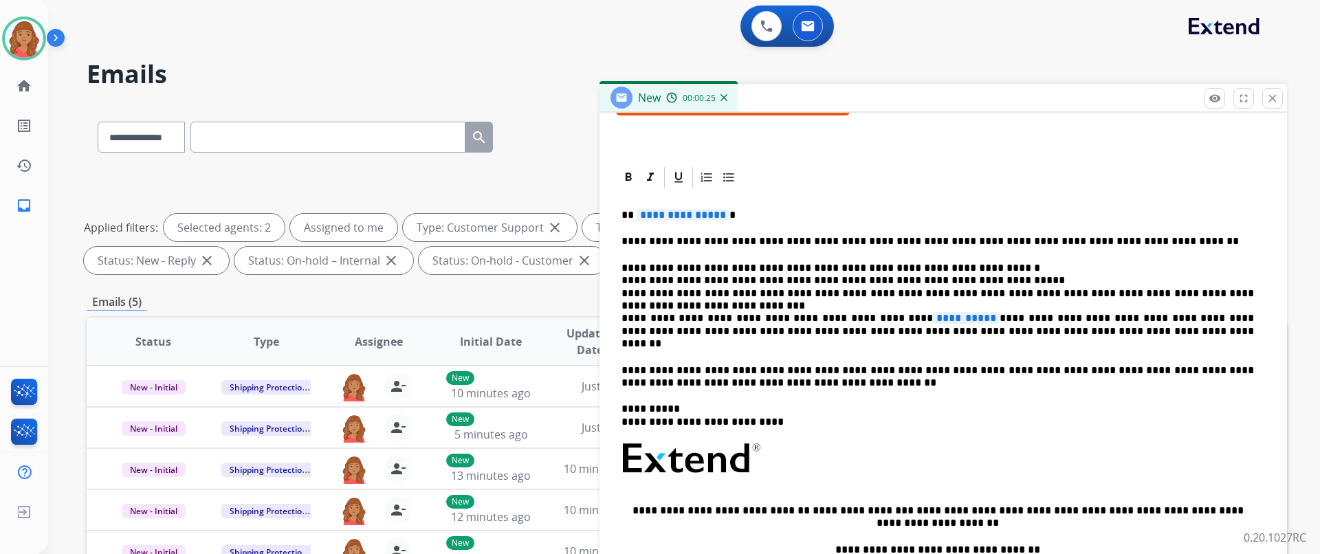
scroll to position [275, 0]
click at [695, 219] on span "**********" at bounding box center [682, 214] width 93 height 12
drag, startPoint x: 684, startPoint y: 217, endPoint x: 674, endPoint y: 211, distance: 12.0
click at [674, 211] on span "**********" at bounding box center [682, 214] width 93 height 12
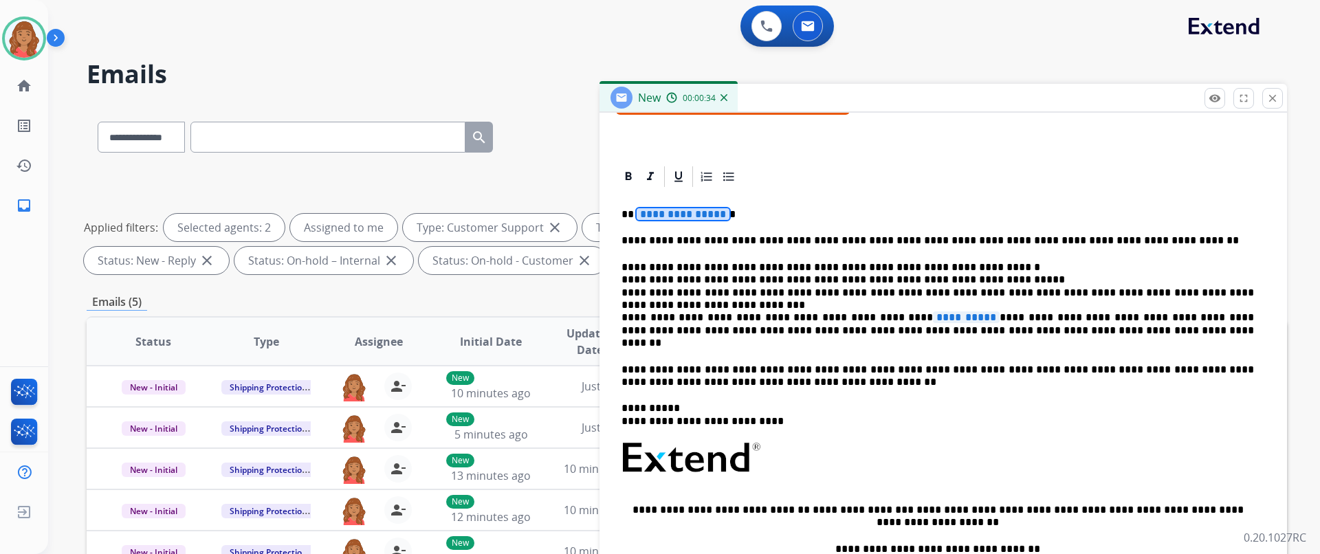
drag, startPoint x: 671, startPoint y: 216, endPoint x: 722, endPoint y: 213, distance: 50.9
click at [722, 213] on p "**********" at bounding box center [937, 214] width 632 height 12
paste div
click at [634, 214] on strong "******" at bounding box center [651, 214] width 34 height 10
click at [704, 211] on p "** ****** *" at bounding box center [937, 214] width 632 height 12
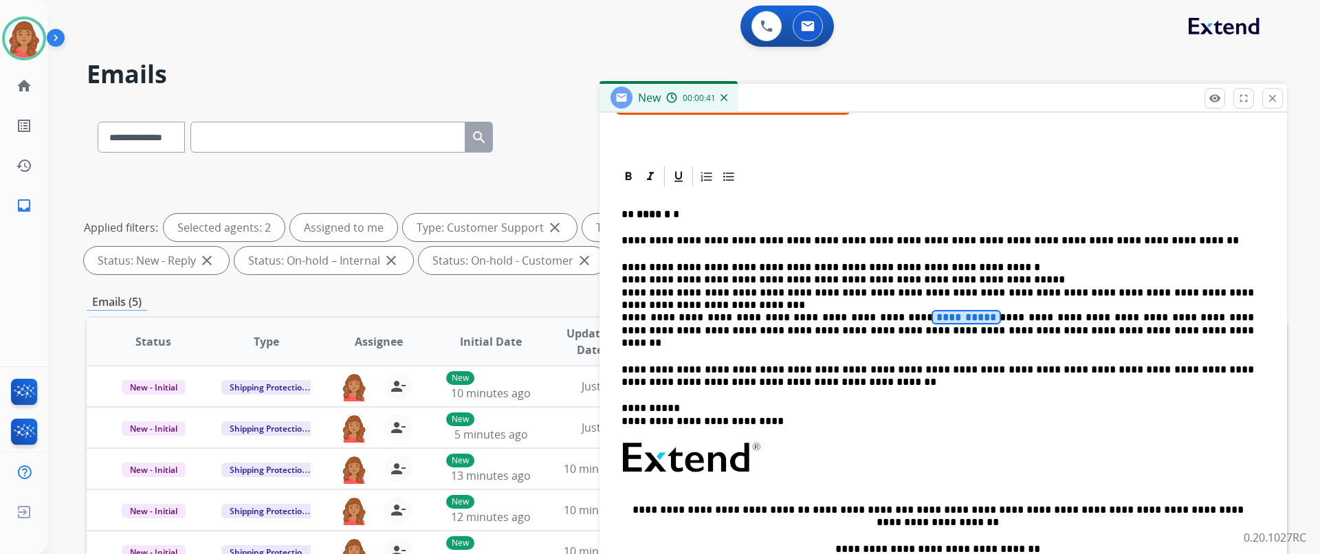
click at [933, 319] on span "**********" at bounding box center [966, 317] width 67 height 12
drag, startPoint x: 898, startPoint y: 317, endPoint x: 884, endPoint y: 334, distance: 22.0
click at [884, 334] on p "**********" at bounding box center [937, 305] width 632 height 89
click at [933, 318] on span "**********" at bounding box center [966, 317] width 67 height 12
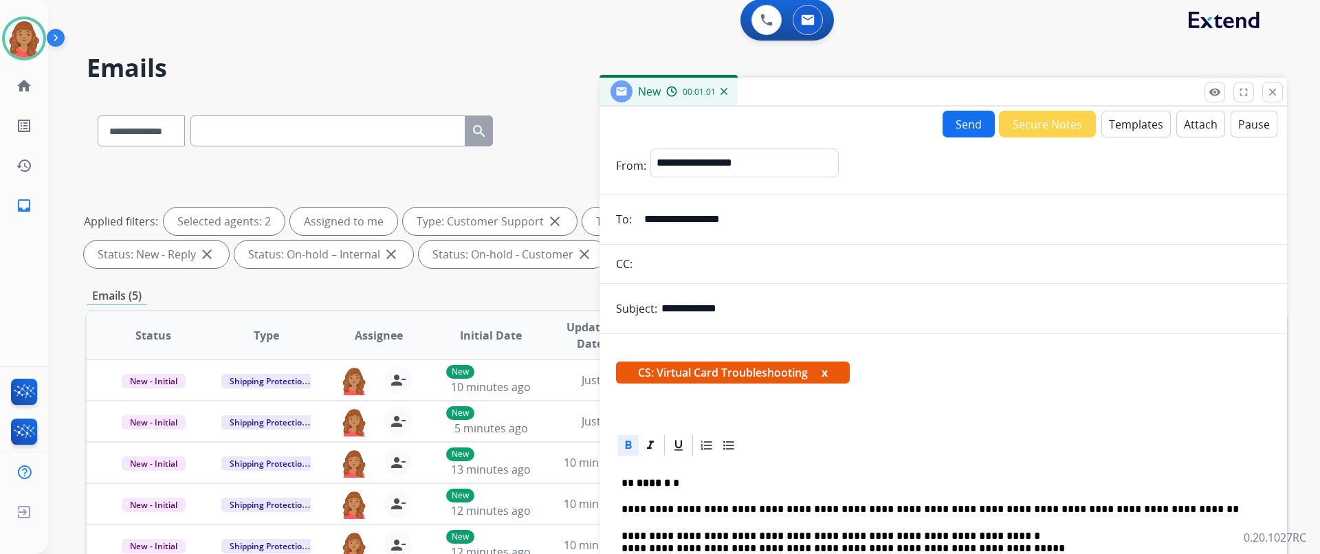
scroll to position [0, 0]
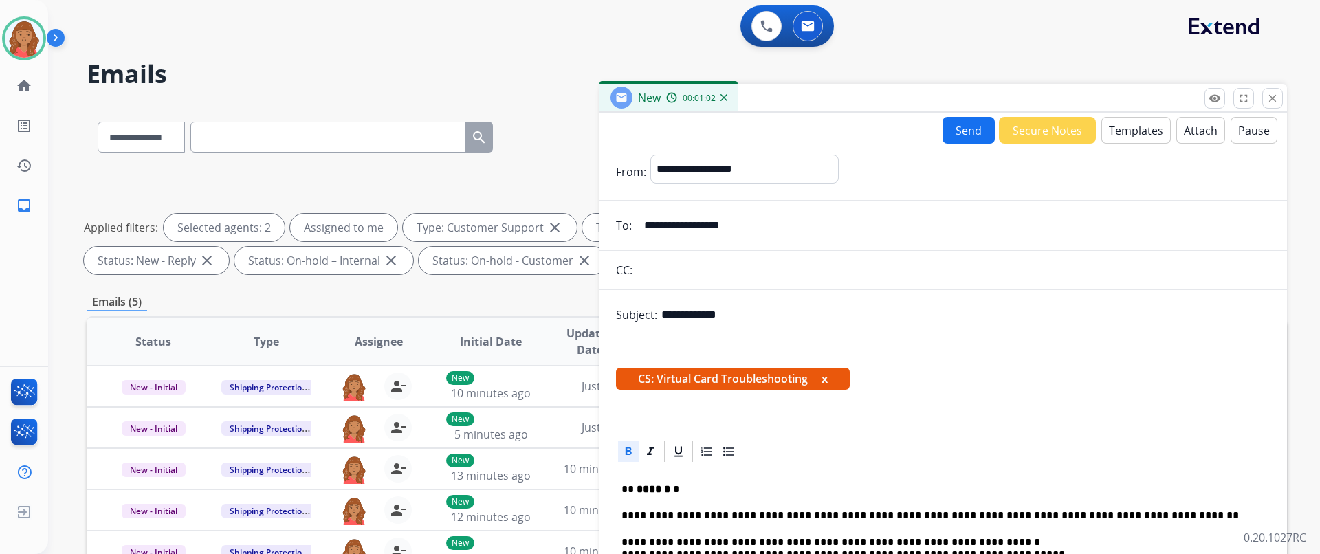
click at [968, 135] on button "Send" at bounding box center [968, 130] width 52 height 27
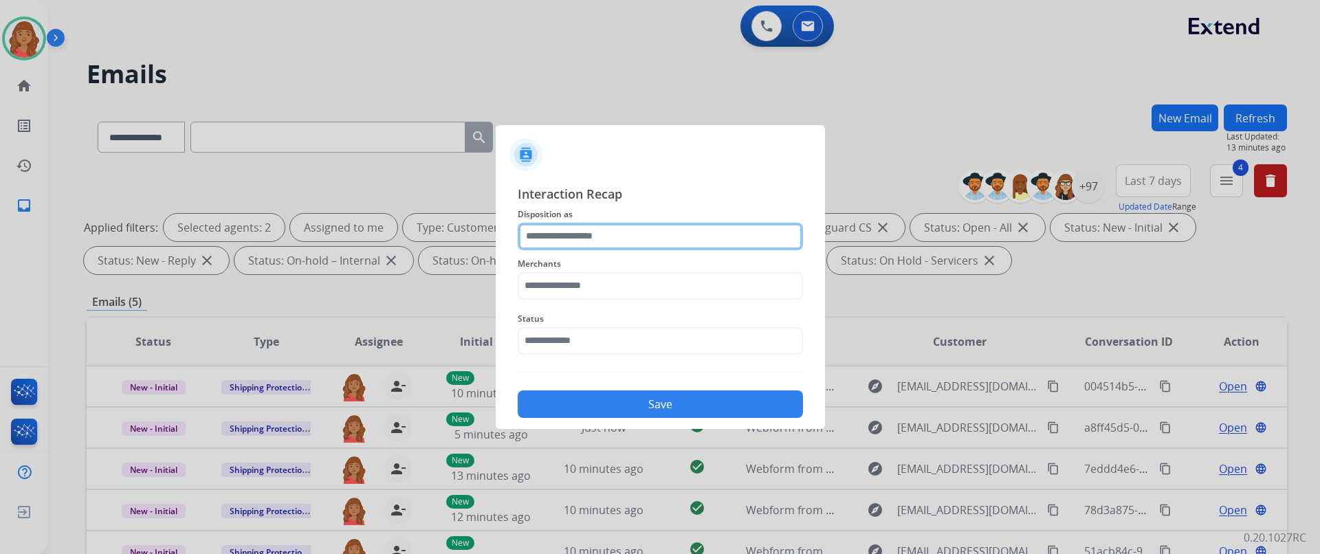
click at [619, 230] on input "text" at bounding box center [660, 236] width 285 height 27
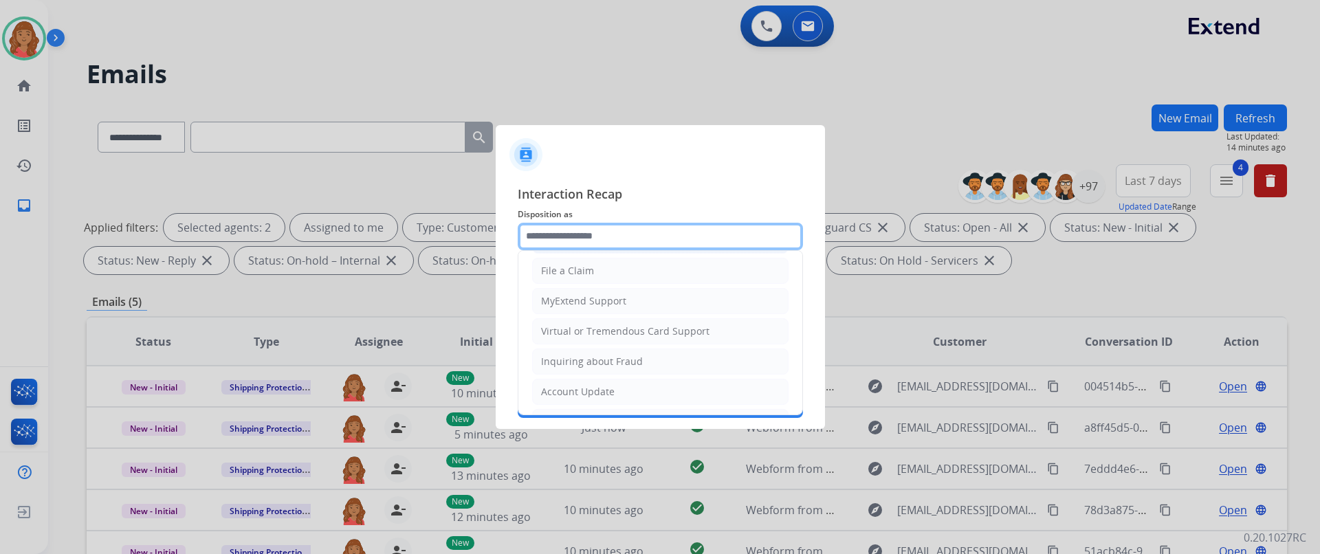
scroll to position [137, 0]
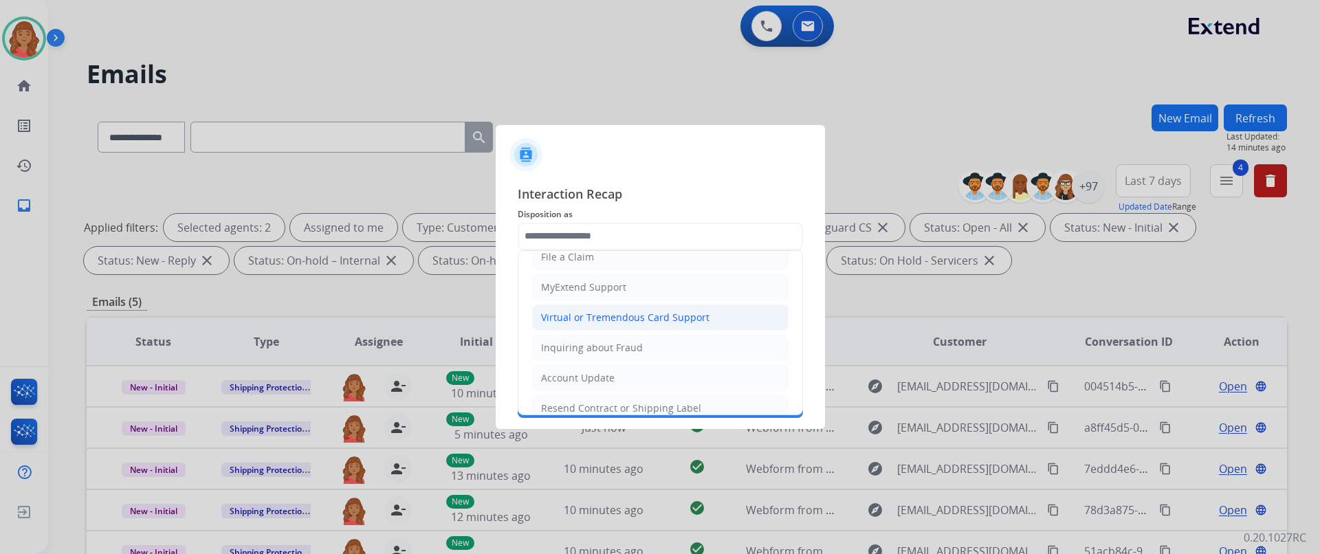
click at [575, 318] on div "Virtual or Tremendous Card Support" at bounding box center [625, 318] width 168 height 14
type input "**********"
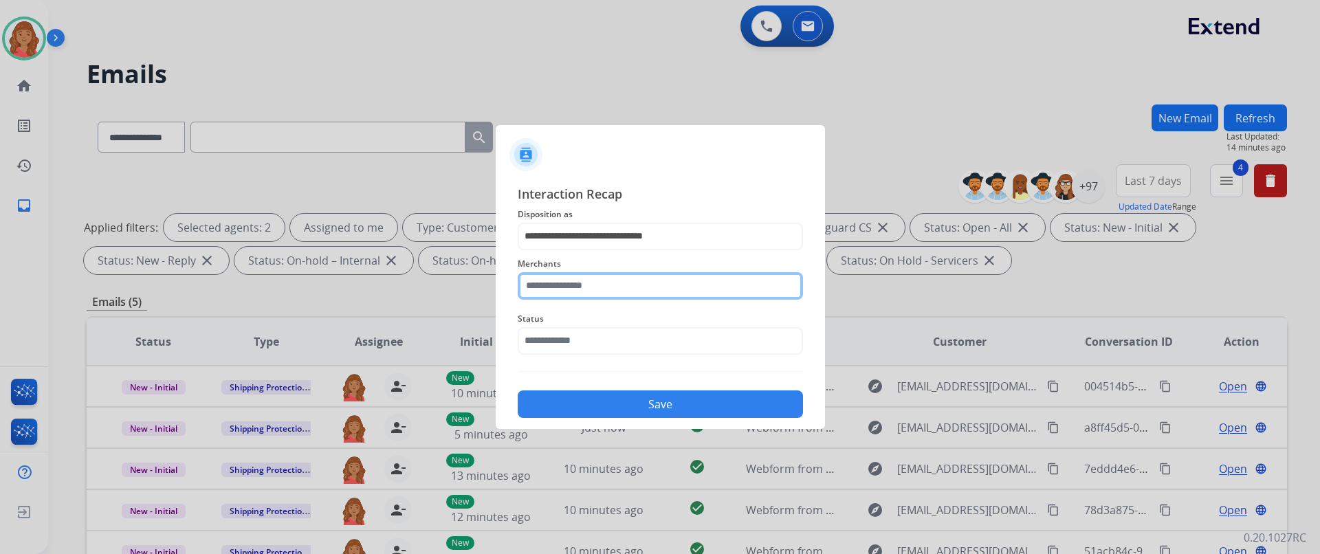
click at [570, 287] on input "text" at bounding box center [660, 285] width 285 height 27
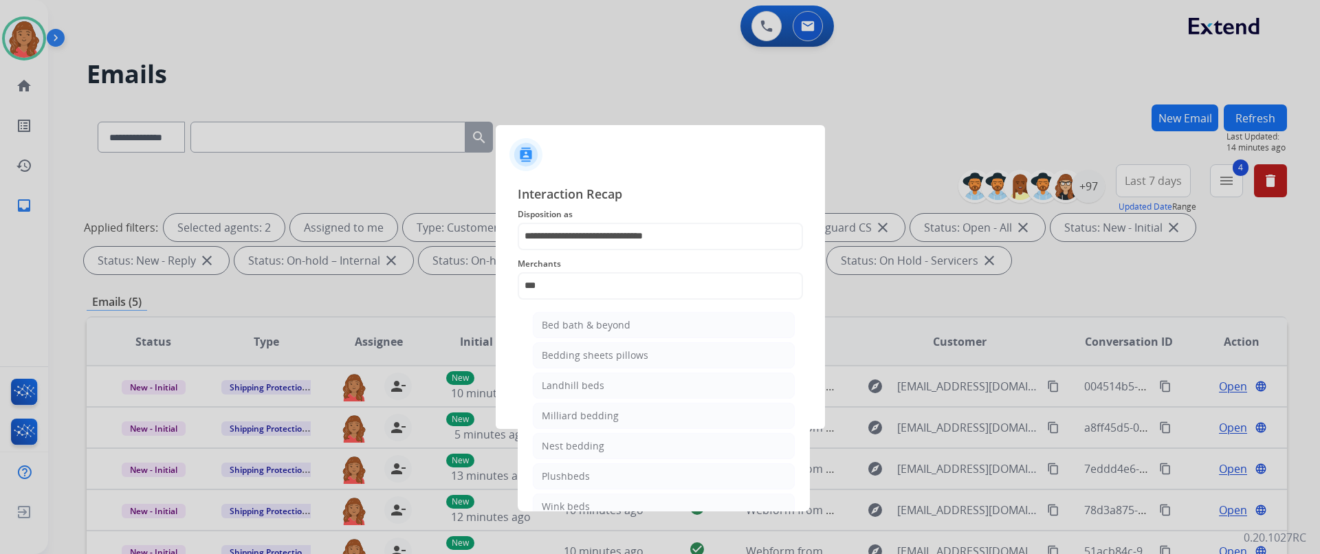
click at [568, 329] on div "Bed bath & beyond" at bounding box center [586, 325] width 89 height 14
type input "**********"
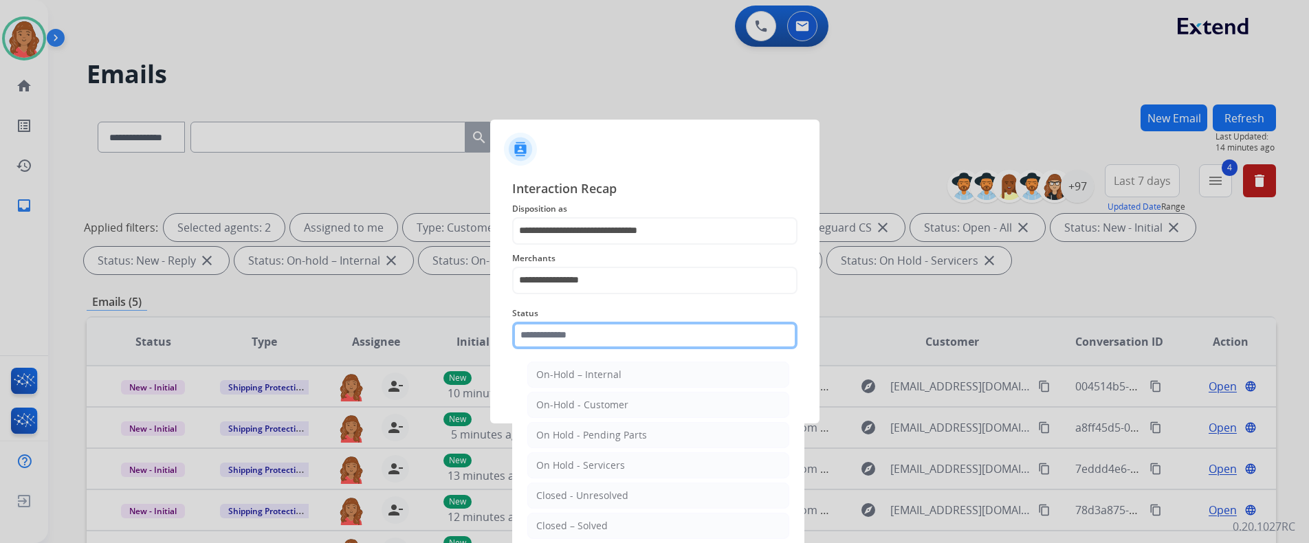
click at [579, 340] on input "text" at bounding box center [654, 335] width 285 height 27
drag, startPoint x: 590, startPoint y: 529, endPoint x: 592, endPoint y: 496, distance: 33.1
click at [590, 528] on div "Closed – Solved" at bounding box center [571, 526] width 71 height 14
type input "**********"
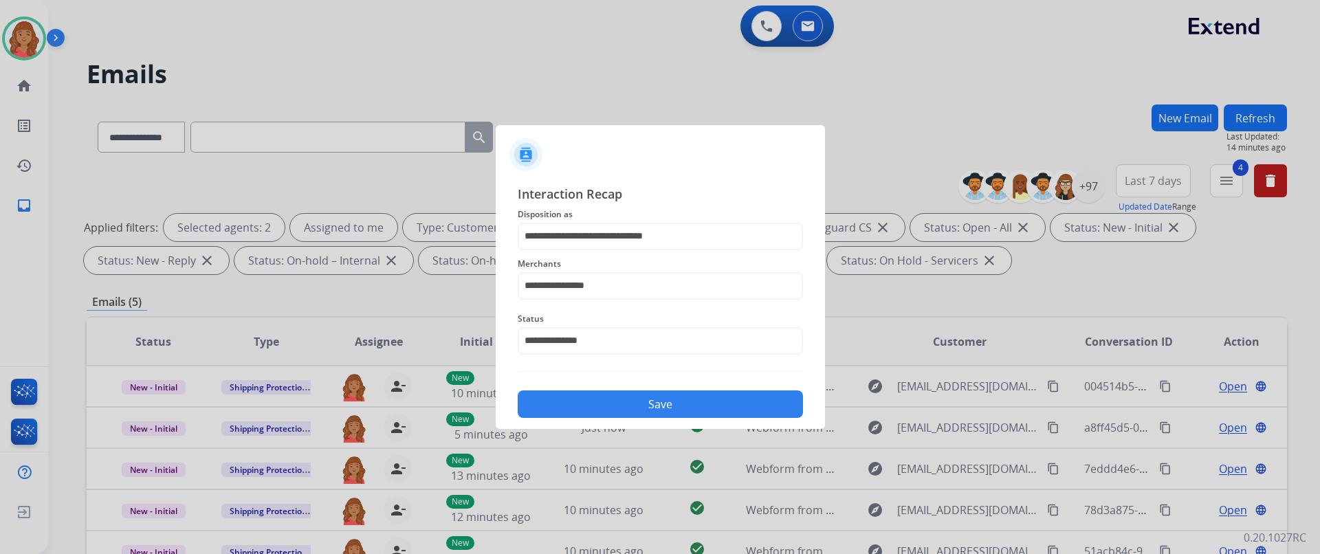
click at [605, 388] on div "Save" at bounding box center [660, 400] width 285 height 36
click at [602, 405] on button "Save" at bounding box center [660, 403] width 285 height 27
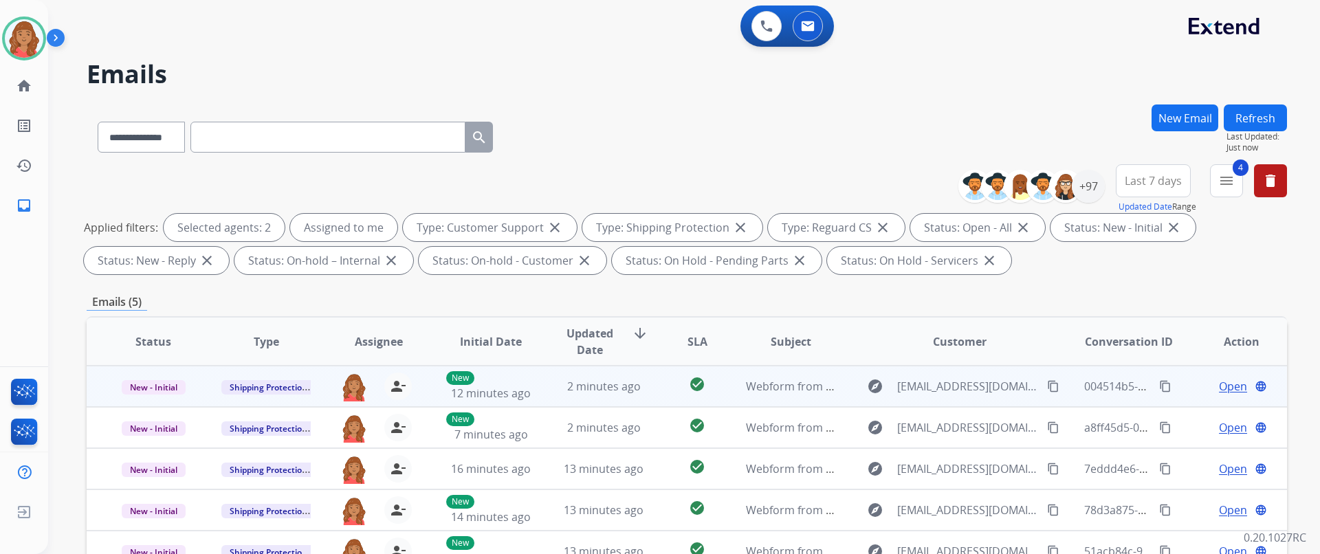
click at [537, 388] on td "2 minutes ago" at bounding box center [593, 386] width 113 height 41
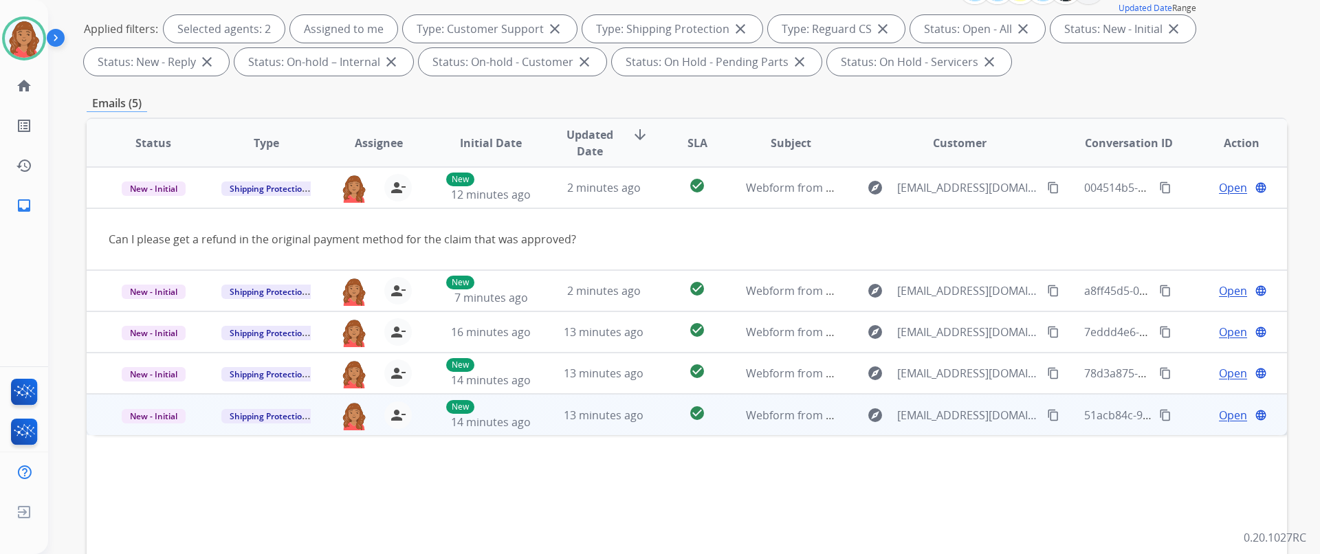
scroll to position [294, 0]
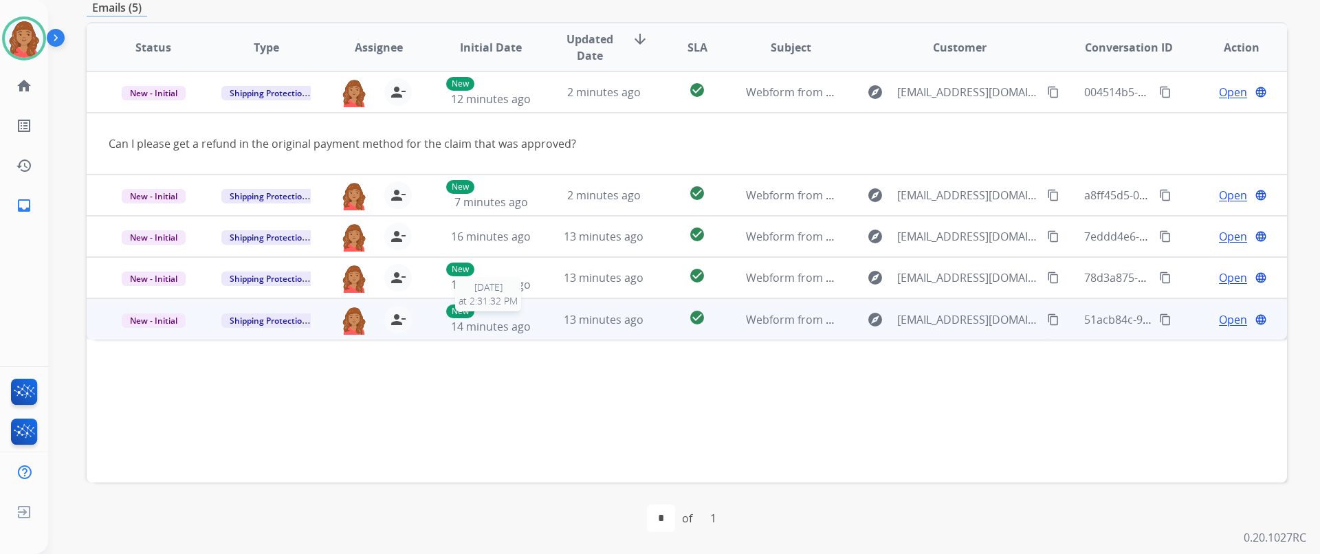
click at [493, 326] on span "14 minutes ago" at bounding box center [491, 326] width 80 height 15
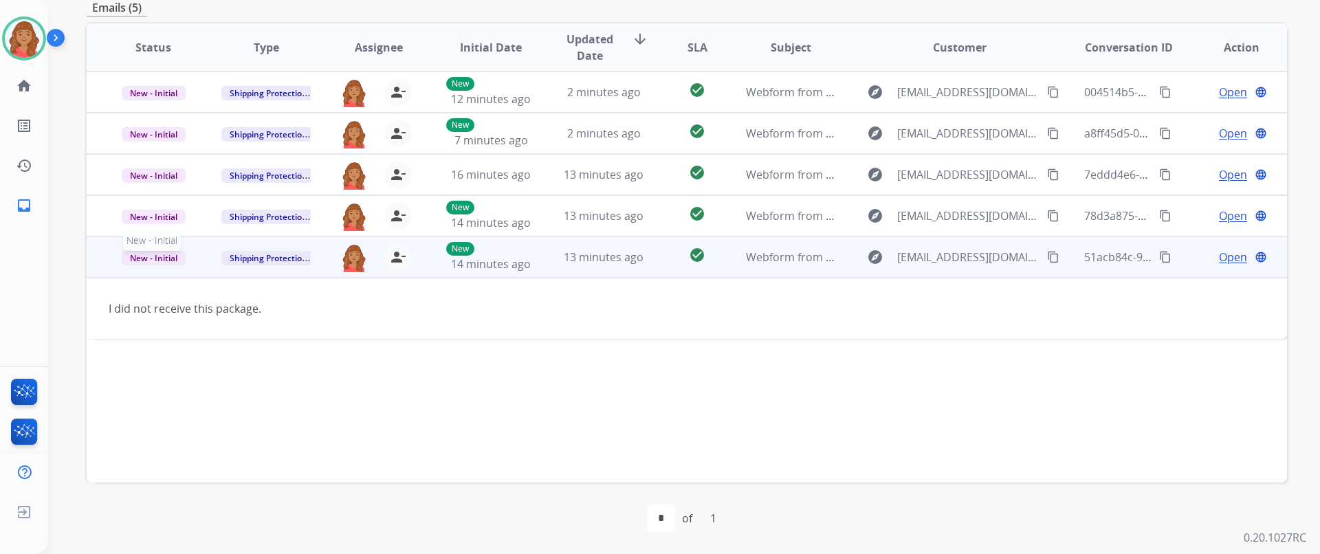
click at [157, 256] on span "New - Initial" at bounding box center [154, 258] width 64 height 14
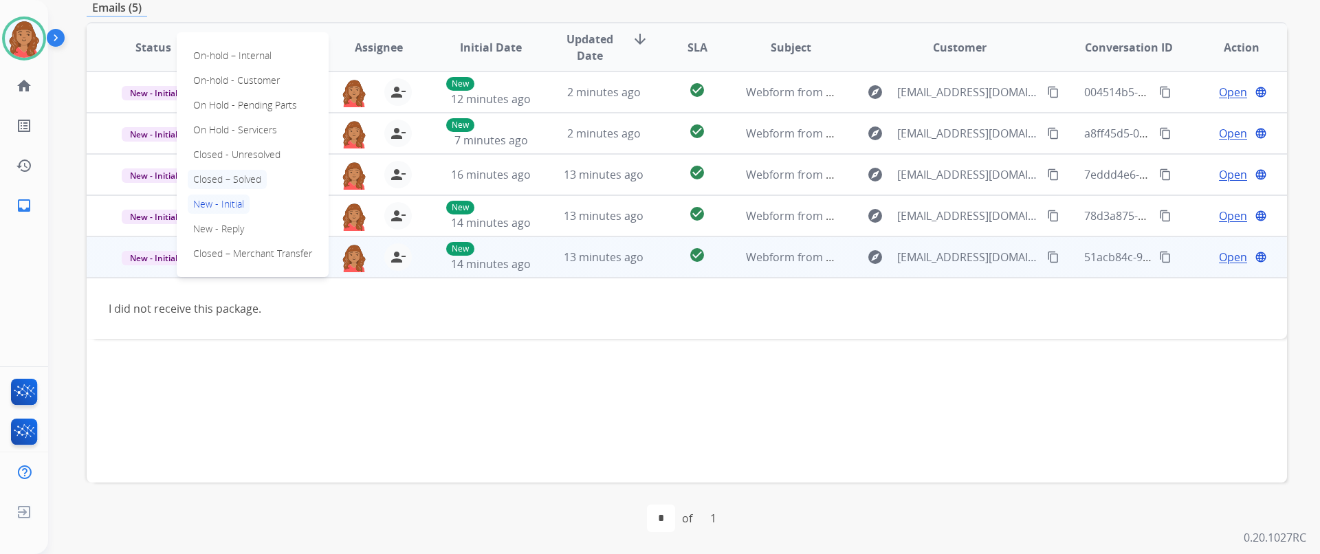
click at [226, 174] on p "Closed – Solved" at bounding box center [227, 179] width 79 height 19
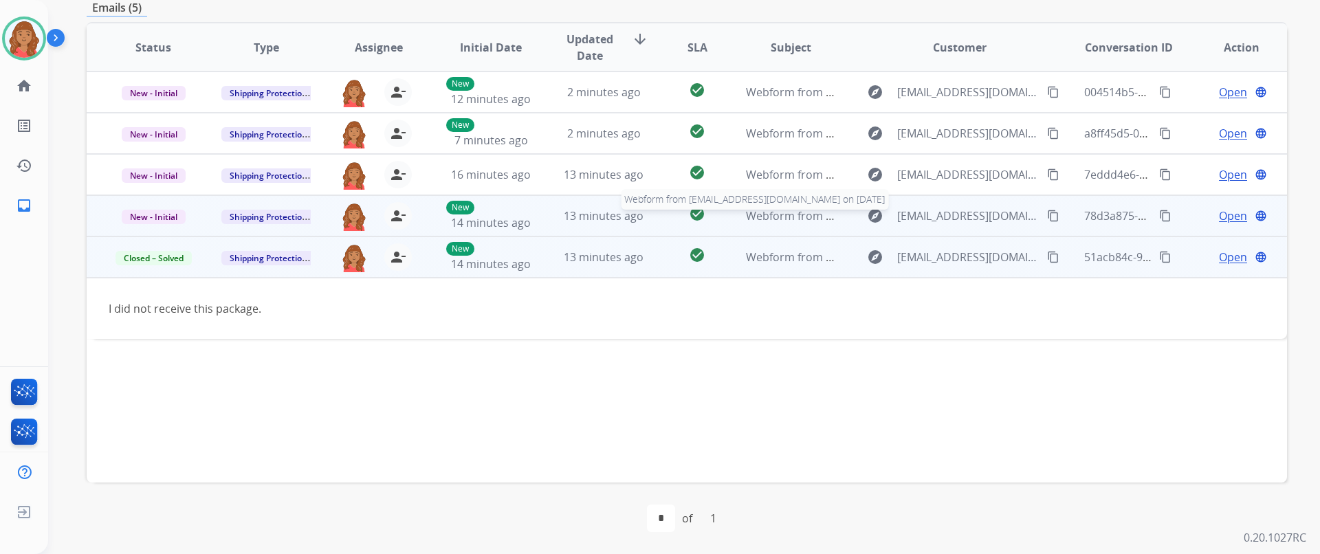
click at [825, 214] on span "Webform from [EMAIL_ADDRESS][DOMAIN_NAME] on [DATE]" at bounding box center [901, 215] width 311 height 15
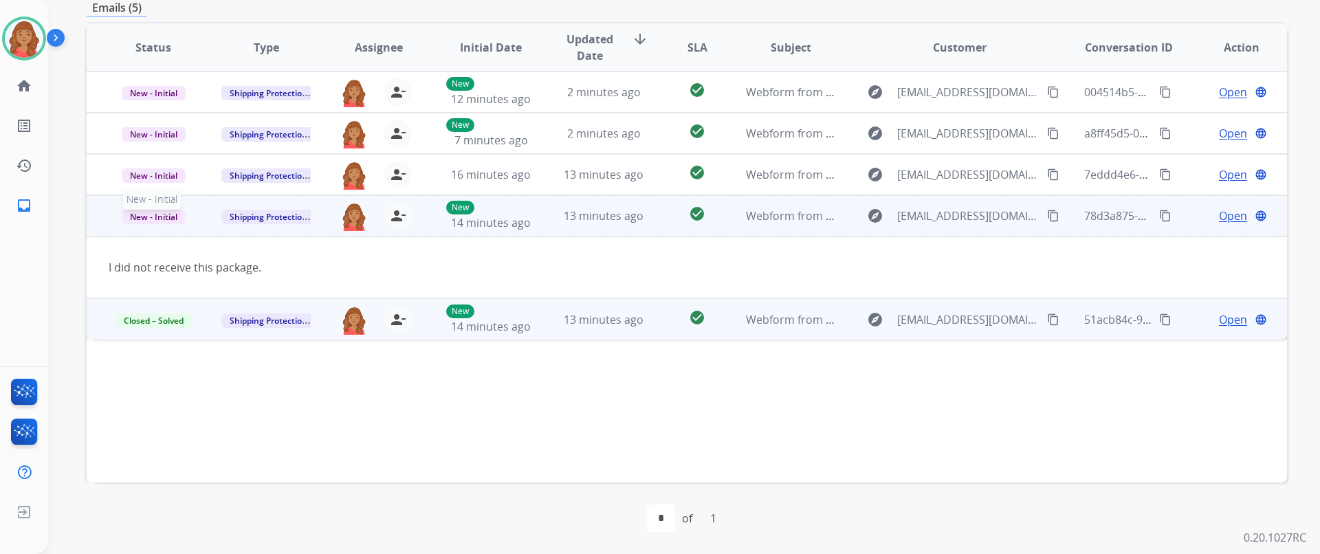
drag, startPoint x: 144, startPoint y: 219, endPoint x: 156, endPoint y: 227, distance: 14.3
click at [147, 219] on span "New - Initial" at bounding box center [154, 217] width 64 height 14
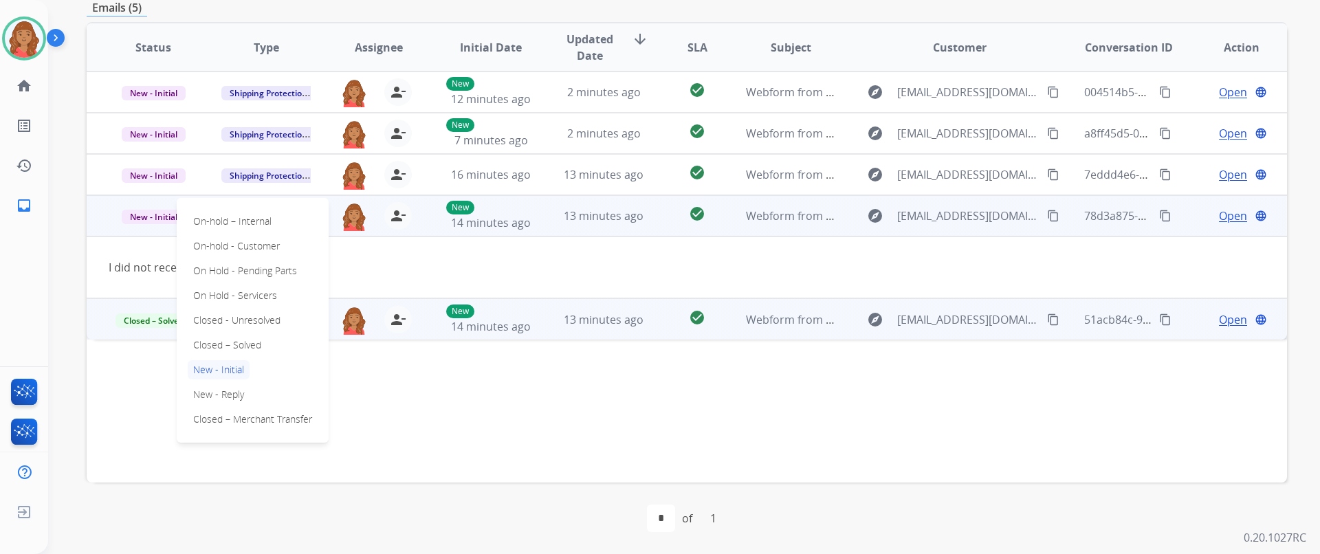
click at [227, 345] on p "Closed – Solved" at bounding box center [227, 344] width 79 height 19
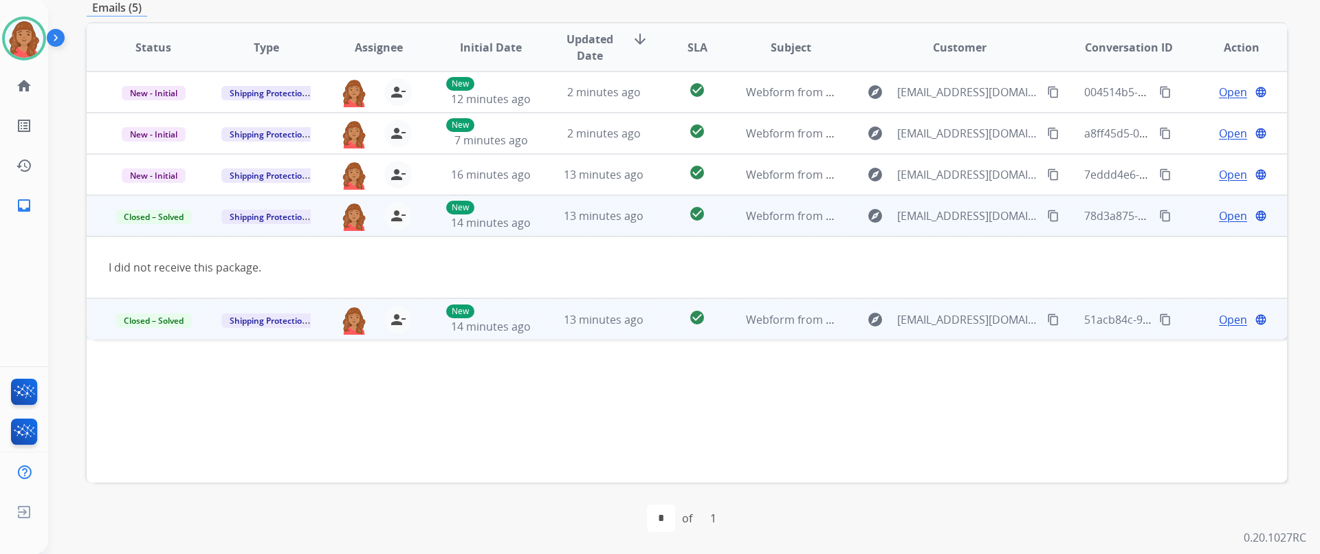
drag, startPoint x: 1032, startPoint y: 212, endPoint x: 939, endPoint y: 213, distance: 93.5
click at [1047, 212] on mat-icon "content_copy" at bounding box center [1053, 216] width 12 height 12
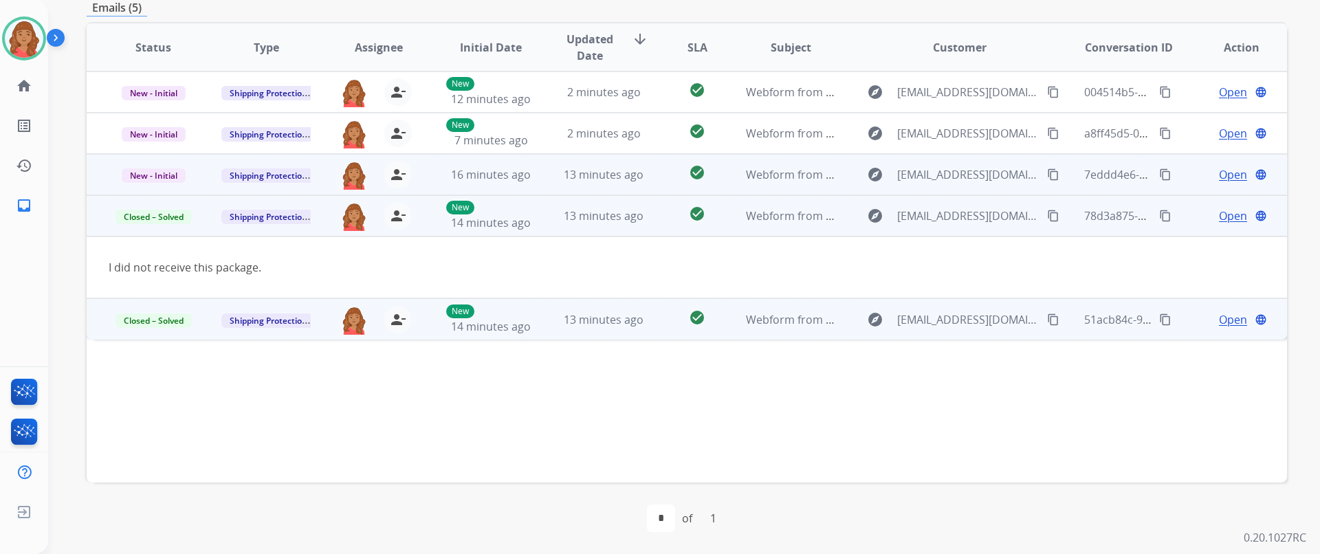
click at [1047, 176] on mat-icon "content_copy" at bounding box center [1053, 174] width 12 height 12
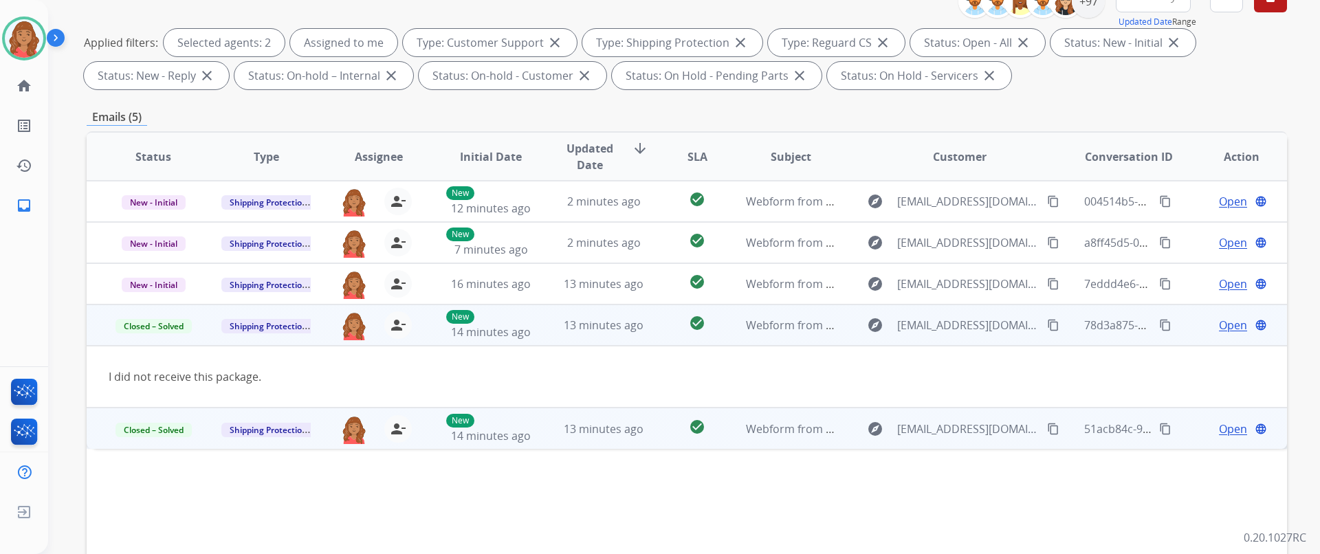
scroll to position [225, 0]
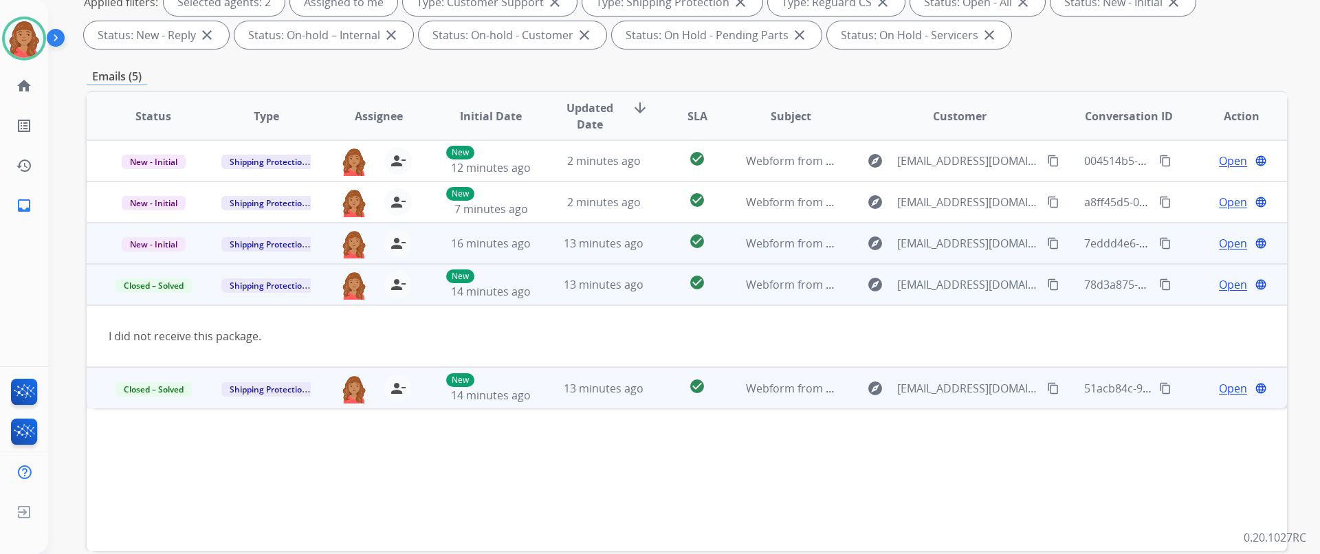
click at [544, 252] on td "13 minutes ago" at bounding box center [593, 243] width 113 height 41
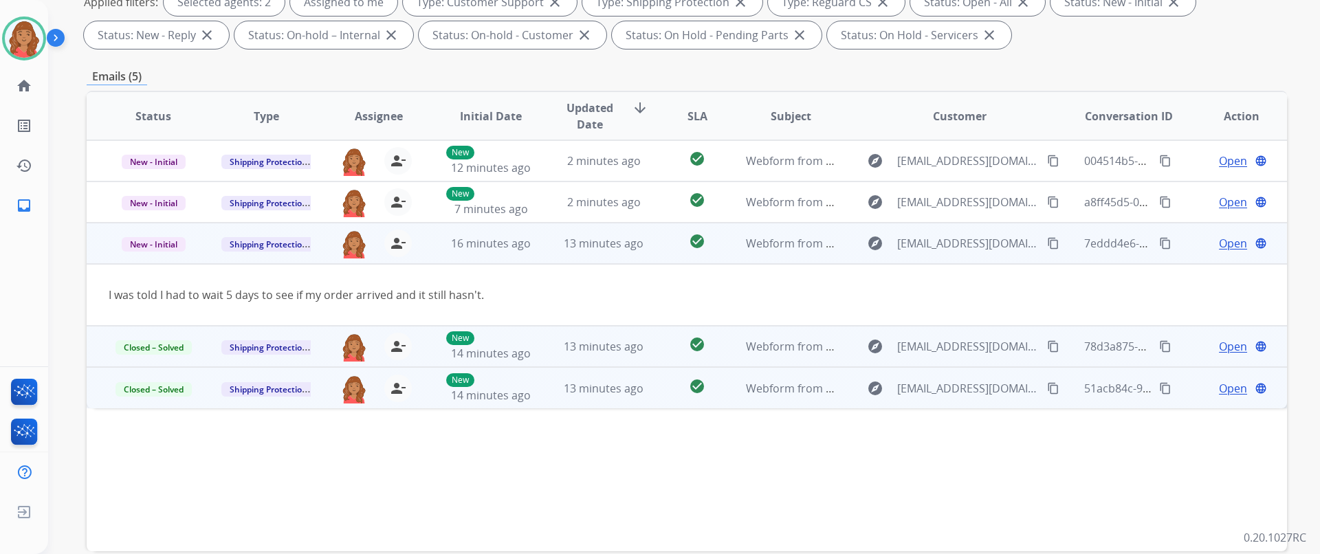
click at [1225, 245] on span "Open" at bounding box center [1233, 243] width 28 height 16
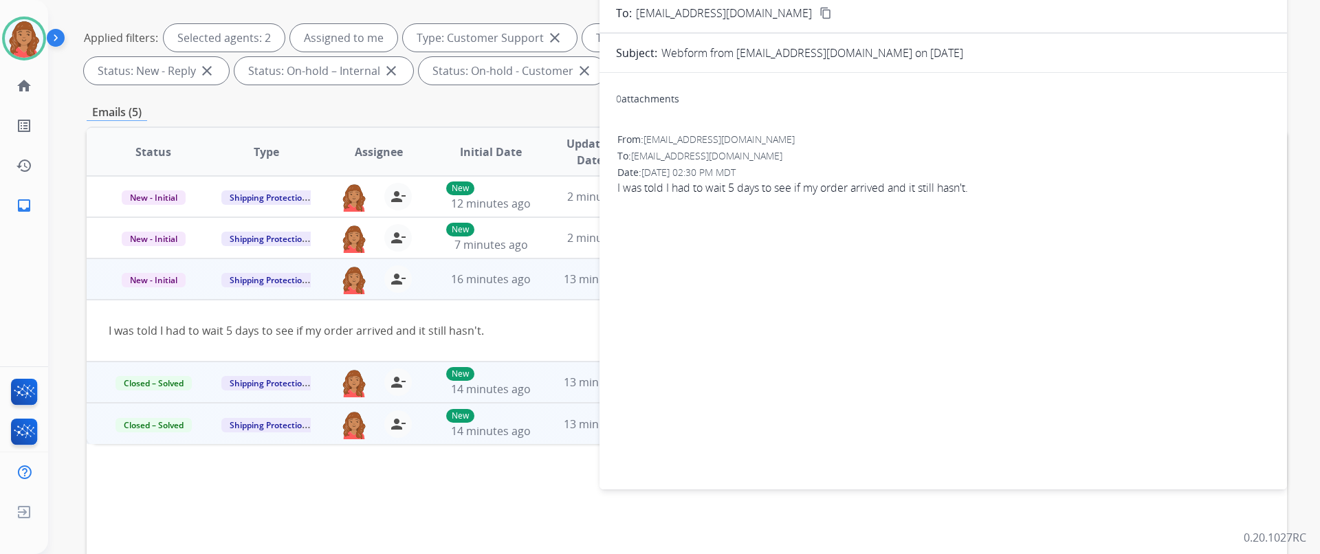
scroll to position [0, 0]
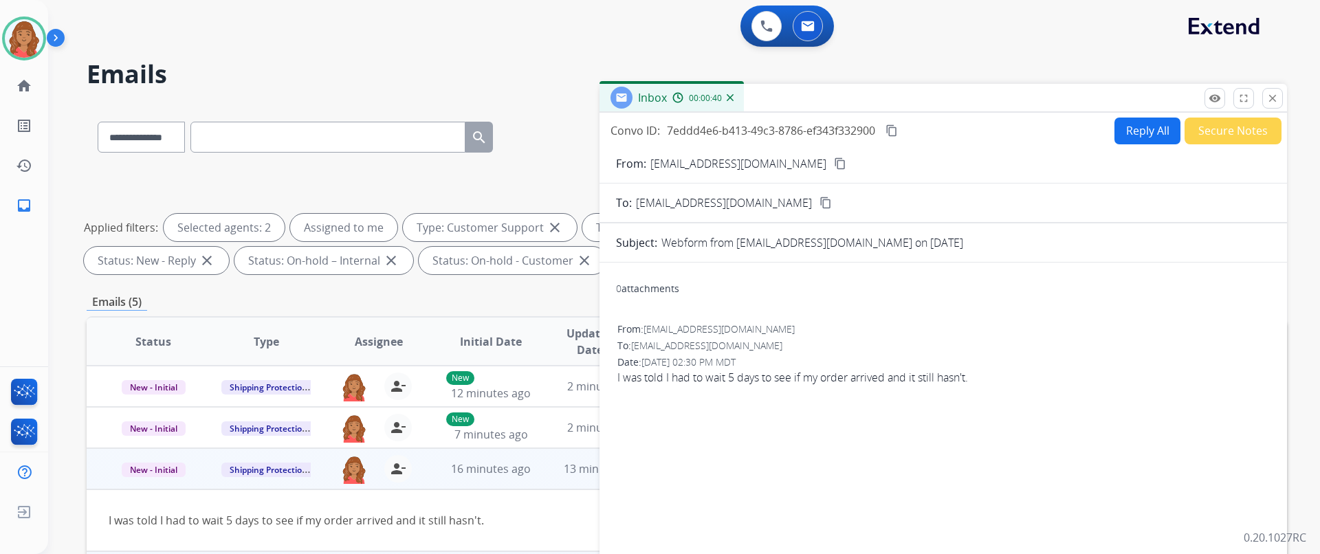
click at [1279, 96] on button "close Close" at bounding box center [1272, 98] width 21 height 21
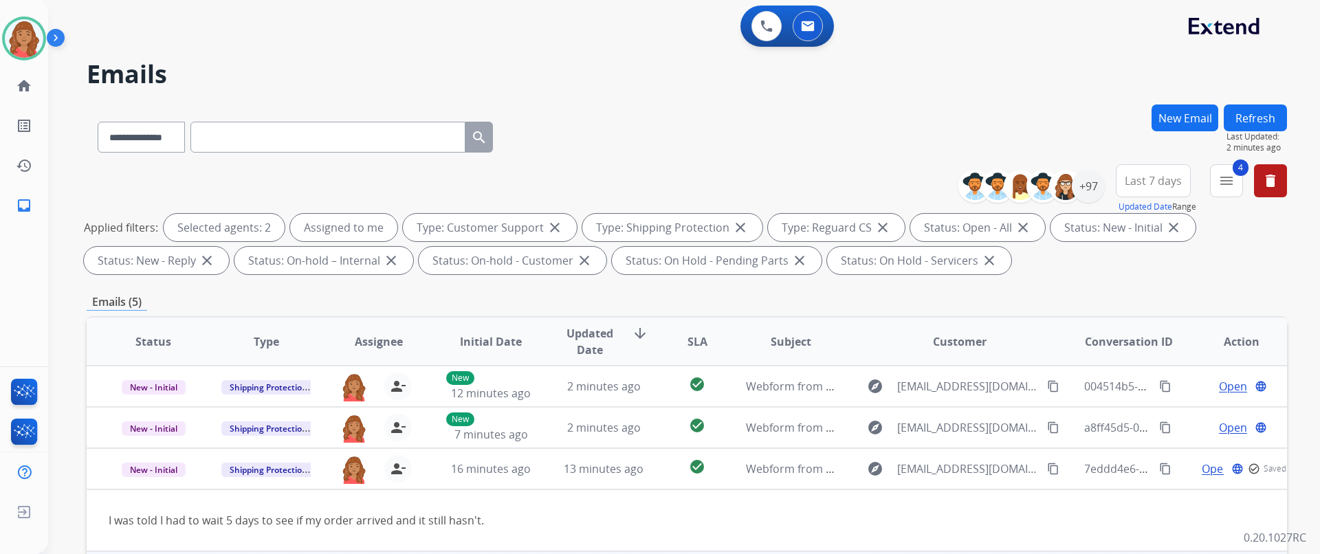
click at [1169, 122] on button "New Email" at bounding box center [1184, 117] width 67 height 27
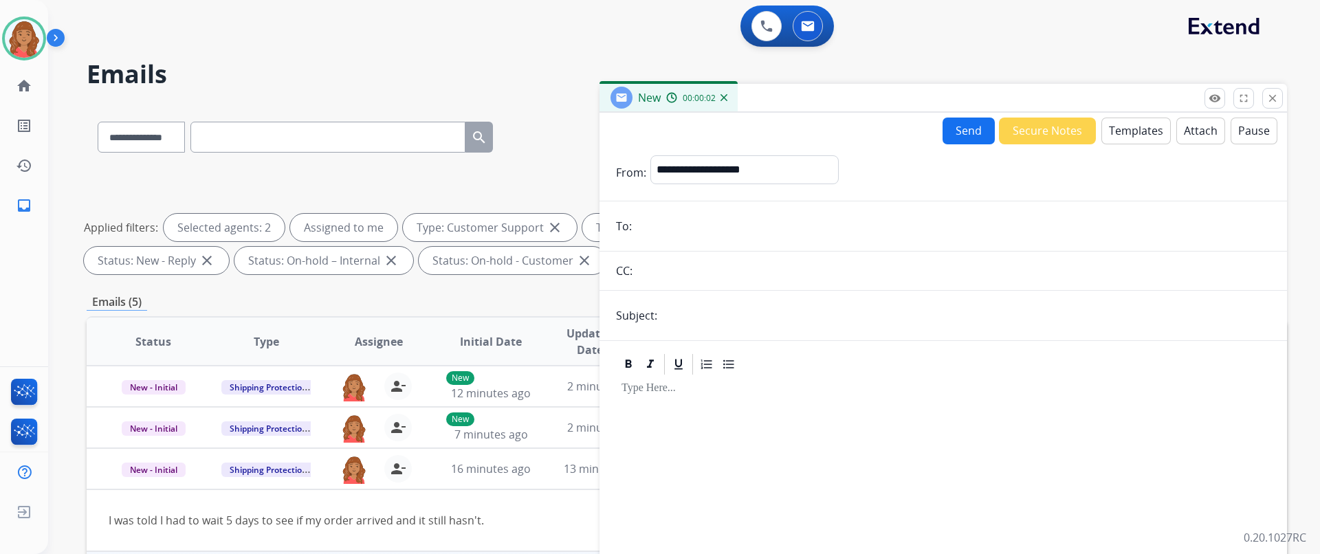
click at [1128, 133] on button "Templates" at bounding box center [1135, 131] width 69 height 27
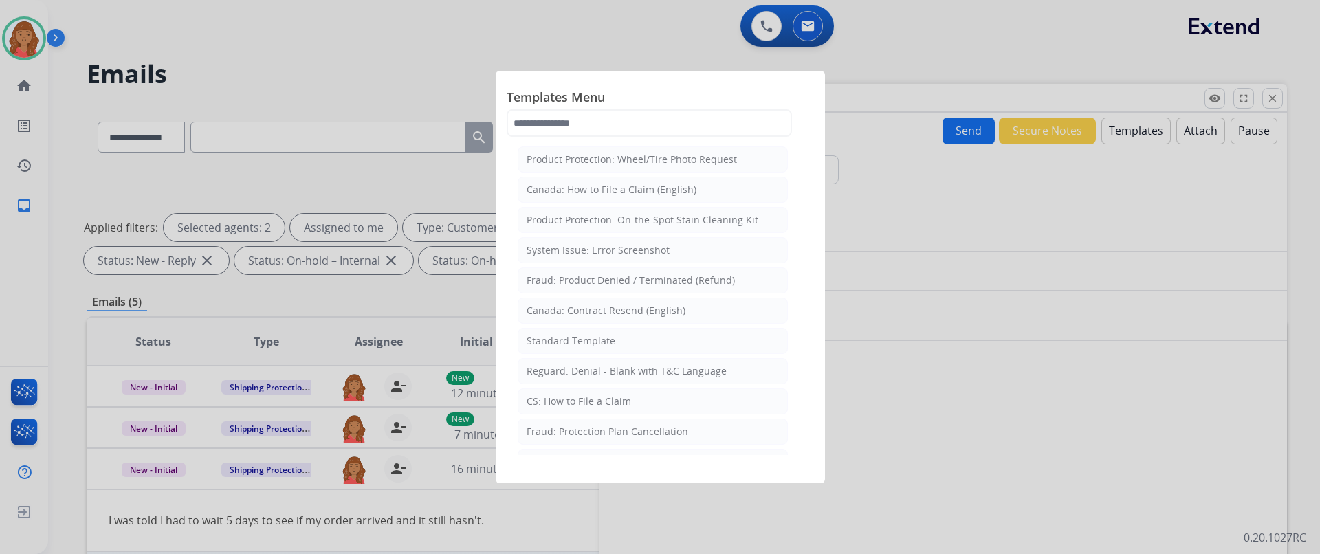
click at [612, 345] on div "Standard Template" at bounding box center [570, 341] width 89 height 14
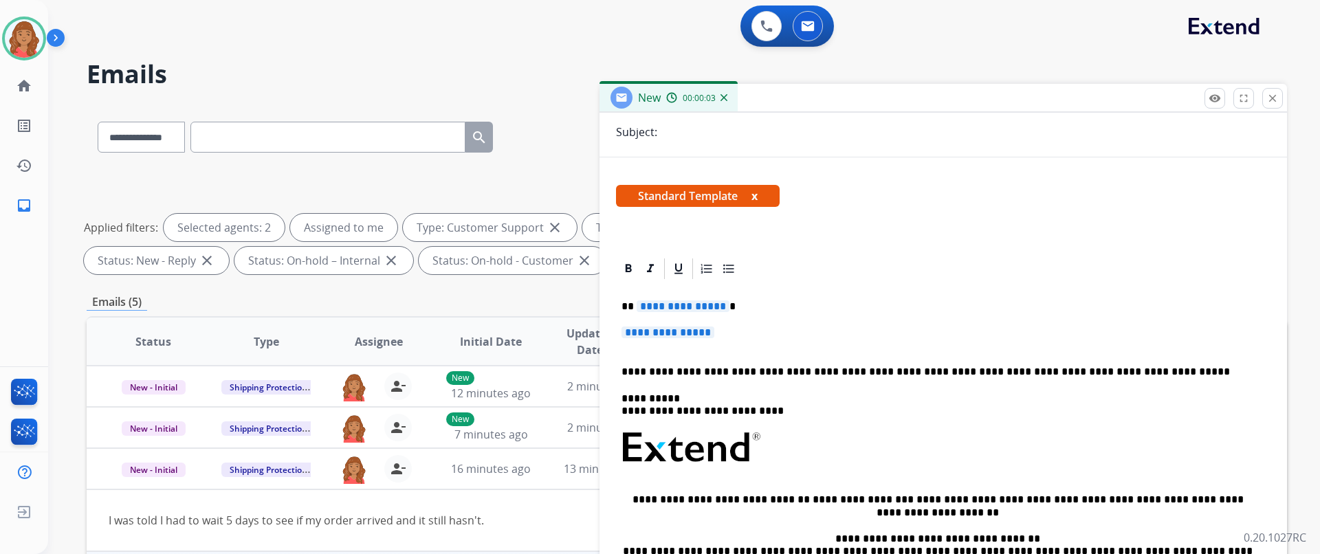
scroll to position [190, 0]
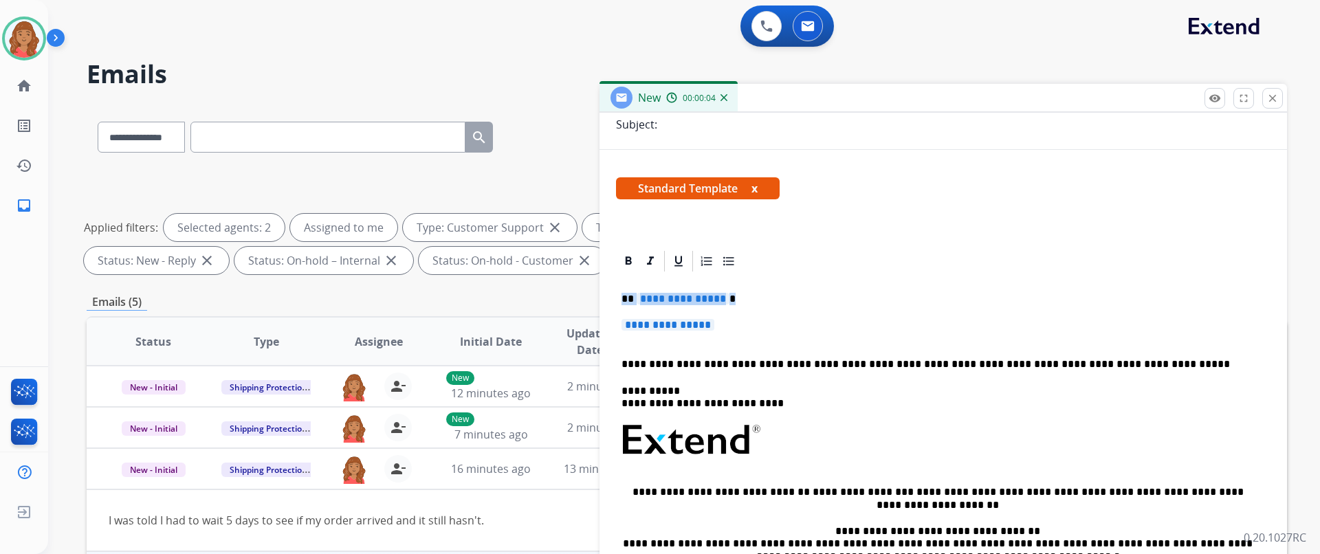
drag, startPoint x: 747, startPoint y: 329, endPoint x: 599, endPoint y: 300, distance: 151.2
click at [599, 300] on div "**********" at bounding box center [687, 476] width 1200 height 744
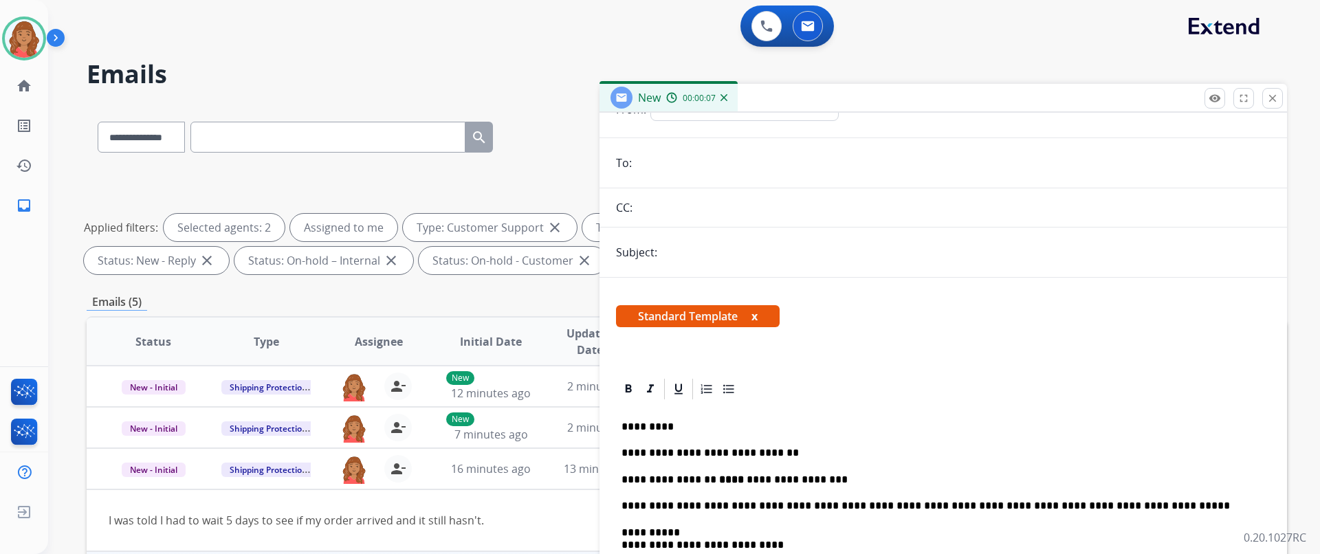
scroll to position [0, 0]
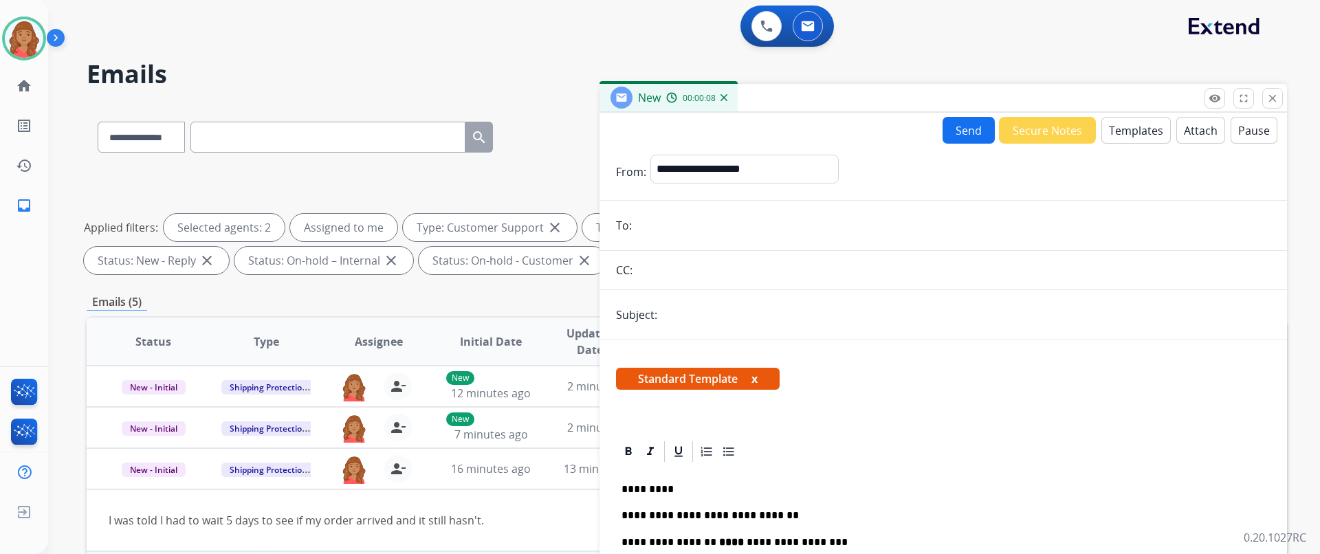
drag, startPoint x: 667, startPoint y: 230, endPoint x: 610, endPoint y: 231, distance: 56.4
click at [667, 230] on input "email" at bounding box center [953, 225] width 634 height 27
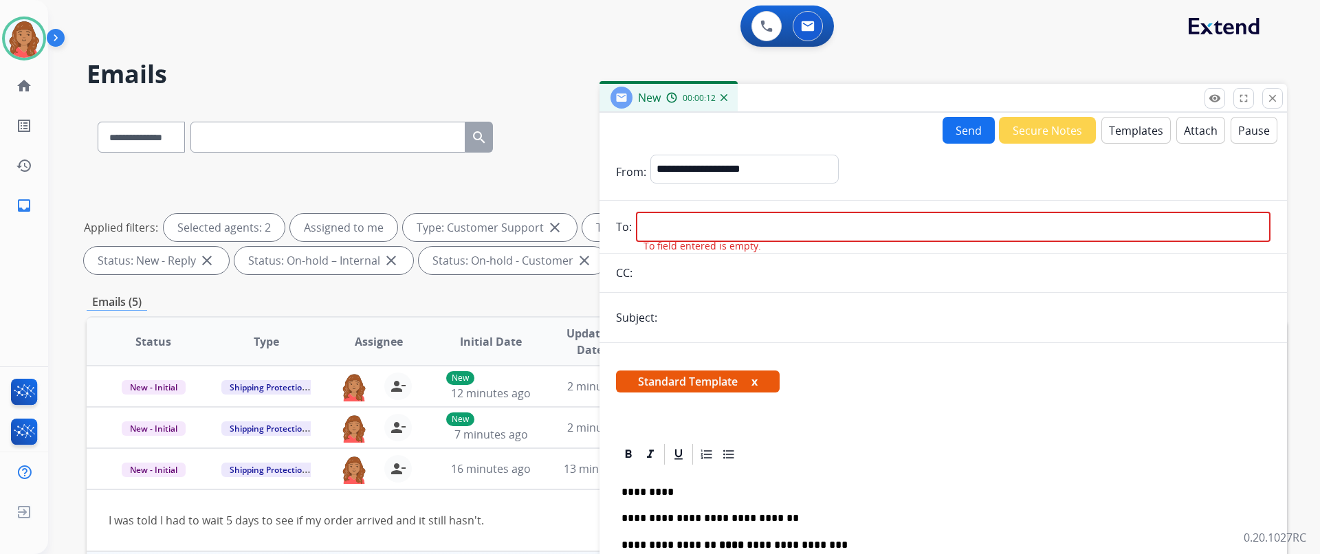
drag, startPoint x: 676, startPoint y: 223, endPoint x: 683, endPoint y: 228, distance: 9.0
paste input "**********"
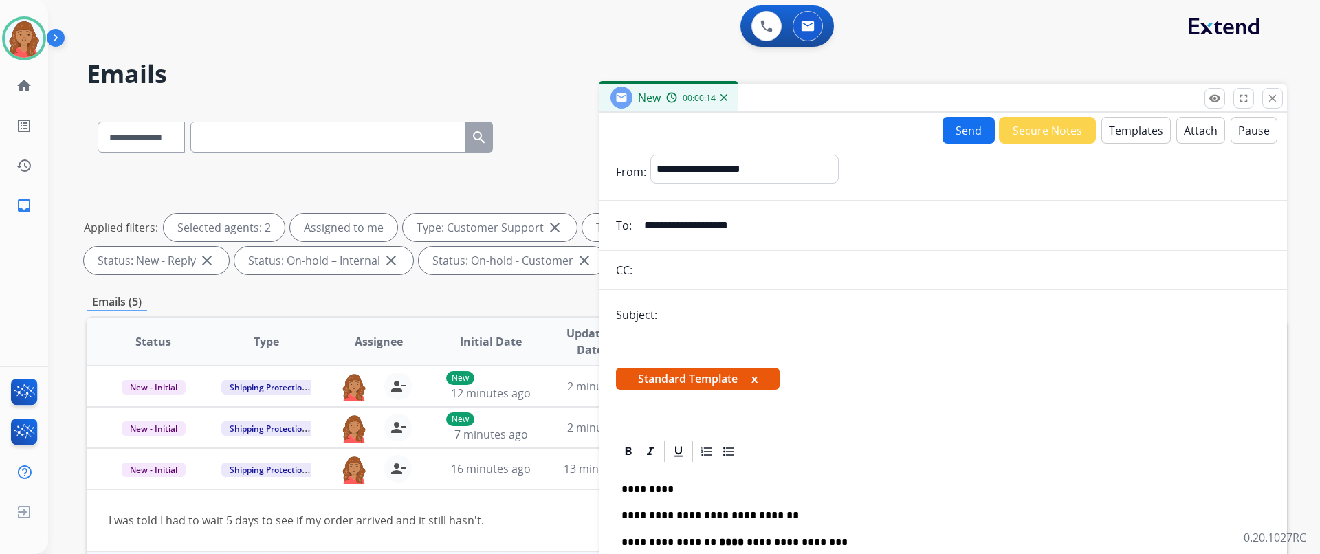
type input "**********"
drag, startPoint x: 684, startPoint y: 170, endPoint x: 682, endPoint y: 180, distance: 9.8
click at [684, 170] on select "**********" at bounding box center [743, 168] width 187 height 27
select select "**********"
click at [650, 155] on select "**********" at bounding box center [743, 168] width 187 height 27
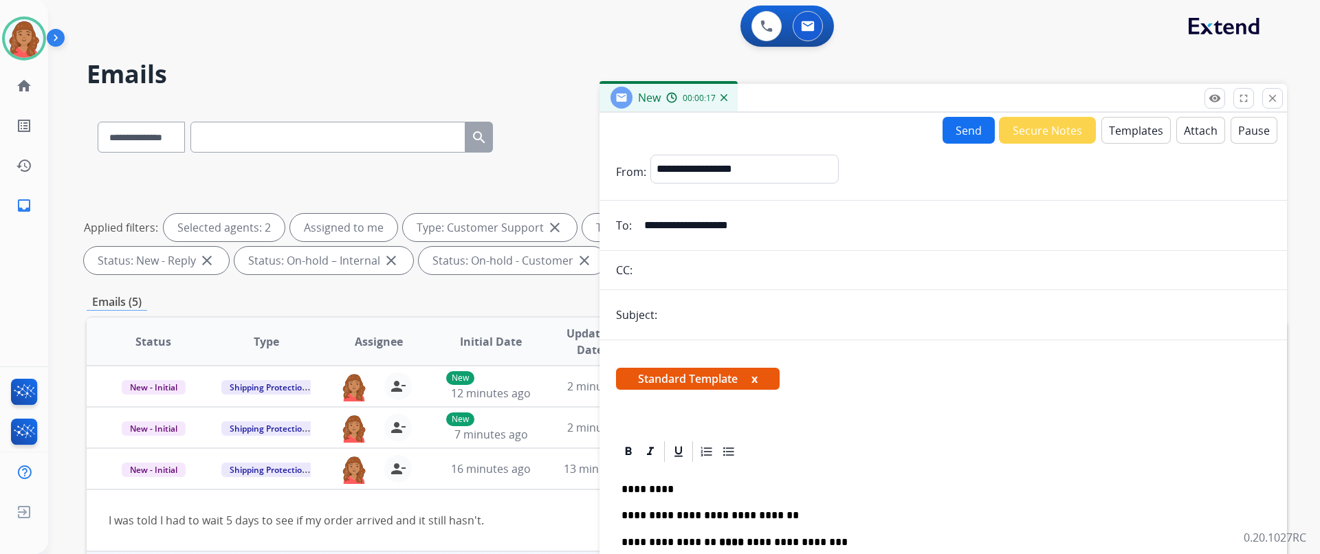
click at [687, 321] on input "text" at bounding box center [965, 314] width 609 height 27
type input "**********"
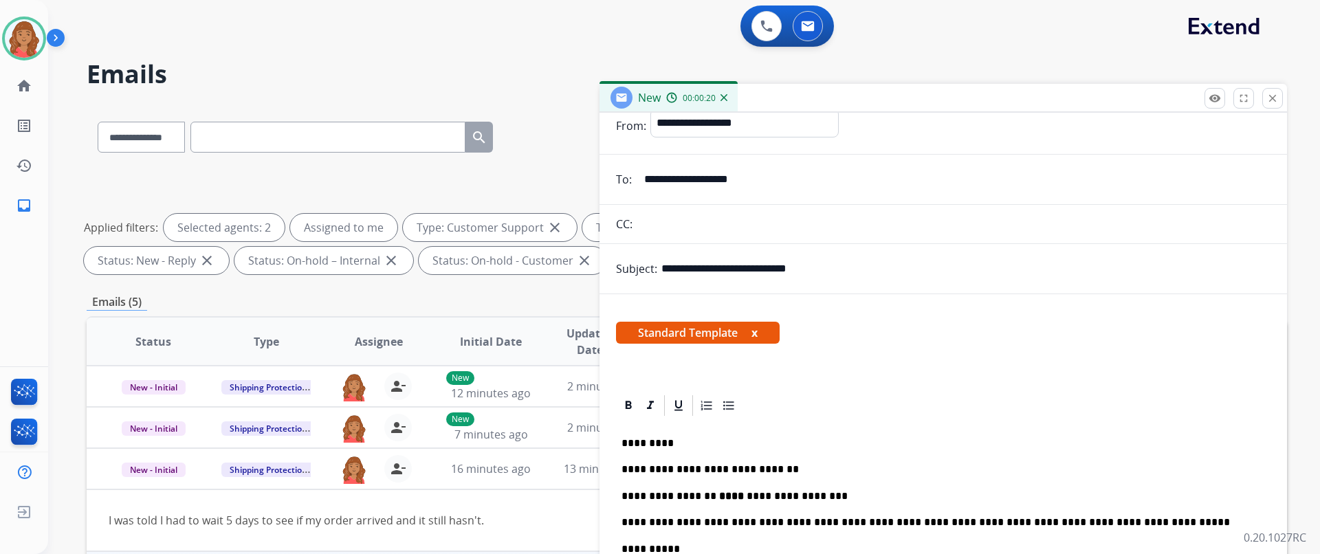
scroll to position [69, 0]
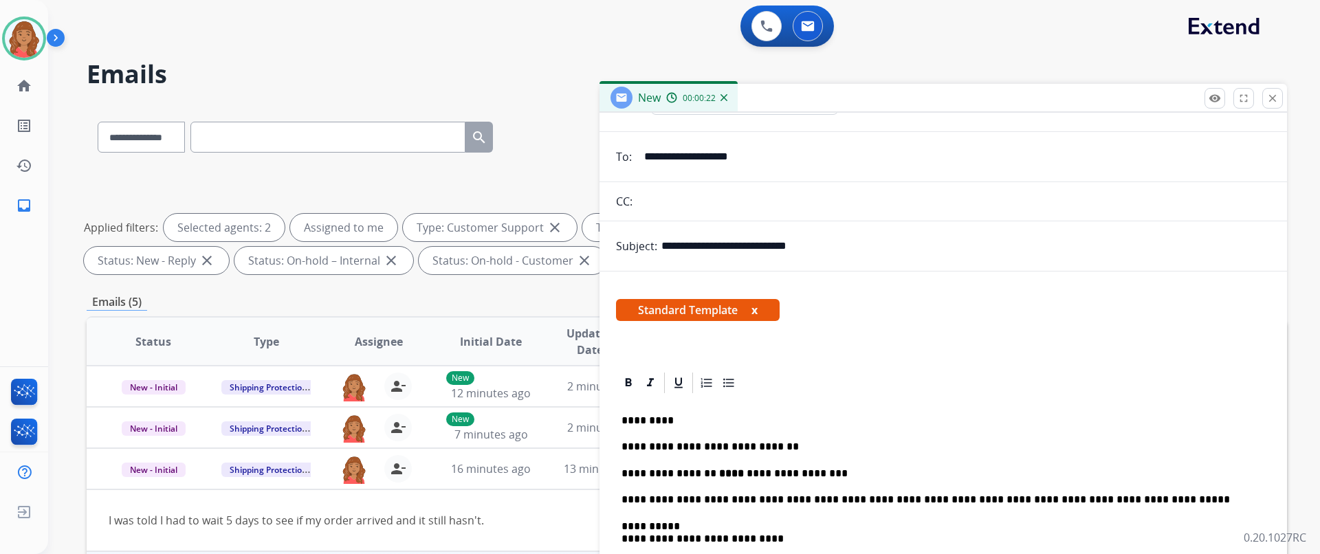
drag, startPoint x: 828, startPoint y: 244, endPoint x: 654, endPoint y: 247, distance: 174.6
click at [654, 247] on div "**********" at bounding box center [942, 245] width 687 height 27
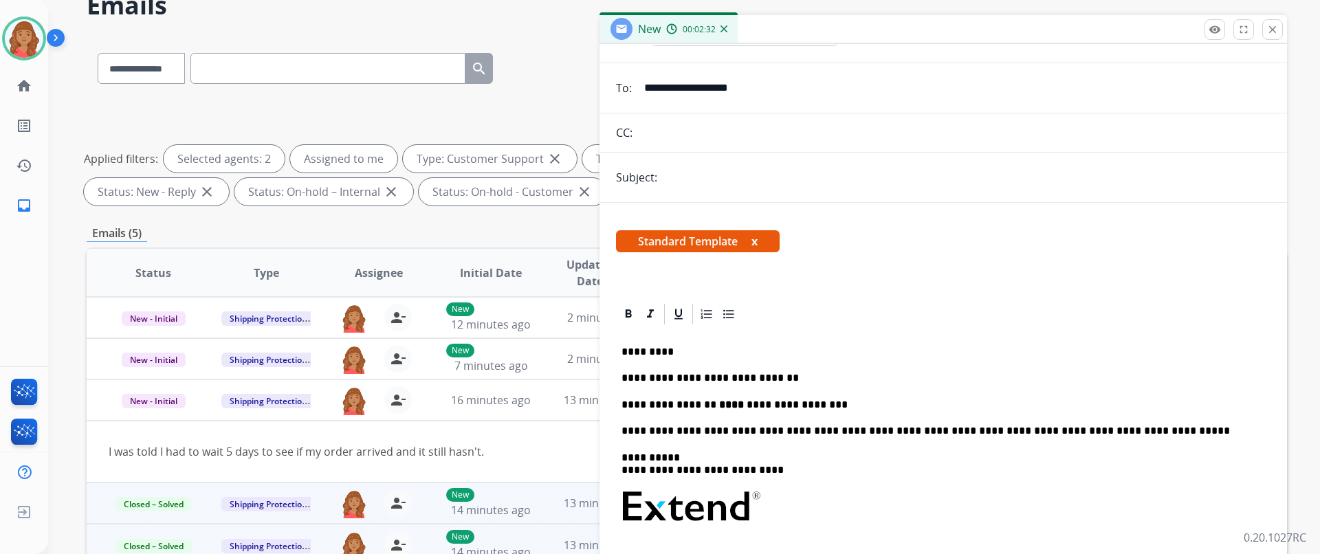
click at [678, 179] on input "text" at bounding box center [965, 177] width 609 height 27
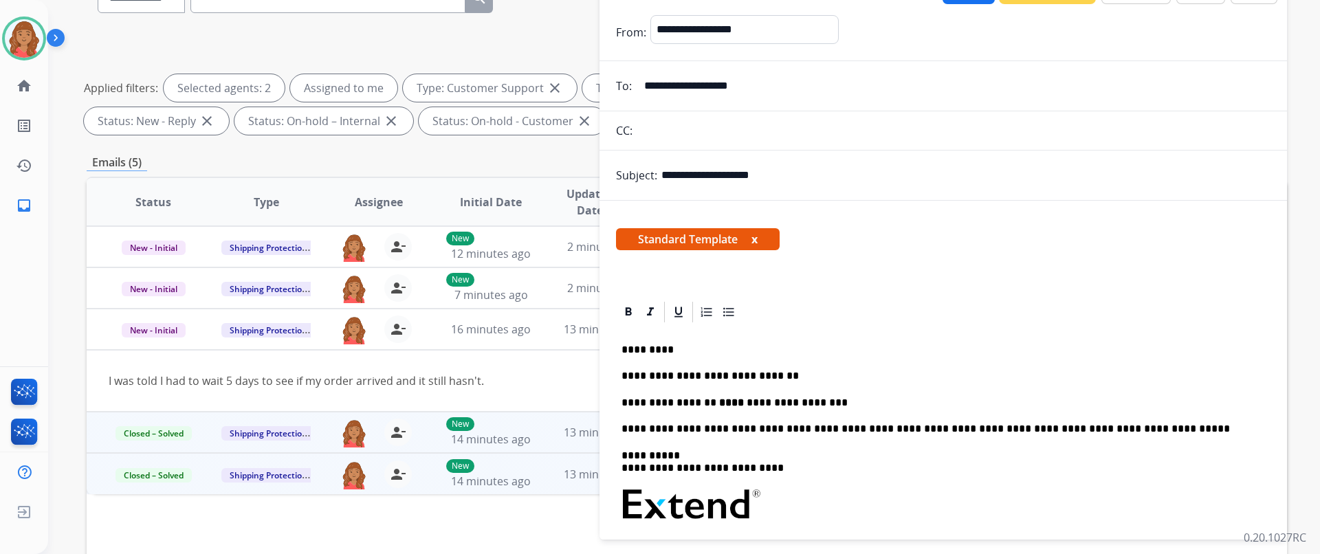
scroll to position [0, 0]
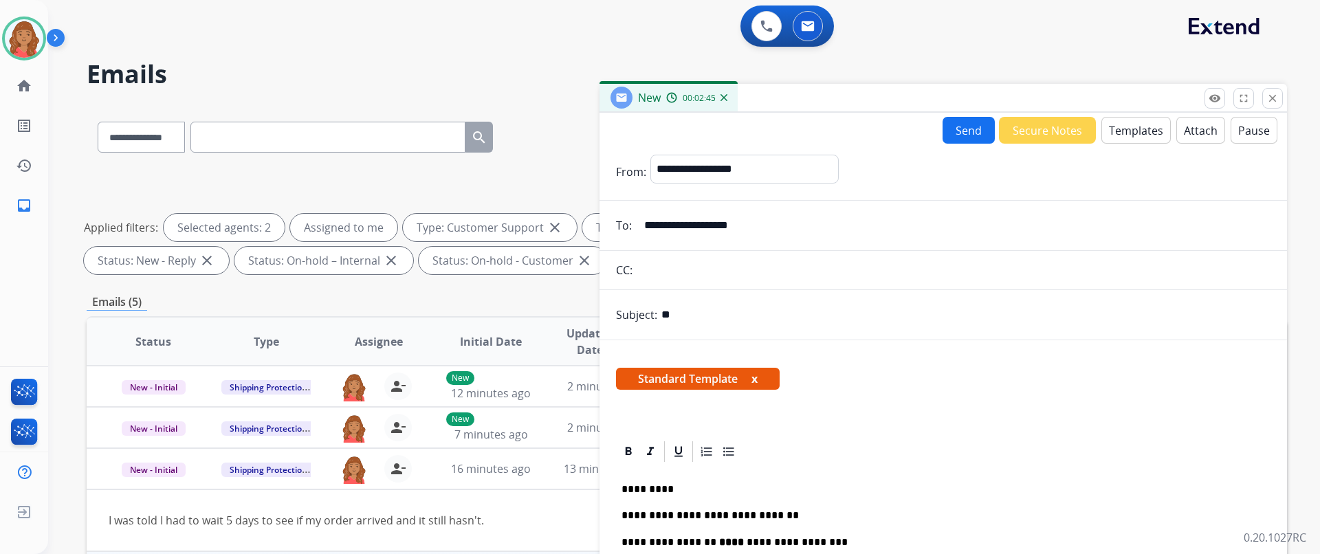
type input "*"
type input "**********"
click at [968, 138] on button "Send" at bounding box center [968, 130] width 52 height 27
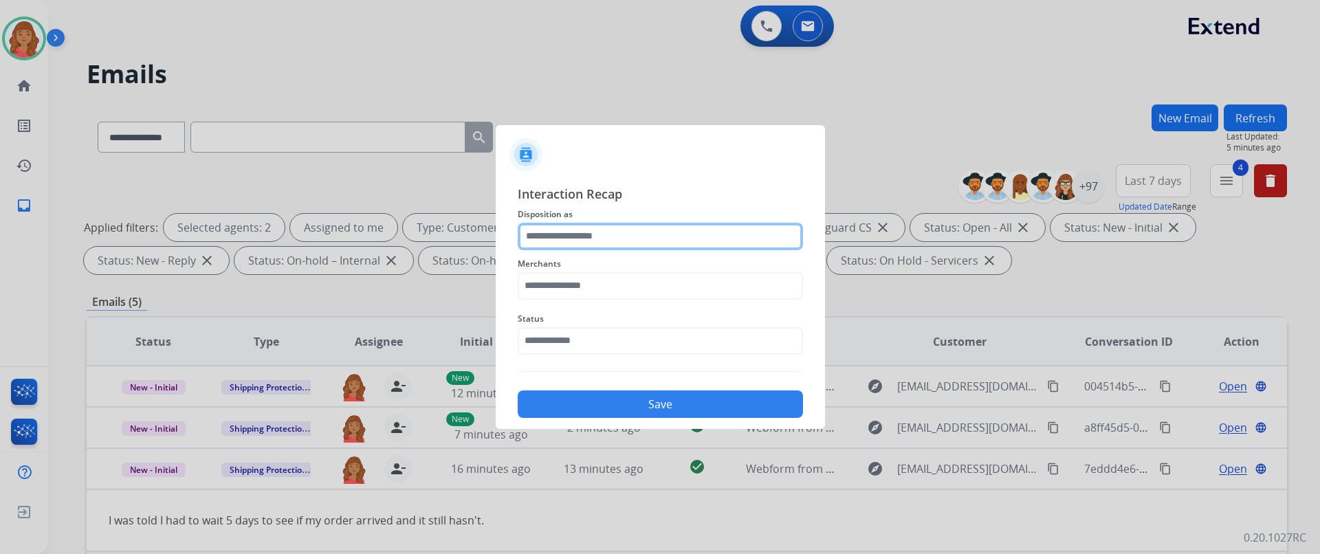
click at [646, 245] on input "text" at bounding box center [660, 236] width 285 height 27
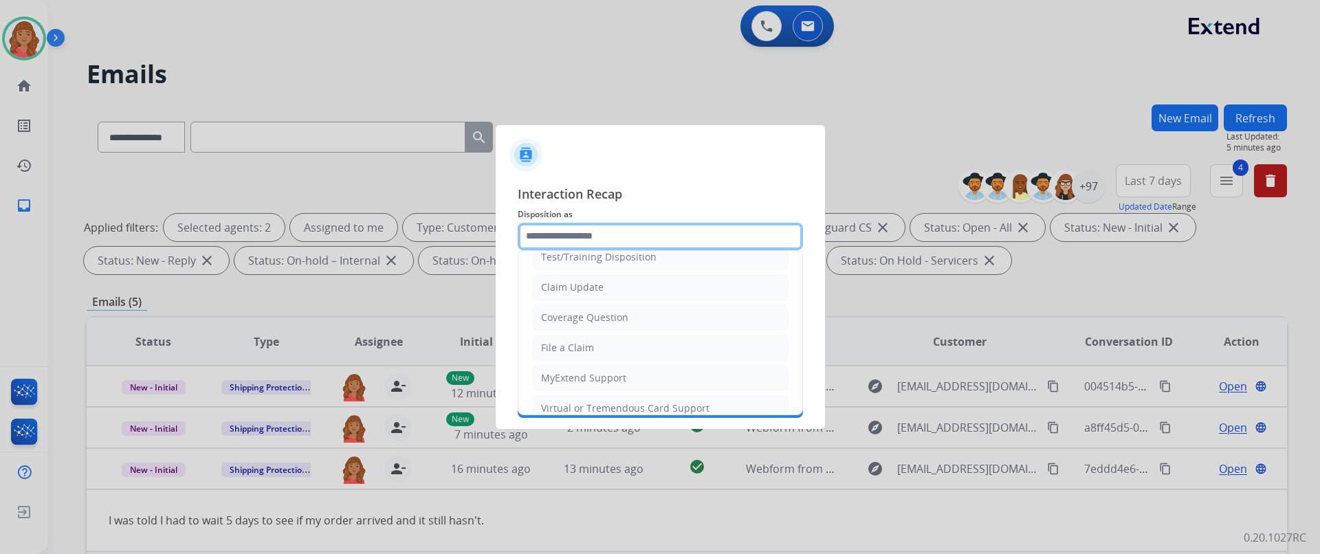
scroll to position [69, 0]
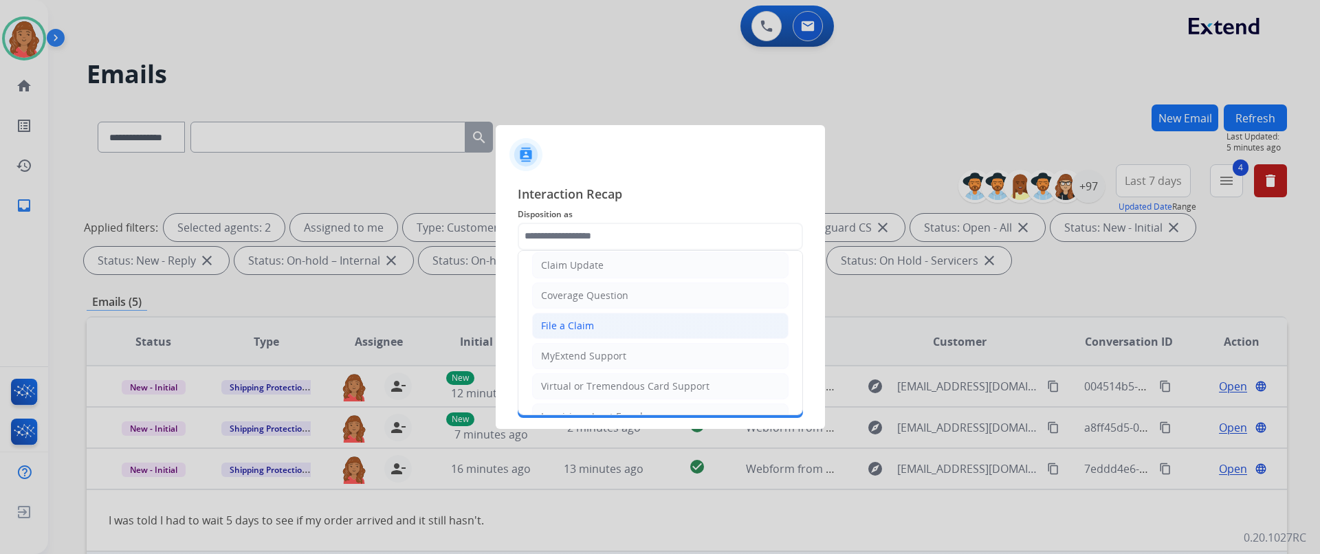
click at [575, 327] on div "File a Claim" at bounding box center [567, 326] width 53 height 14
type input "**********"
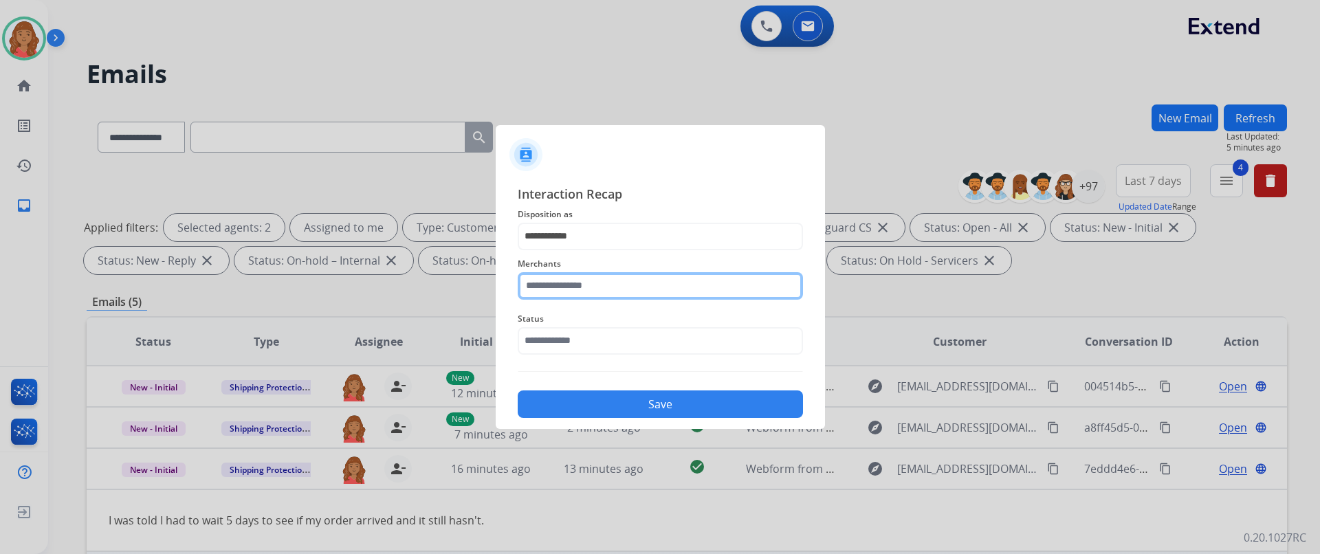
click at [577, 286] on input "text" at bounding box center [660, 285] width 285 height 27
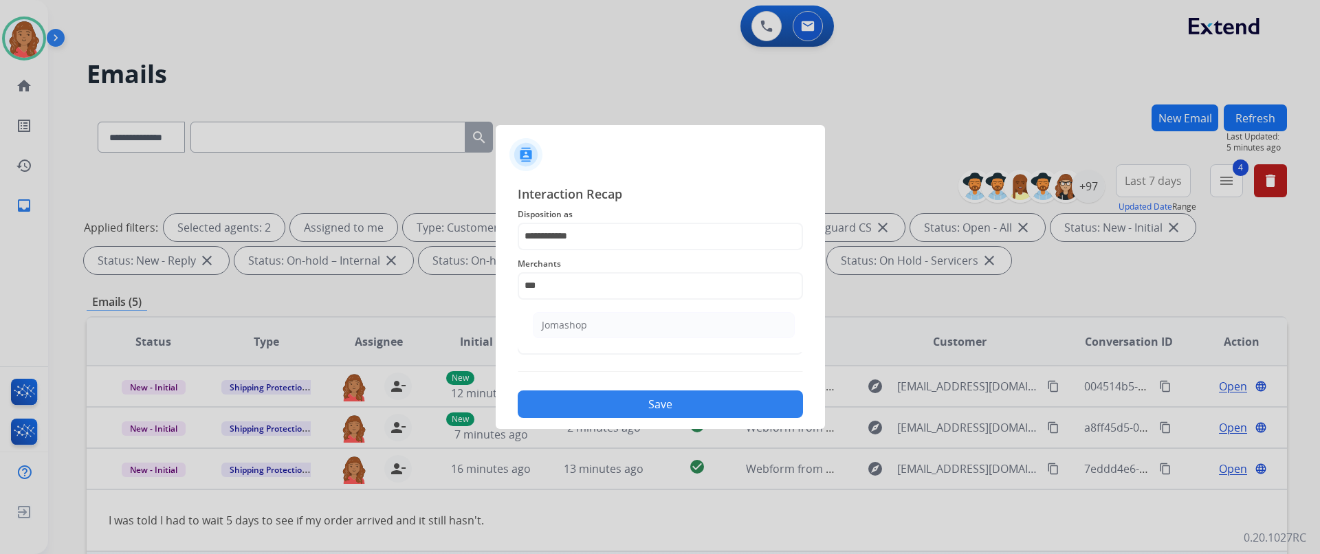
drag, startPoint x: 603, startPoint y: 317, endPoint x: 581, endPoint y: 359, distance: 48.3
click at [603, 317] on li "Jomashop" at bounding box center [664, 325] width 262 height 26
type input "********"
drag, startPoint x: 540, startPoint y: 337, endPoint x: 545, endPoint y: 348, distance: 11.7
click at [543, 339] on input "text" at bounding box center [660, 340] width 285 height 27
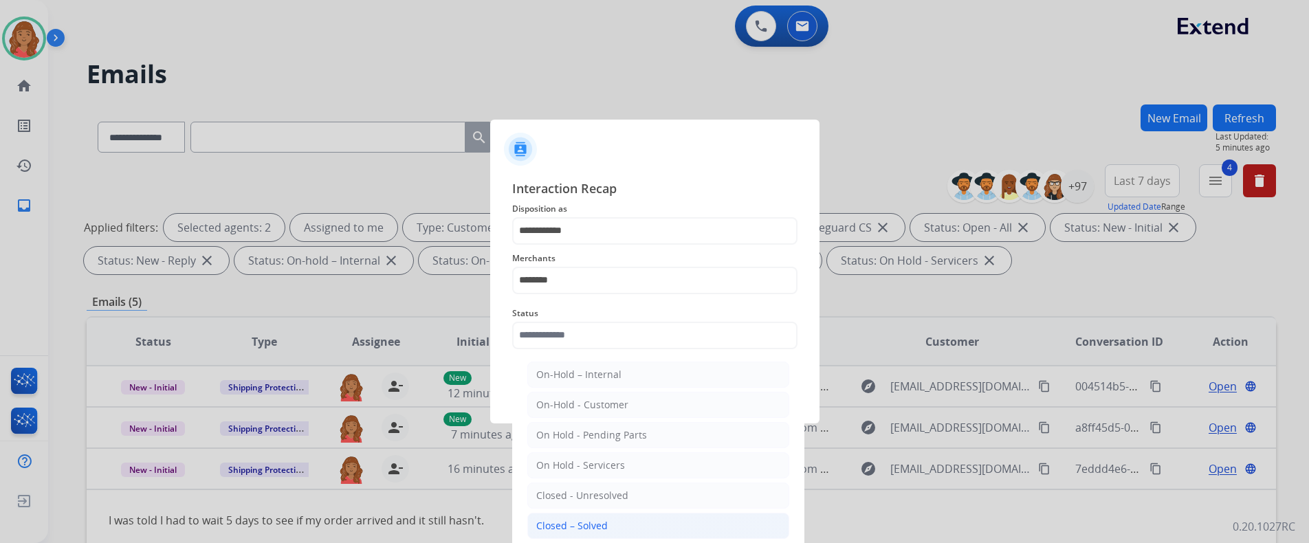
click at [557, 521] on div "Closed – Solved" at bounding box center [571, 526] width 71 height 14
type input "**********"
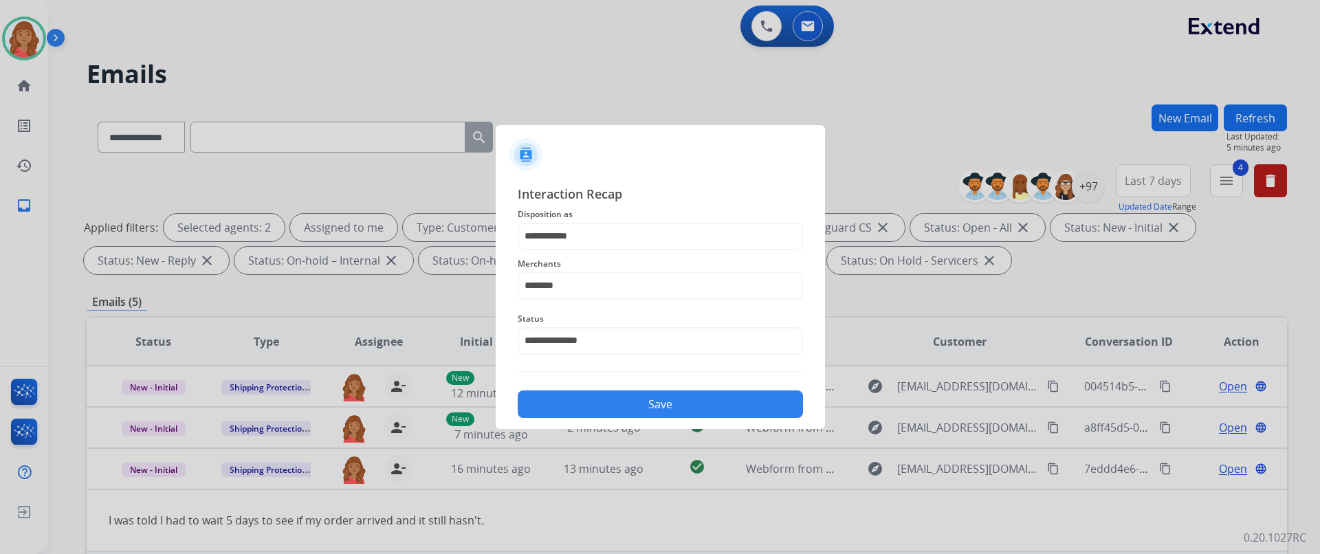
click at [592, 401] on button "Save" at bounding box center [660, 403] width 285 height 27
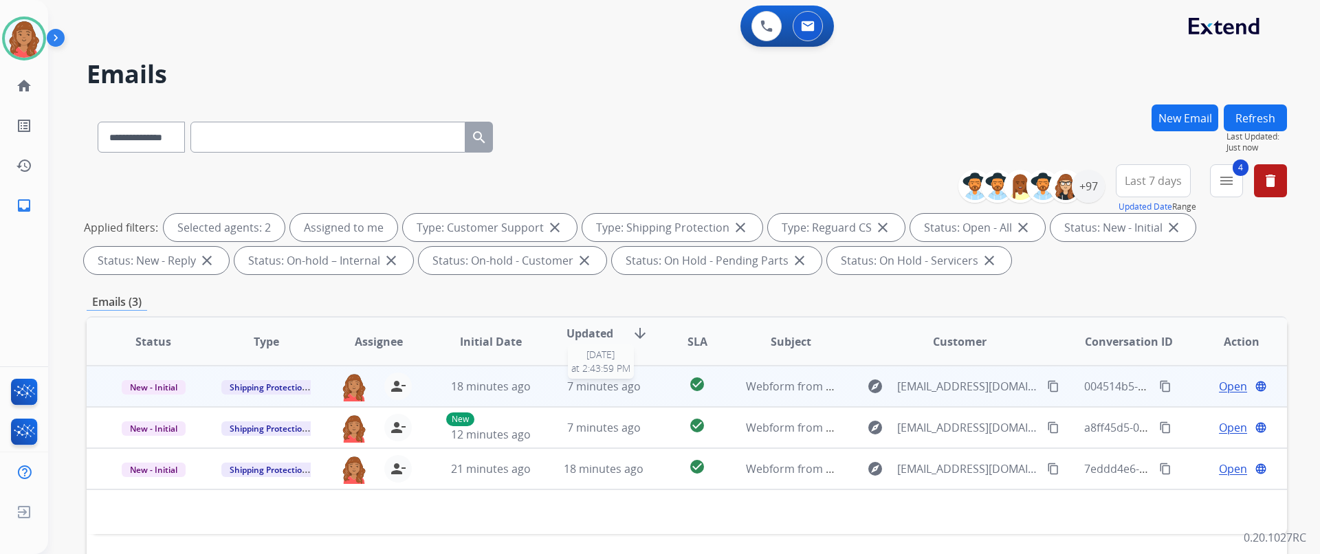
click at [579, 392] on span "7 minutes ago" at bounding box center [604, 386] width 74 height 15
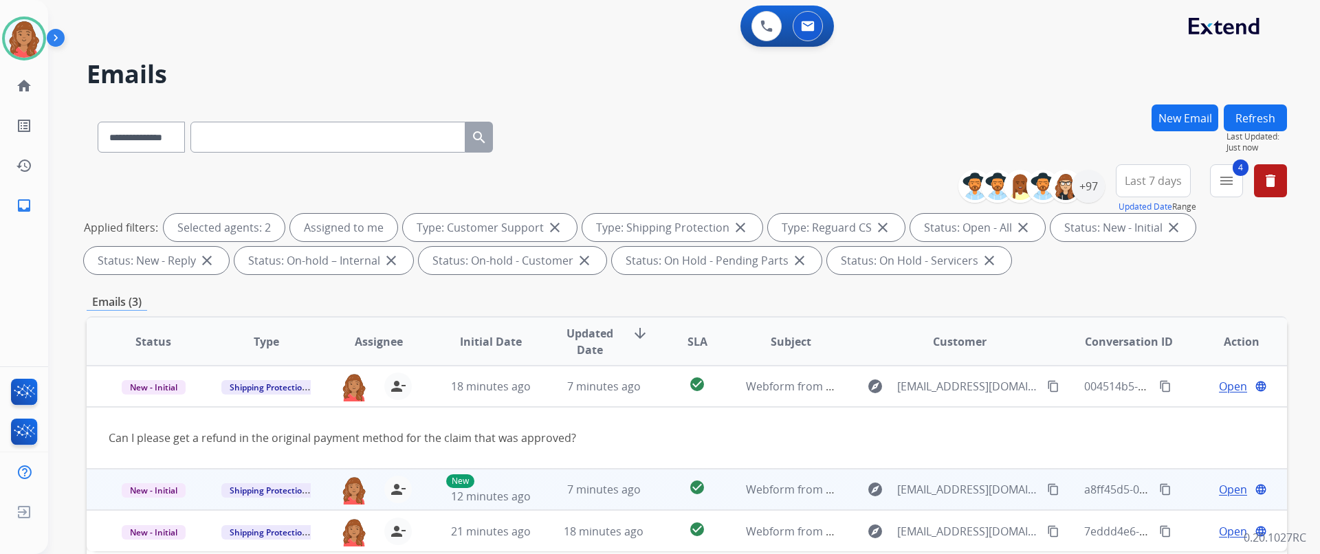
click at [546, 491] on td "7 minutes ago" at bounding box center [593, 489] width 113 height 41
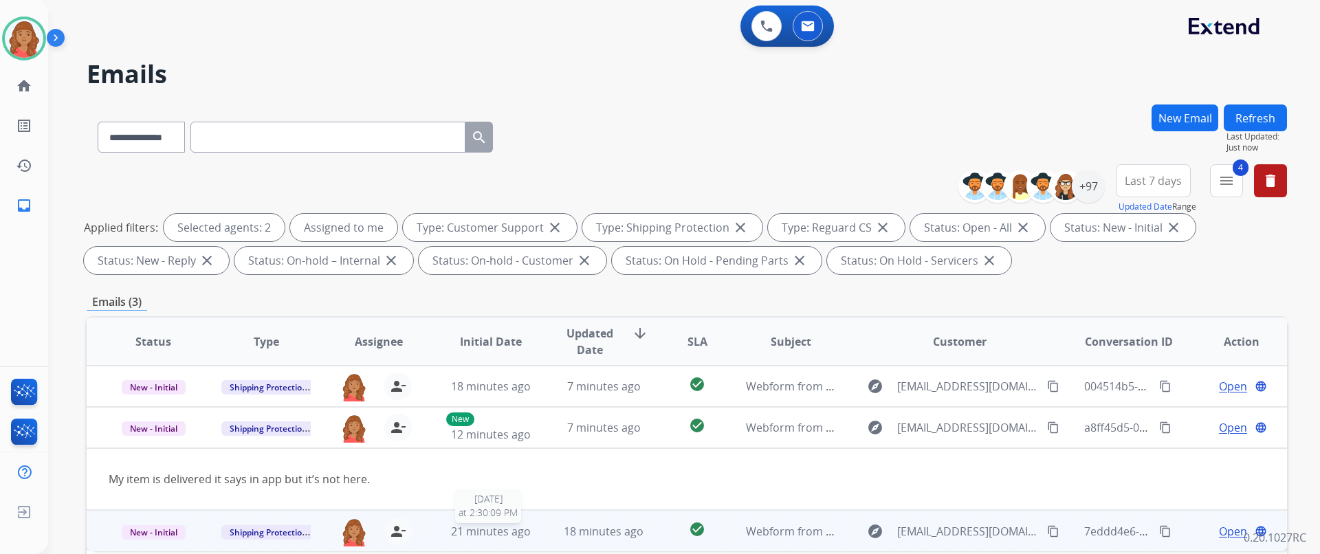
click at [518, 520] on td "21 minutes ago [DATE] 2:30:09 PM" at bounding box center [480, 530] width 113 height 41
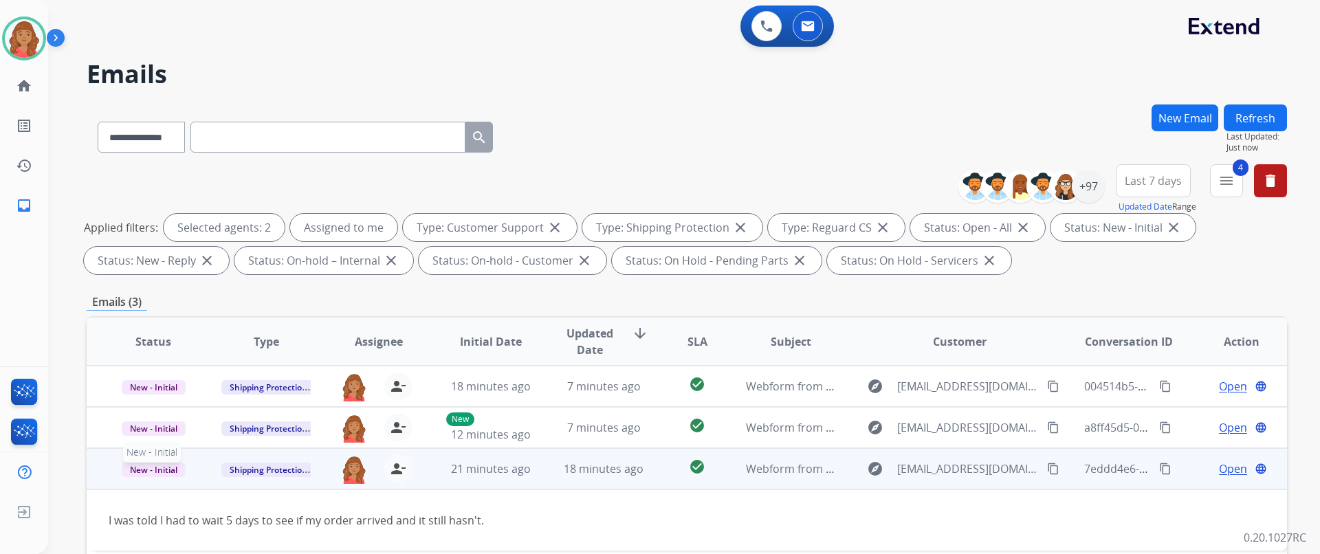
click at [167, 470] on span "New - Initial" at bounding box center [154, 470] width 64 height 14
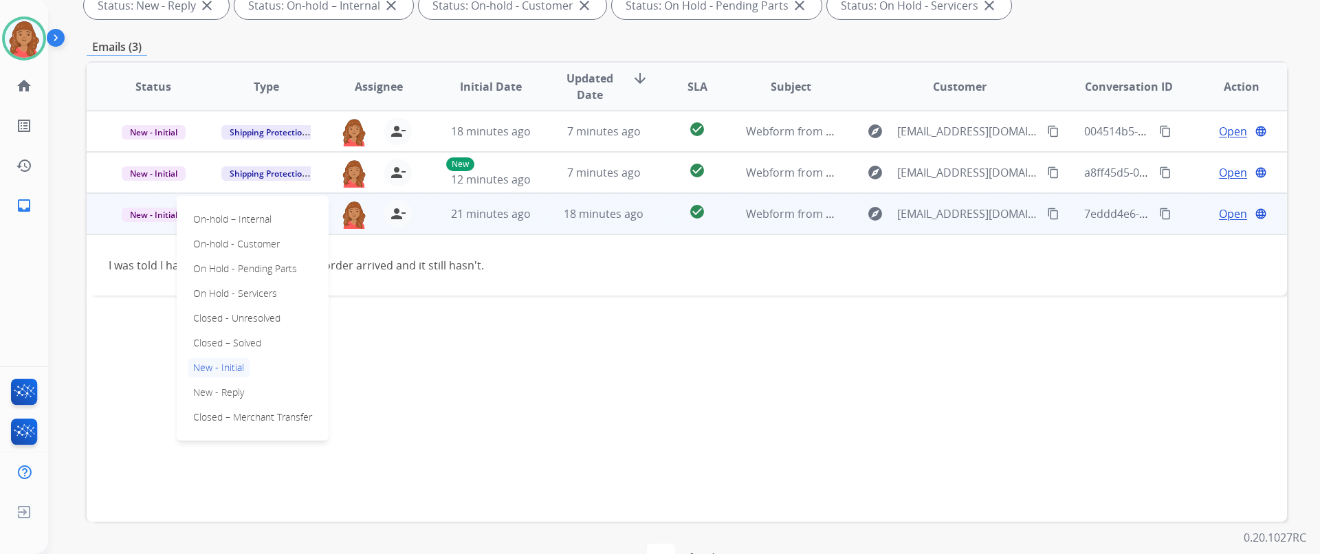
scroll to position [275, 0]
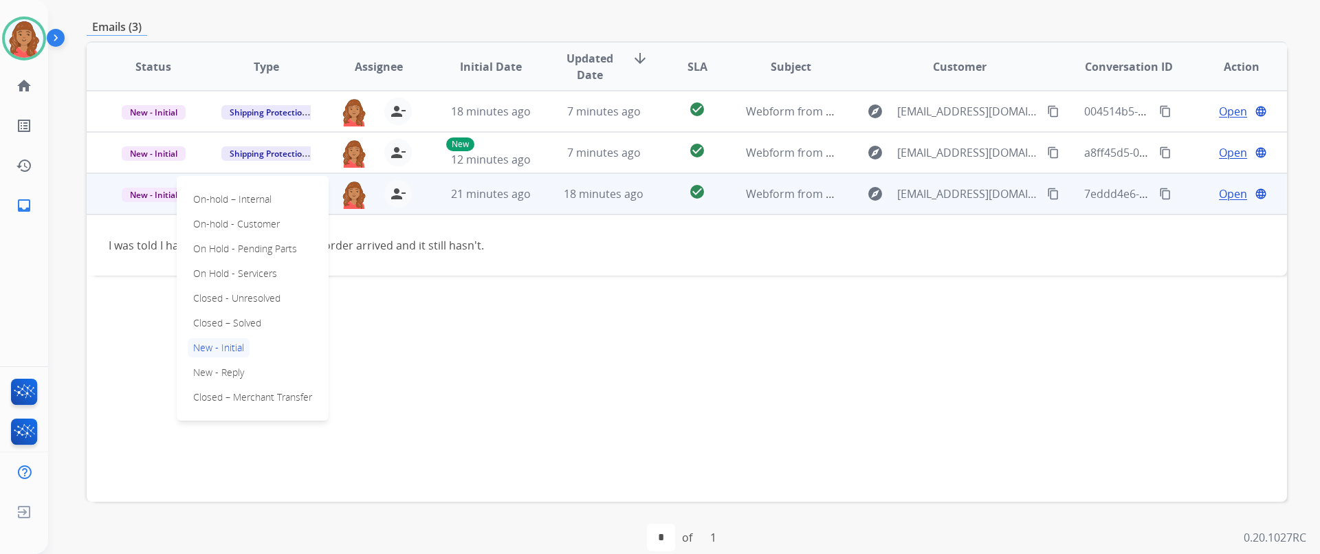
click at [240, 317] on p "Closed – Solved" at bounding box center [227, 322] width 79 height 19
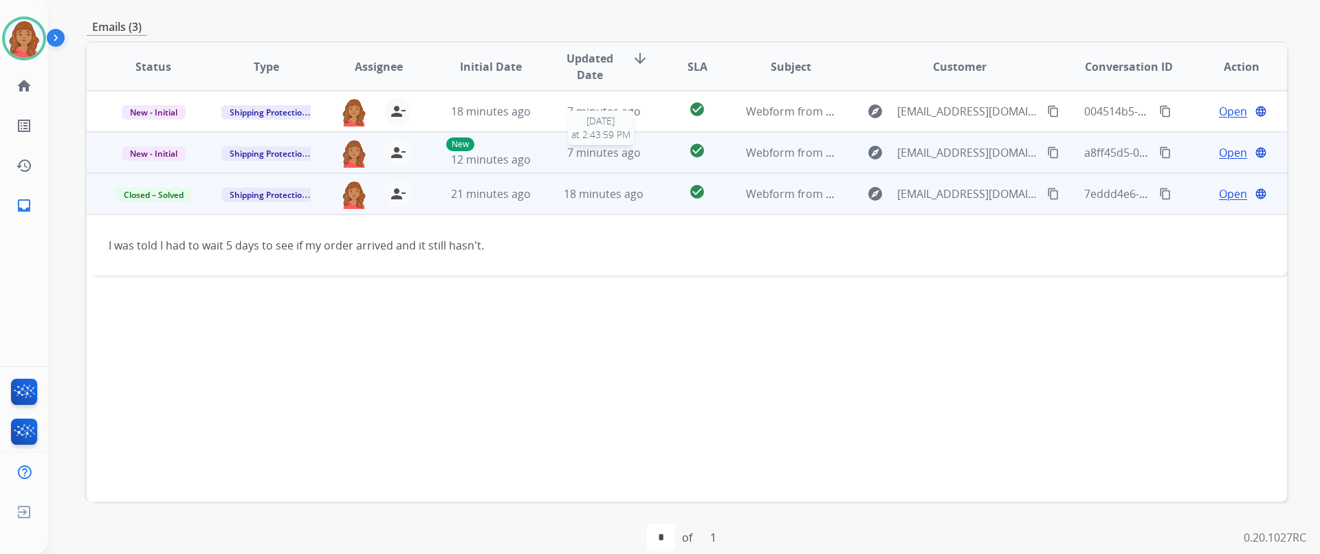
click at [625, 148] on span "7 minutes ago" at bounding box center [604, 152] width 74 height 15
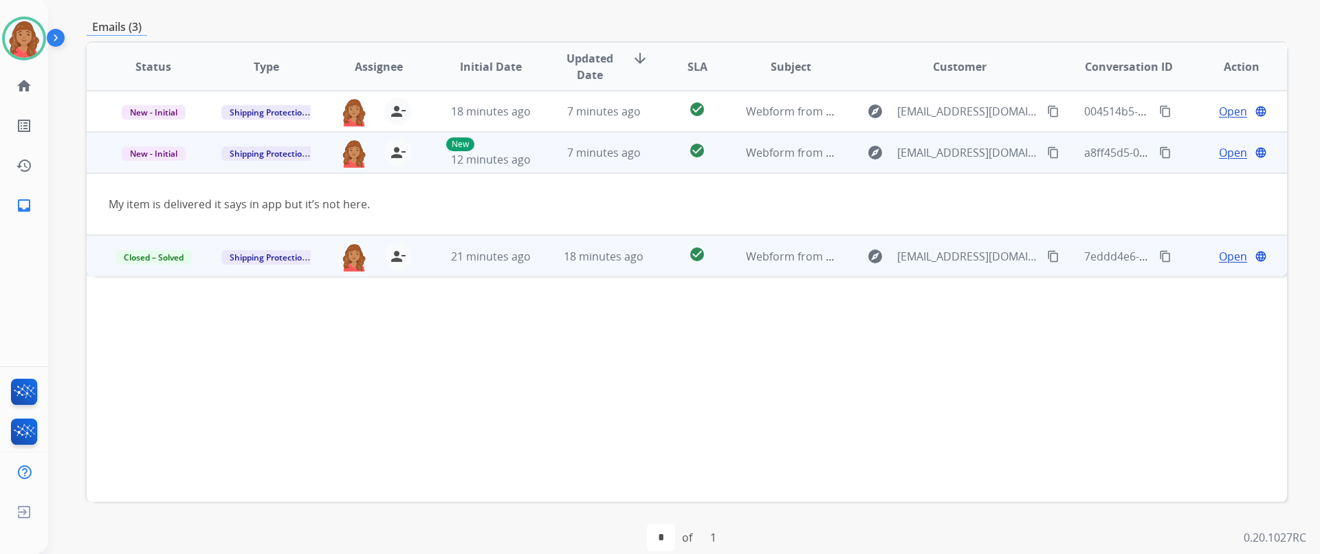
click at [1047, 153] on mat-icon "content_copy" at bounding box center [1053, 152] width 12 height 12
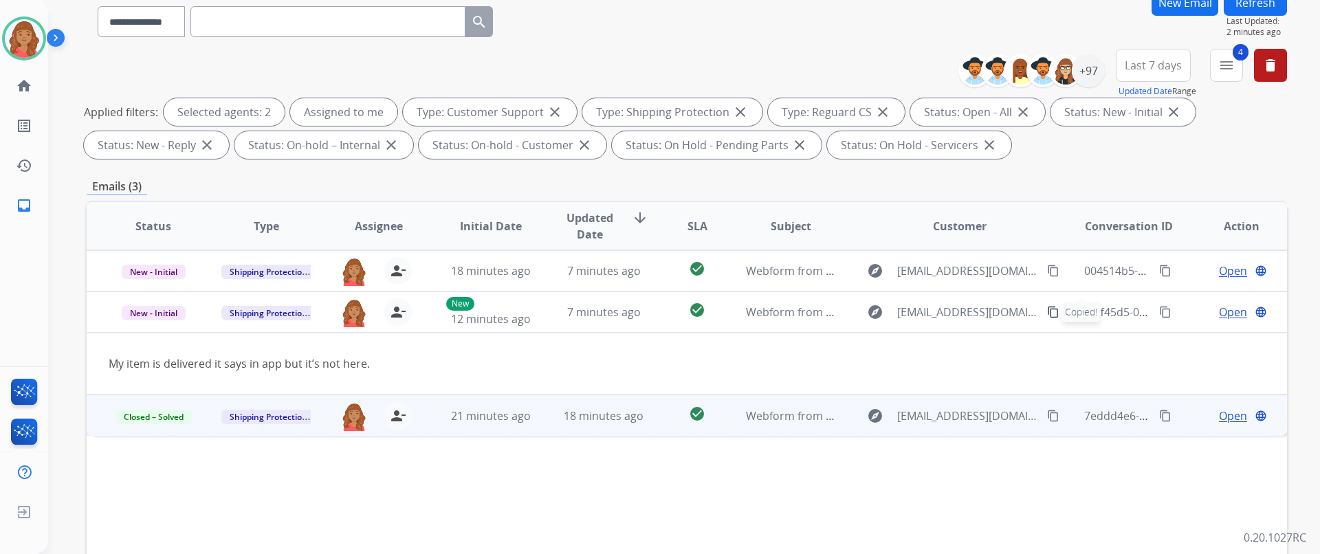
scroll to position [0, 0]
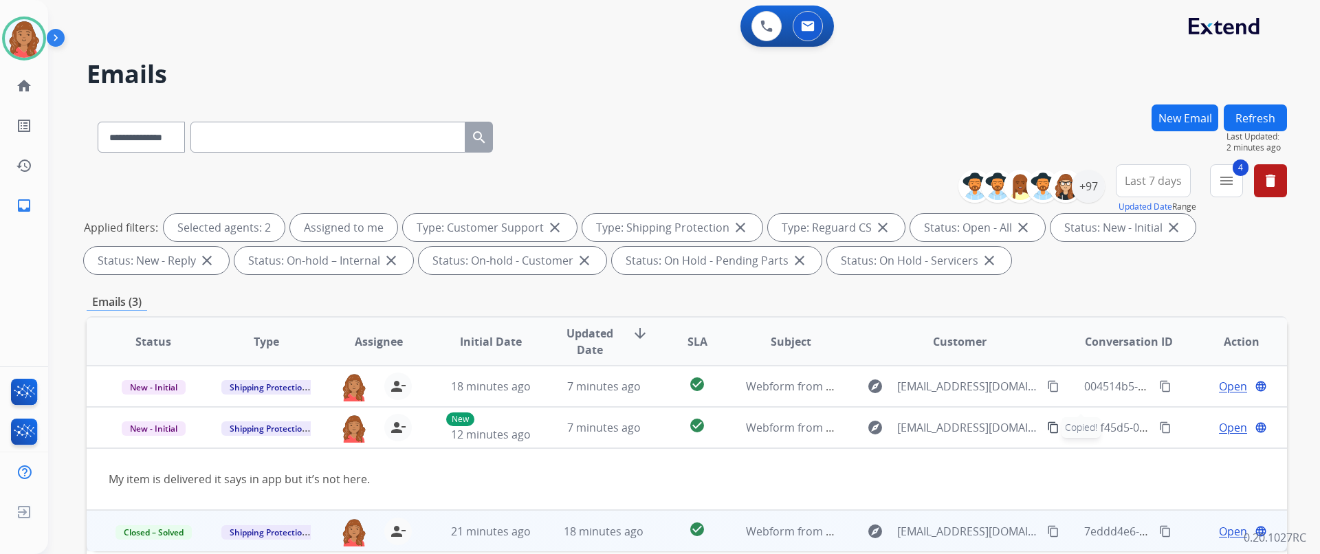
click at [1171, 111] on button "New Email" at bounding box center [1184, 117] width 67 height 27
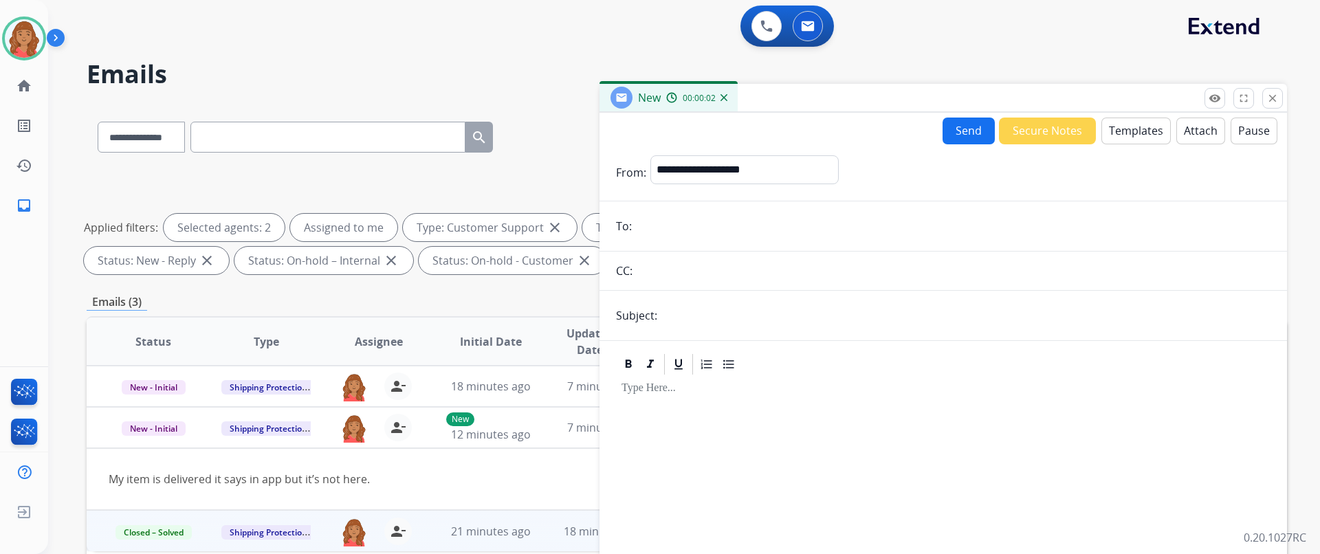
paste input "**********"
type input "**********"
click at [704, 176] on select "**********" at bounding box center [743, 168] width 187 height 27
select select "**********"
click at [650, 155] on select "**********" at bounding box center [743, 168] width 187 height 27
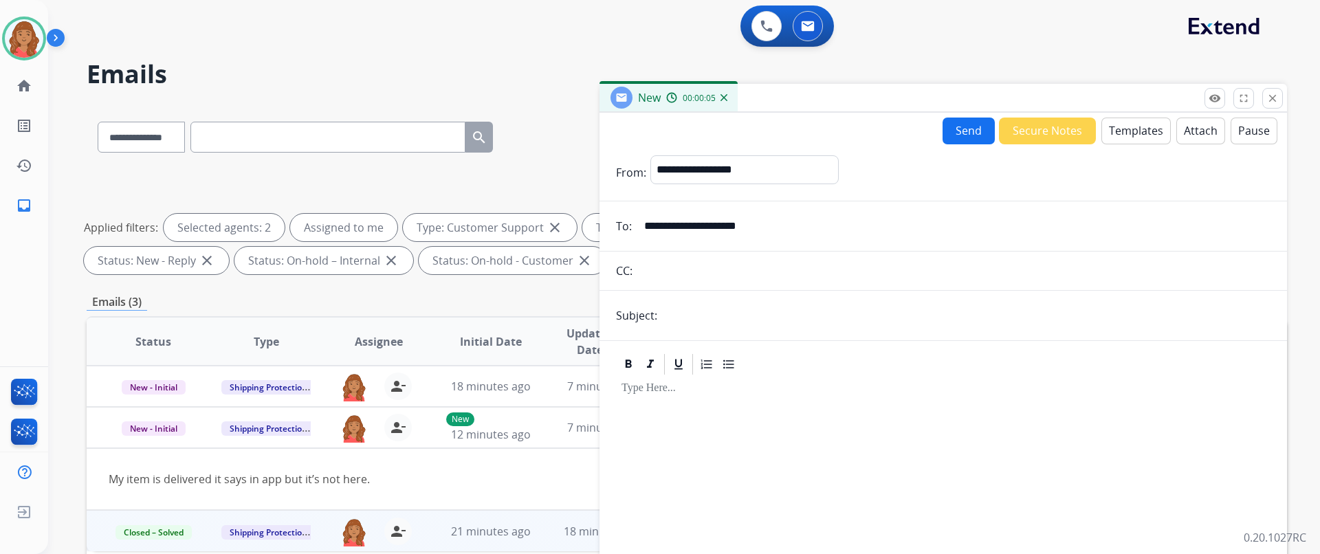
click at [680, 318] on input "text" at bounding box center [965, 315] width 609 height 27
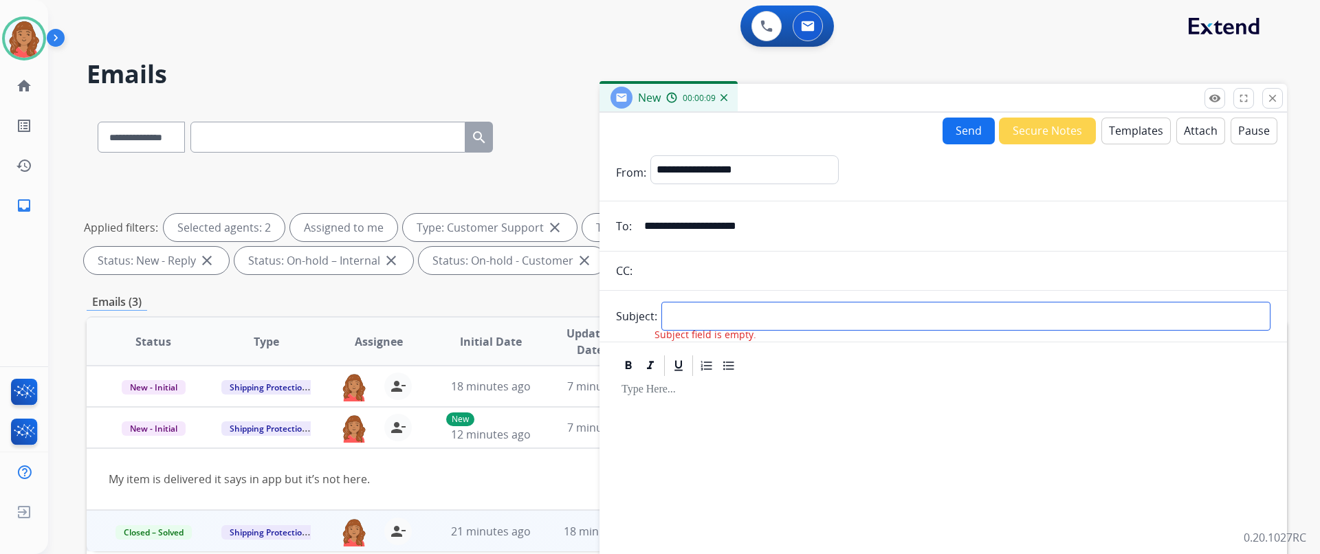
click at [725, 318] on input "text" at bounding box center [965, 316] width 609 height 29
type input "**********"
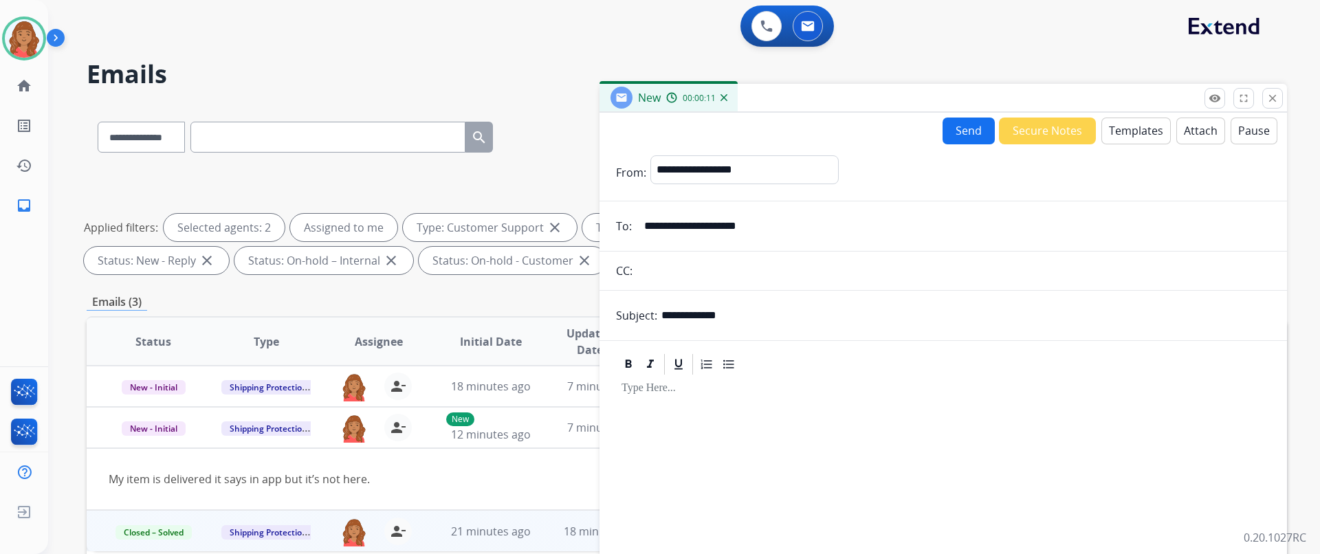
click at [1121, 139] on button "Templates" at bounding box center [1135, 131] width 69 height 27
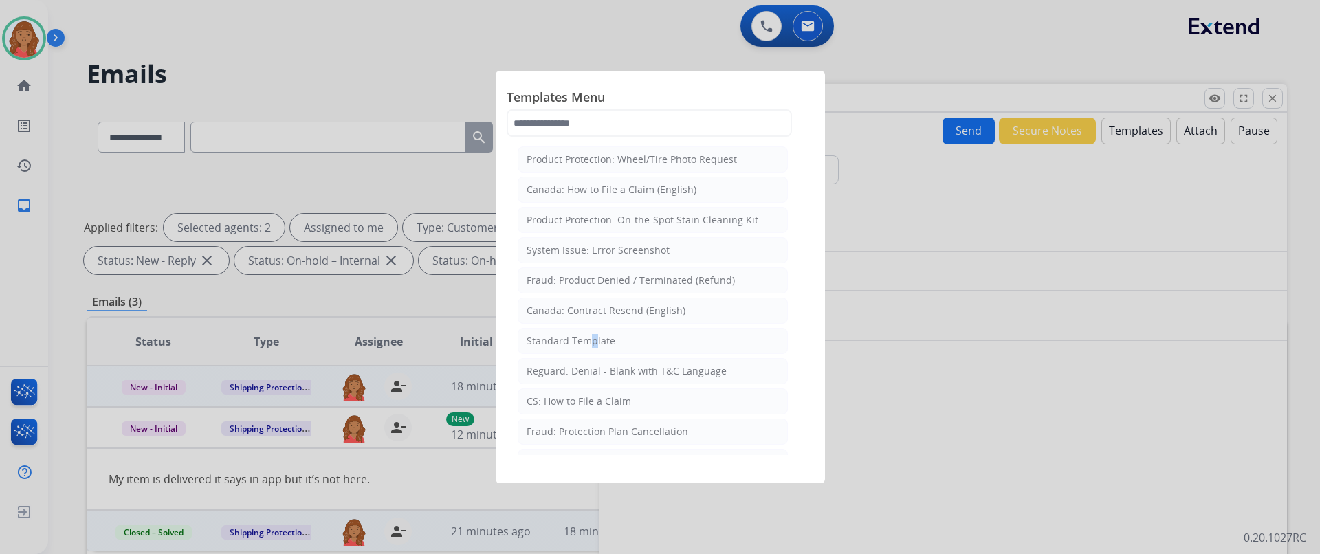
drag, startPoint x: 583, startPoint y: 342, endPoint x: 589, endPoint y: 367, distance: 25.3
click at [589, 350] on li "Standard Template" at bounding box center [653, 341] width 270 height 26
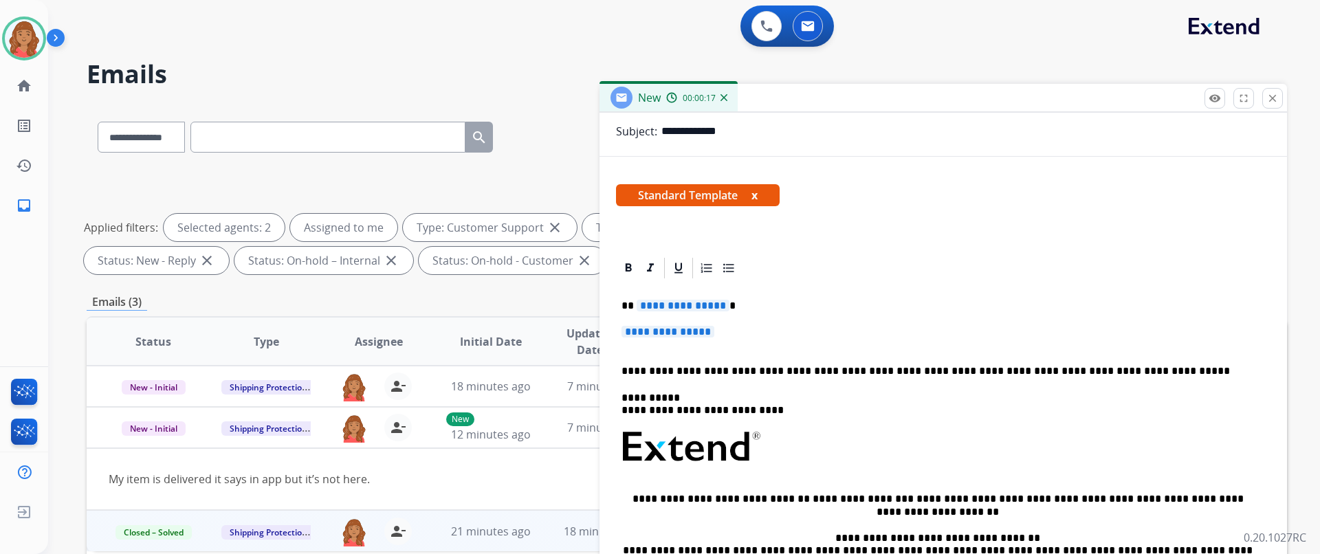
scroll to position [190, 0]
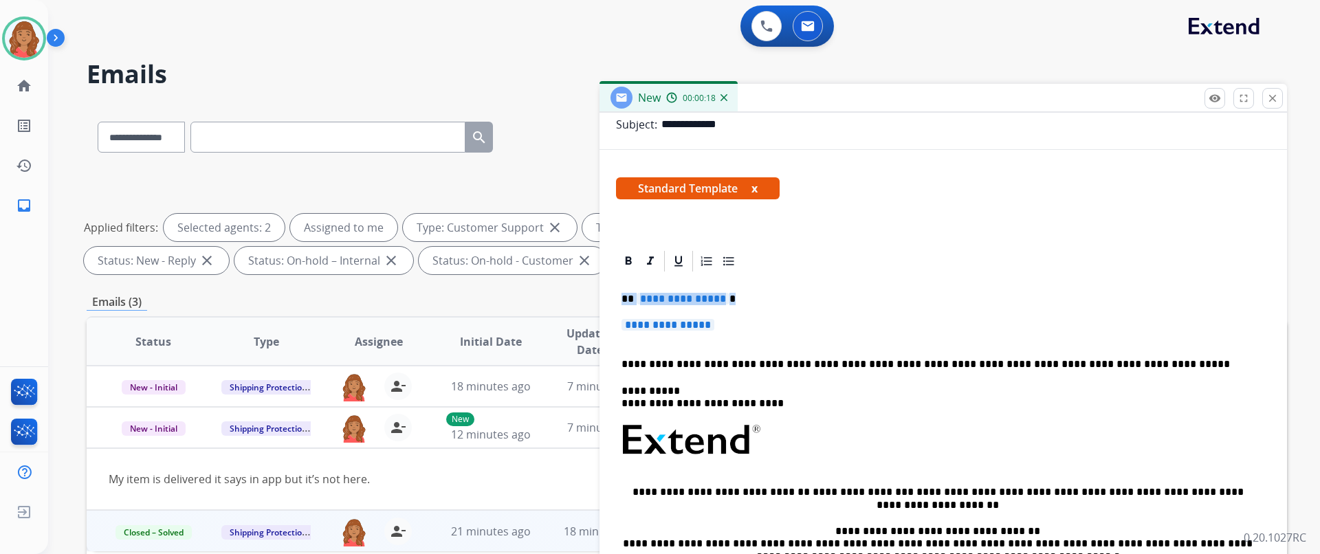
drag, startPoint x: 748, startPoint y: 324, endPoint x: 612, endPoint y: 302, distance: 138.4
click at [612, 302] on div "**********" at bounding box center [942, 459] width 687 height 420
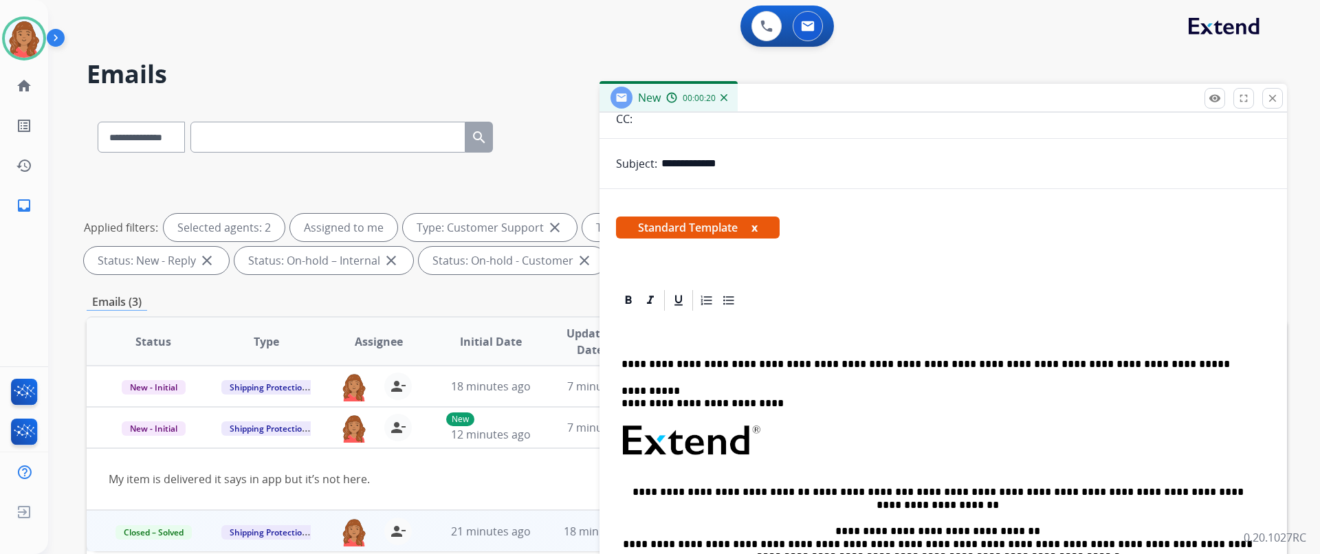
drag, startPoint x: 634, startPoint y: 335, endPoint x: 638, endPoint y: 327, distance: 8.3
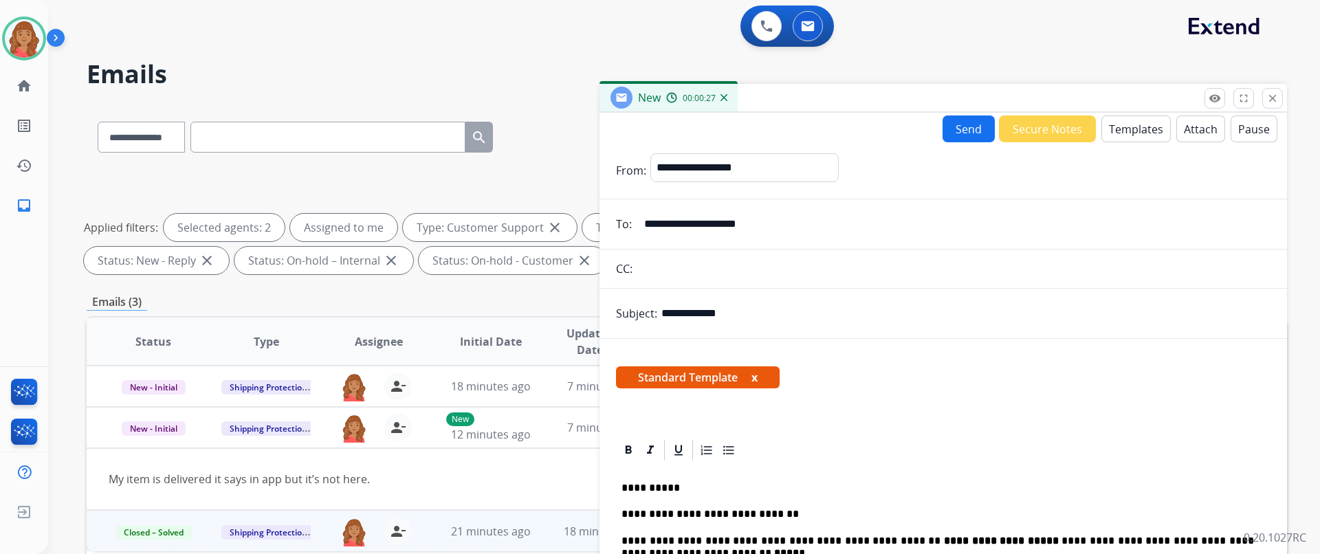
scroll to position [0, 0]
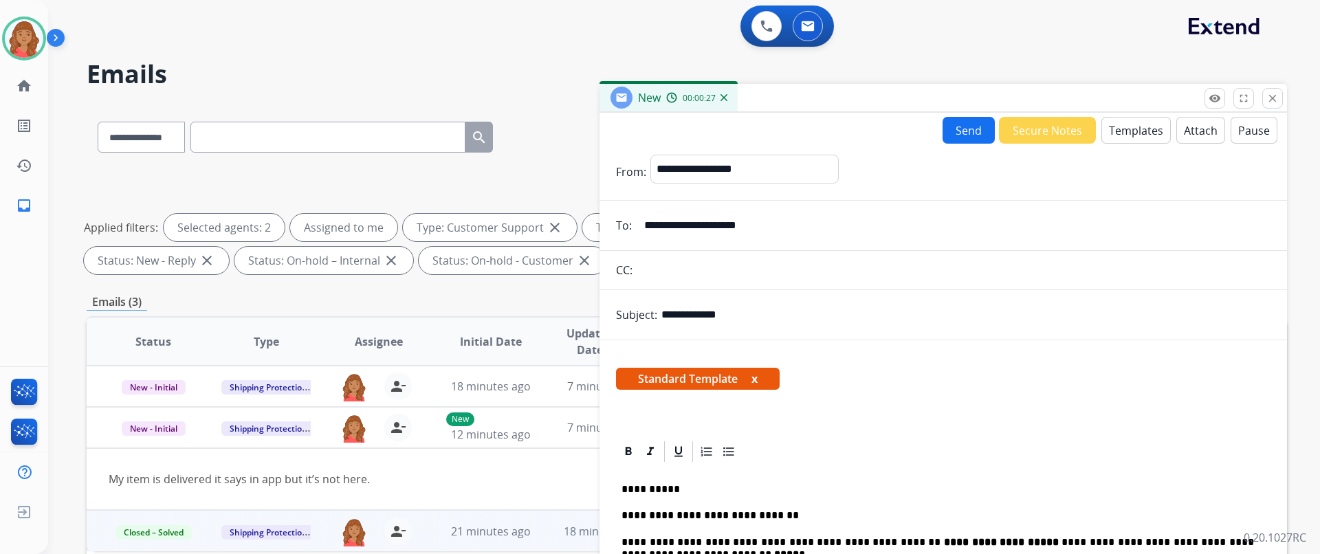
click at [944, 127] on button "Send" at bounding box center [968, 130] width 52 height 27
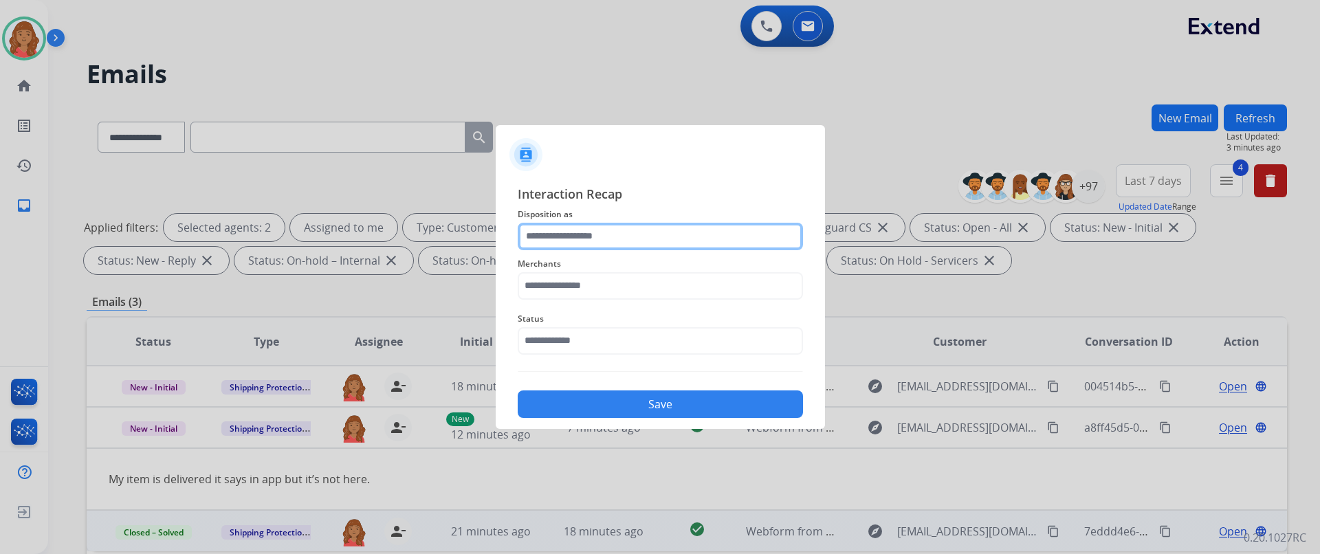
click at [575, 241] on input "text" at bounding box center [660, 236] width 285 height 27
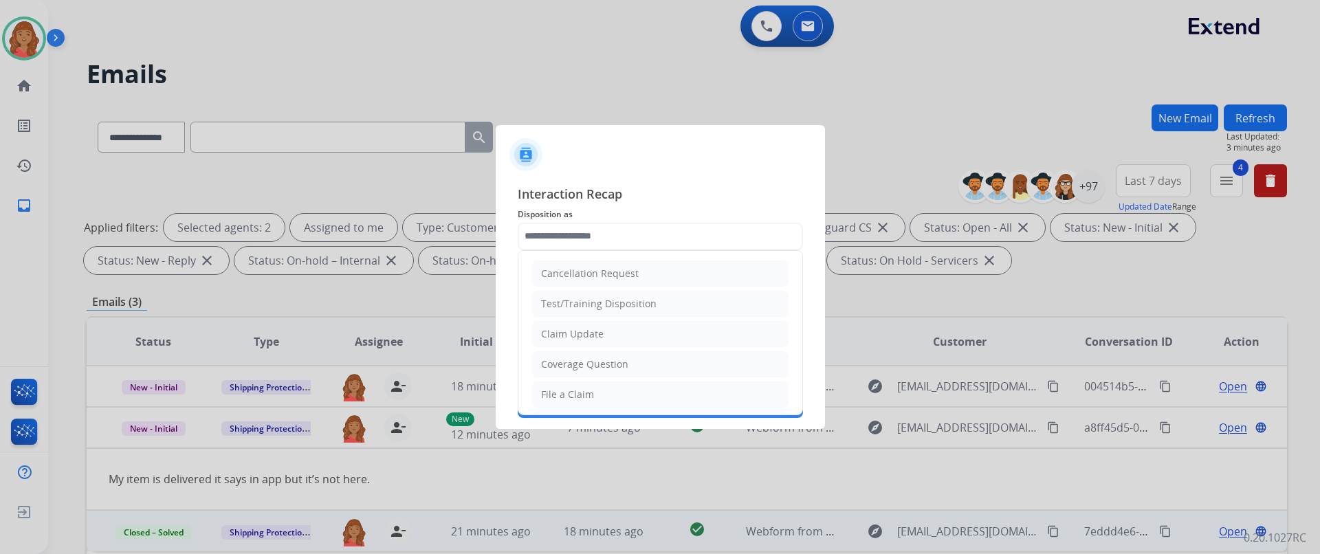
click at [590, 336] on div "Claim Update" at bounding box center [572, 334] width 63 height 14
type input "**********"
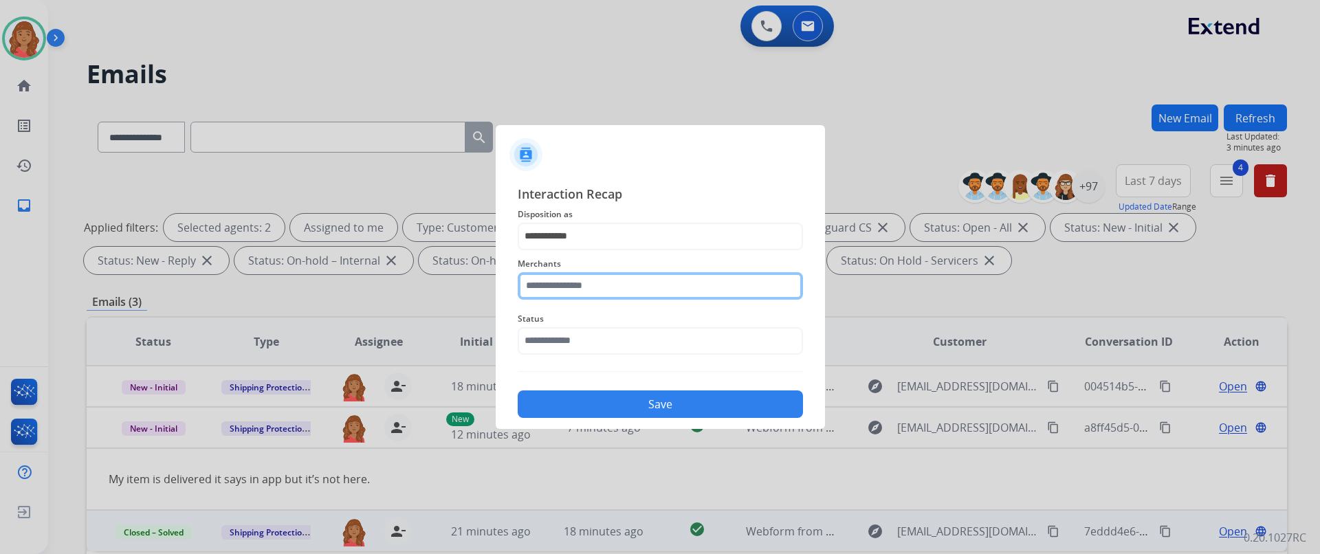
click at [579, 282] on input "text" at bounding box center [660, 285] width 285 height 27
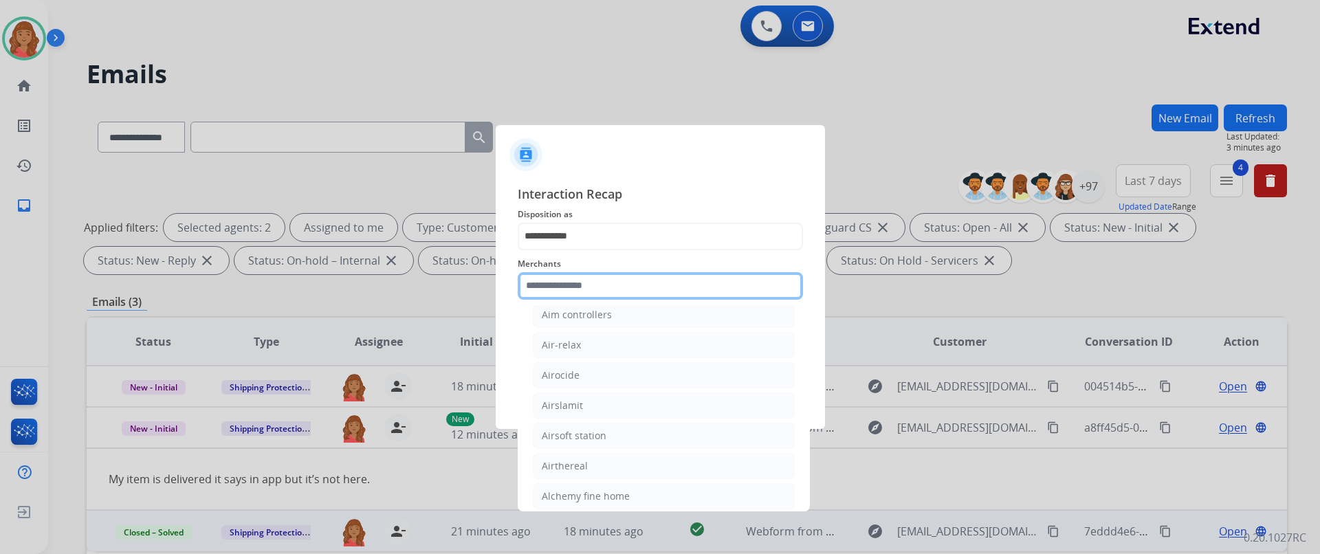
scroll to position [481, 0]
click at [583, 282] on input "text" at bounding box center [660, 285] width 285 height 27
click at [571, 290] on input "text" at bounding box center [660, 285] width 285 height 27
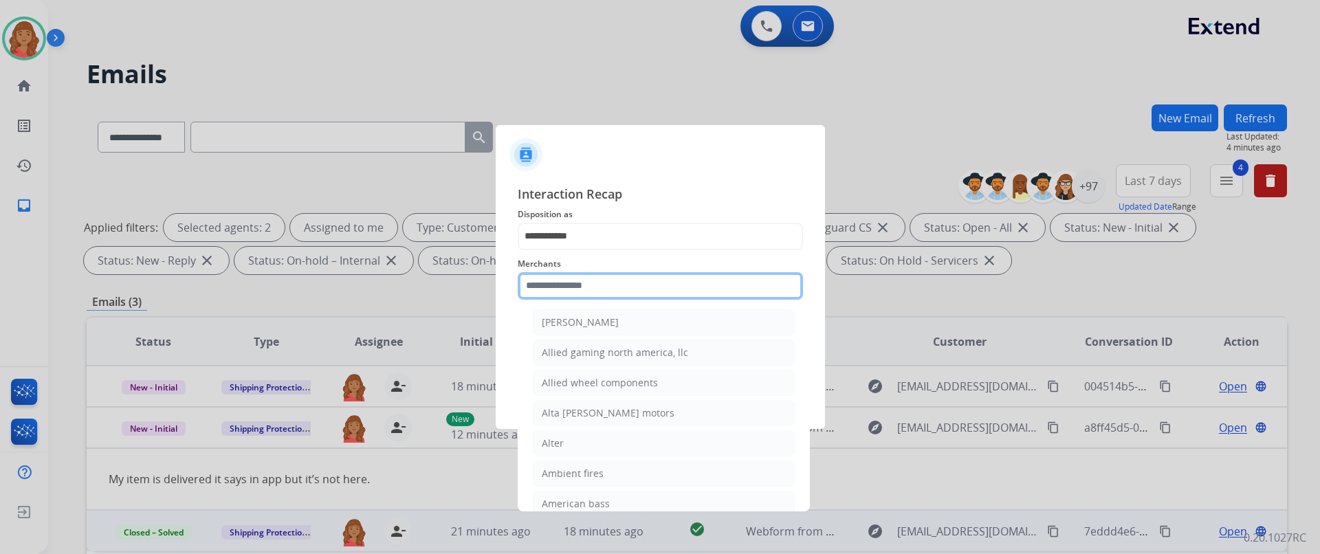
click at [559, 293] on input "text" at bounding box center [660, 285] width 285 height 27
click at [599, 278] on input "text" at bounding box center [660, 285] width 285 height 27
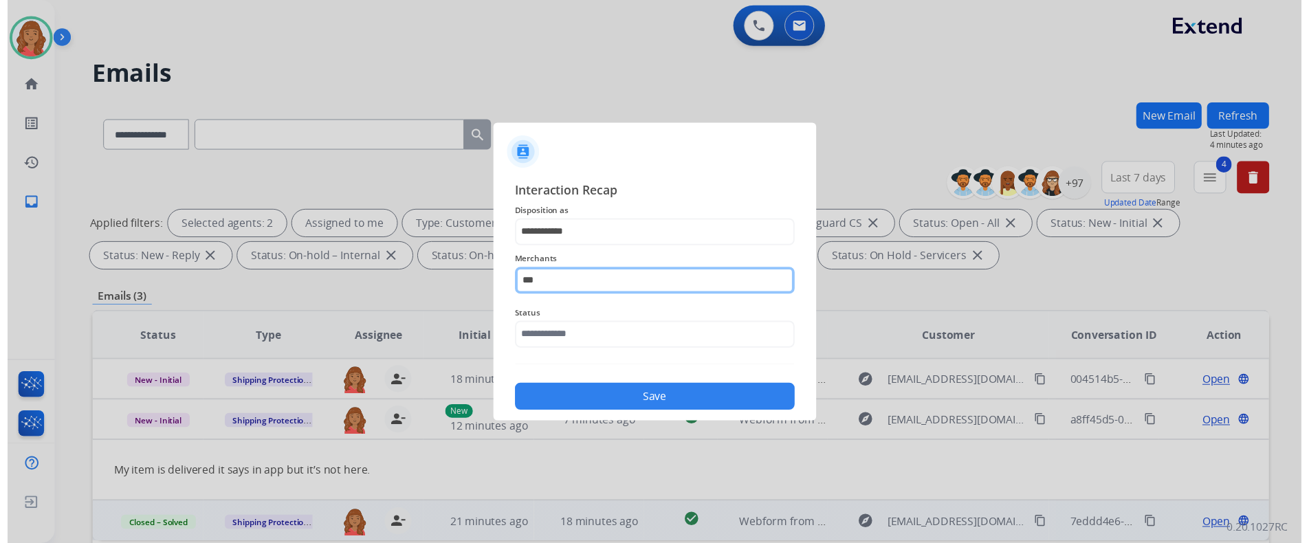
scroll to position [0, 0]
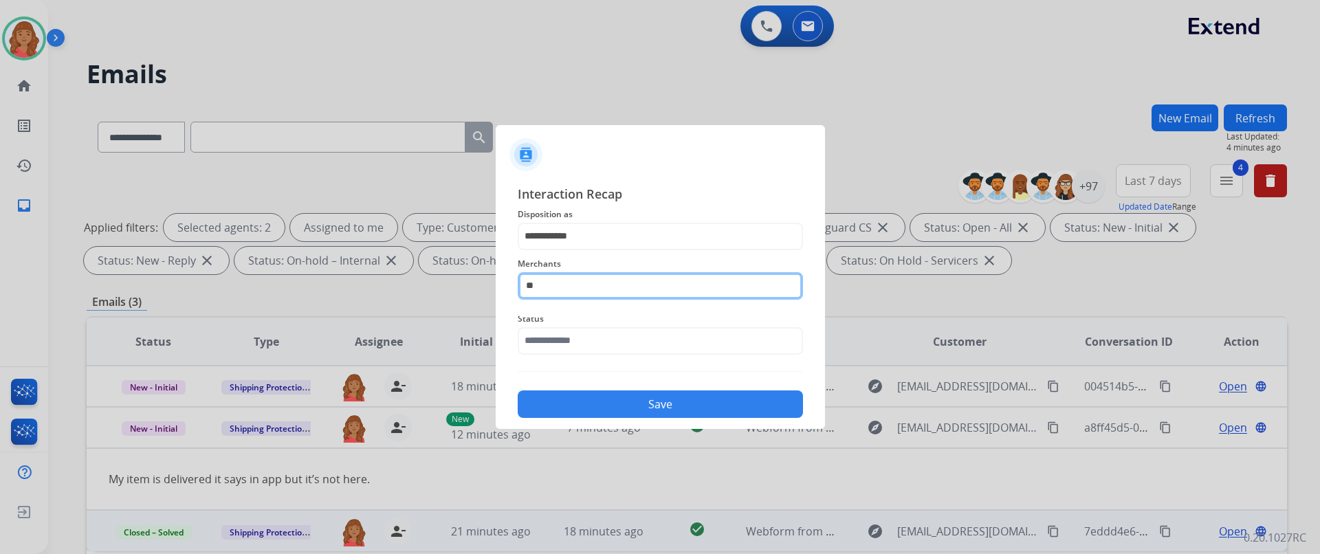
type input "*"
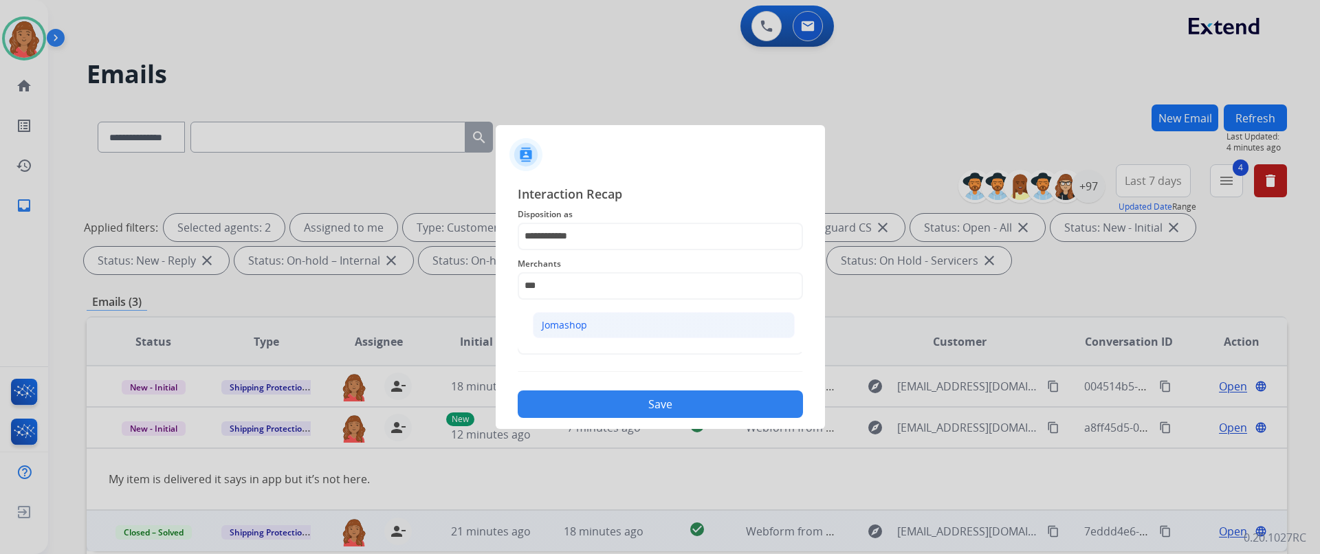
click at [589, 320] on li "Jomashop" at bounding box center [664, 325] width 262 height 26
type input "********"
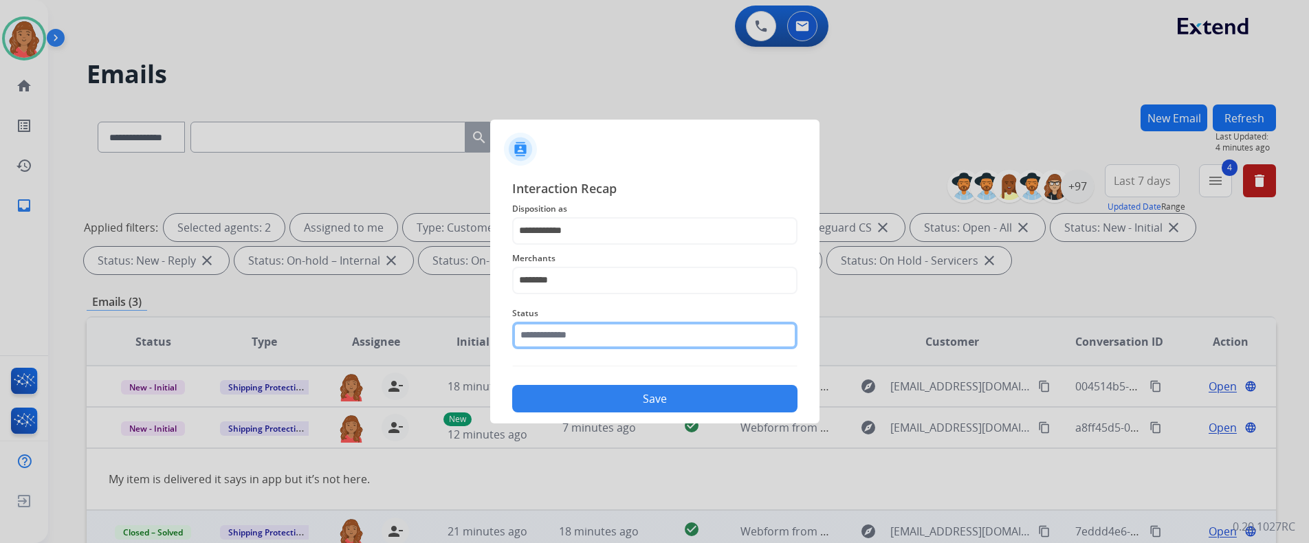
click at [569, 337] on input "text" at bounding box center [654, 335] width 285 height 27
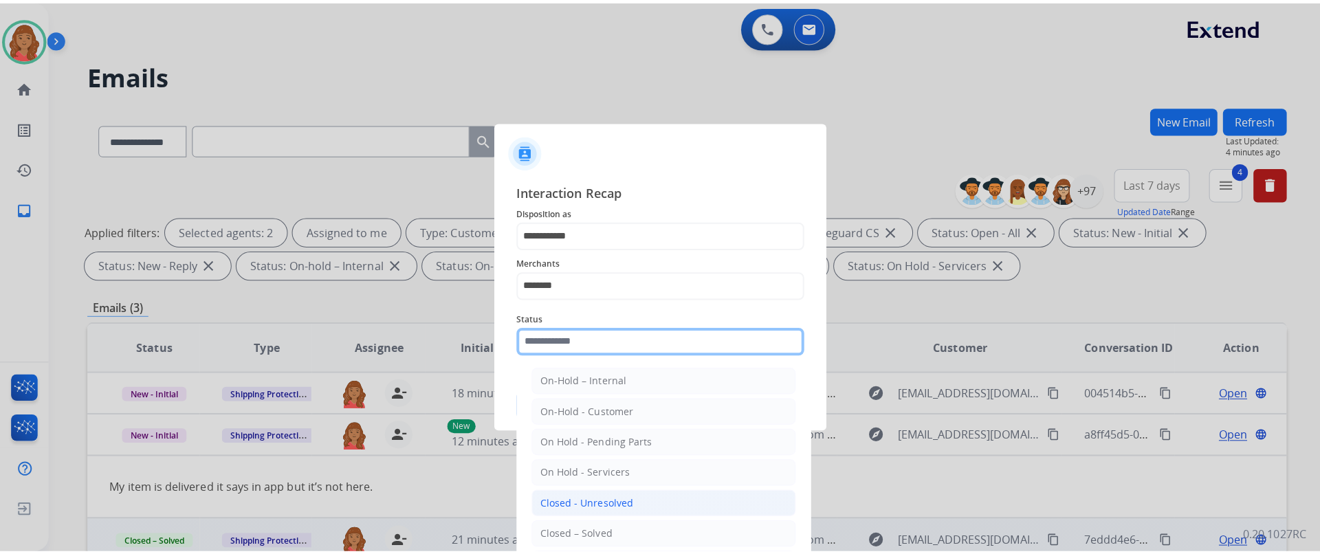
scroll to position [69, 0]
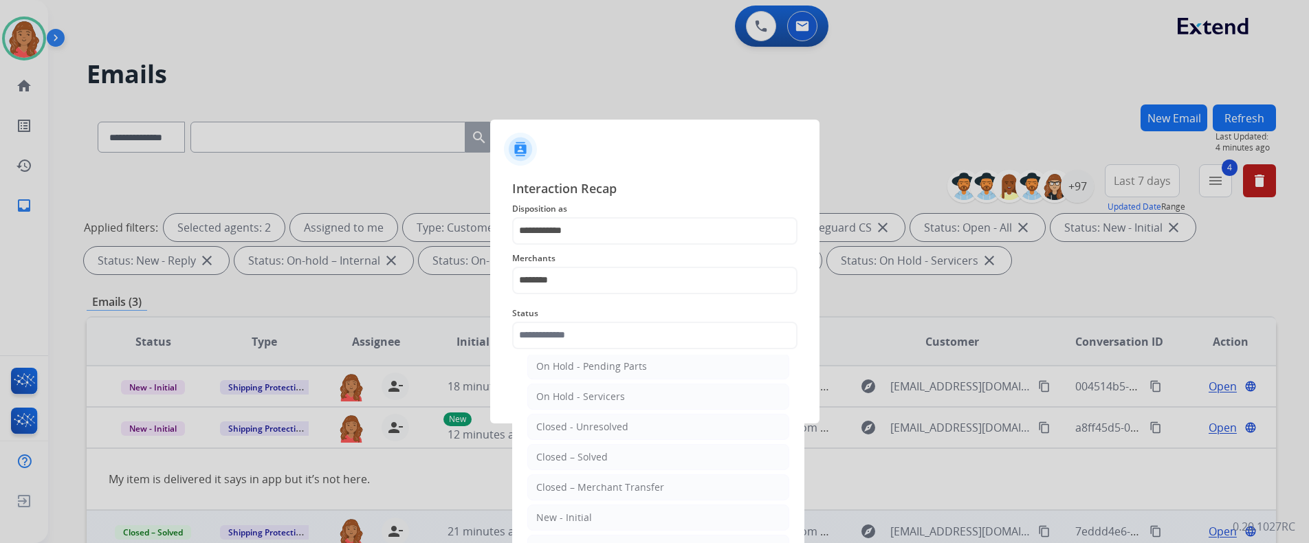
click at [575, 456] on div "Closed – Solved" at bounding box center [571, 457] width 71 height 14
type input "**********"
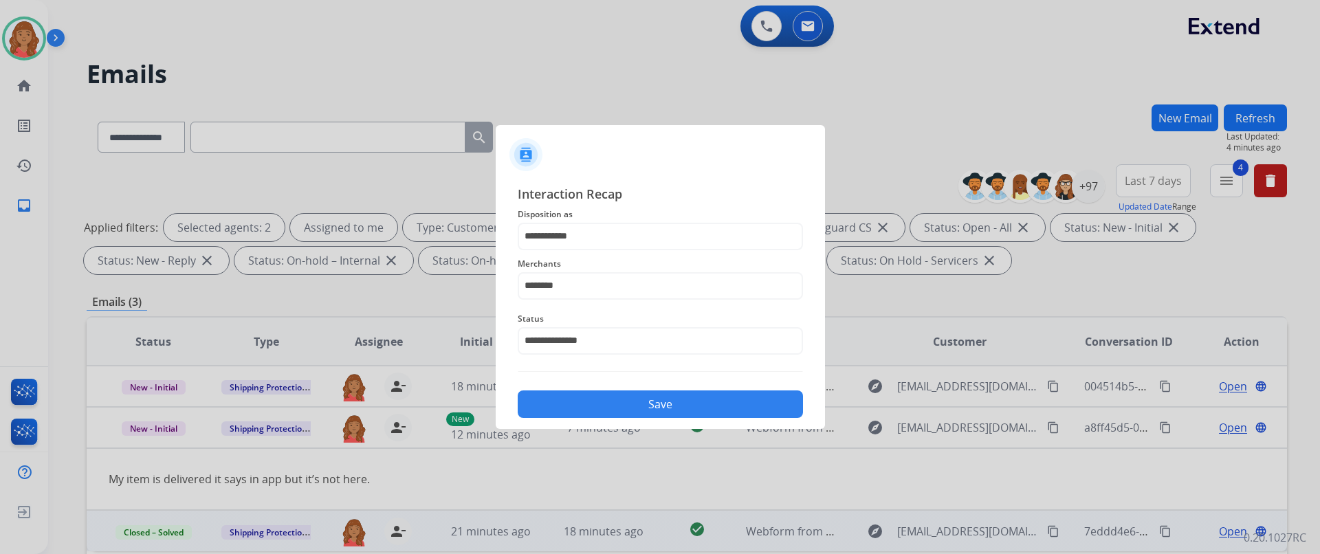
click at [597, 399] on button "Save" at bounding box center [660, 403] width 285 height 27
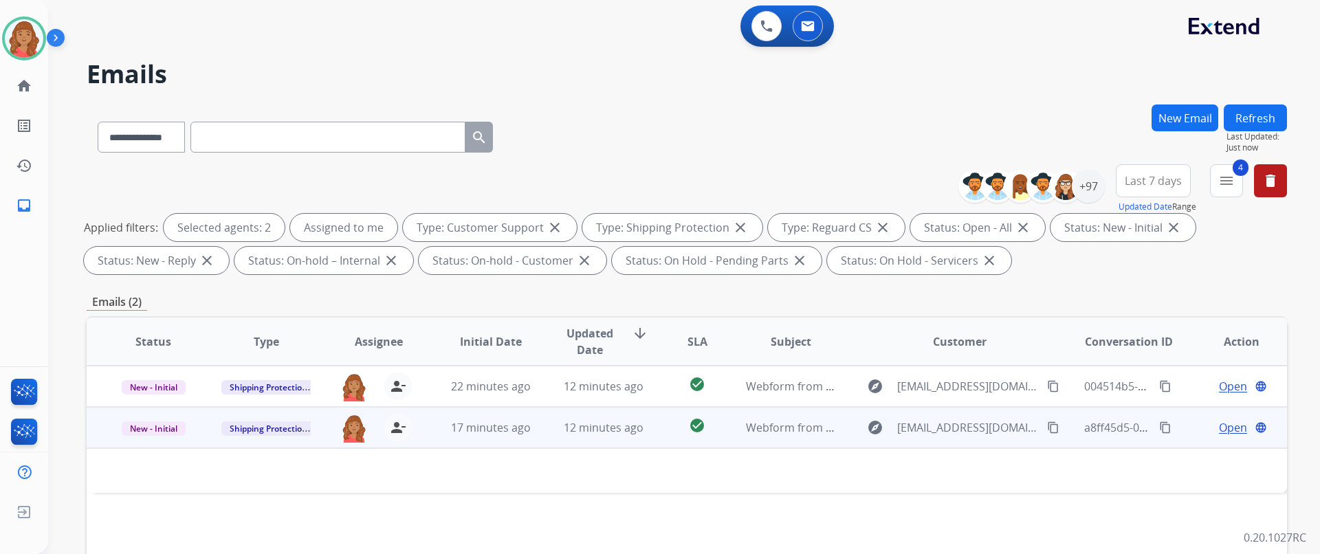
click at [511, 436] on td "17 minutes ago" at bounding box center [480, 427] width 113 height 41
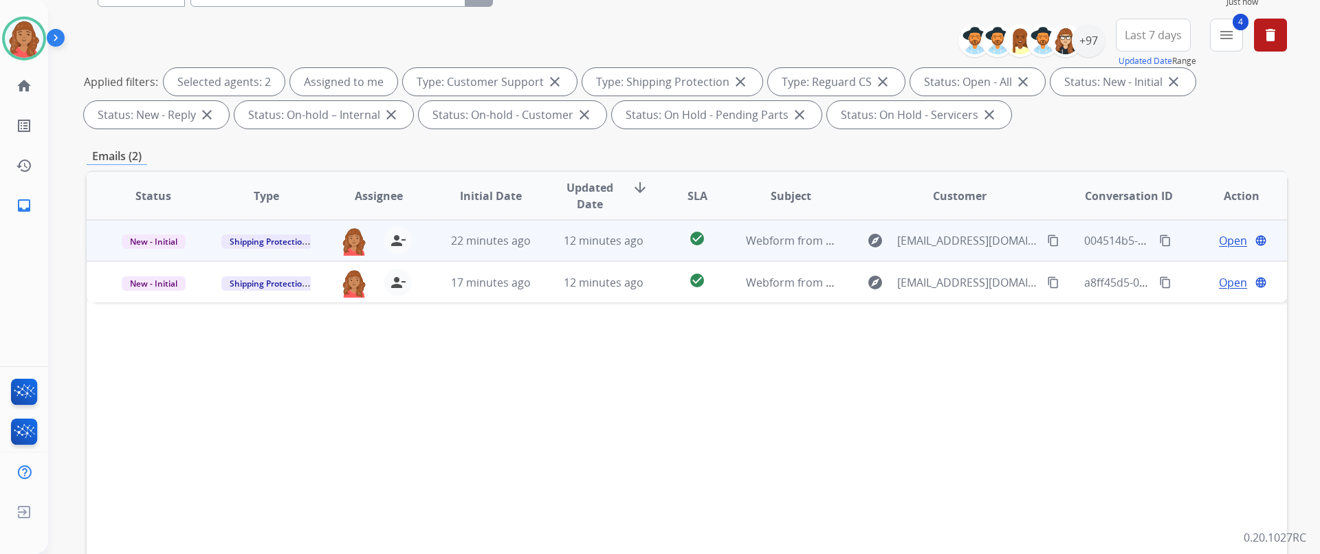
scroll to position [137, 0]
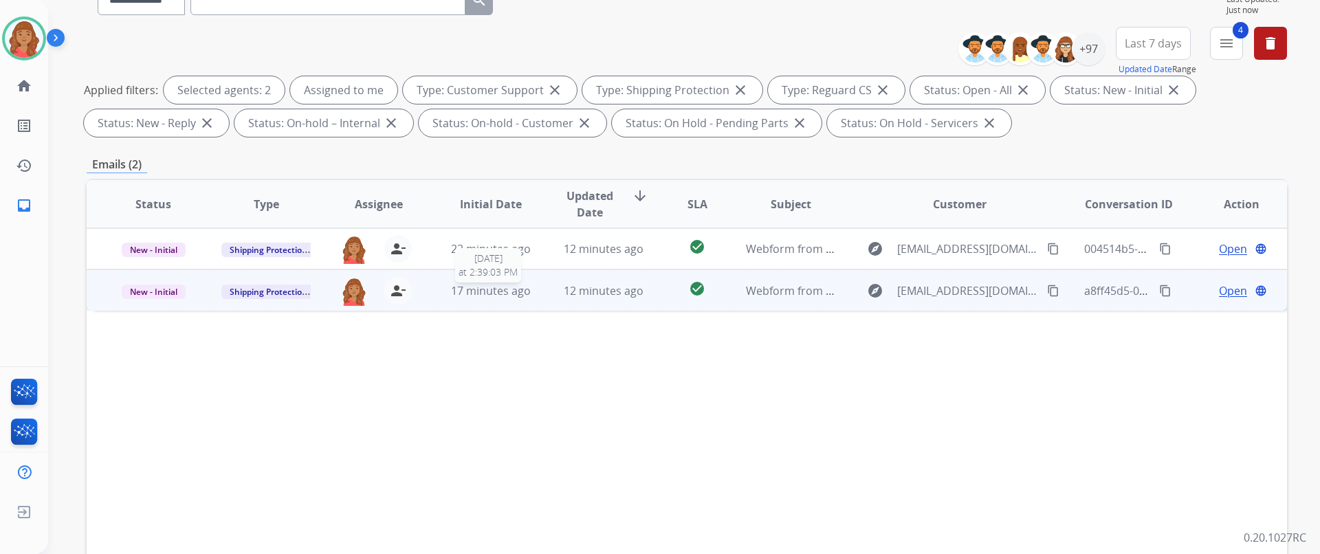
click at [494, 283] on span "17 minutes ago" at bounding box center [491, 290] width 80 height 15
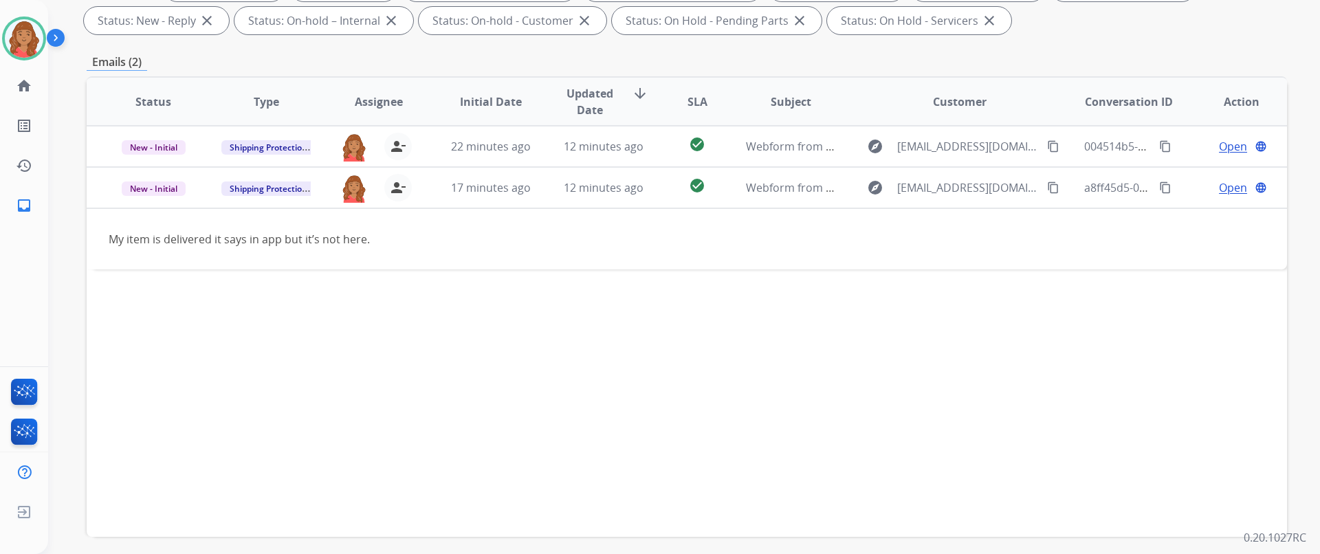
scroll to position [275, 0]
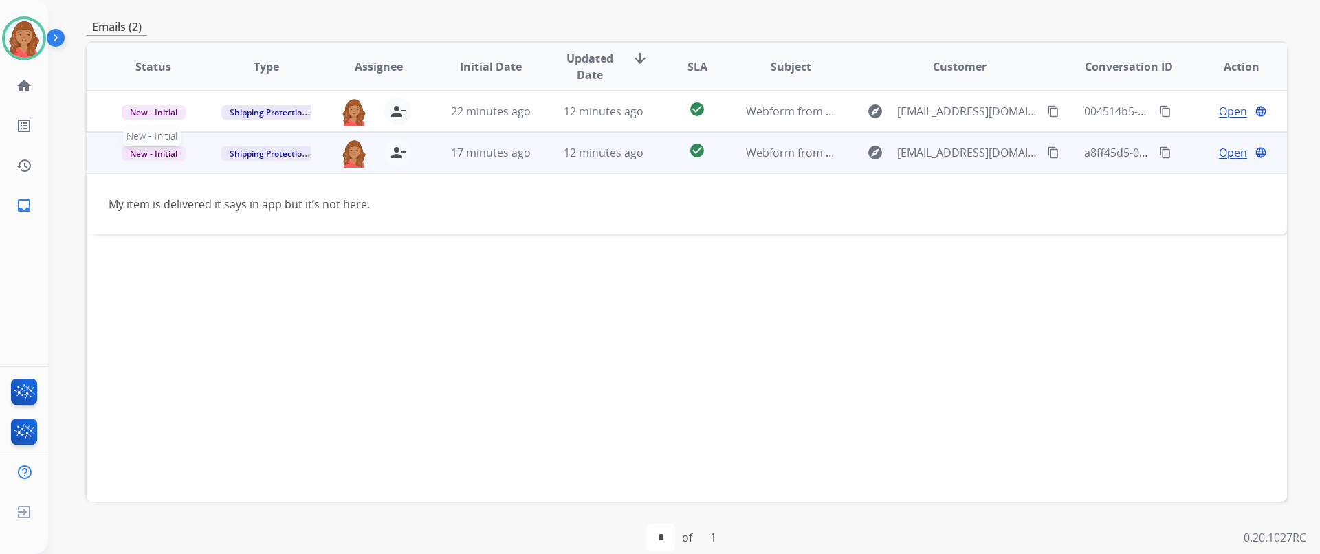
click at [158, 151] on span "New - Initial" at bounding box center [154, 153] width 64 height 14
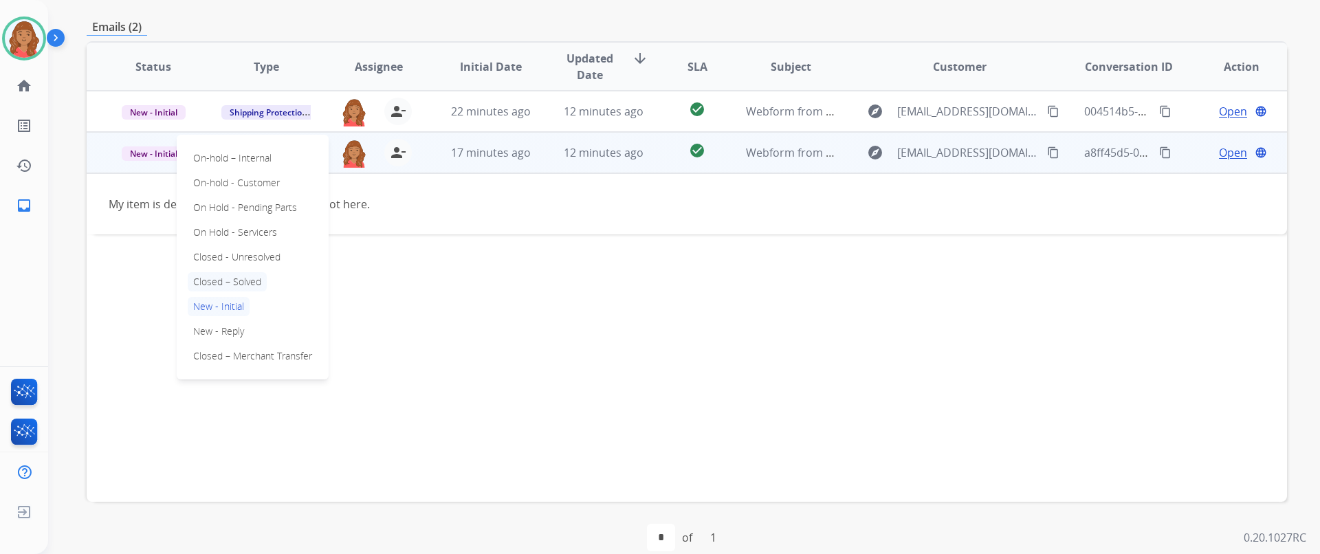
click at [225, 280] on p "Closed – Solved" at bounding box center [227, 281] width 79 height 19
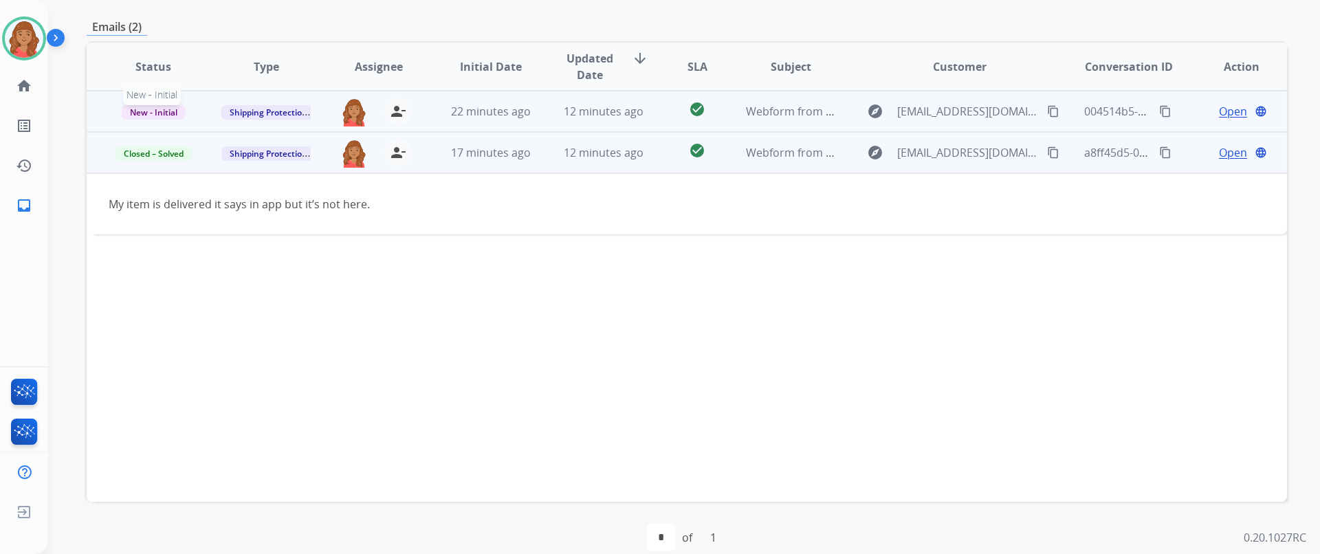
click at [164, 111] on span "New - Initial" at bounding box center [154, 112] width 64 height 14
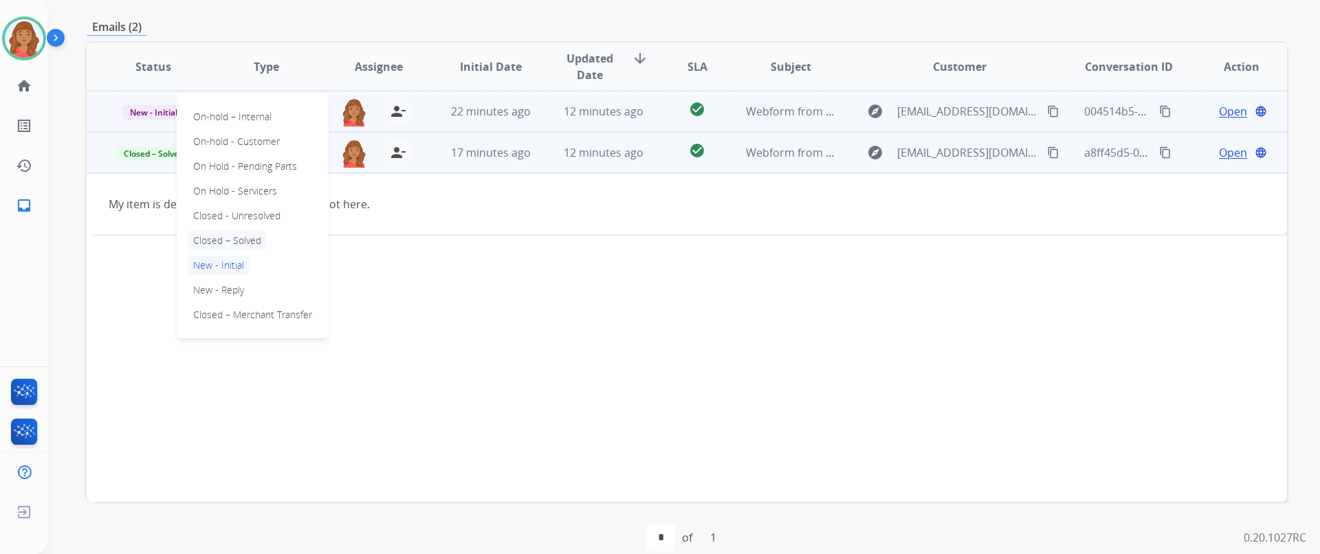
click at [226, 234] on p "Closed – Solved" at bounding box center [227, 240] width 79 height 19
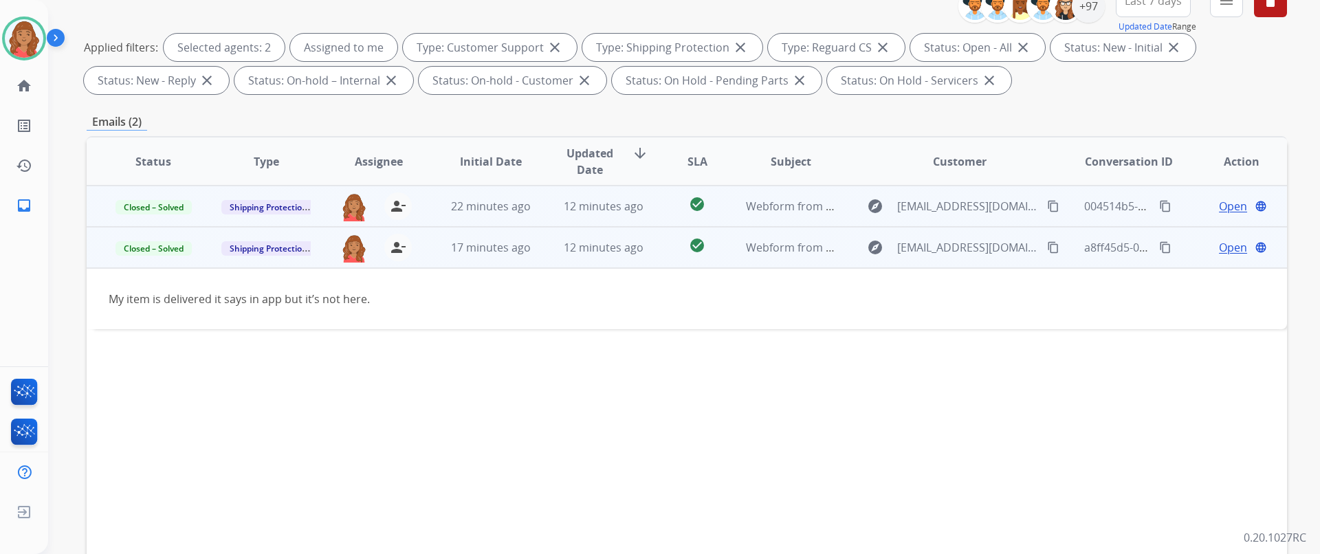
scroll to position [0, 0]
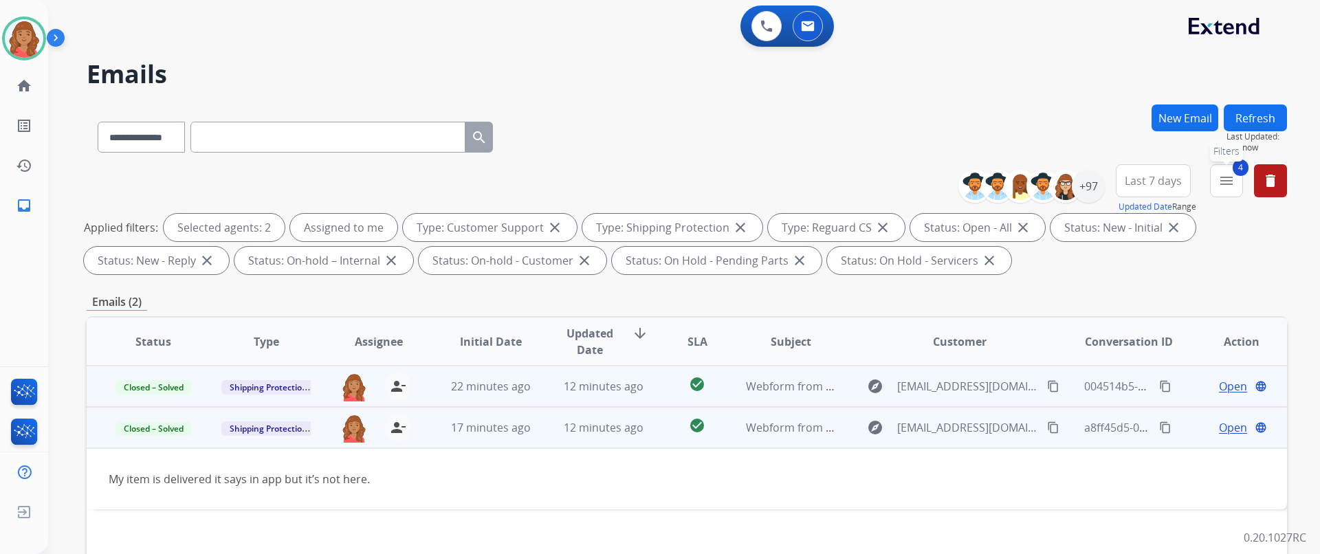
click at [1224, 170] on button "4 menu Filters" at bounding box center [1226, 180] width 33 height 33
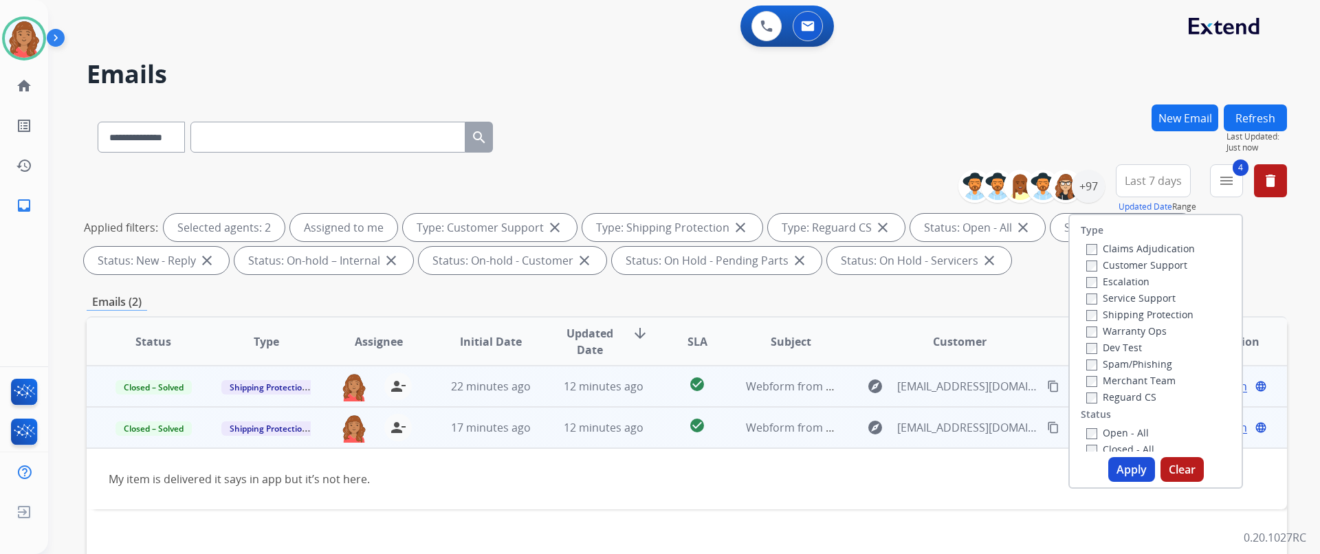
click at [1124, 474] on button "Apply" at bounding box center [1131, 469] width 47 height 25
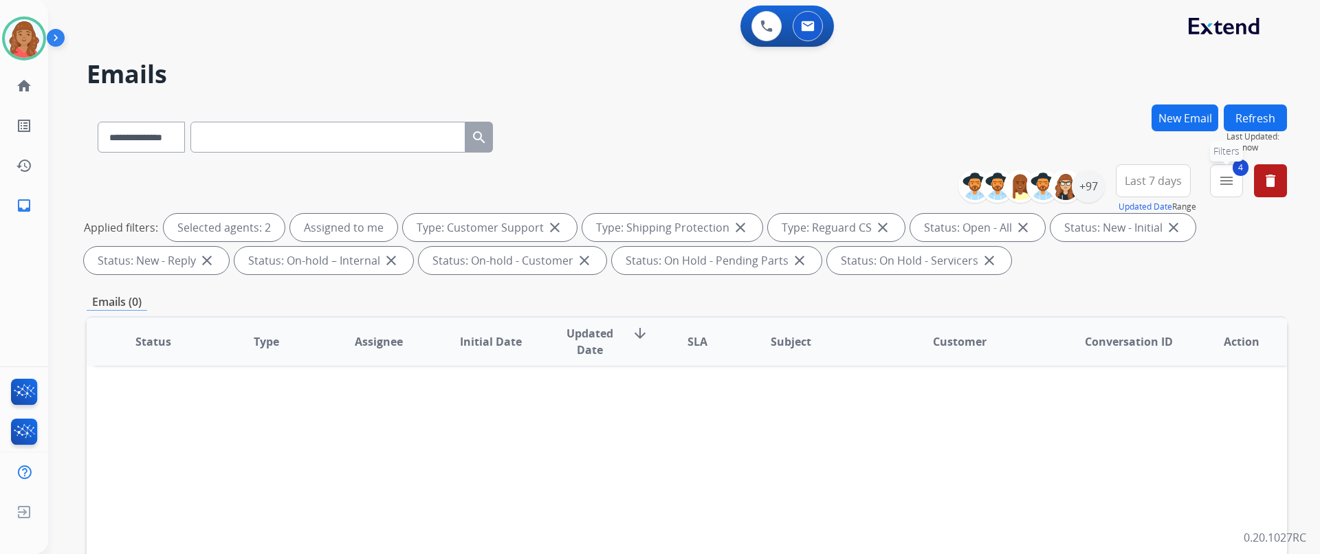
click at [1225, 184] on mat-icon "menu" at bounding box center [1226, 181] width 16 height 16
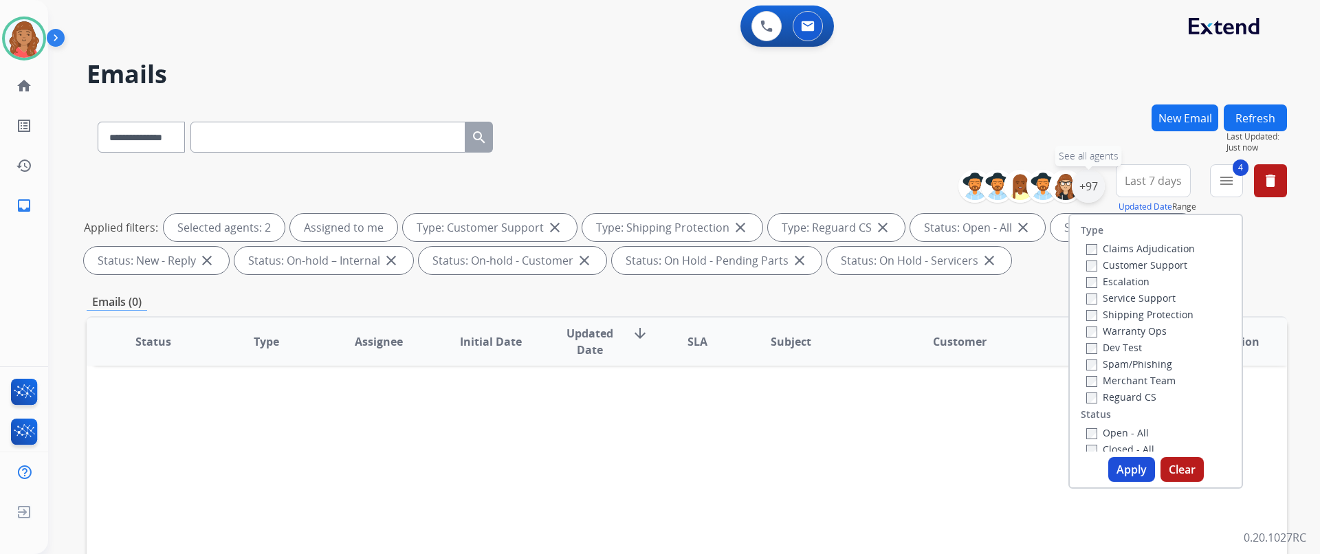
click at [1092, 188] on div "+97" at bounding box center [1087, 186] width 33 height 33
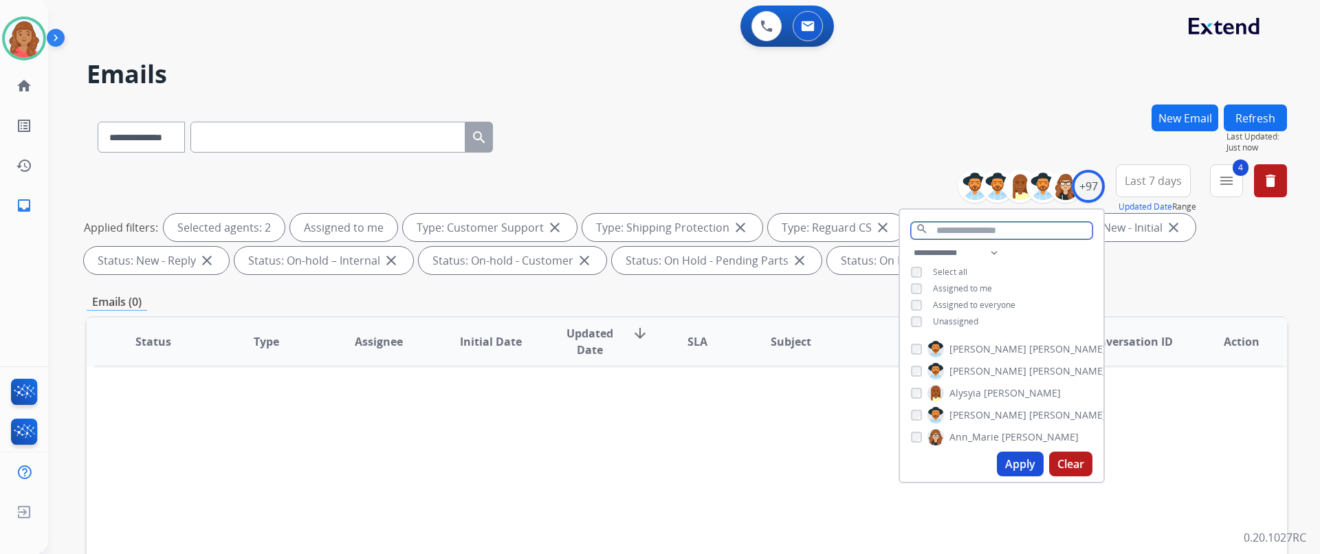
click at [945, 234] on input "text" at bounding box center [1001, 230] width 181 height 17
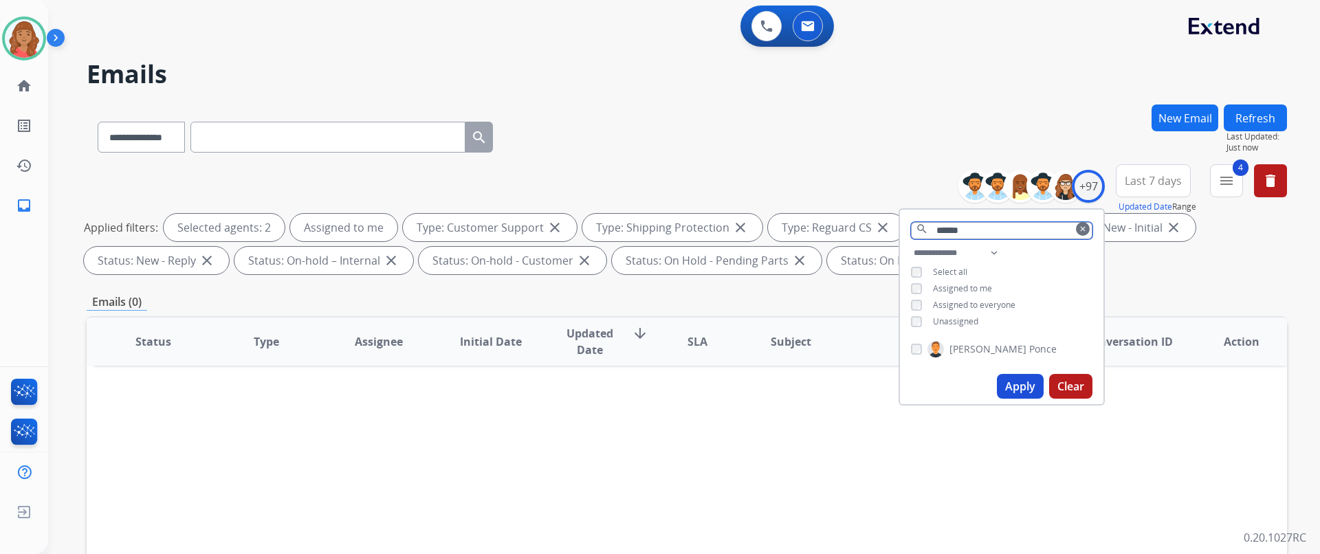
type input "******"
click at [1018, 388] on button "Apply" at bounding box center [1020, 386] width 47 height 25
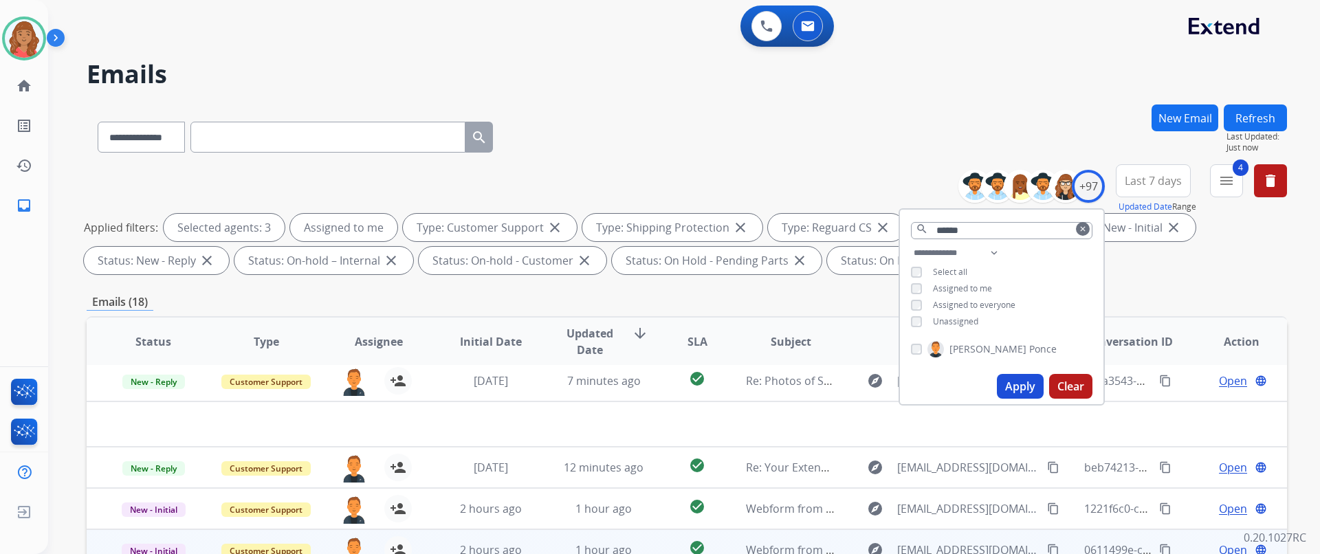
scroll to position [294, 0]
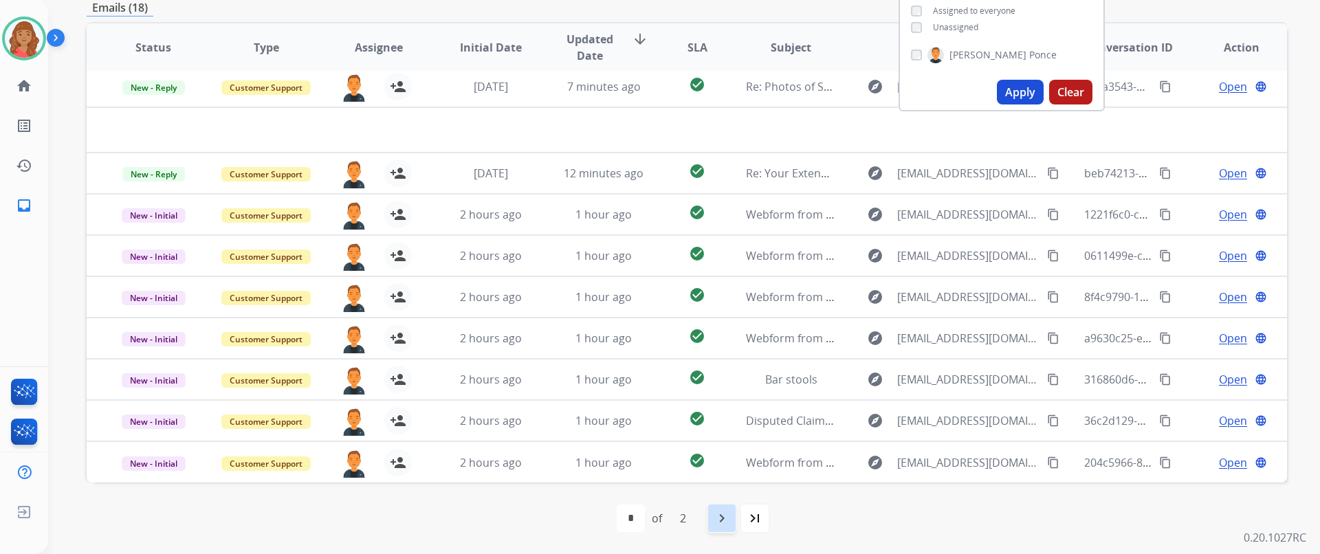
click at [716, 522] on mat-icon "navigate_next" at bounding box center [721, 518] width 16 height 16
select select "*"
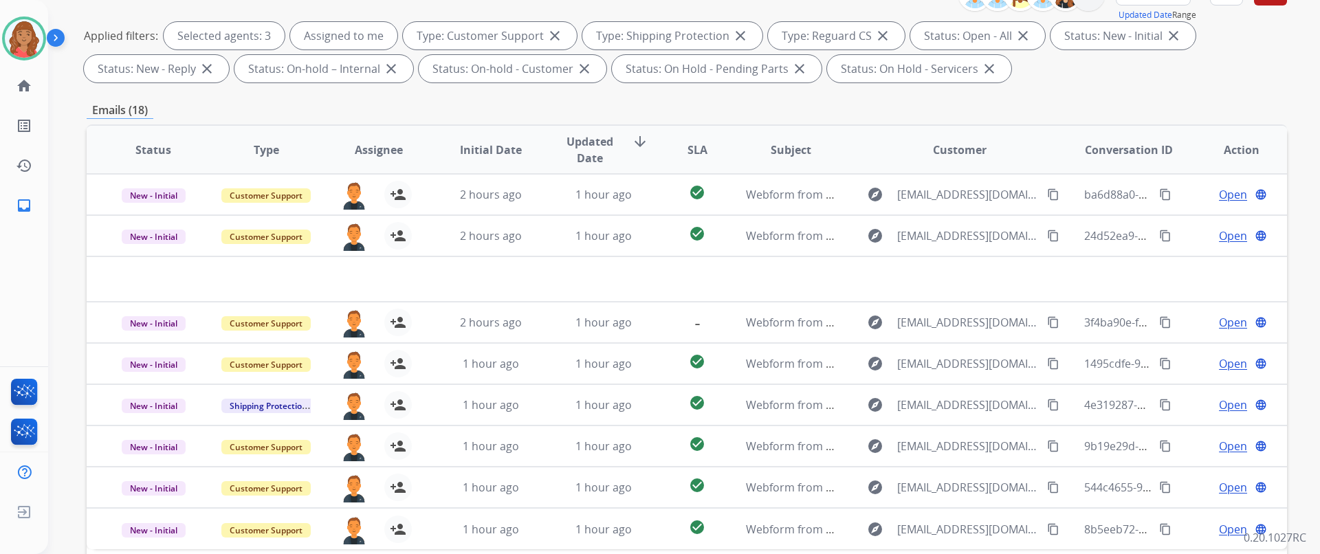
scroll to position [0, 0]
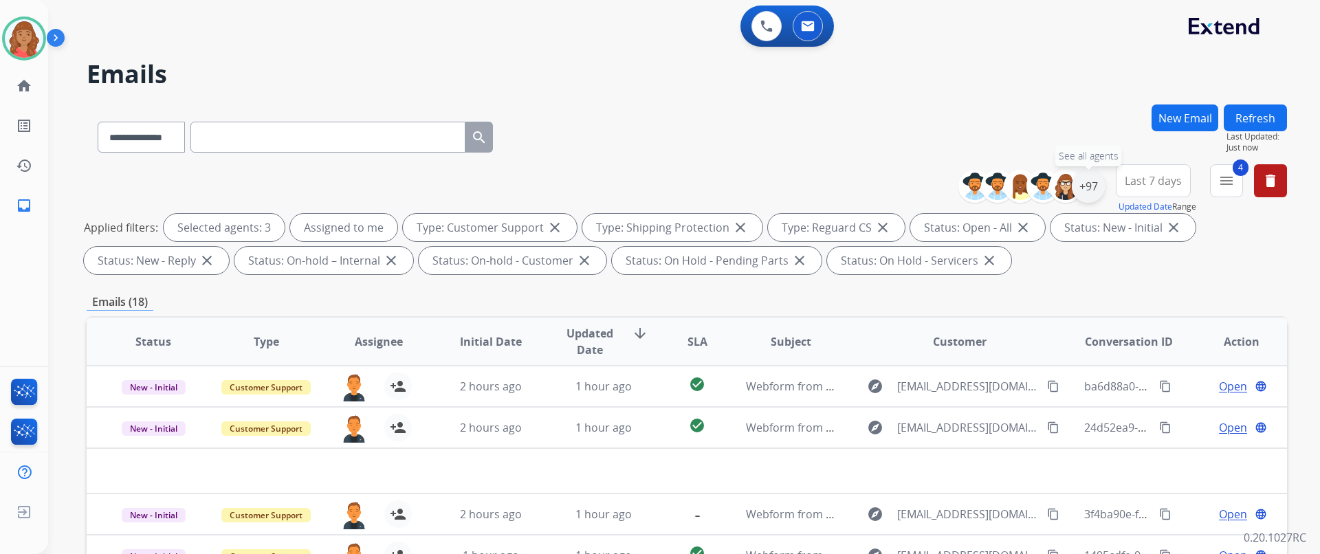
click at [1085, 189] on div "+97" at bounding box center [1087, 186] width 33 height 33
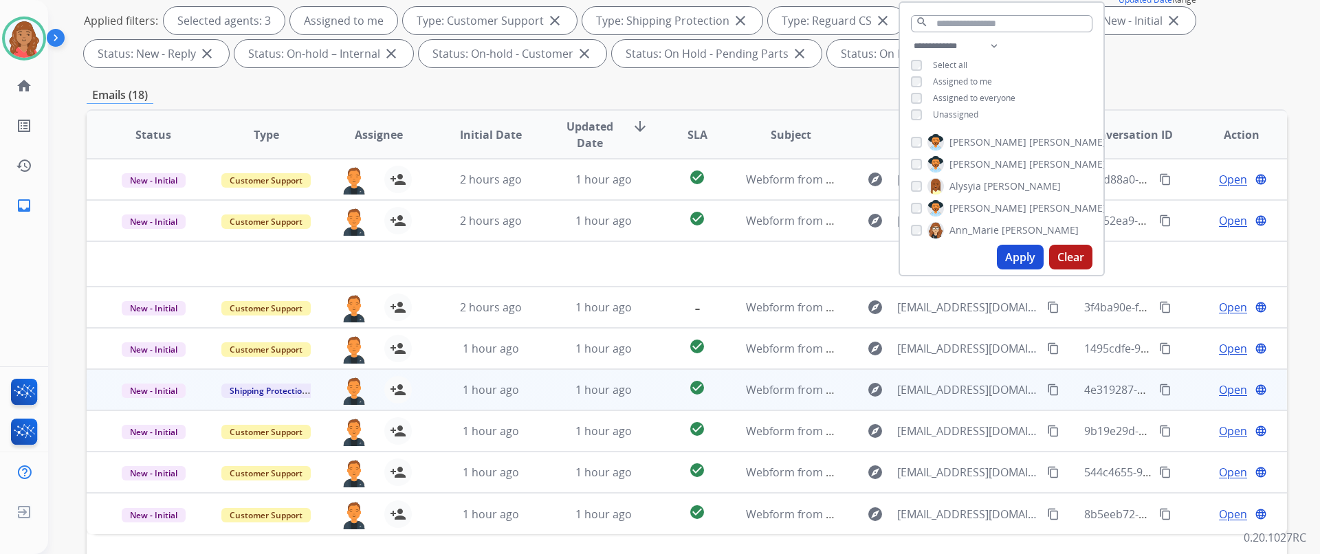
scroll to position [294, 0]
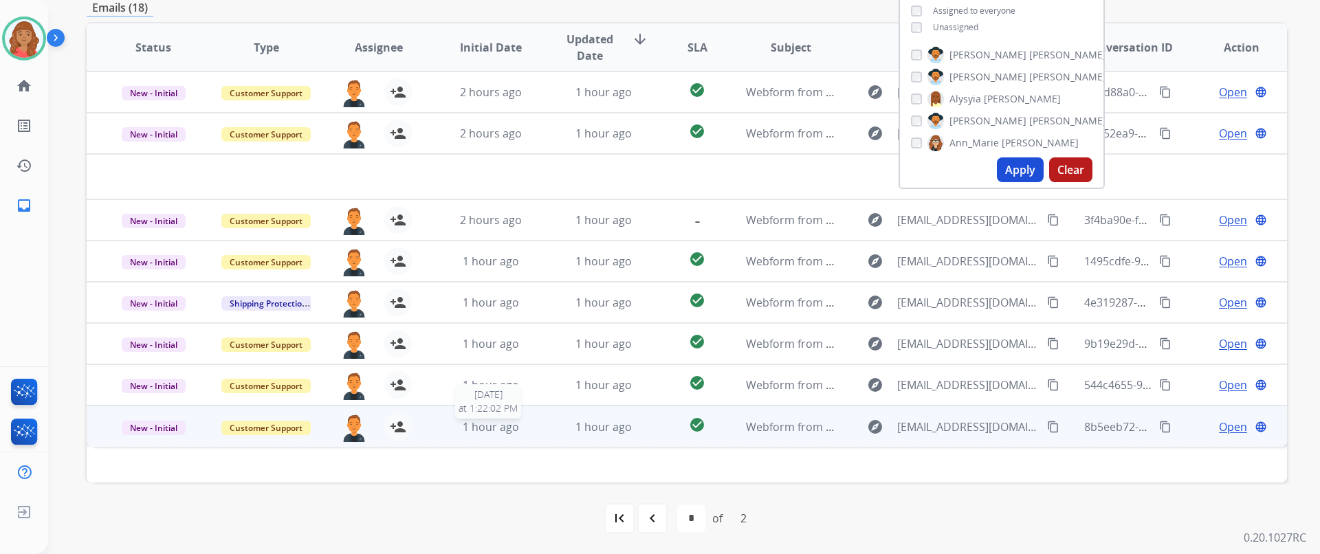
click at [492, 430] on span "1 hour ago" at bounding box center [491, 426] width 56 height 15
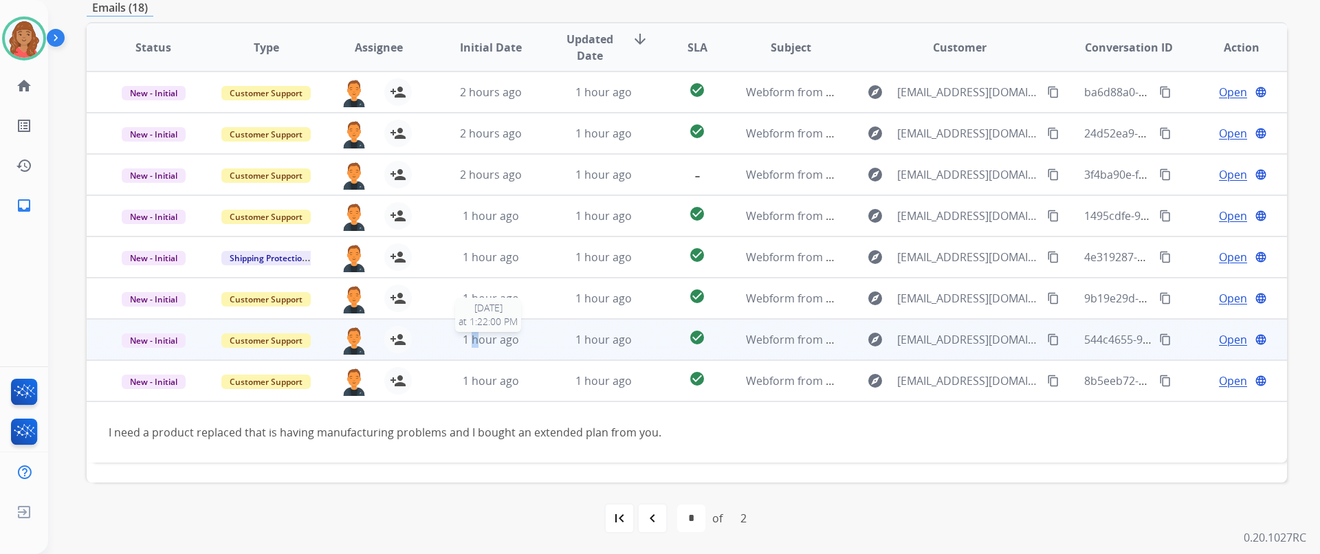
click at [473, 344] on span "1 hour ago" at bounding box center [491, 339] width 56 height 15
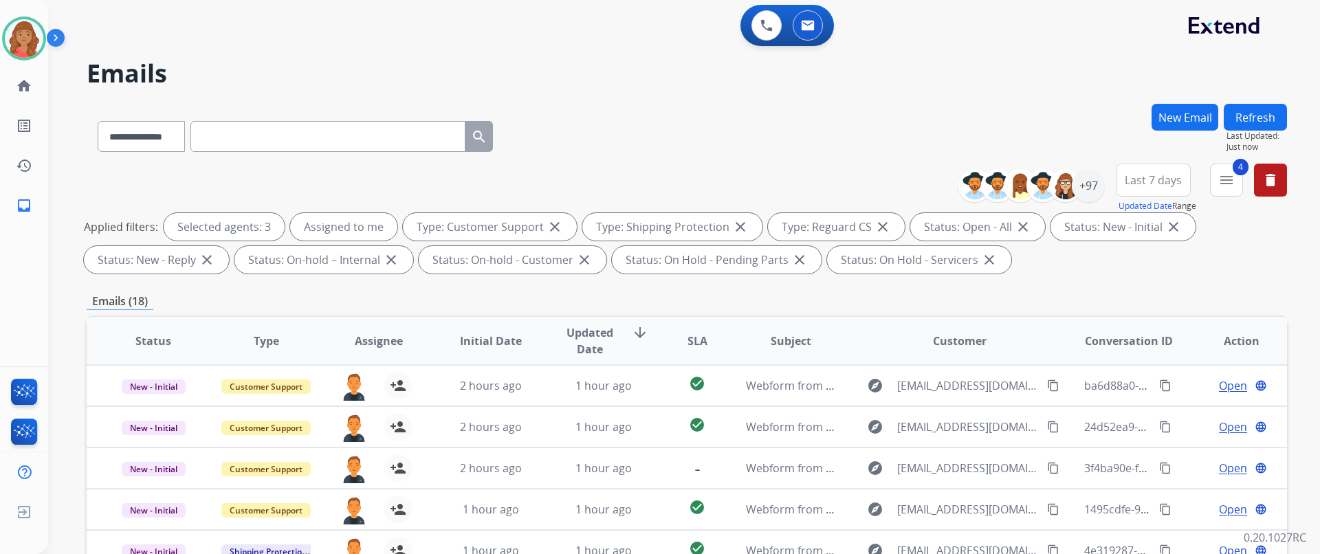
scroll to position [0, 0]
click at [1224, 179] on mat-icon "menu" at bounding box center [1226, 181] width 16 height 16
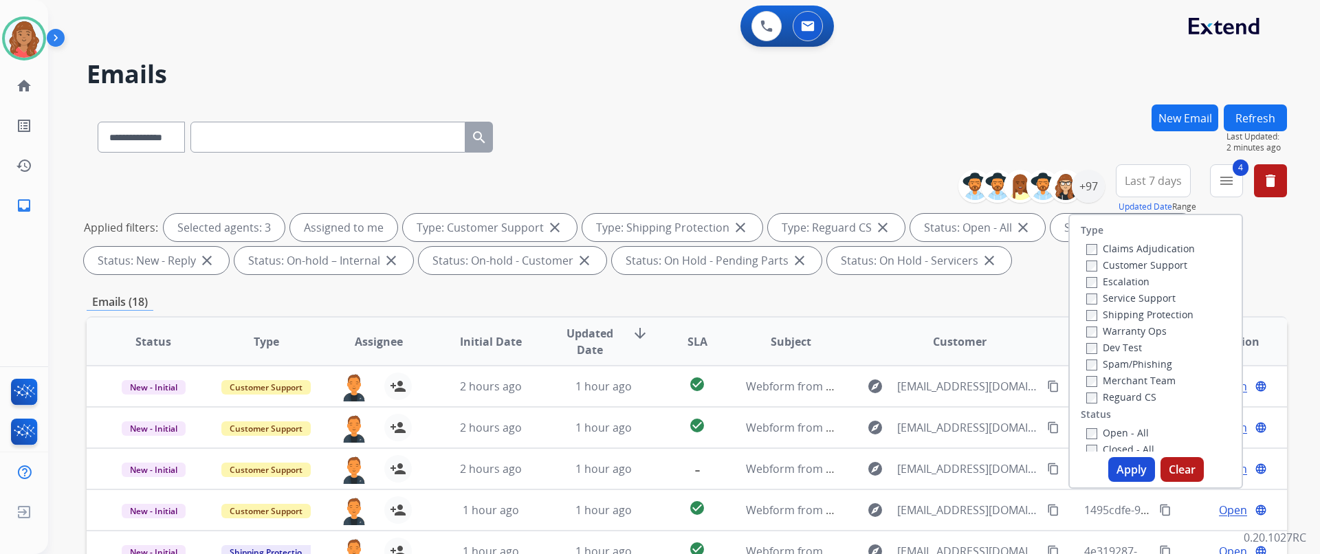
click at [1116, 476] on button "Apply" at bounding box center [1131, 469] width 47 height 25
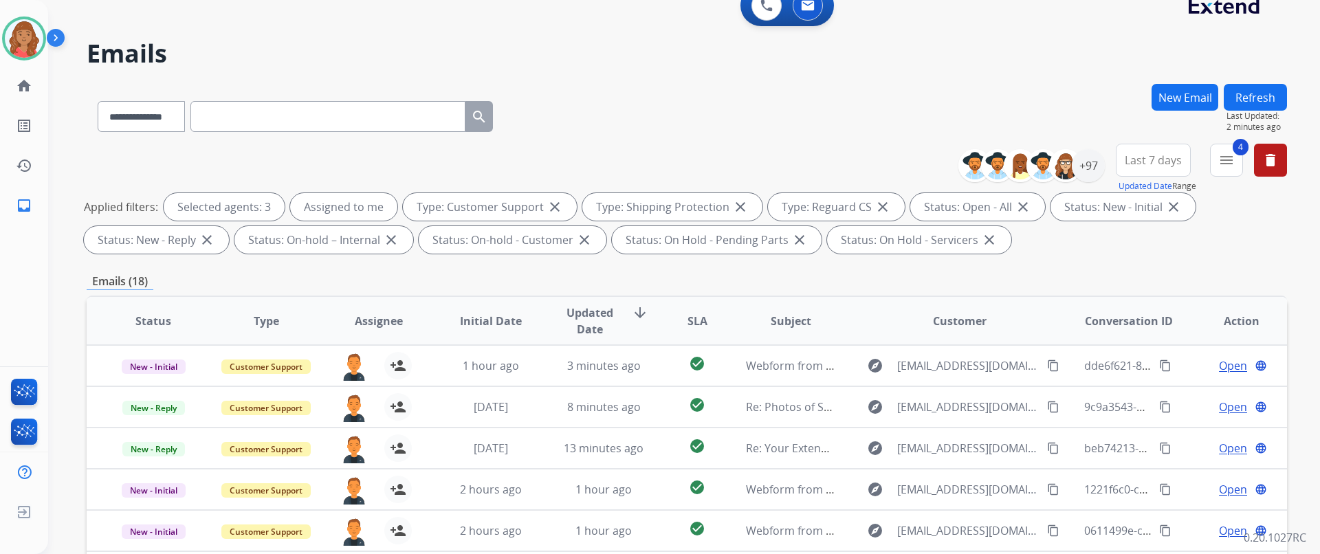
scroll to position [19, 0]
click at [1231, 163] on mat-icon "menu" at bounding box center [1226, 161] width 16 height 16
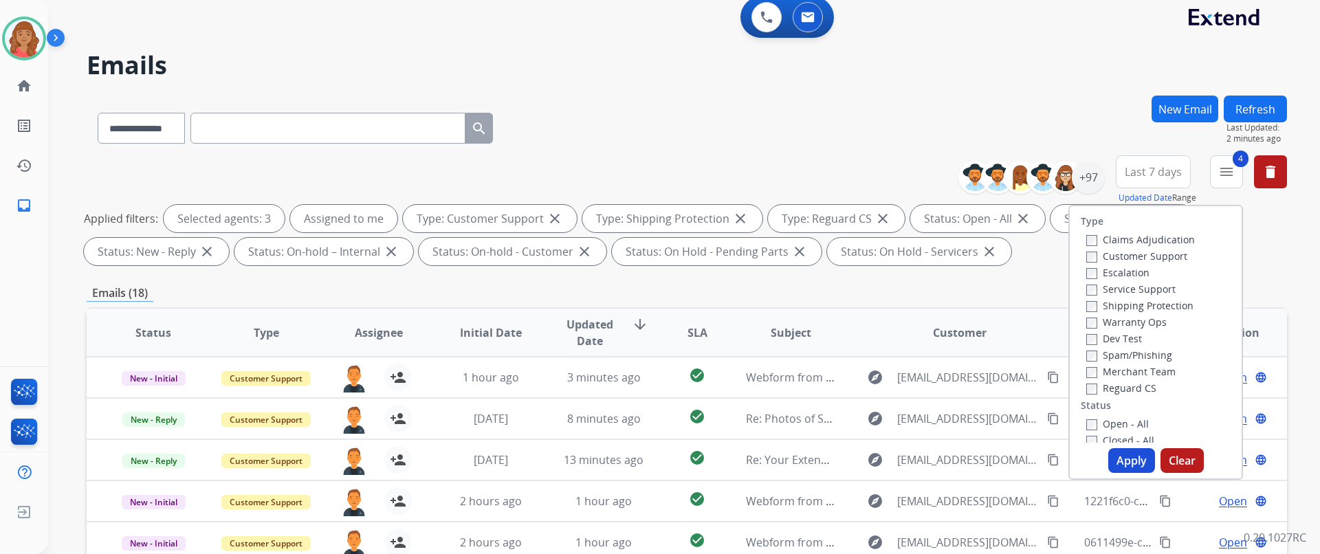
scroll to position [0, 0]
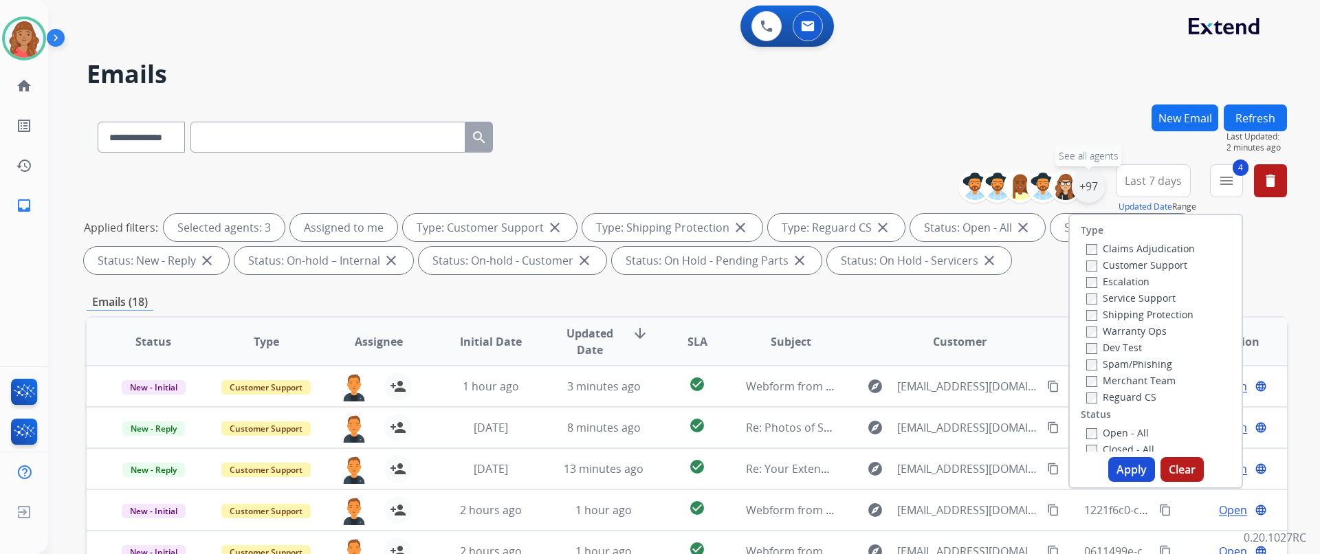
click at [1090, 188] on div "+97" at bounding box center [1087, 186] width 33 height 33
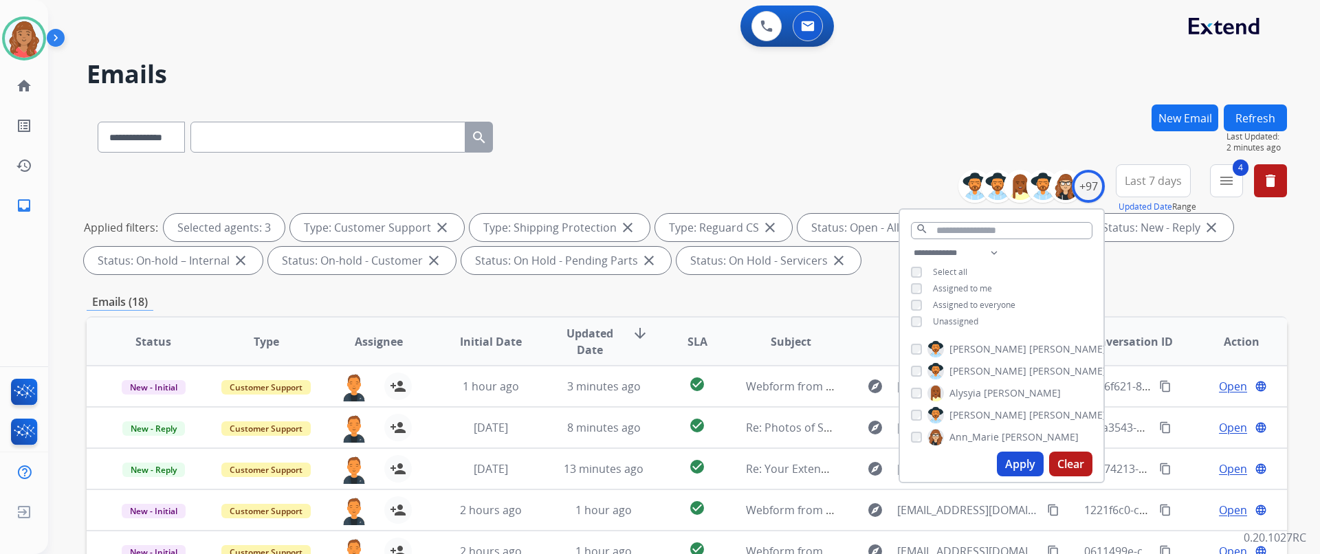
drag, startPoint x: 1010, startPoint y: 458, endPoint x: 997, endPoint y: 452, distance: 13.8
click at [1010, 459] on button "Apply" at bounding box center [1020, 464] width 47 height 25
drag, startPoint x: 903, startPoint y: 133, endPoint x: 920, endPoint y: 140, distance: 18.1
click at [905, 134] on div "**********" at bounding box center [687, 134] width 1200 height 60
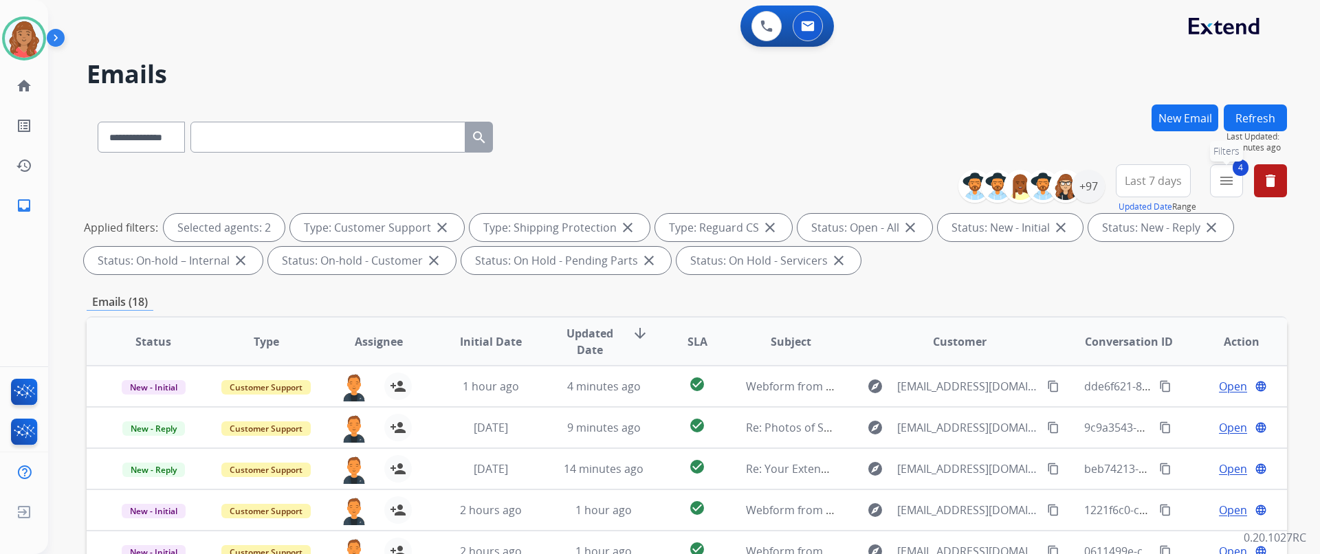
click at [1224, 184] on mat-icon "menu" at bounding box center [1226, 181] width 16 height 16
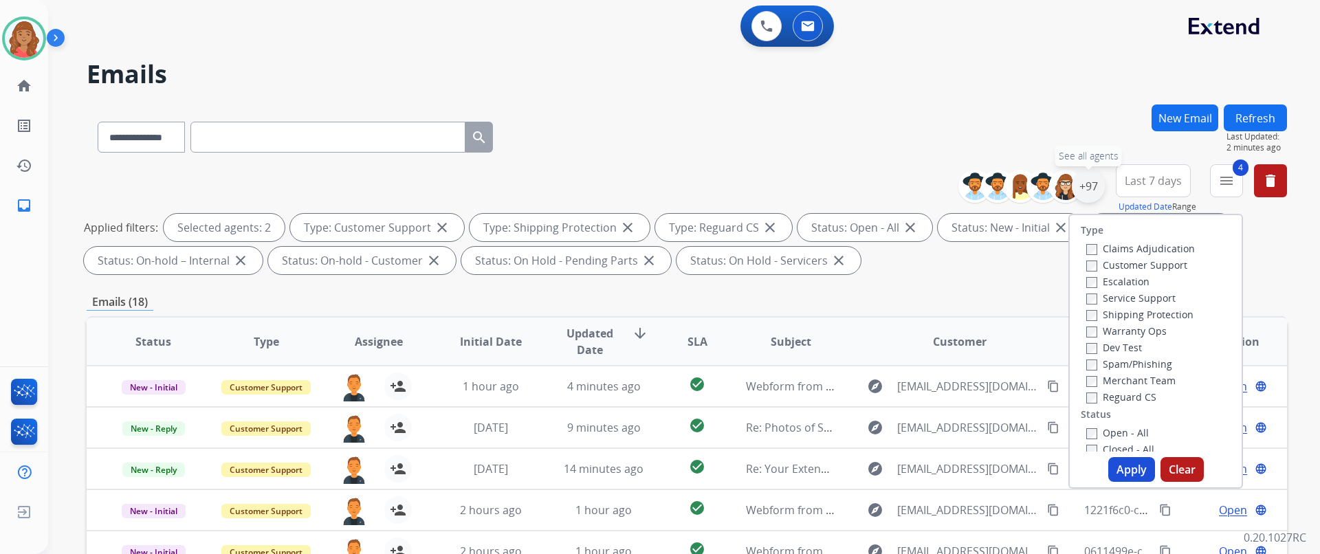
click at [1085, 191] on div "+97" at bounding box center [1087, 186] width 33 height 33
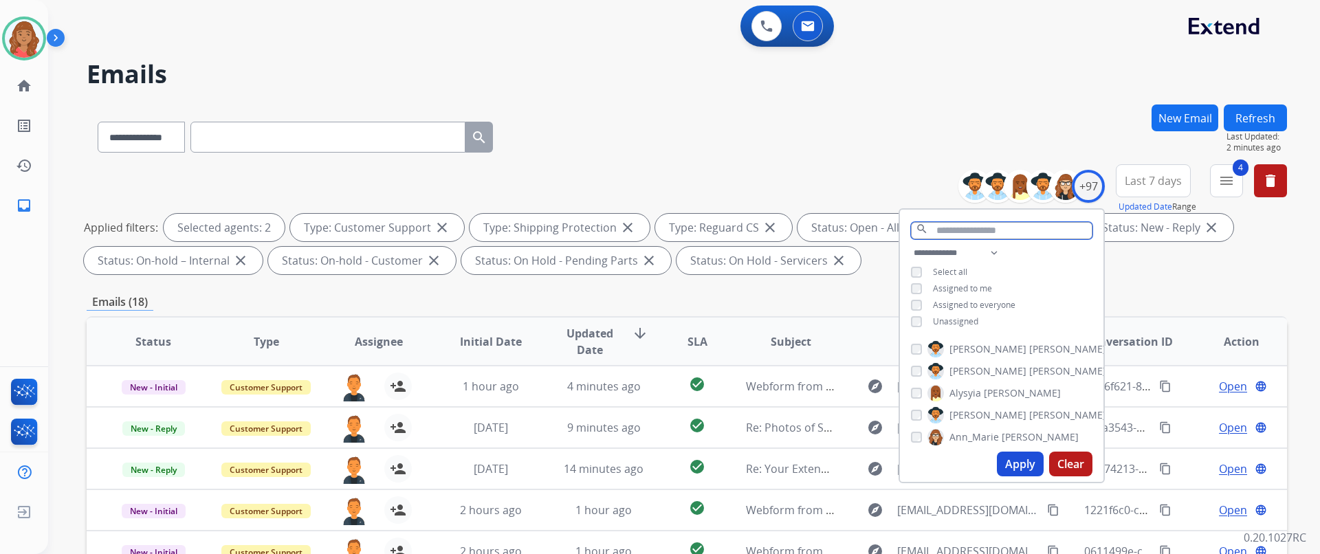
click at [966, 232] on input "text" at bounding box center [1001, 230] width 181 height 17
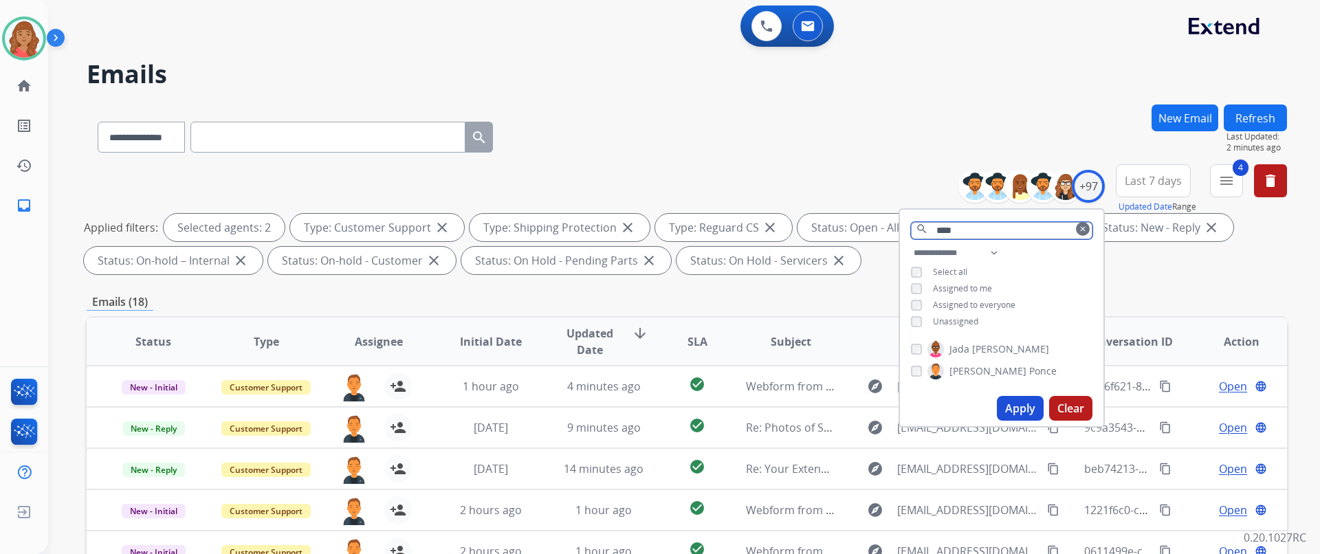
type input "****"
click at [1014, 401] on button "Apply" at bounding box center [1020, 408] width 47 height 25
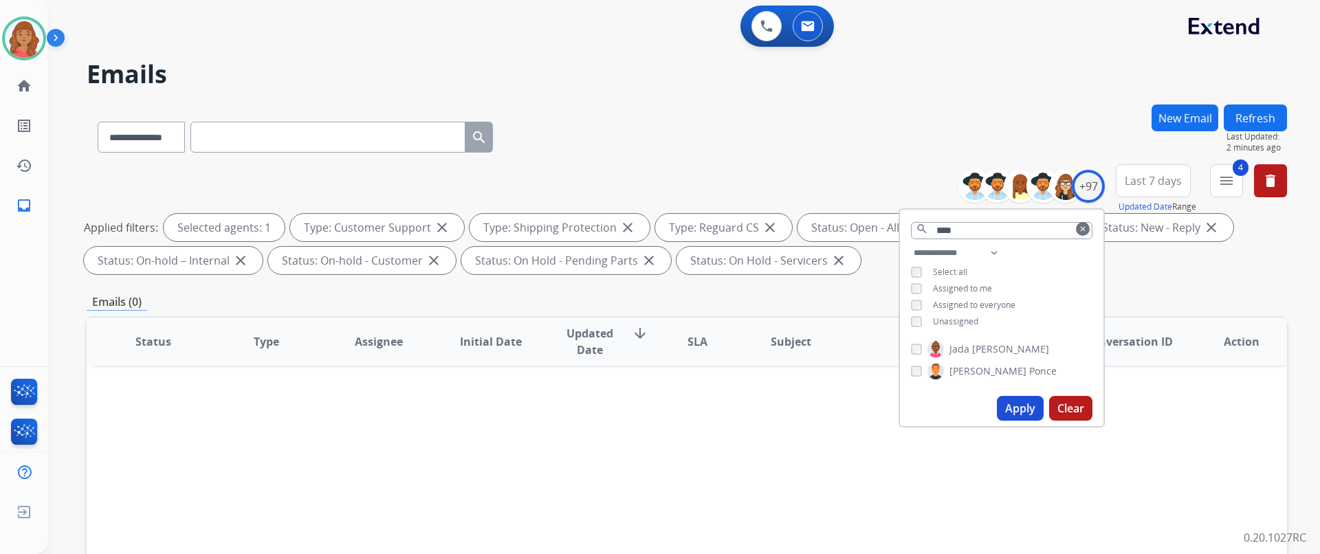
click at [878, 142] on div "**********" at bounding box center [687, 134] width 1200 height 60
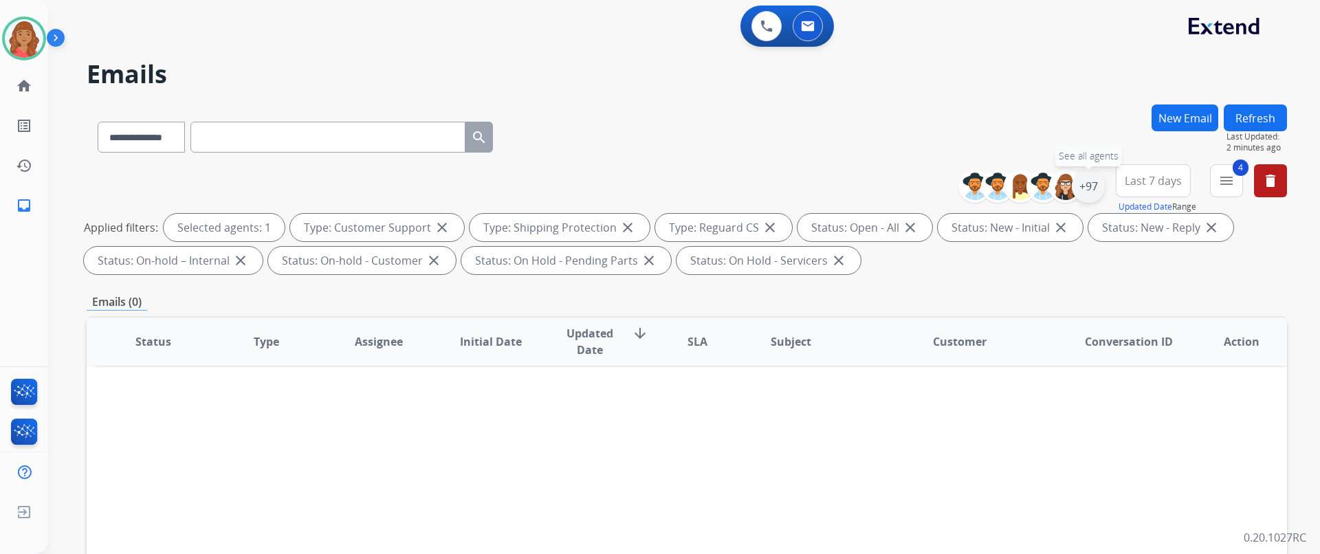
click at [1090, 193] on div "+97" at bounding box center [1087, 186] width 33 height 33
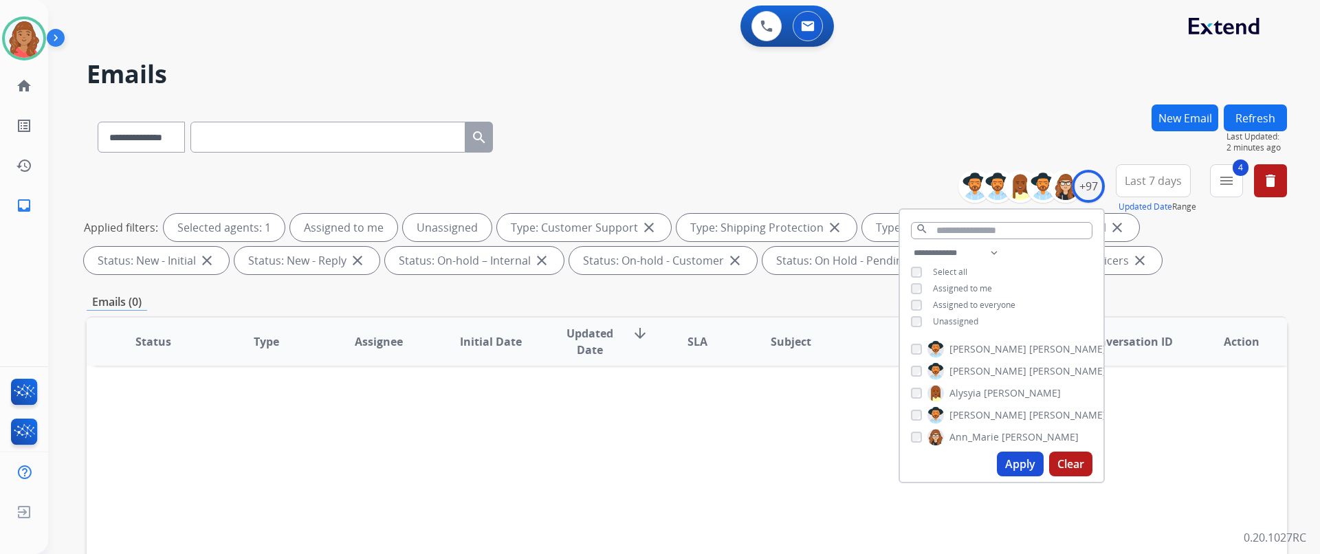
click at [1001, 463] on button "Apply" at bounding box center [1020, 464] width 47 height 25
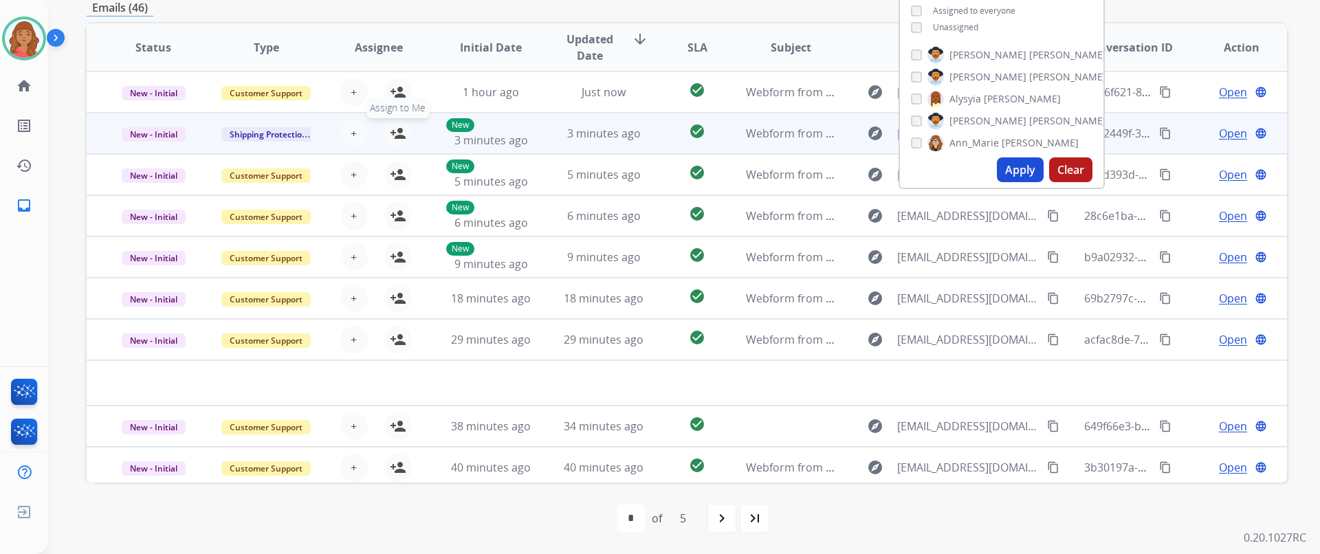
click at [399, 139] on mat-icon "person_add" at bounding box center [398, 133] width 16 height 16
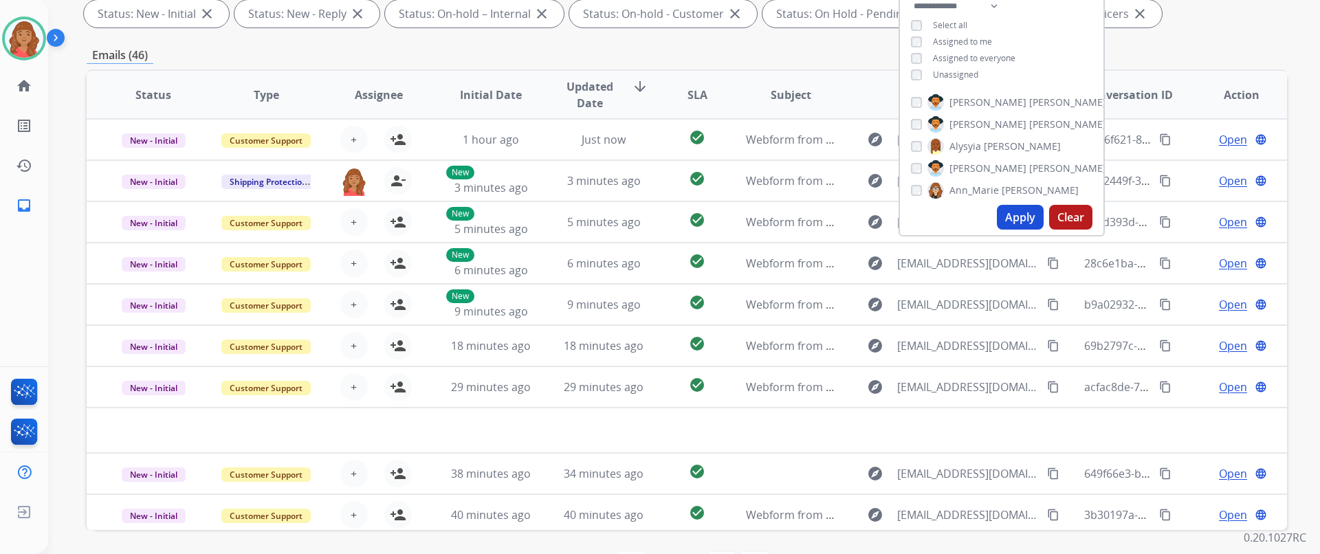
scroll to position [225, 0]
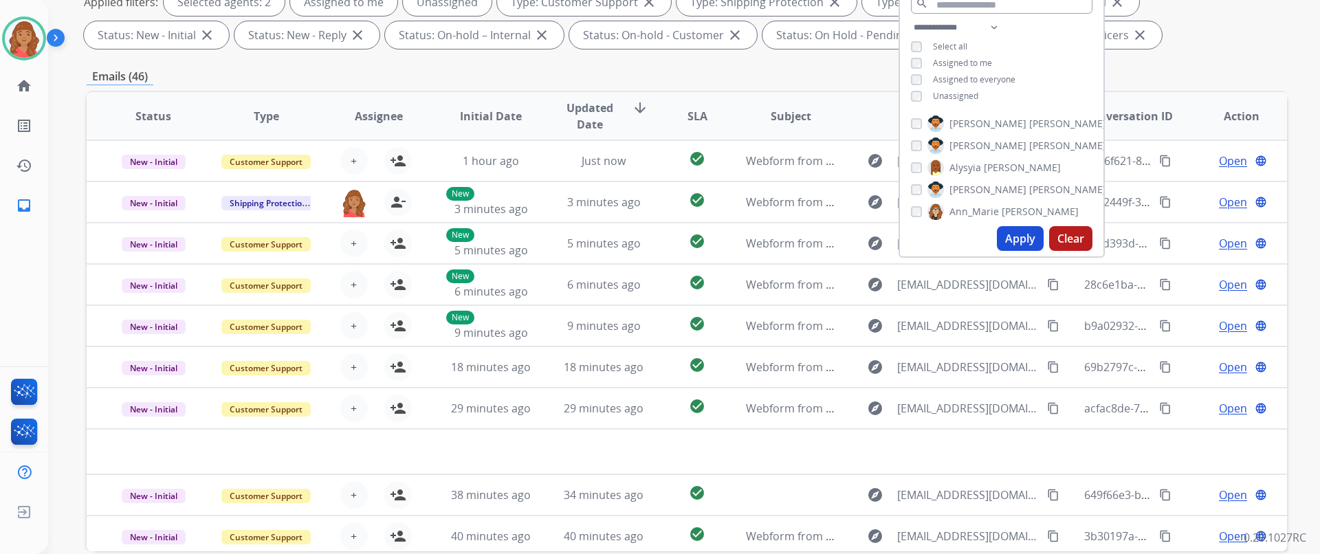
click at [1005, 236] on button "Apply" at bounding box center [1020, 238] width 47 height 25
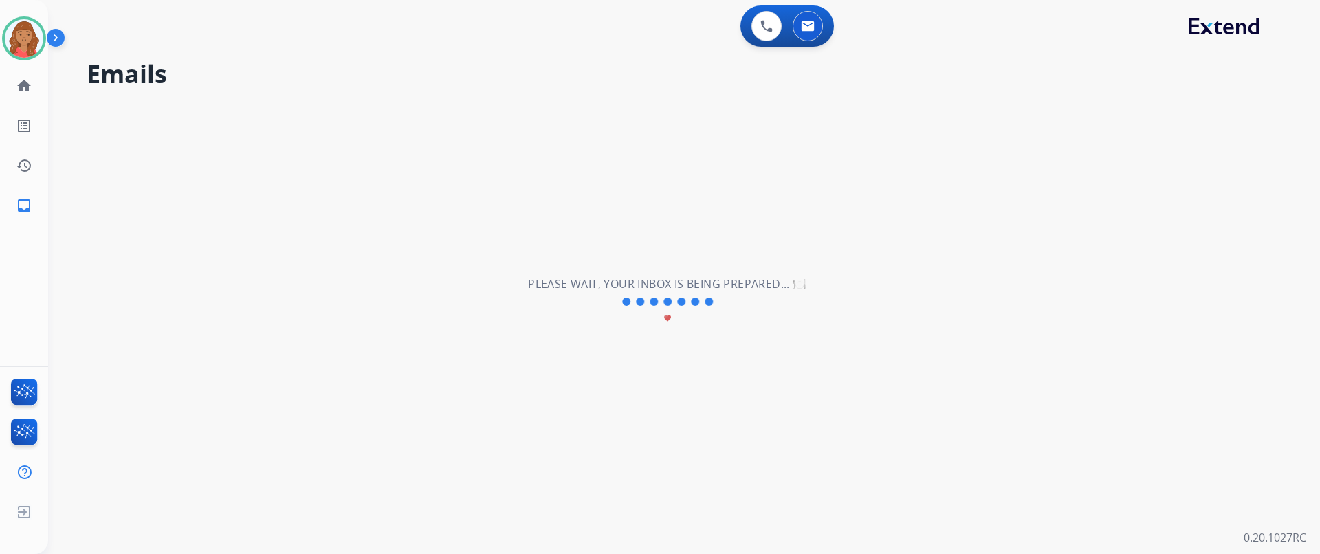
scroll to position [0, 0]
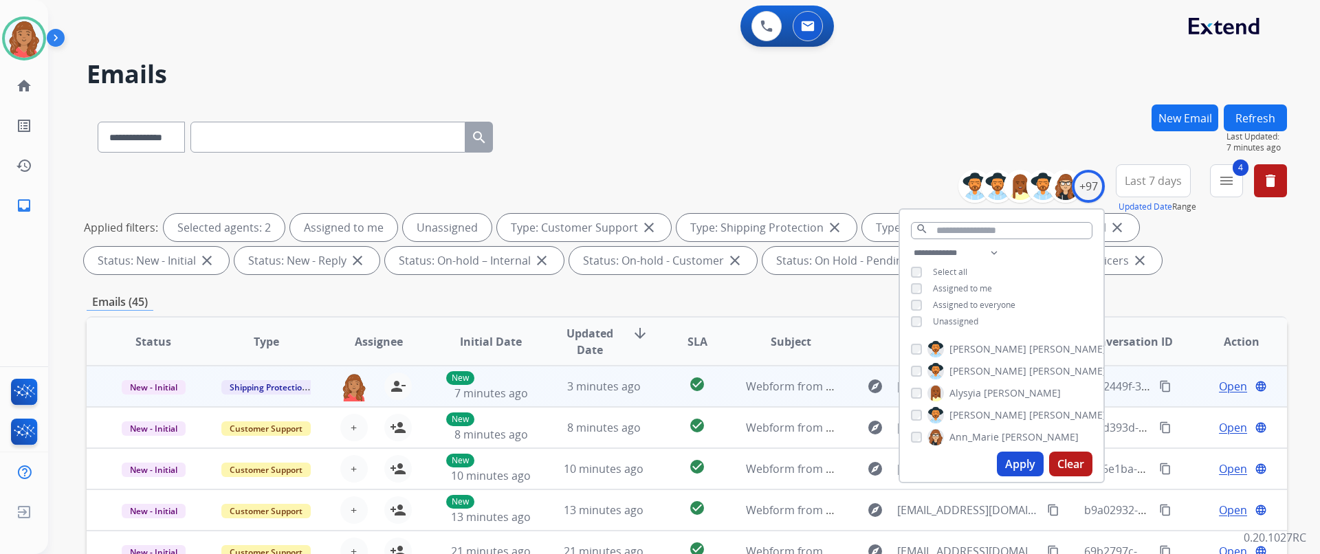
click at [577, 400] on td "3 minutes ago" at bounding box center [593, 386] width 113 height 41
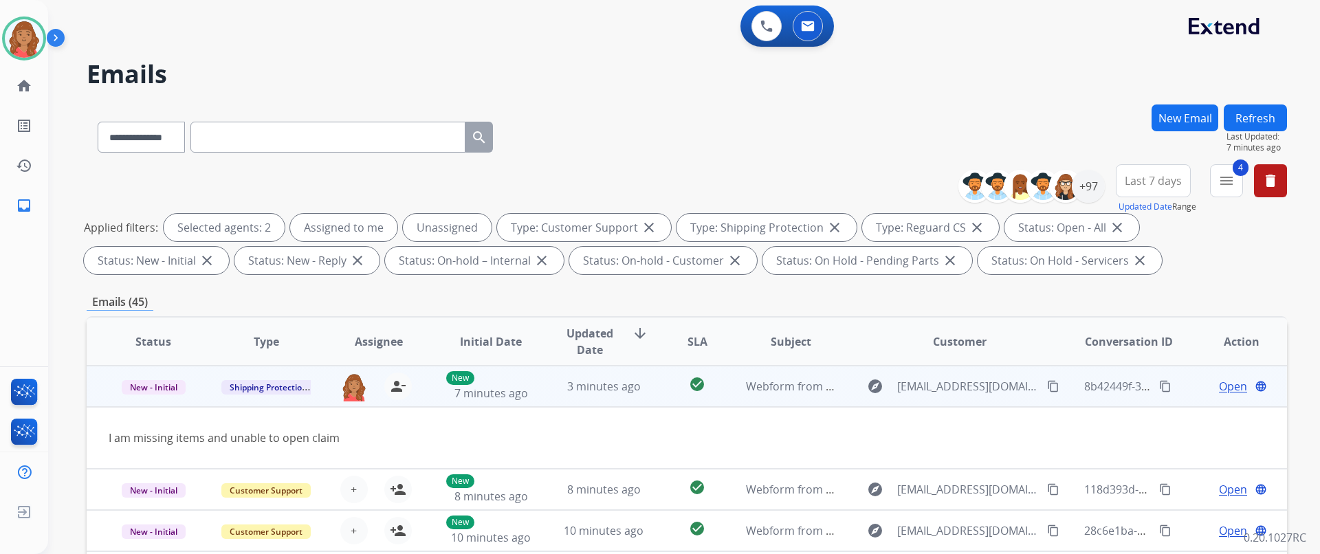
drag, startPoint x: 1033, startPoint y: 388, endPoint x: 575, endPoint y: 387, distance: 458.4
click at [1047, 388] on mat-icon "content_copy" at bounding box center [1053, 386] width 12 height 12
click at [602, 373] on td "3 minutes ago" at bounding box center [593, 386] width 113 height 41
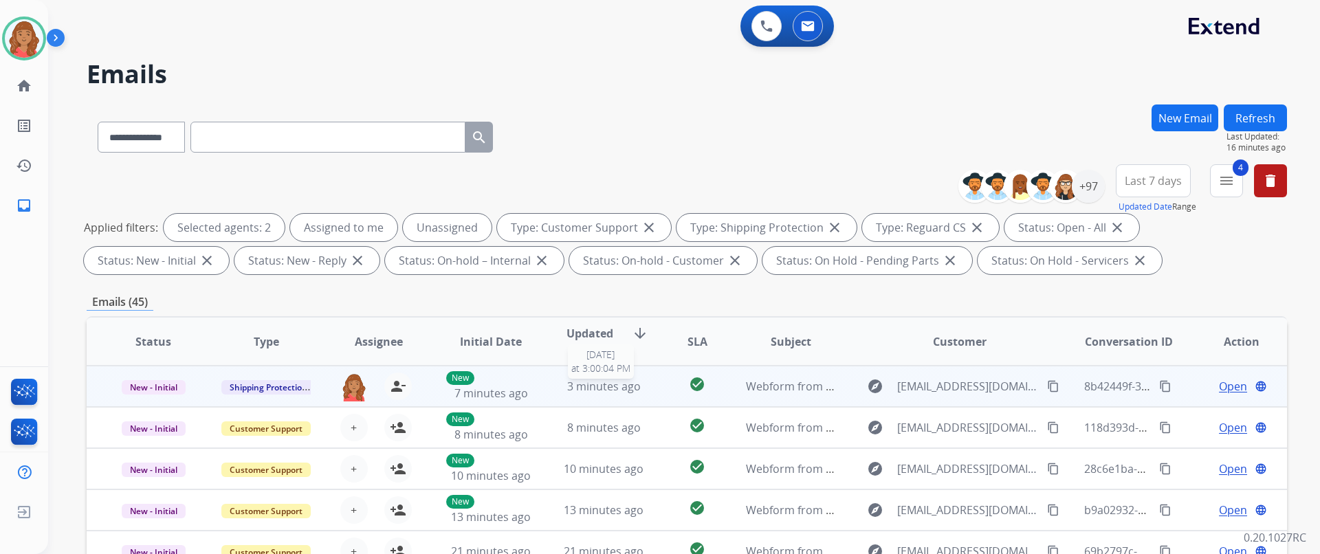
click at [586, 380] on span "3 minutes ago" at bounding box center [604, 386] width 74 height 15
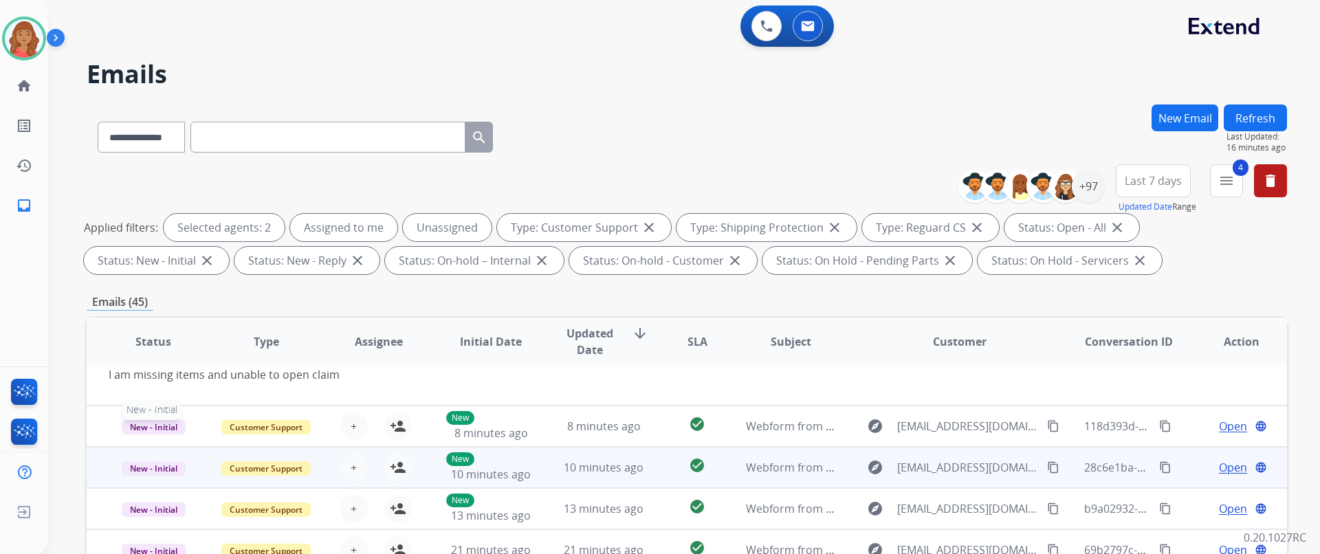
scroll to position [69, 0]
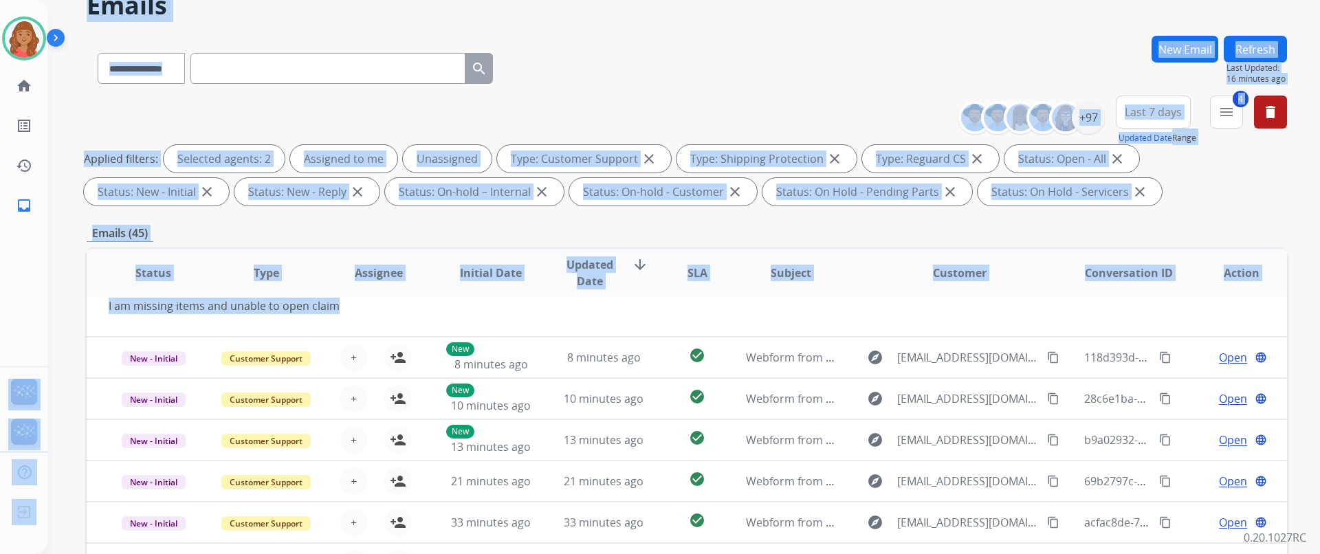
drag, startPoint x: 386, startPoint y: 306, endPoint x: 34, endPoint y: 310, distance: 351.2
click at [34, 310] on div "**********" at bounding box center [660, 277] width 1320 height 554
click at [330, 249] on th "Assignee" at bounding box center [367, 273] width 113 height 48
click at [327, 229] on div "Emails (45)" at bounding box center [687, 233] width 1200 height 17
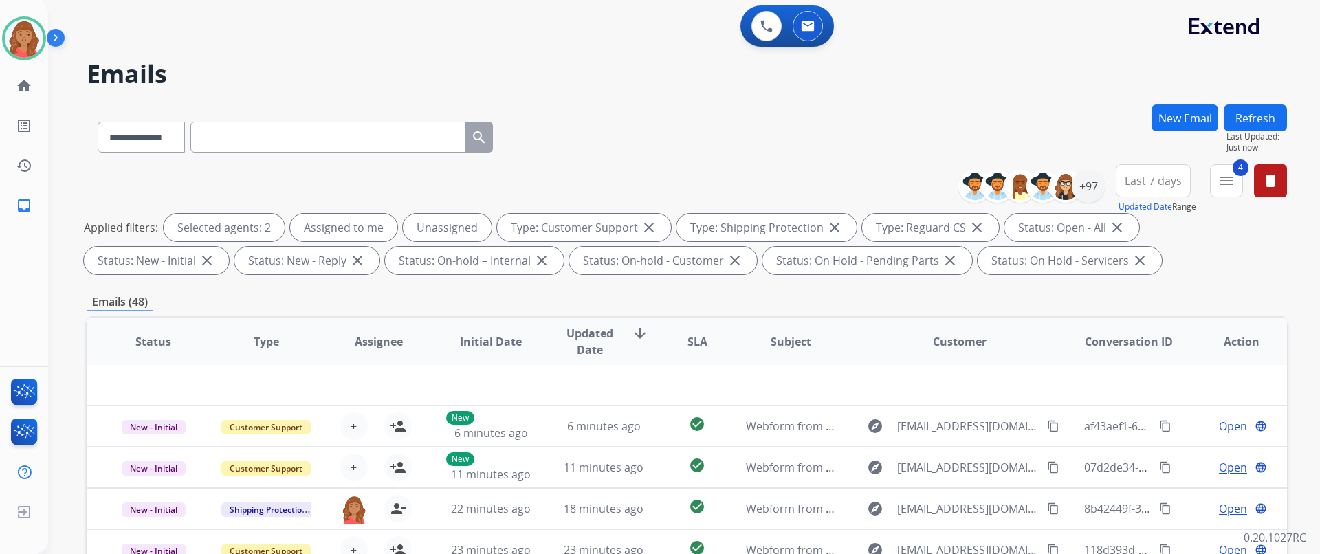
scroll to position [47, 0]
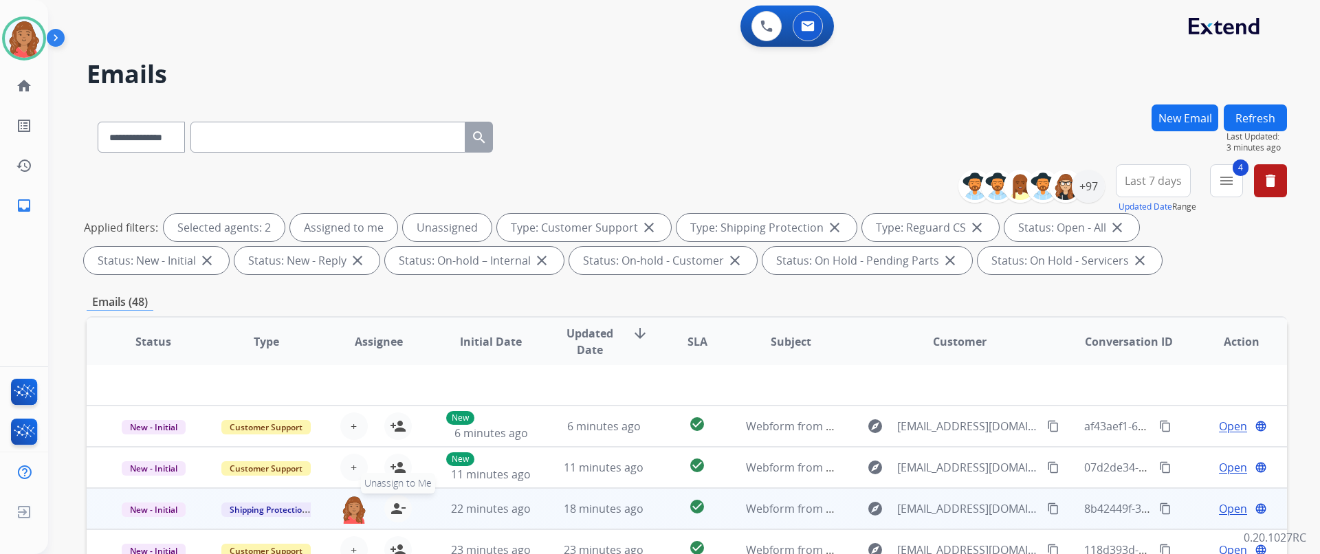
click at [400, 513] on mat-icon "person_remove" at bounding box center [398, 508] width 16 height 16
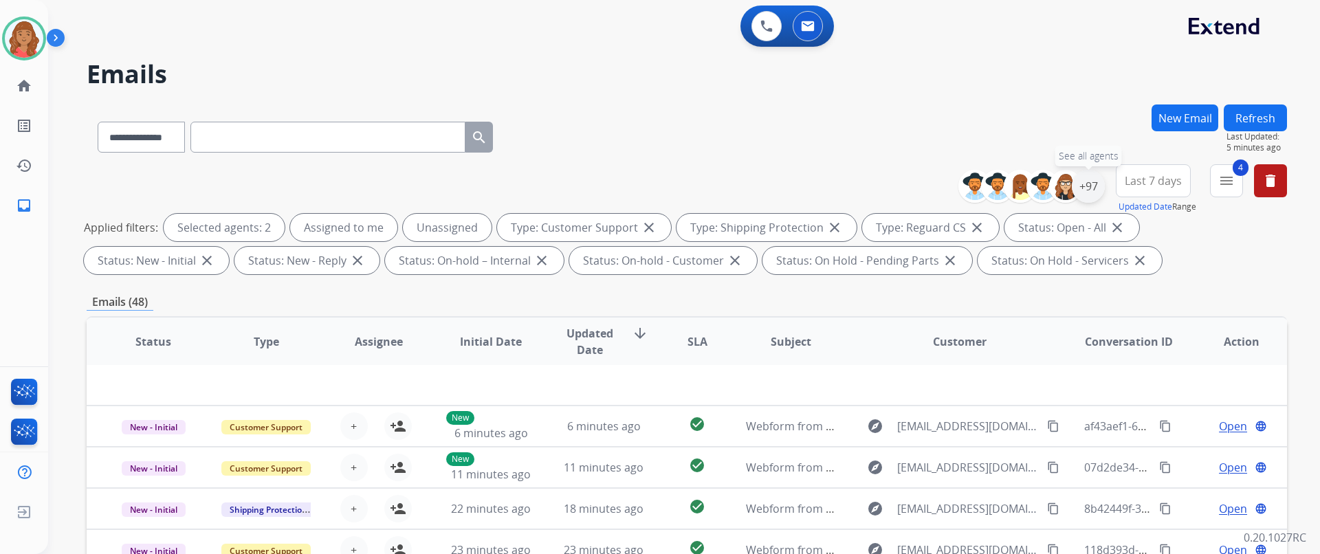
click at [1079, 192] on div "+97" at bounding box center [1087, 186] width 33 height 33
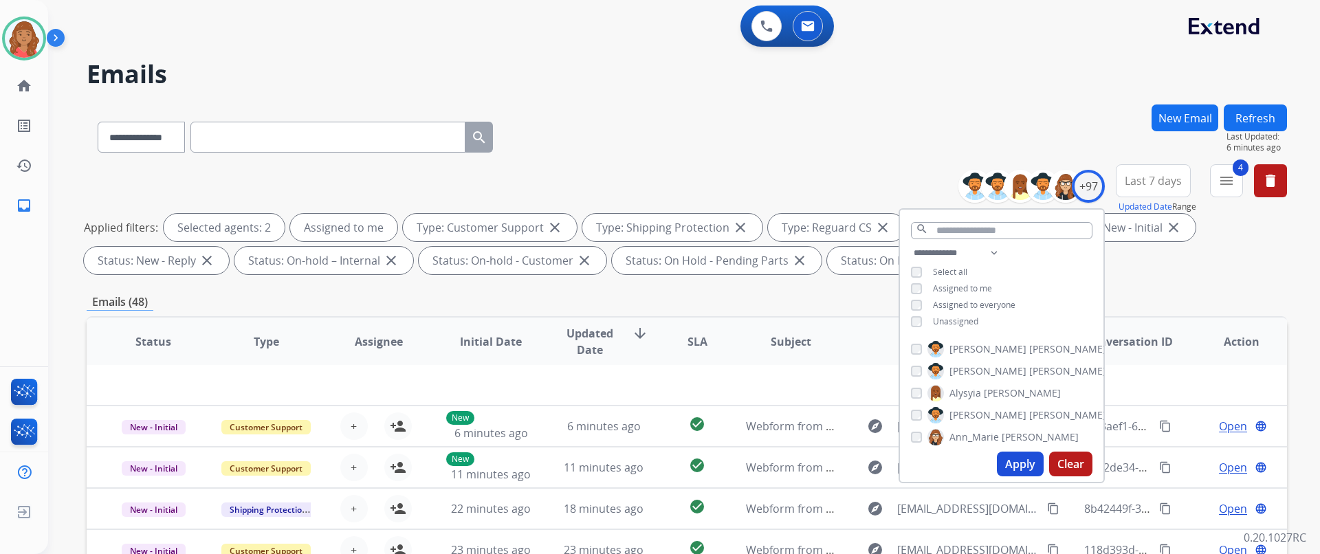
click at [1010, 465] on button "Apply" at bounding box center [1020, 464] width 47 height 25
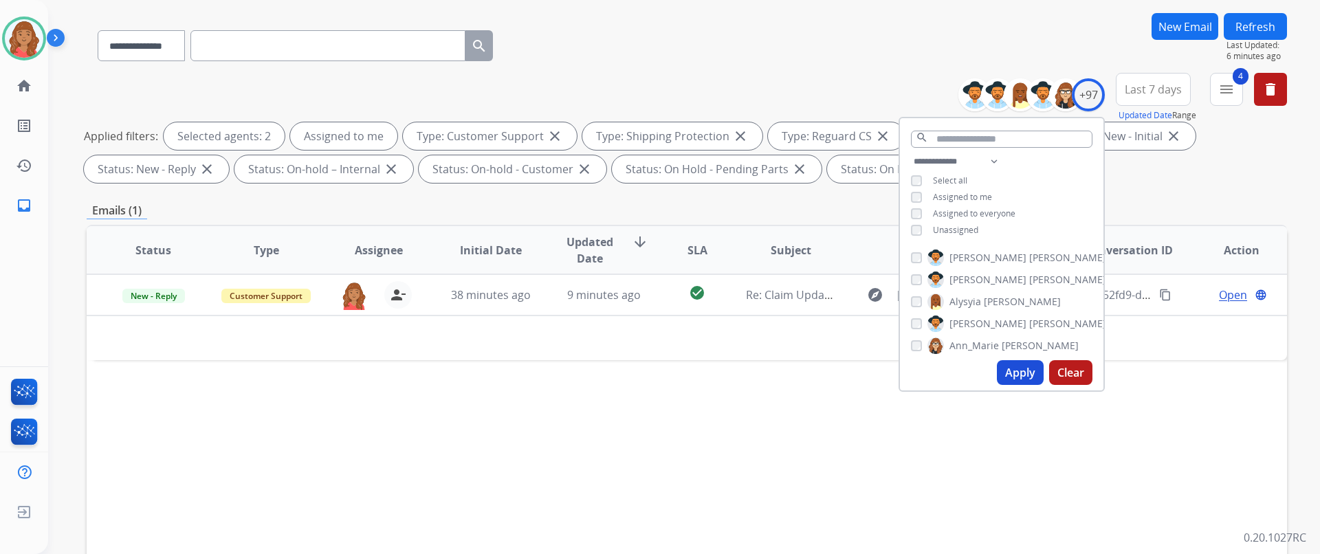
scroll to position [294, 0]
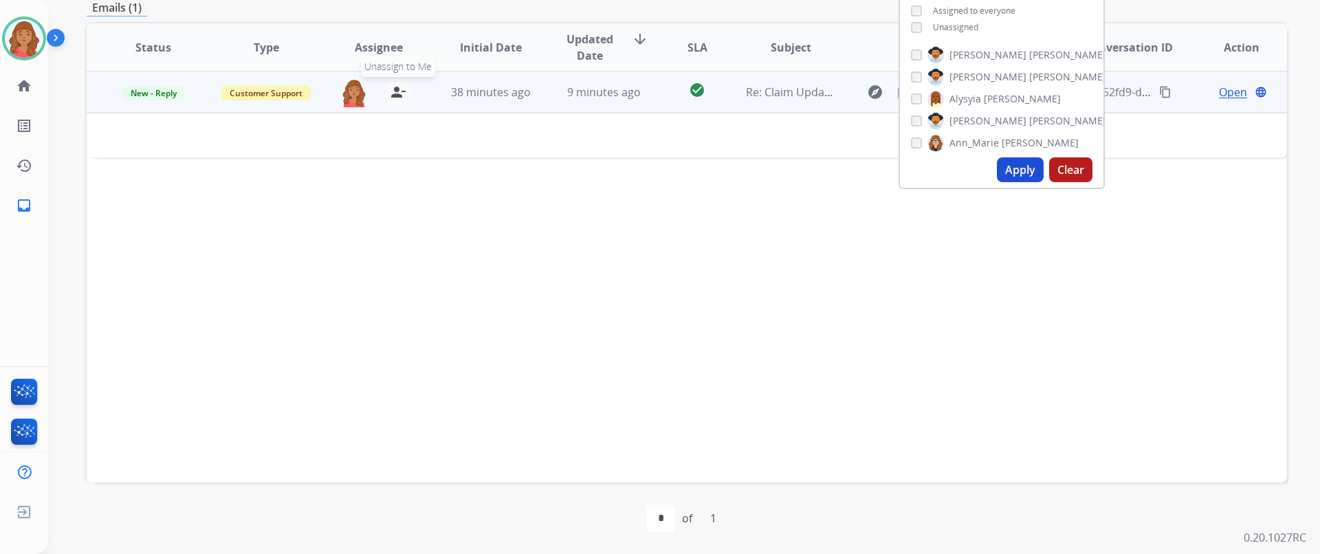
click at [398, 86] on mat-icon "person_remove" at bounding box center [398, 92] width 16 height 16
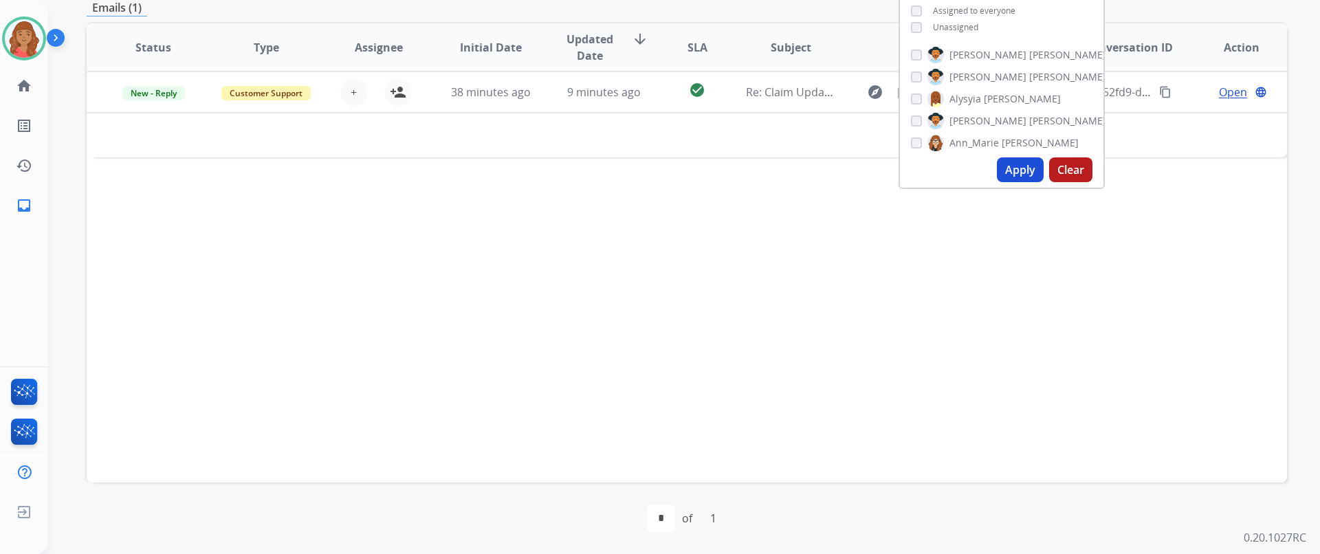
click at [263, 162] on div "Status Type Assignee Initial Date Updated Date arrow_downward SLA Subject Custo…" at bounding box center [687, 252] width 1200 height 460
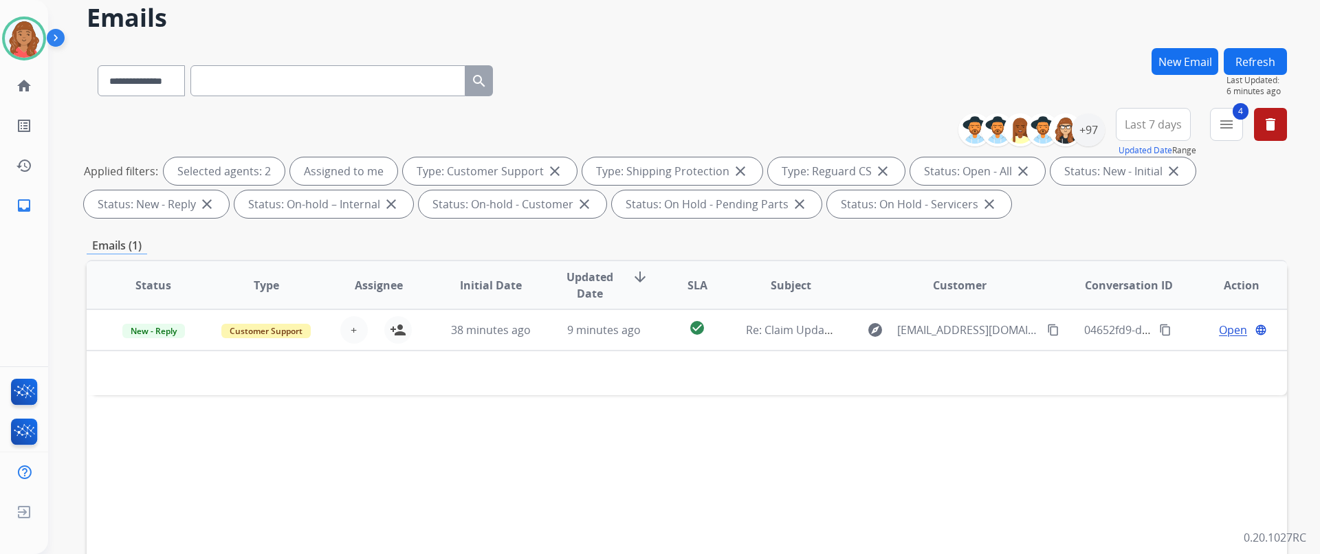
scroll to position [19, 0]
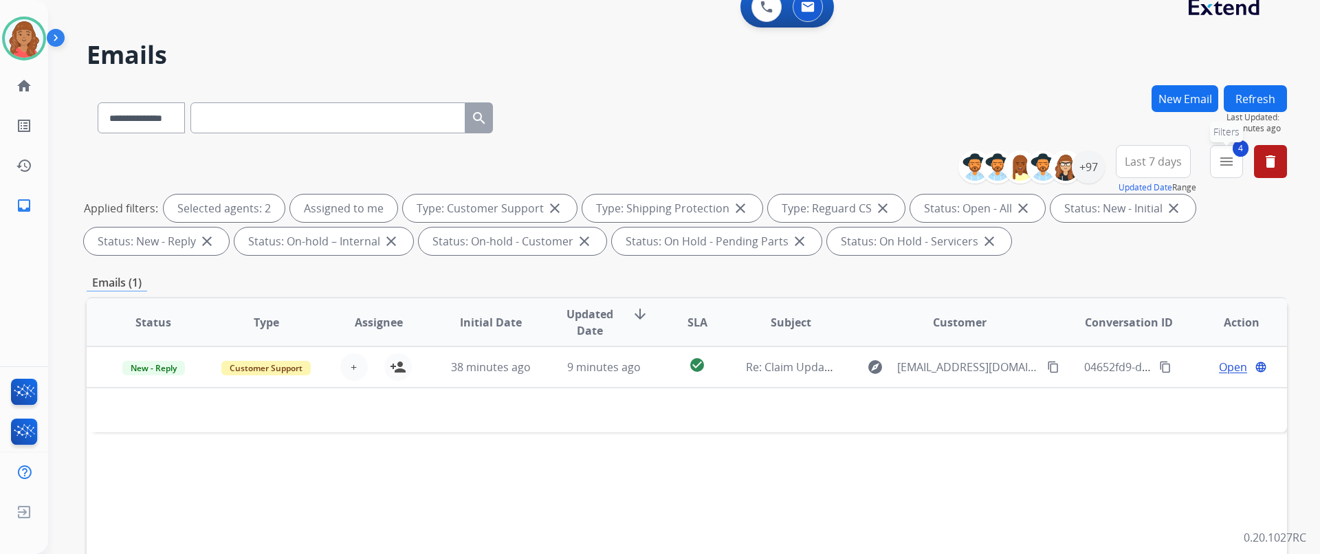
click at [1214, 165] on button "4 menu Filters" at bounding box center [1226, 161] width 33 height 33
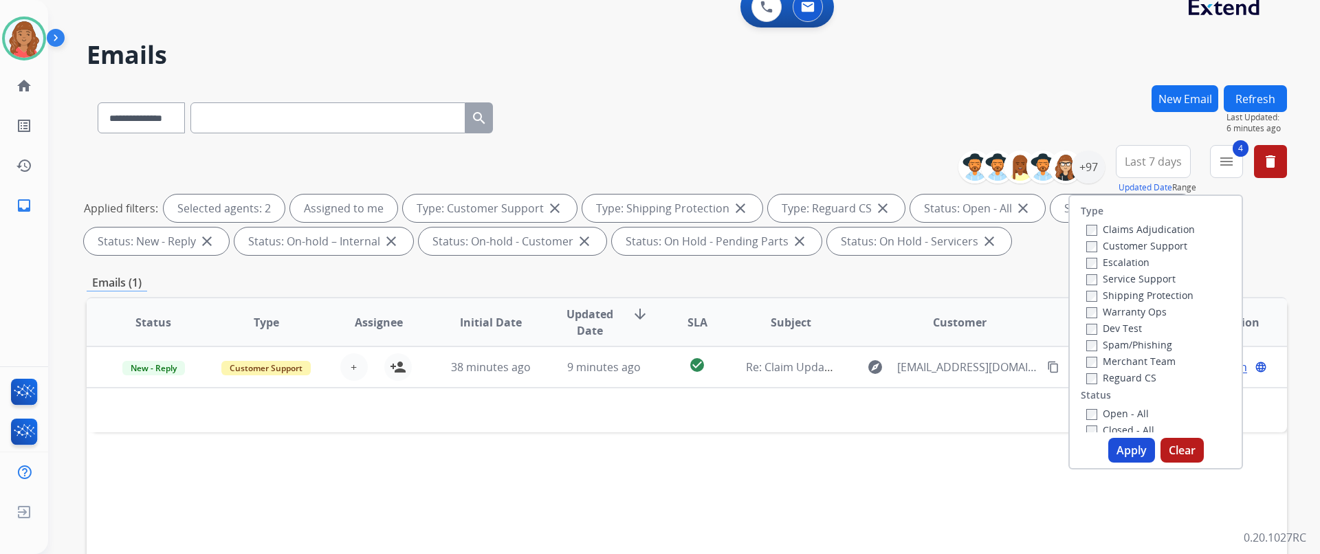
click at [1126, 459] on button "Apply" at bounding box center [1131, 450] width 47 height 25
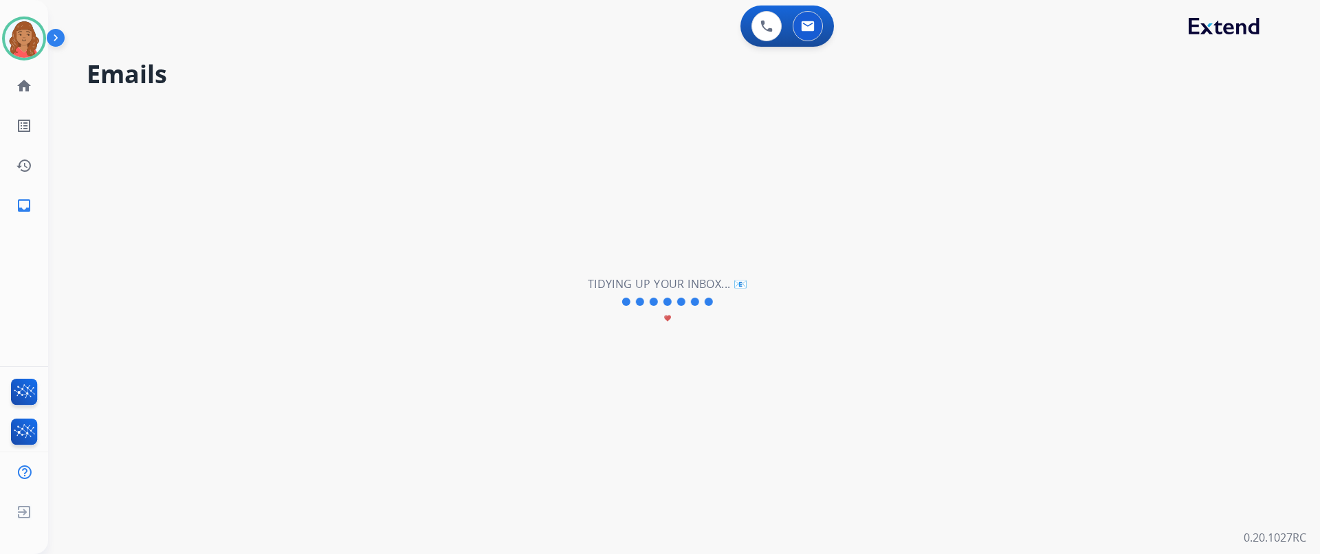
scroll to position [0, 0]
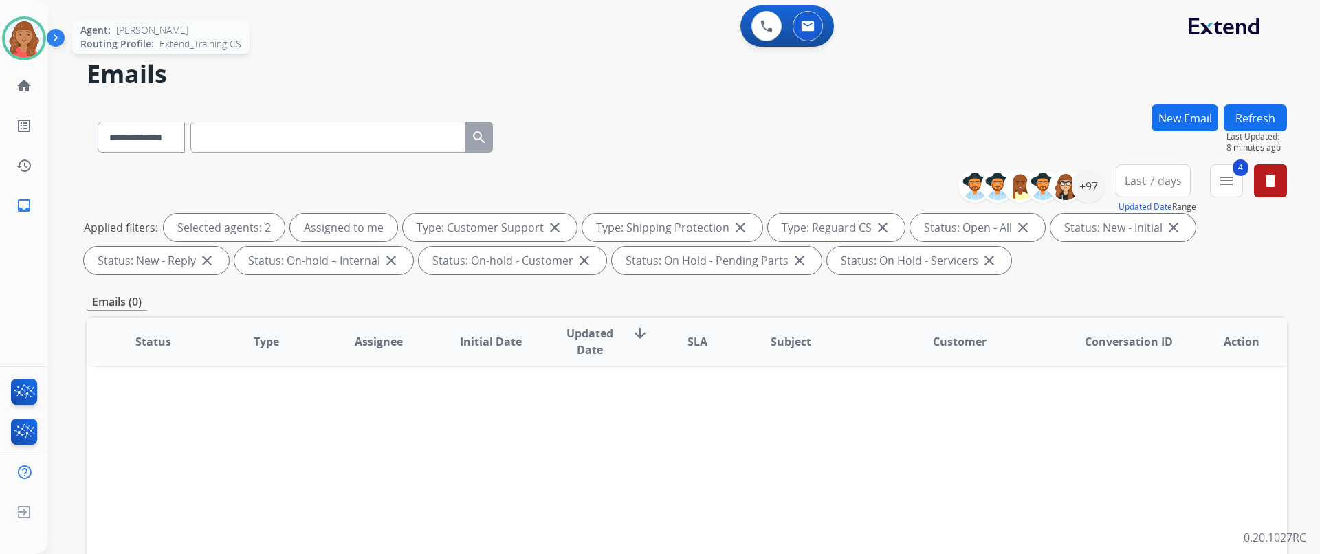
drag, startPoint x: 9, startPoint y: 38, endPoint x: 25, endPoint y: 38, distance: 16.5
click at [9, 38] on img at bounding box center [24, 38] width 38 height 38
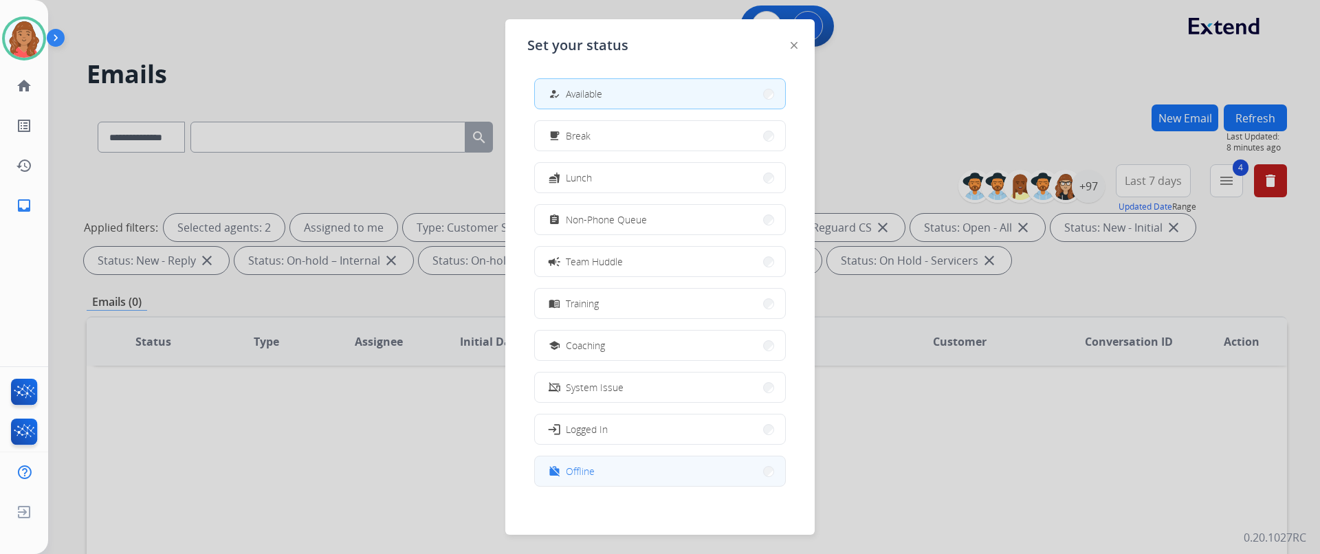
drag, startPoint x: 603, startPoint y: 471, endPoint x: 628, endPoint y: 456, distance: 29.4
click at [603, 472] on button "work_off Offline" at bounding box center [660, 471] width 250 height 30
